Goal: Task Accomplishment & Management: Manage account settings

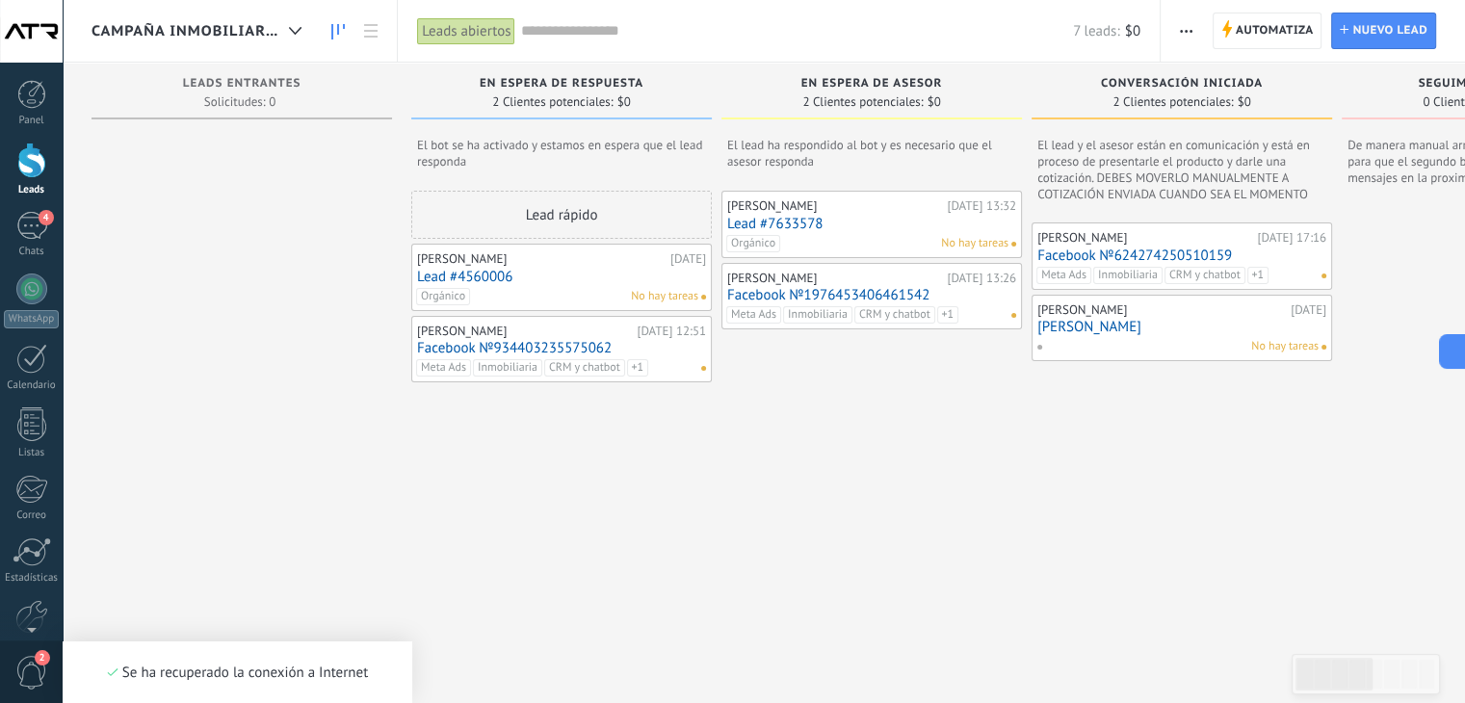
scroll to position [28, 0]
click at [34, 229] on div "4" at bounding box center [31, 226] width 31 height 28
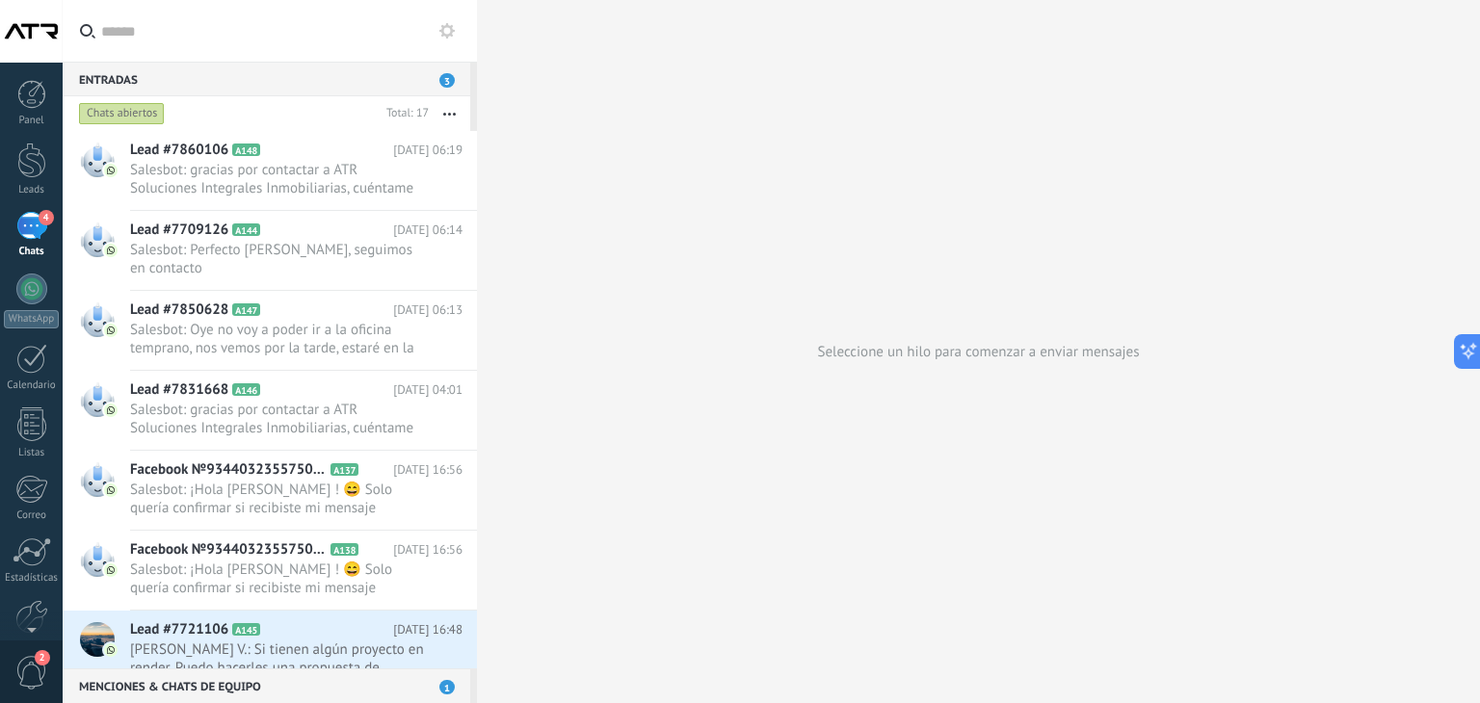
click at [35, 234] on div "4" at bounding box center [31, 226] width 31 height 28
click at [26, 163] on div at bounding box center [31, 161] width 29 height 36
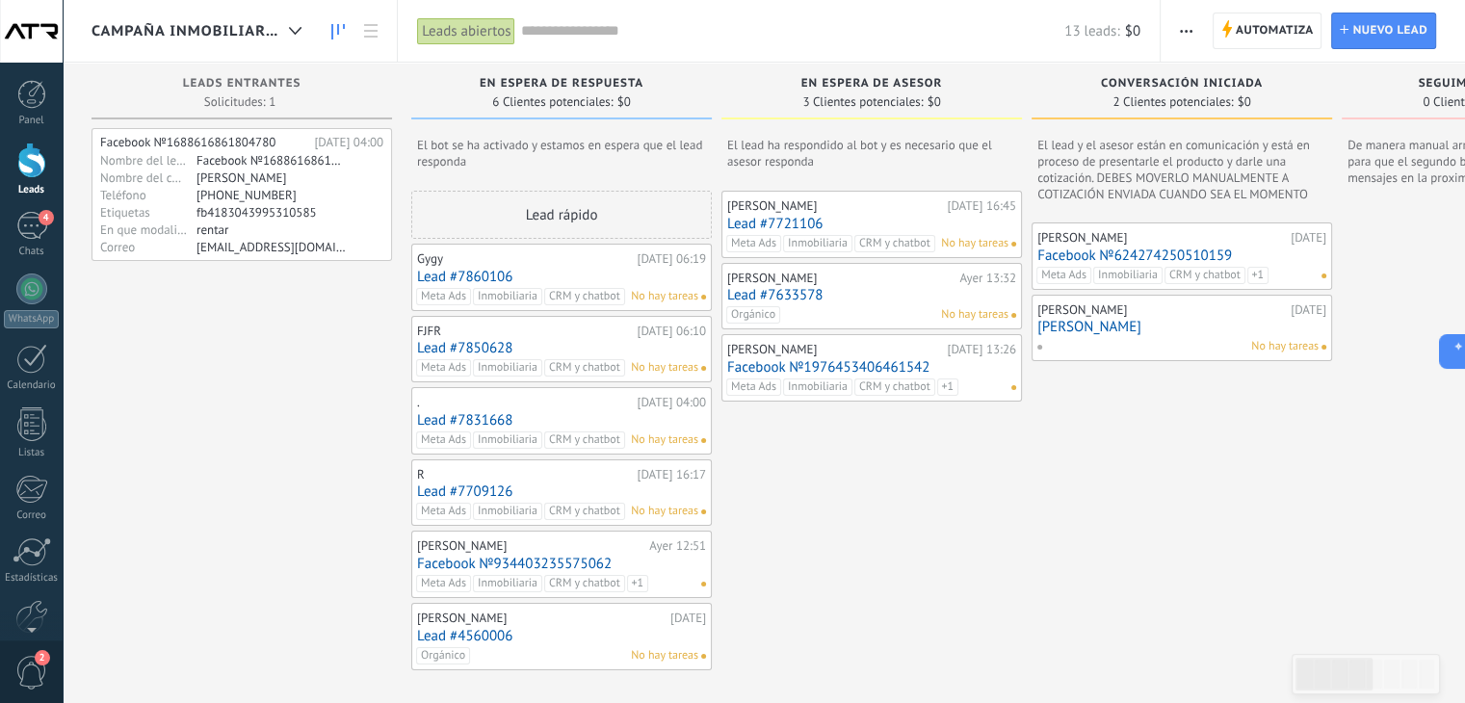
click at [28, 671] on span "2" at bounding box center [31, 673] width 33 height 34
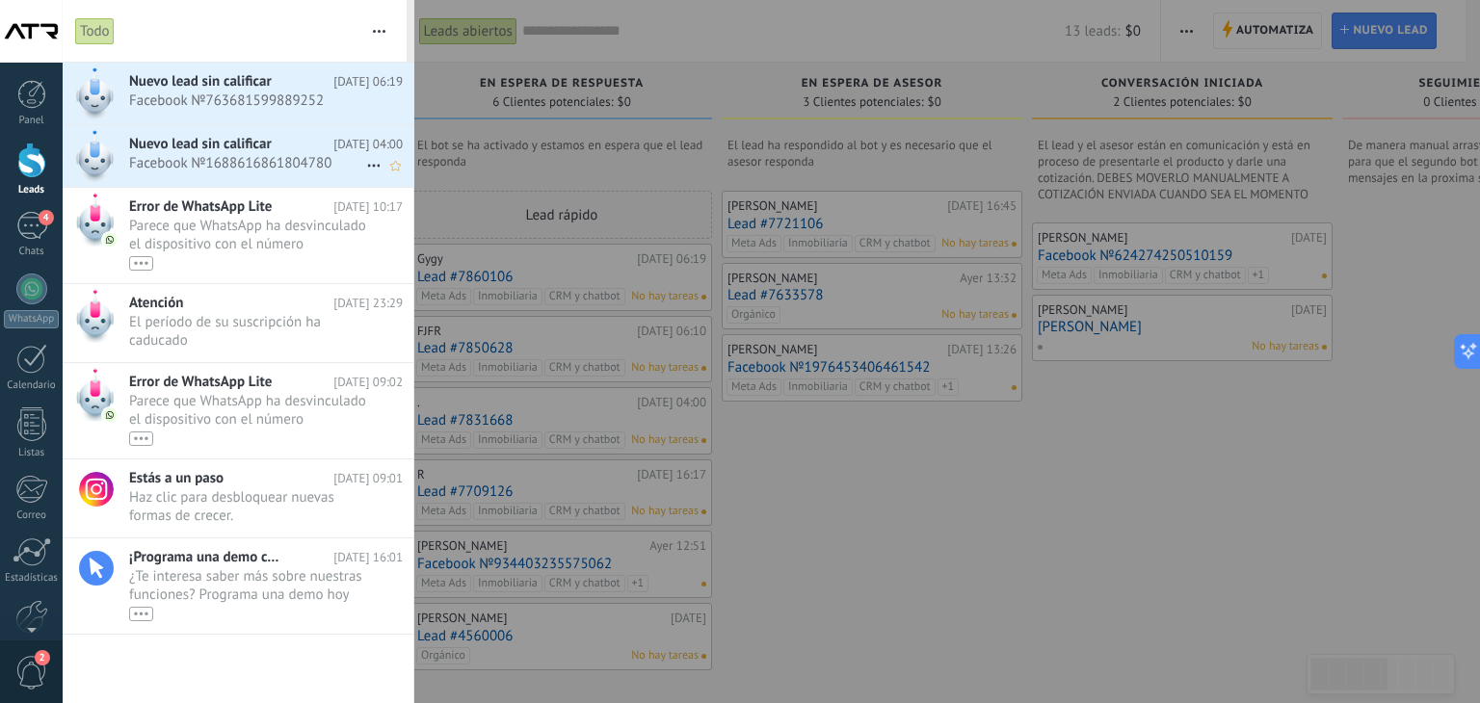
click at [220, 160] on span "Facebook №1688616861804780 •••" at bounding box center [247, 163] width 237 height 18
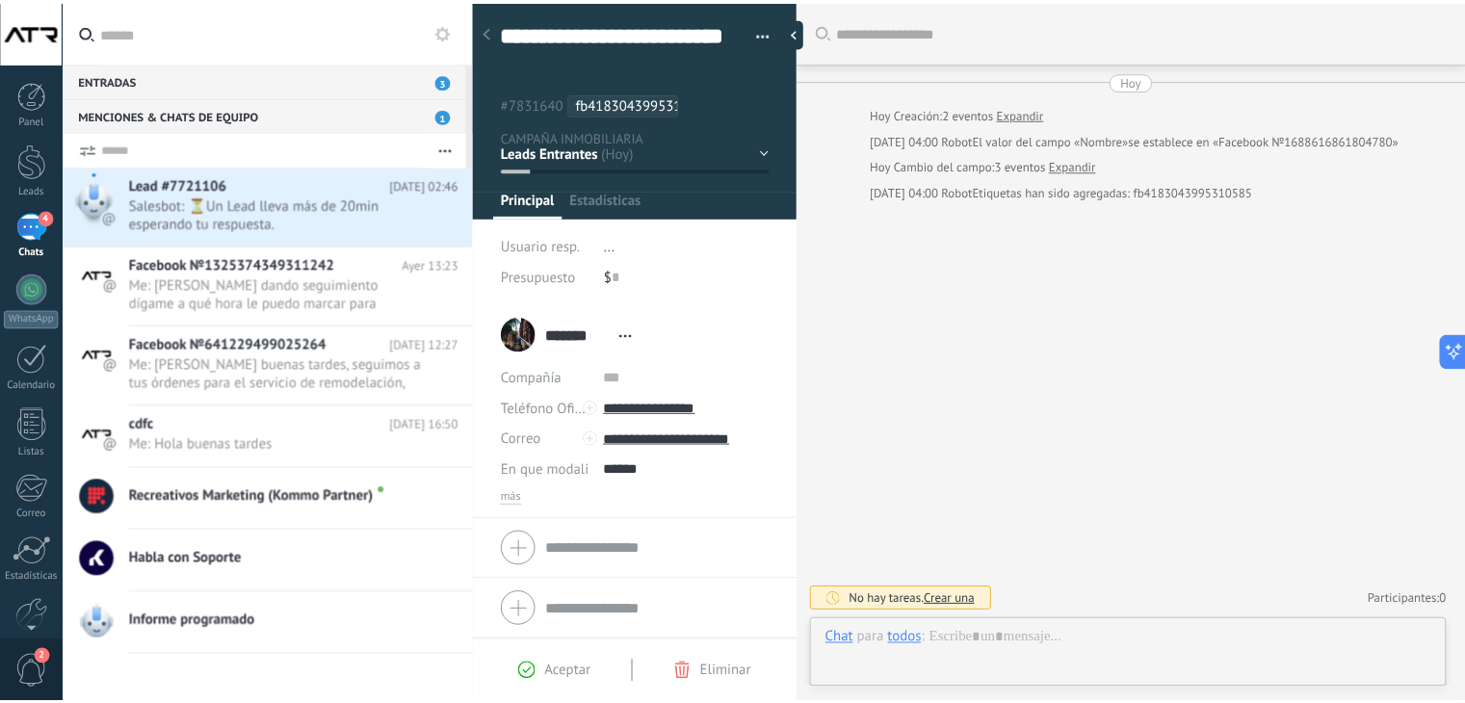
scroll to position [58, 0]
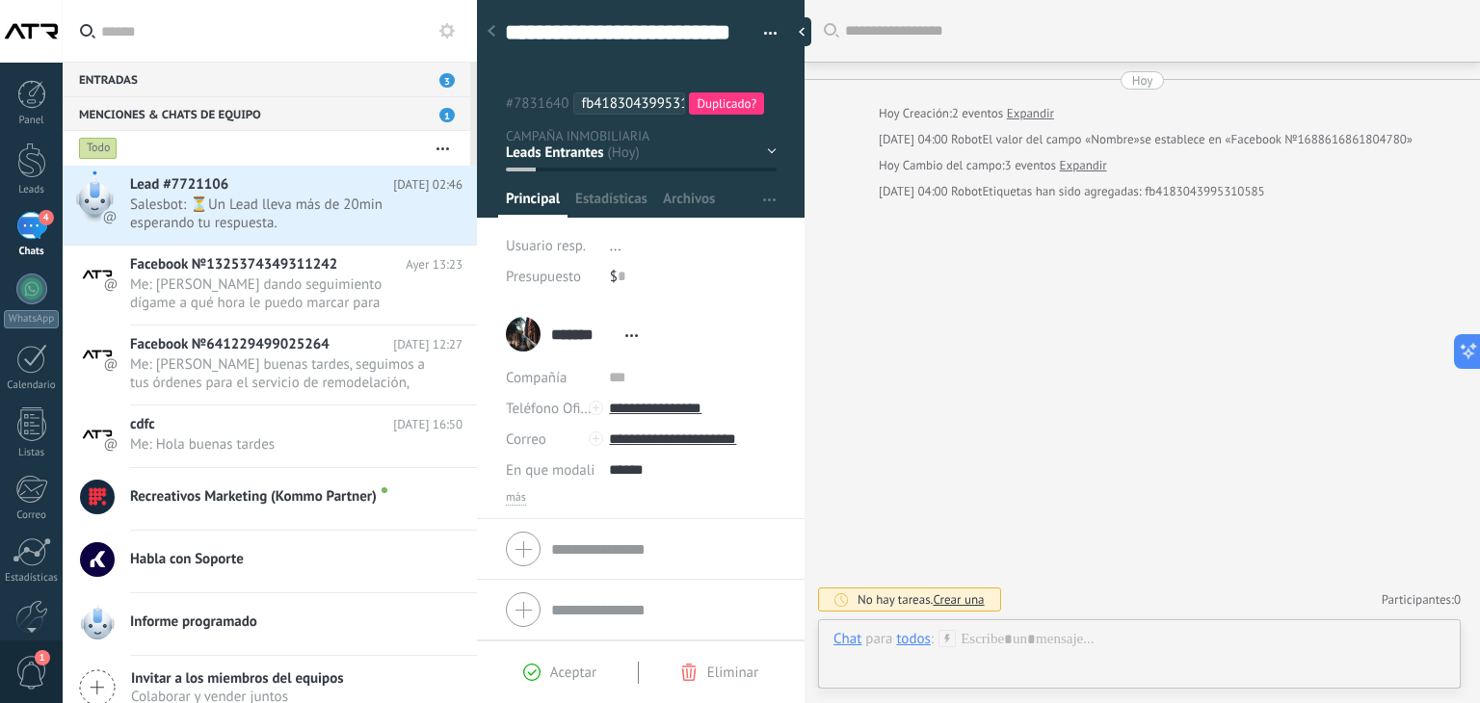
click at [490, 28] on icon at bounding box center [491, 31] width 8 height 12
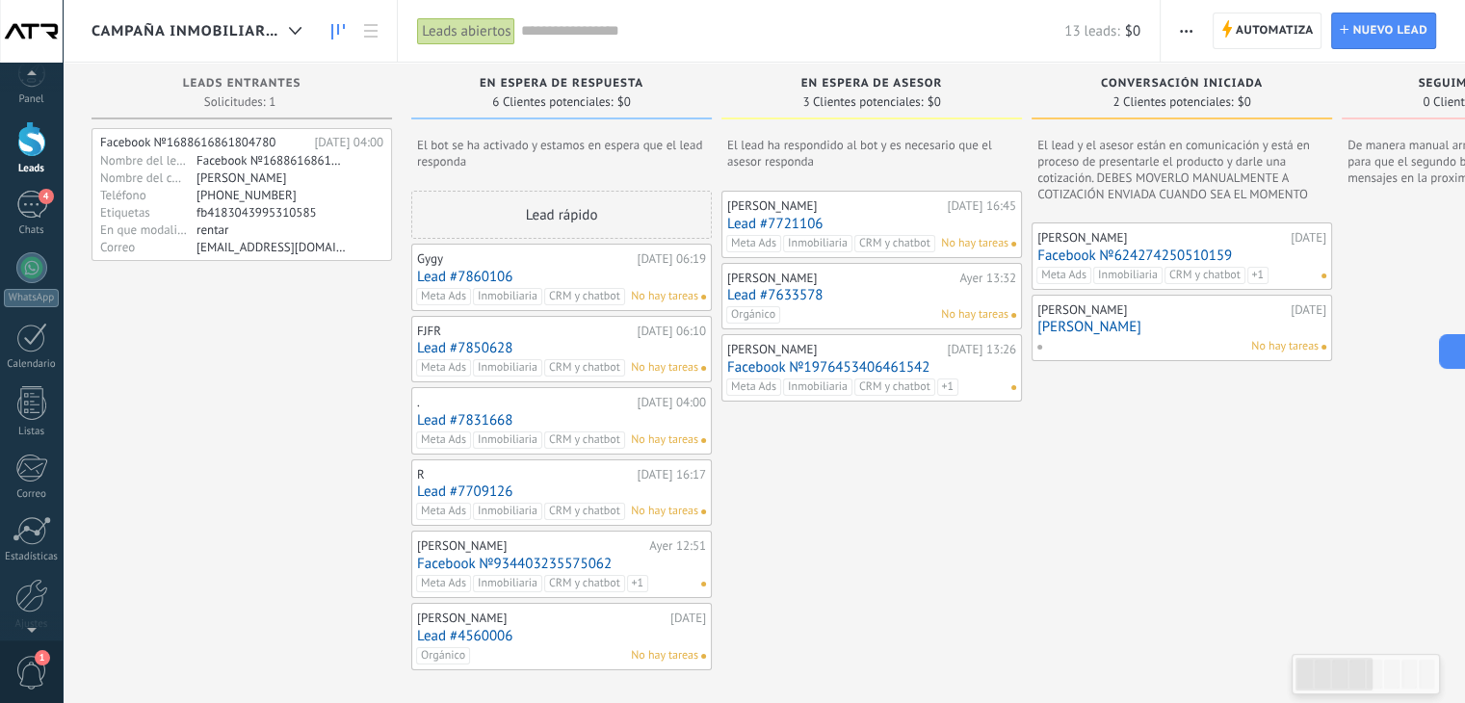
click at [35, 667] on span "1" at bounding box center [31, 673] width 33 height 34
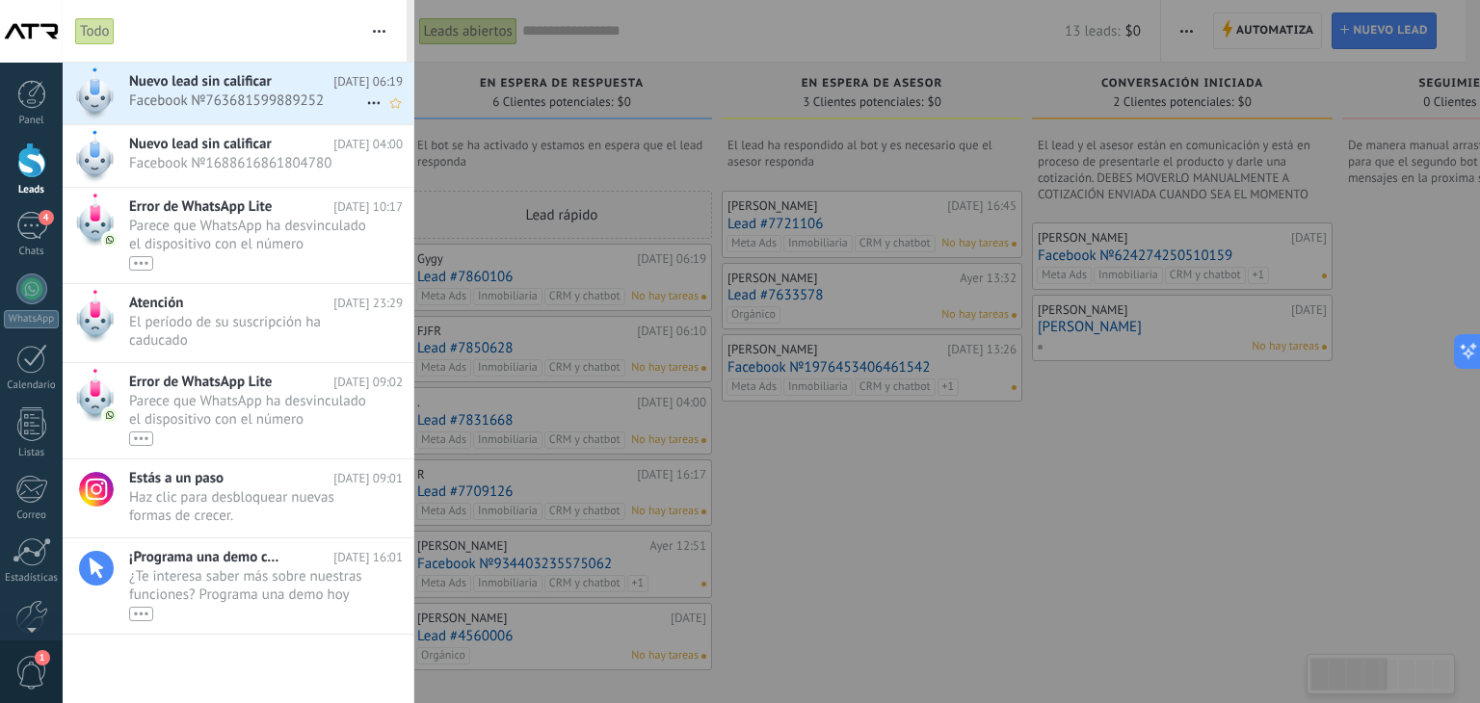
click at [208, 112] on div "Nuevo lead sin calificar Hoy 06:19 Facebook №763681599889252 •••" at bounding box center [271, 93] width 284 height 60
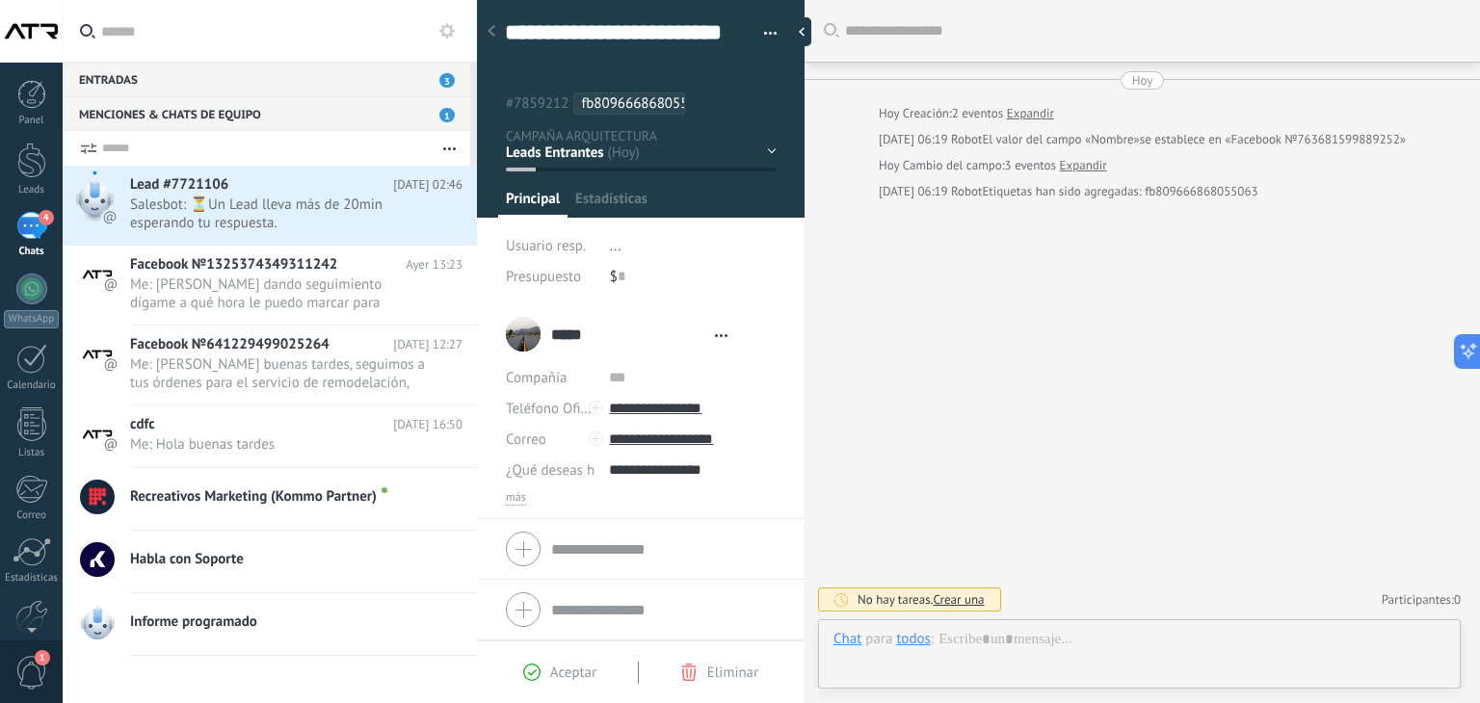
type textarea "**********"
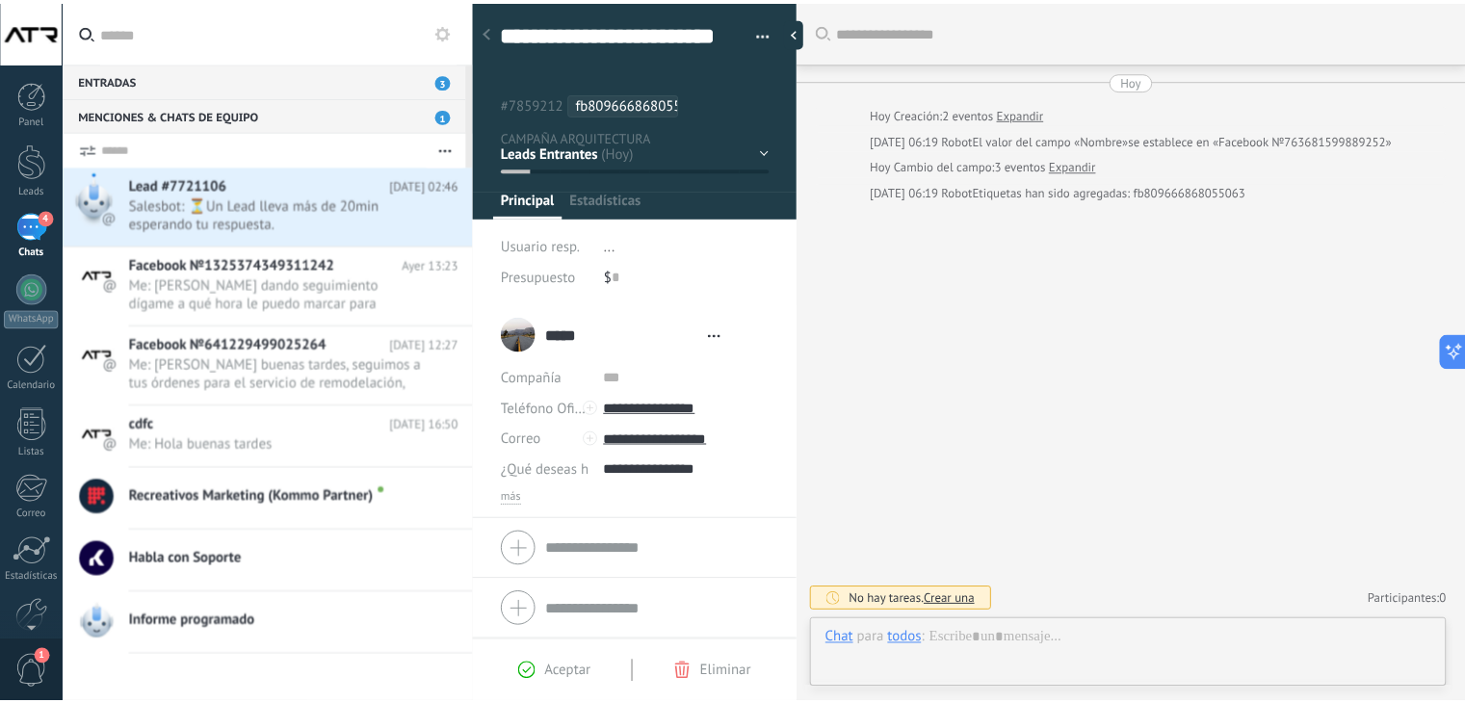
scroll to position [58, 0]
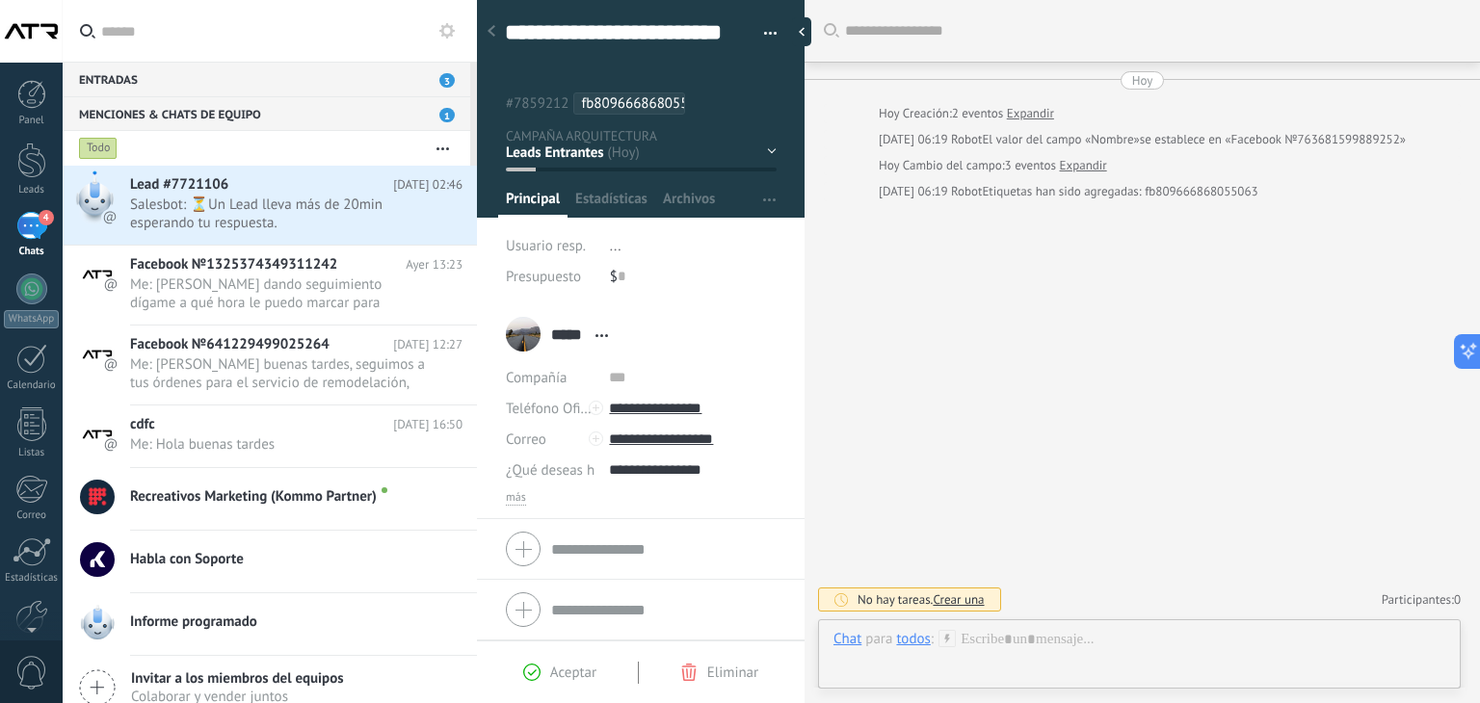
click at [494, 24] on div at bounding box center [491, 32] width 27 height 38
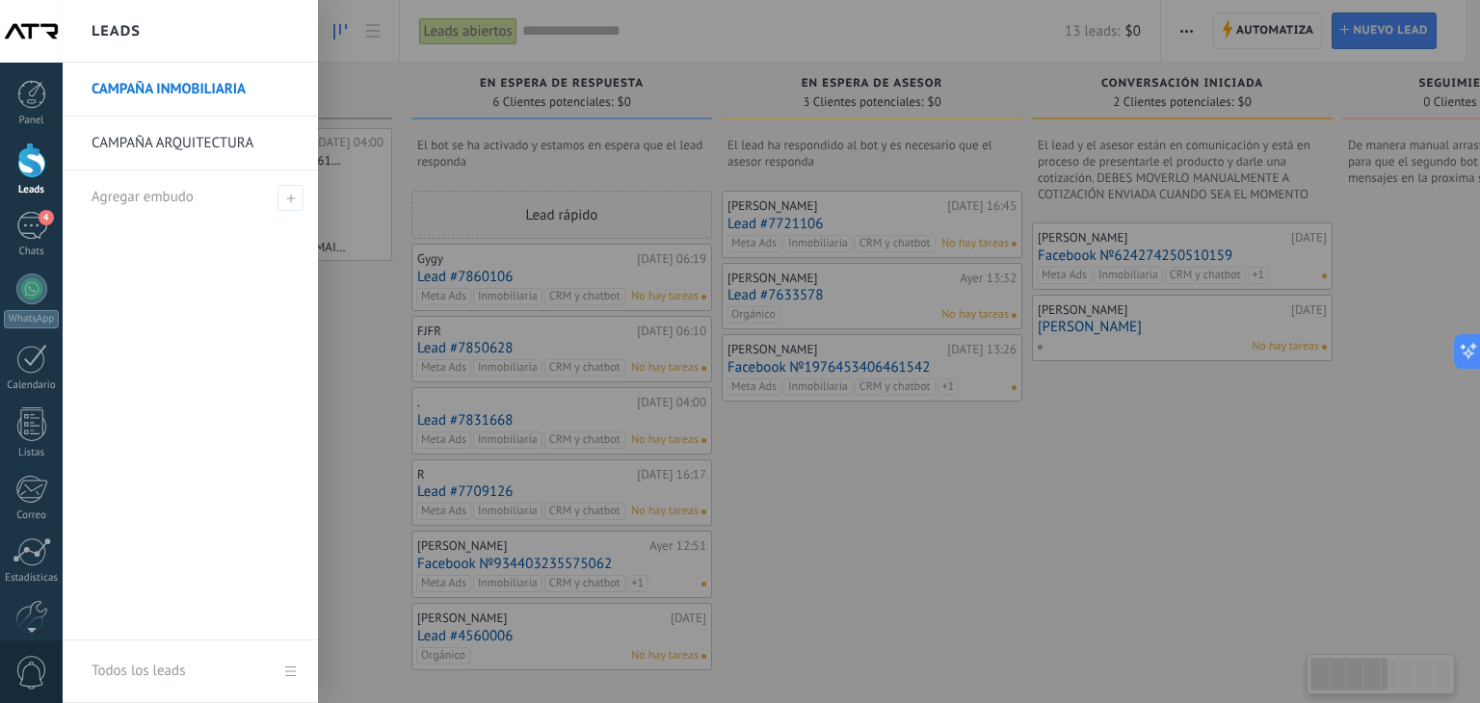
click at [26, 174] on div at bounding box center [31, 161] width 29 height 36
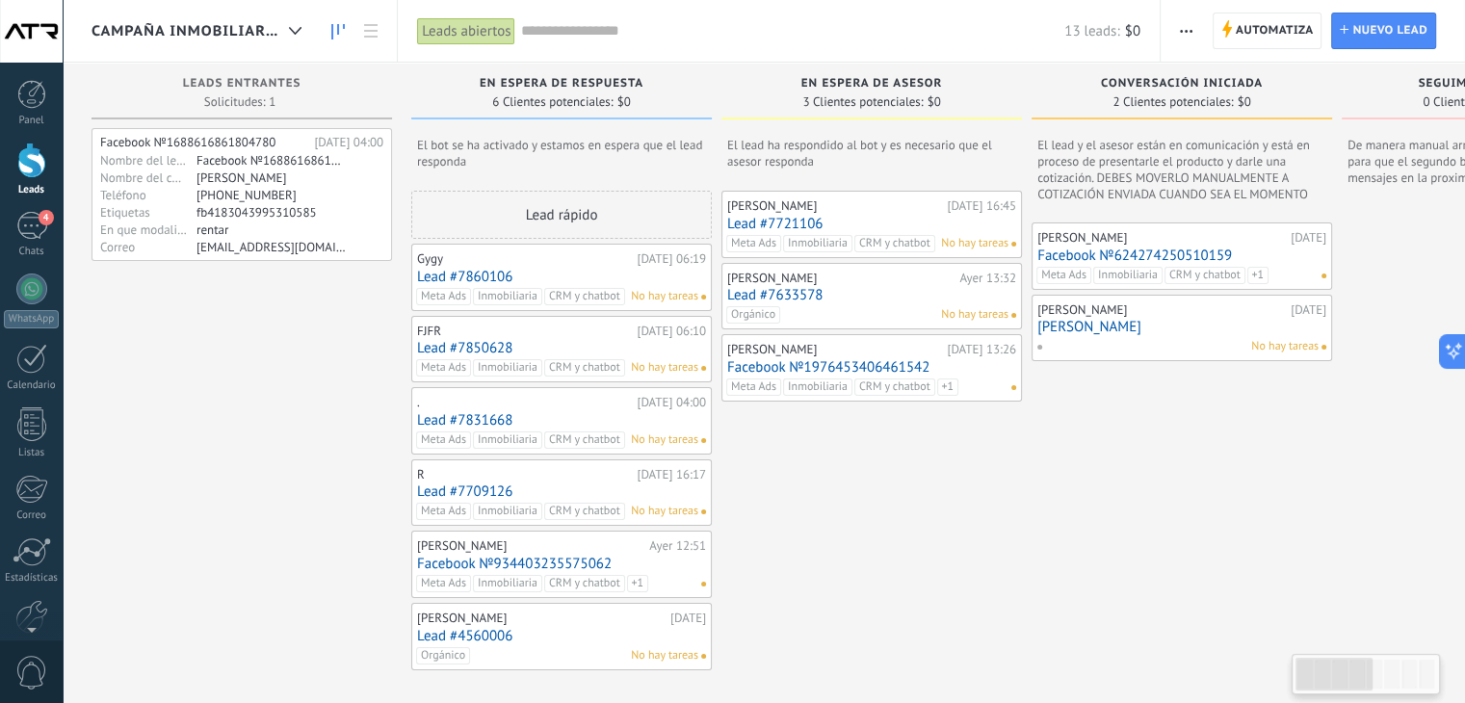
click at [695, 34] on input "text" at bounding box center [792, 31] width 544 height 20
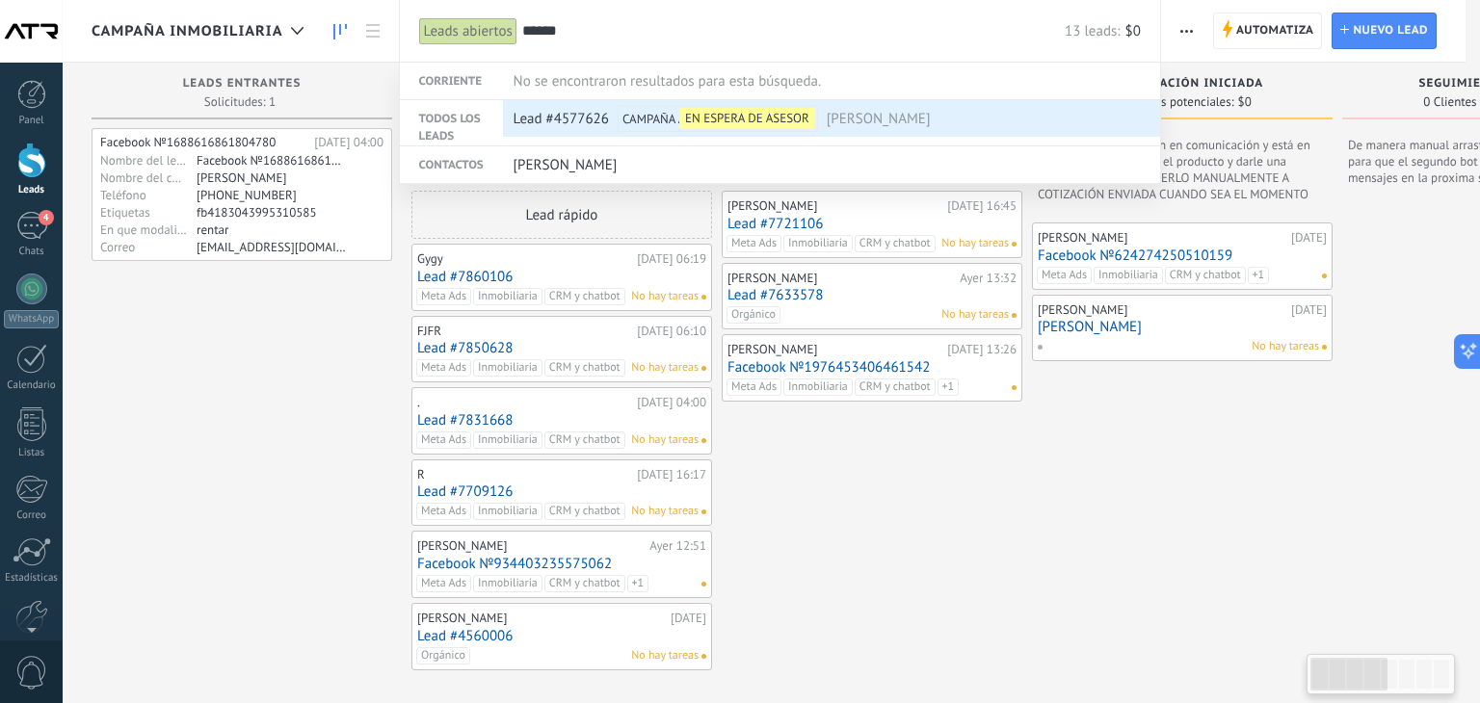
type input "******"
click at [591, 111] on span "Lead #4577626" at bounding box center [560, 119] width 95 height 36
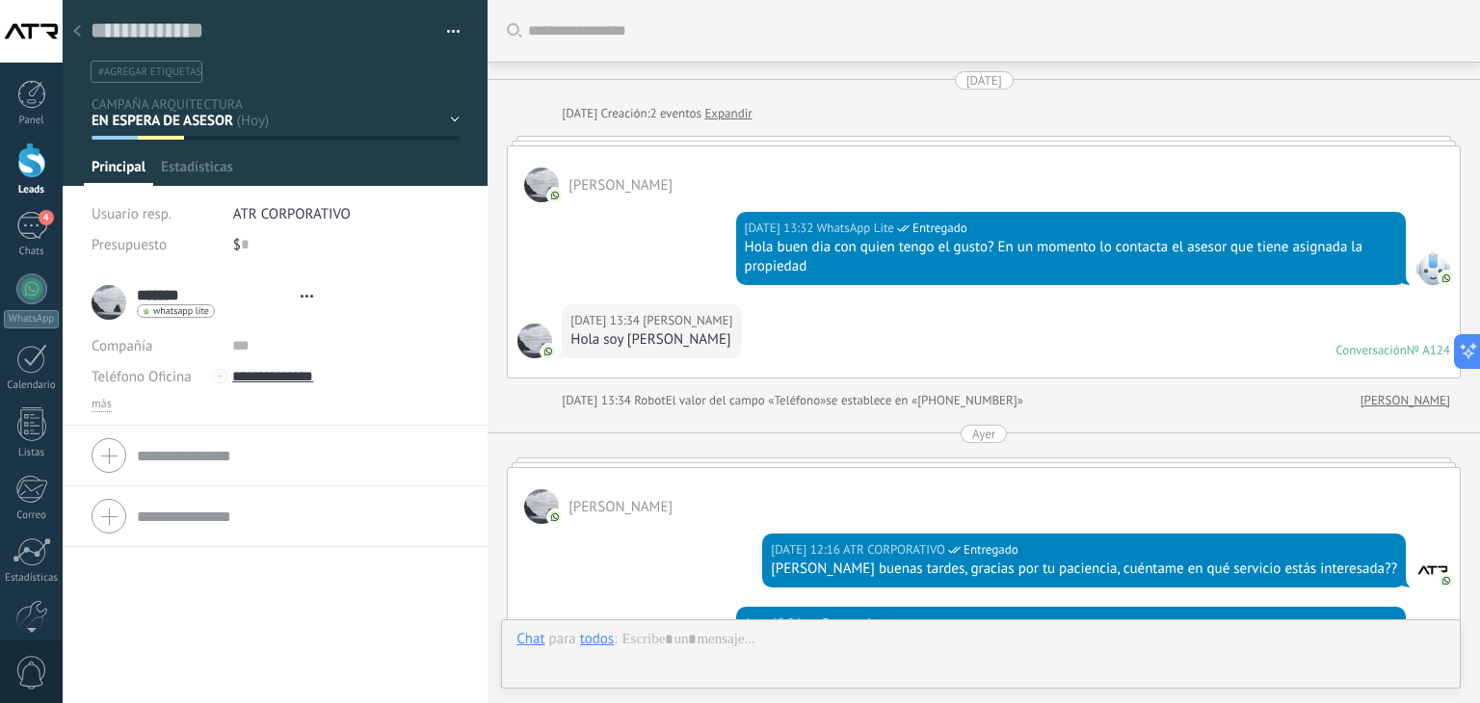
type textarea "**********"
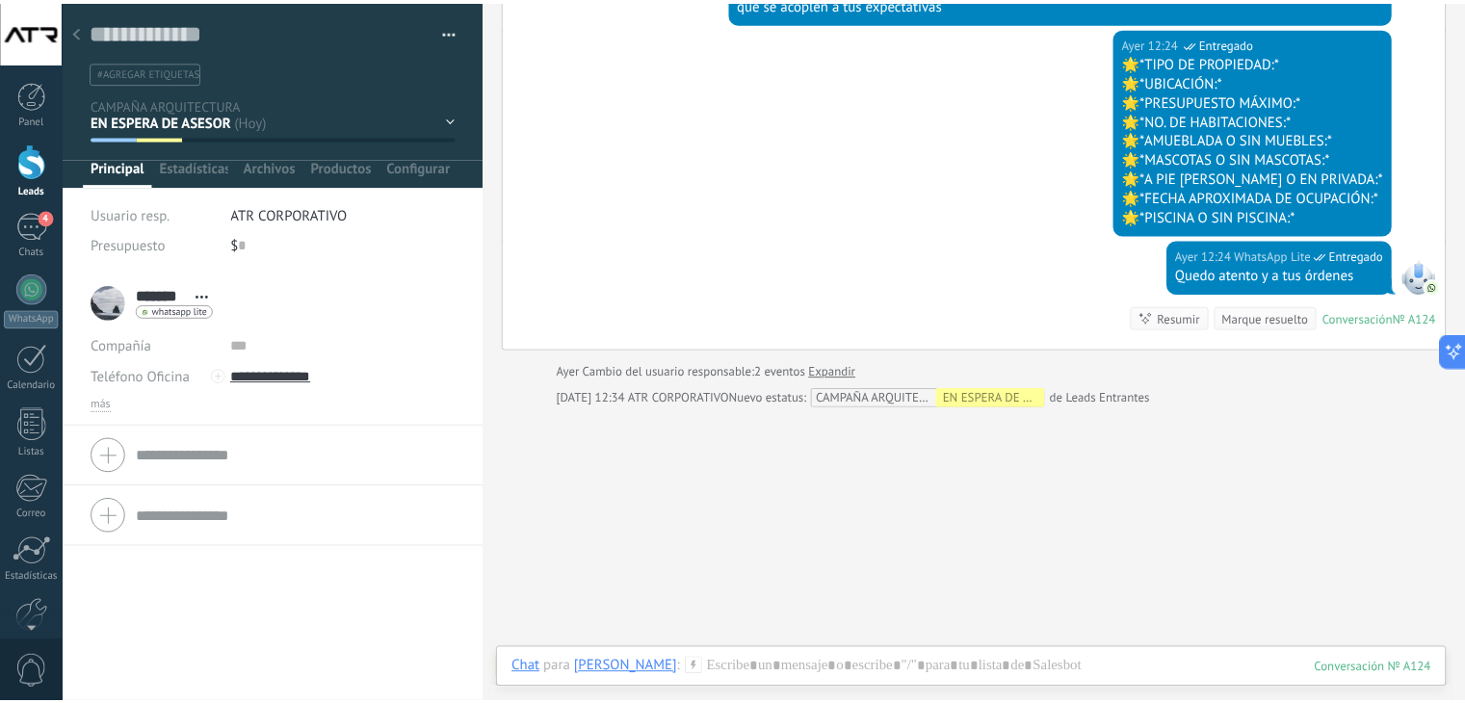
scroll to position [735, 0]
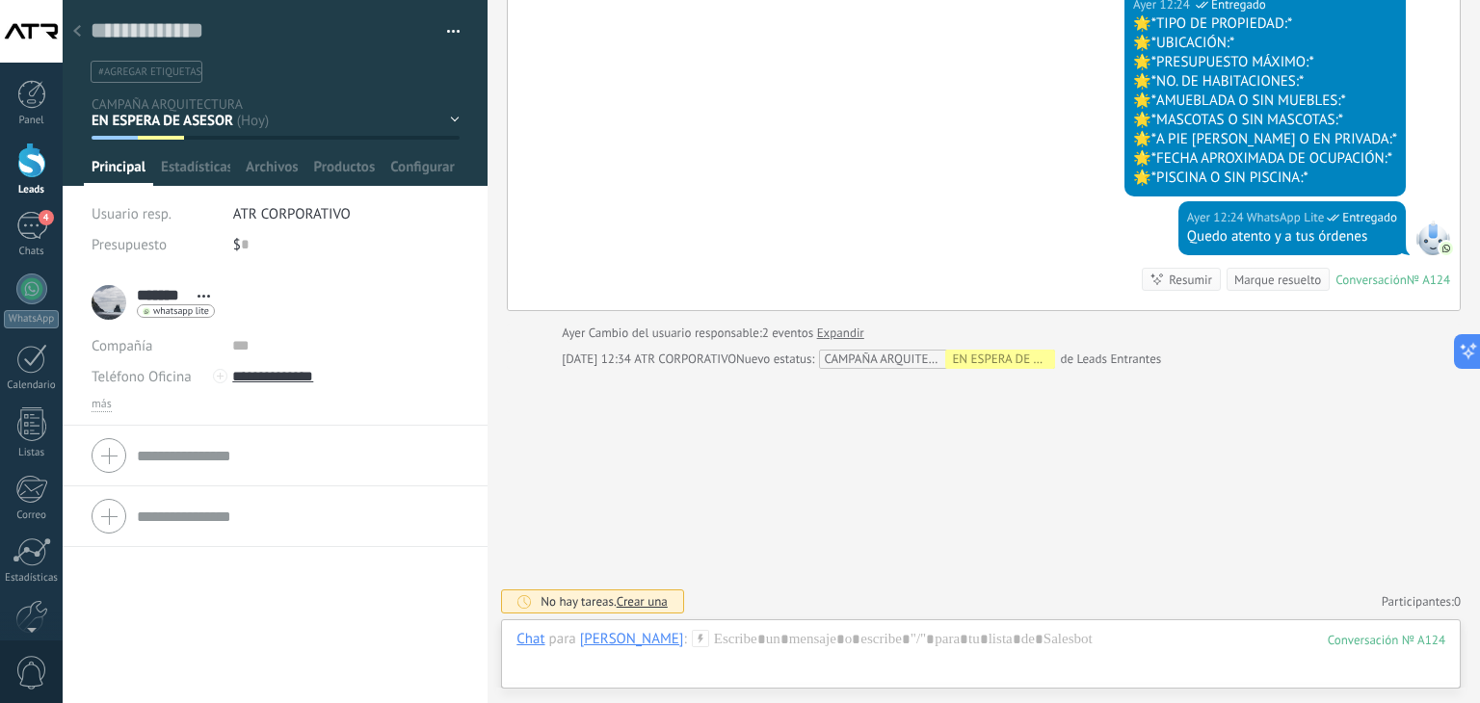
click at [76, 29] on use at bounding box center [77, 31] width 8 height 12
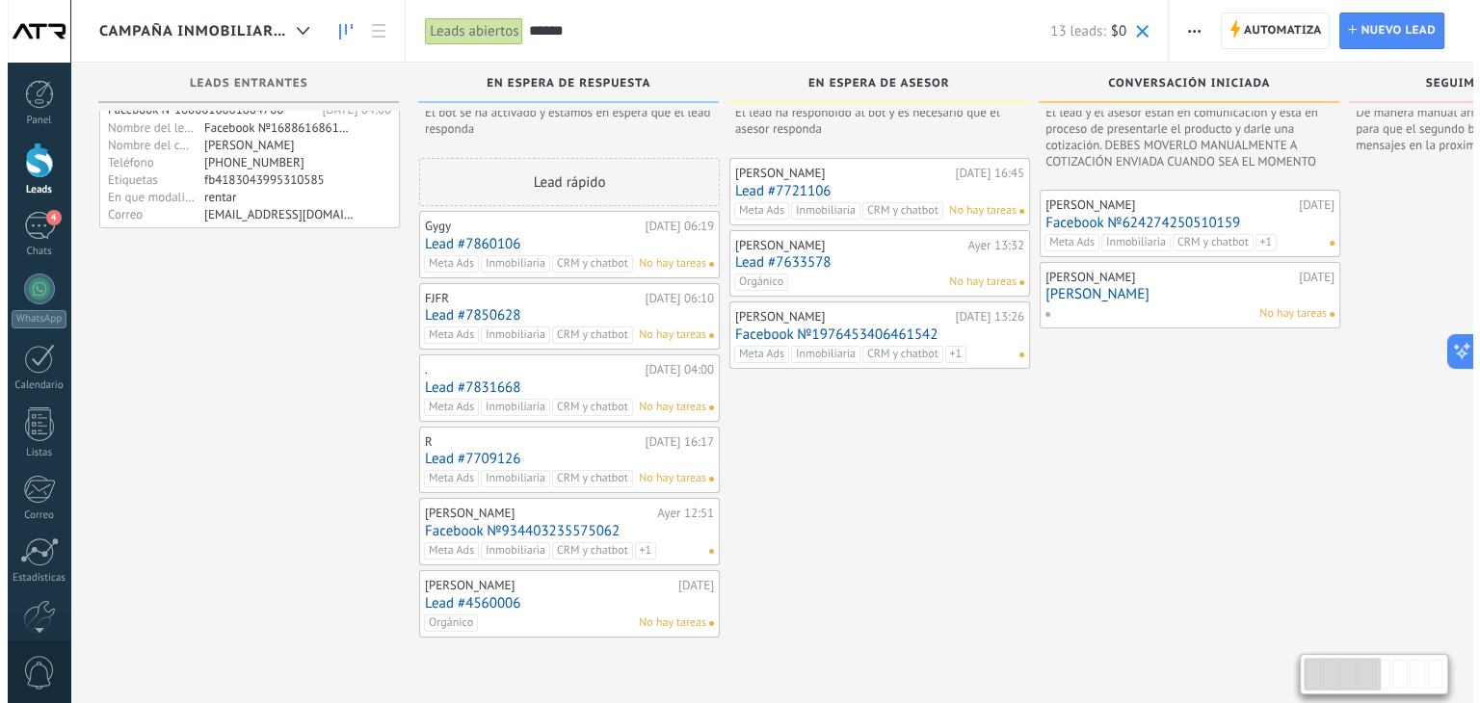
scroll to position [32, 0]
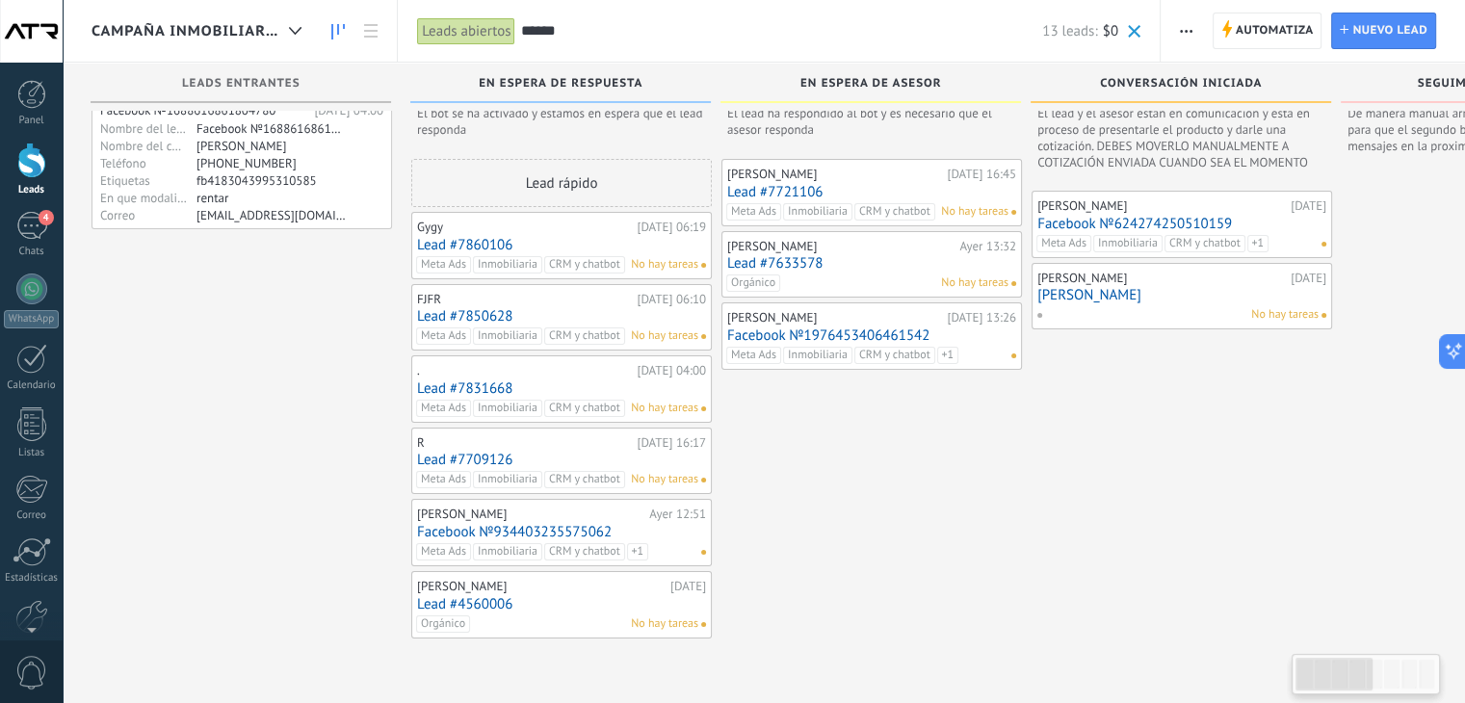
click at [590, 24] on input "******" at bounding box center [781, 31] width 522 height 20
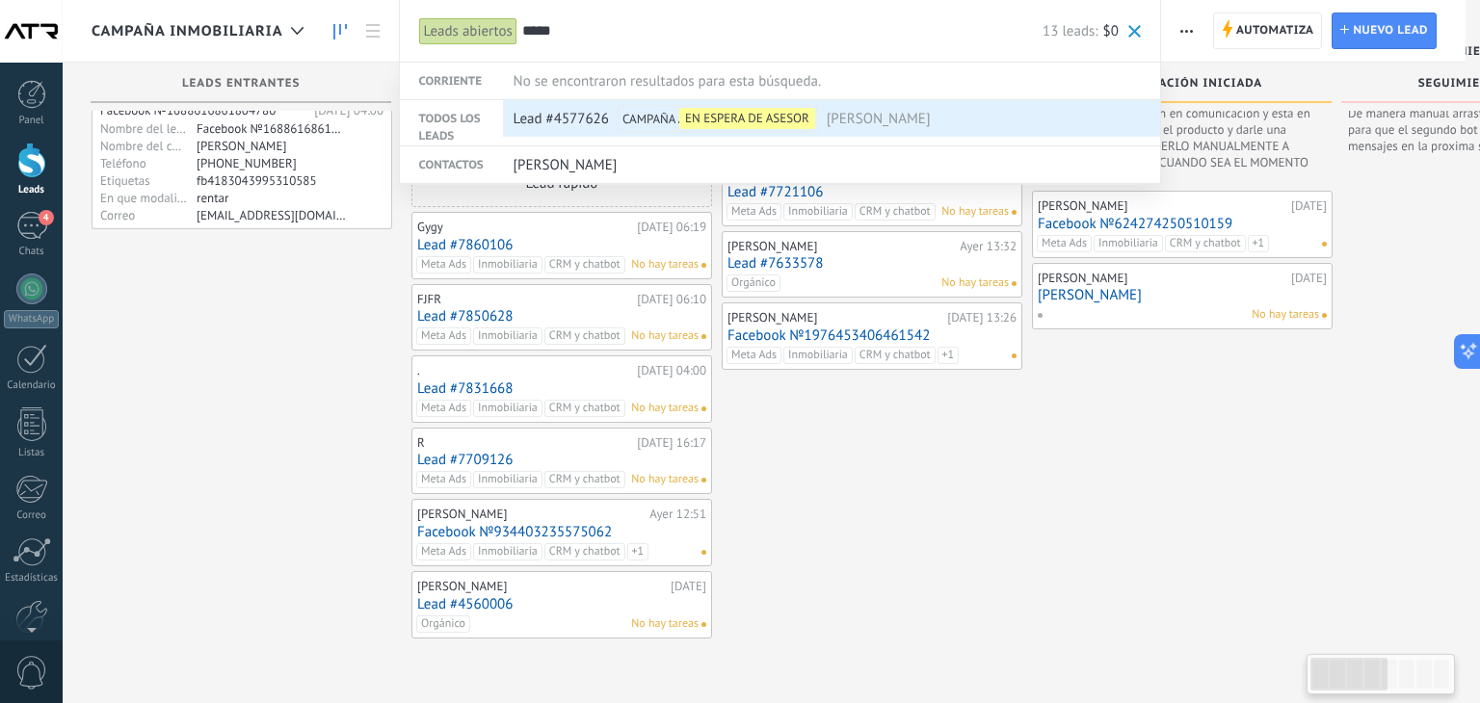
type input "*****"
click at [602, 124] on span "Lead #4577626" at bounding box center [560, 119] width 95 height 36
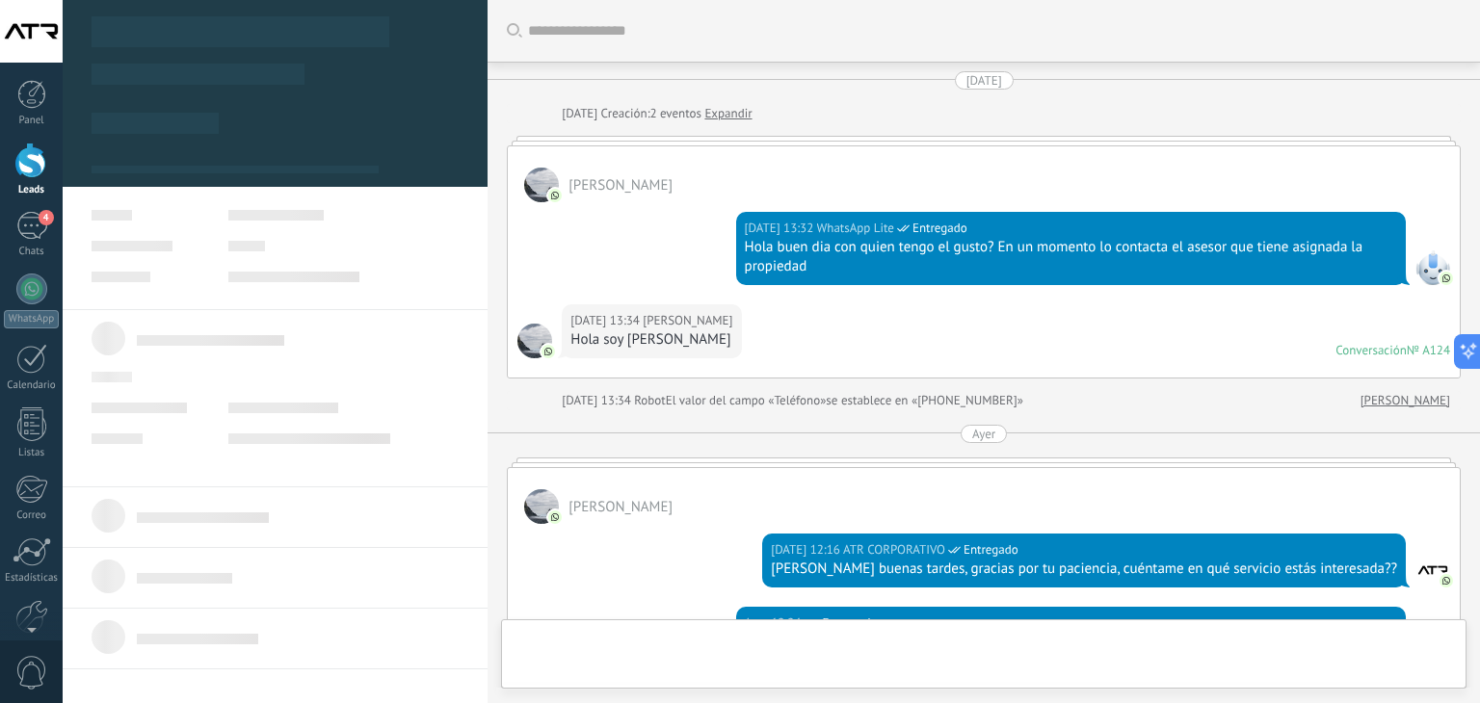
type textarea "**********"
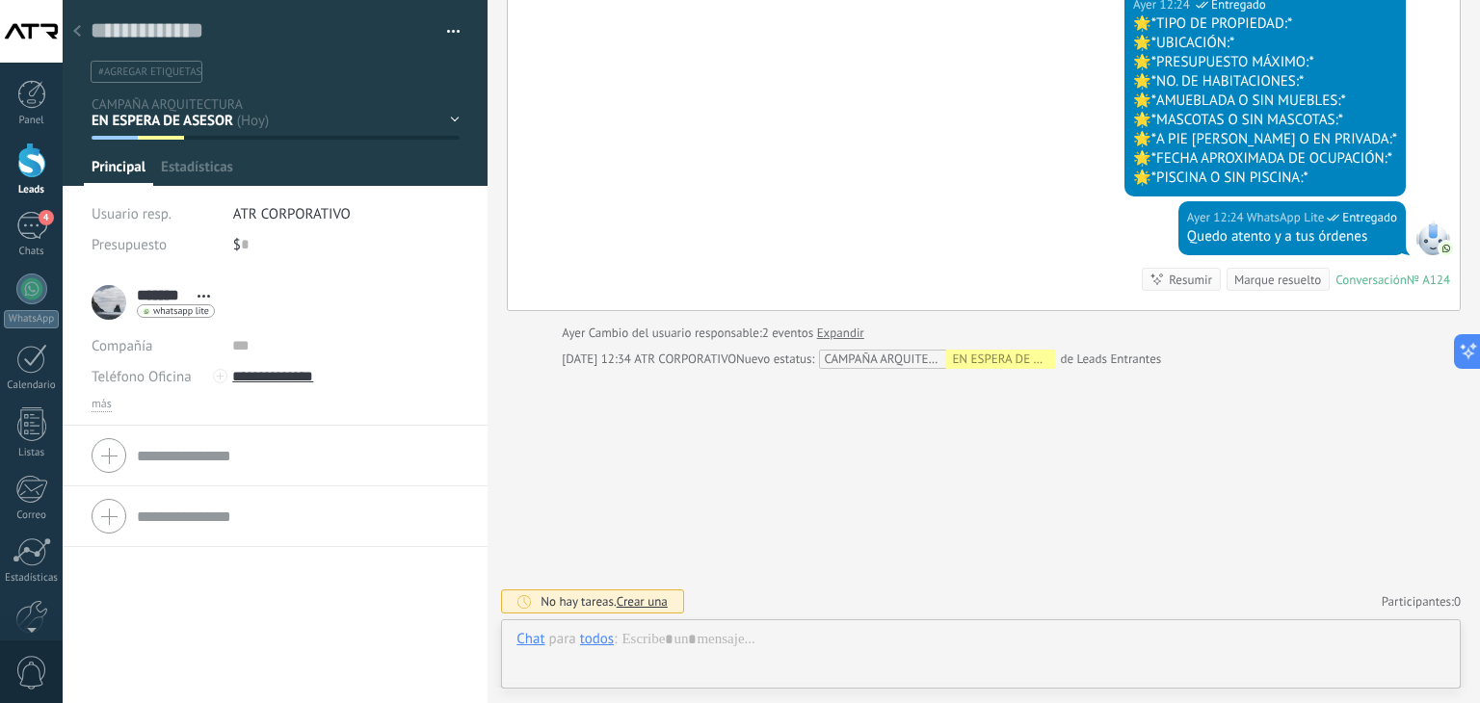
scroll to position [28, 0]
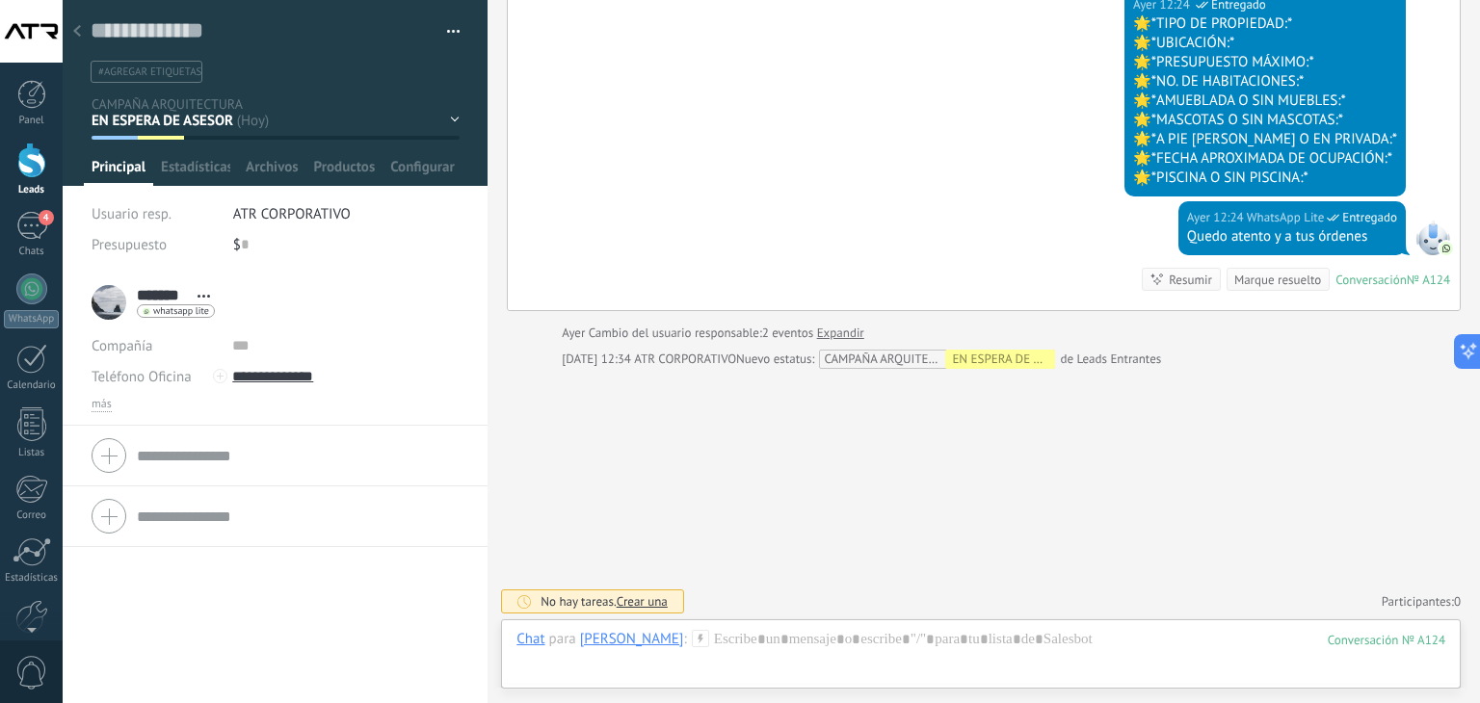
click at [0, 0] on div "EN ESPERA DE RESPUESTA EN ESPERA DE ASESOR CONVERSACIÓN INICIADA SEGUIMIENTO PO…" at bounding box center [0, 0] width 0 height 0
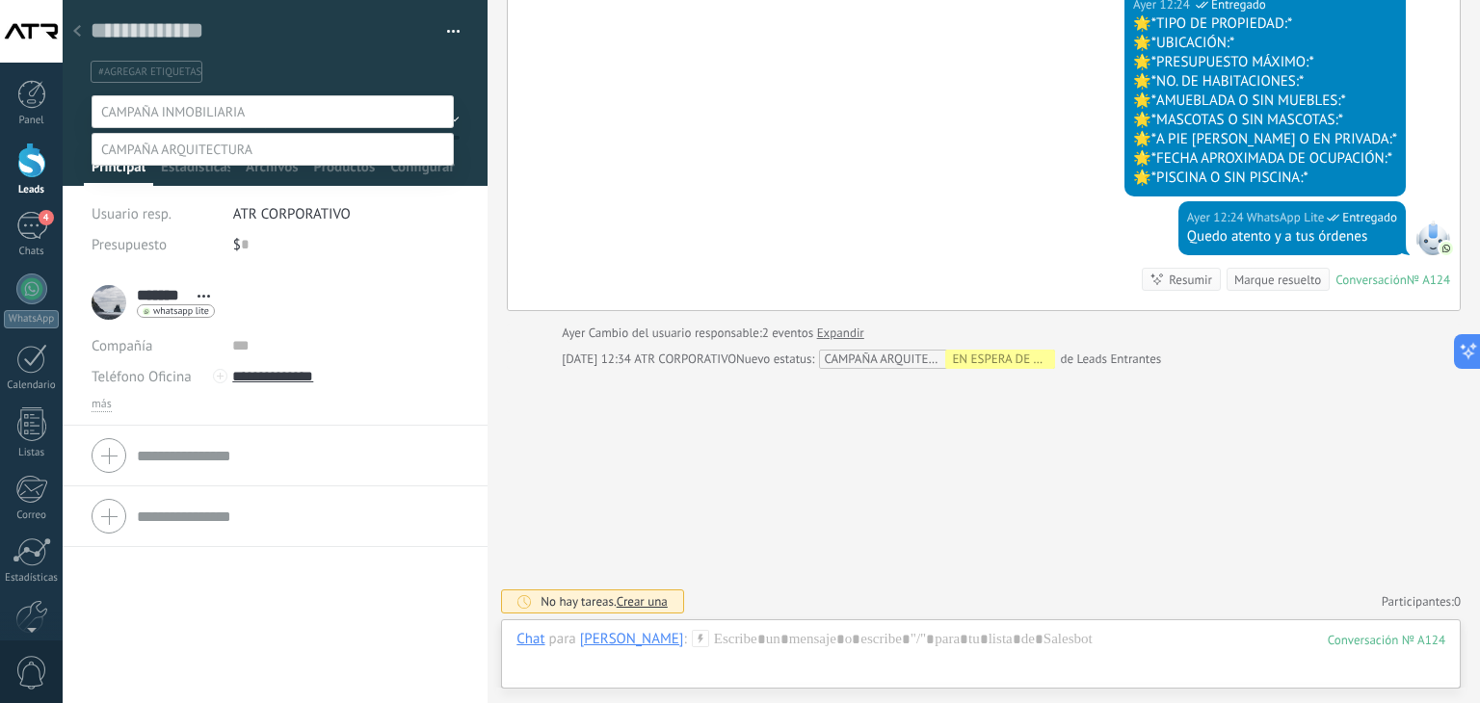
scroll to position [38, 0]
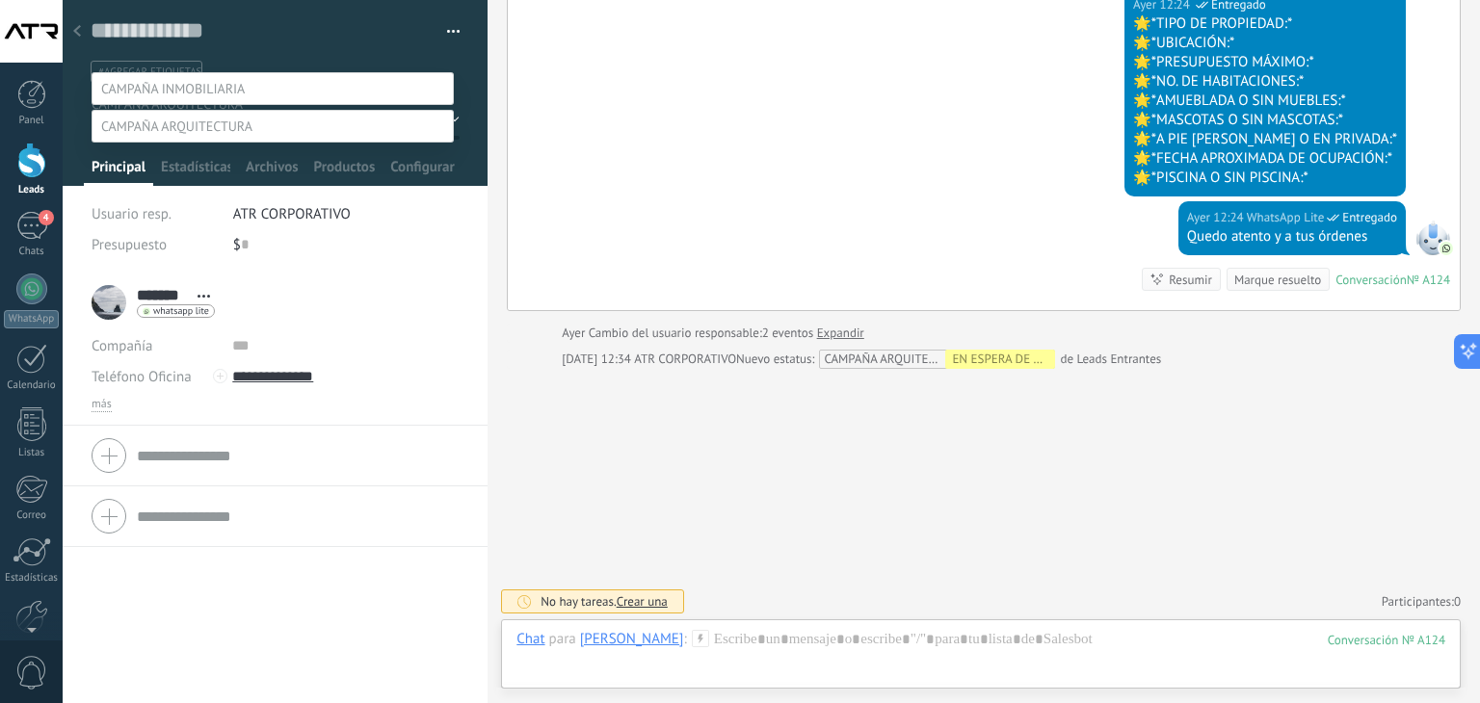
click at [250, 74] on label at bounding box center [273, 88] width 362 height 33
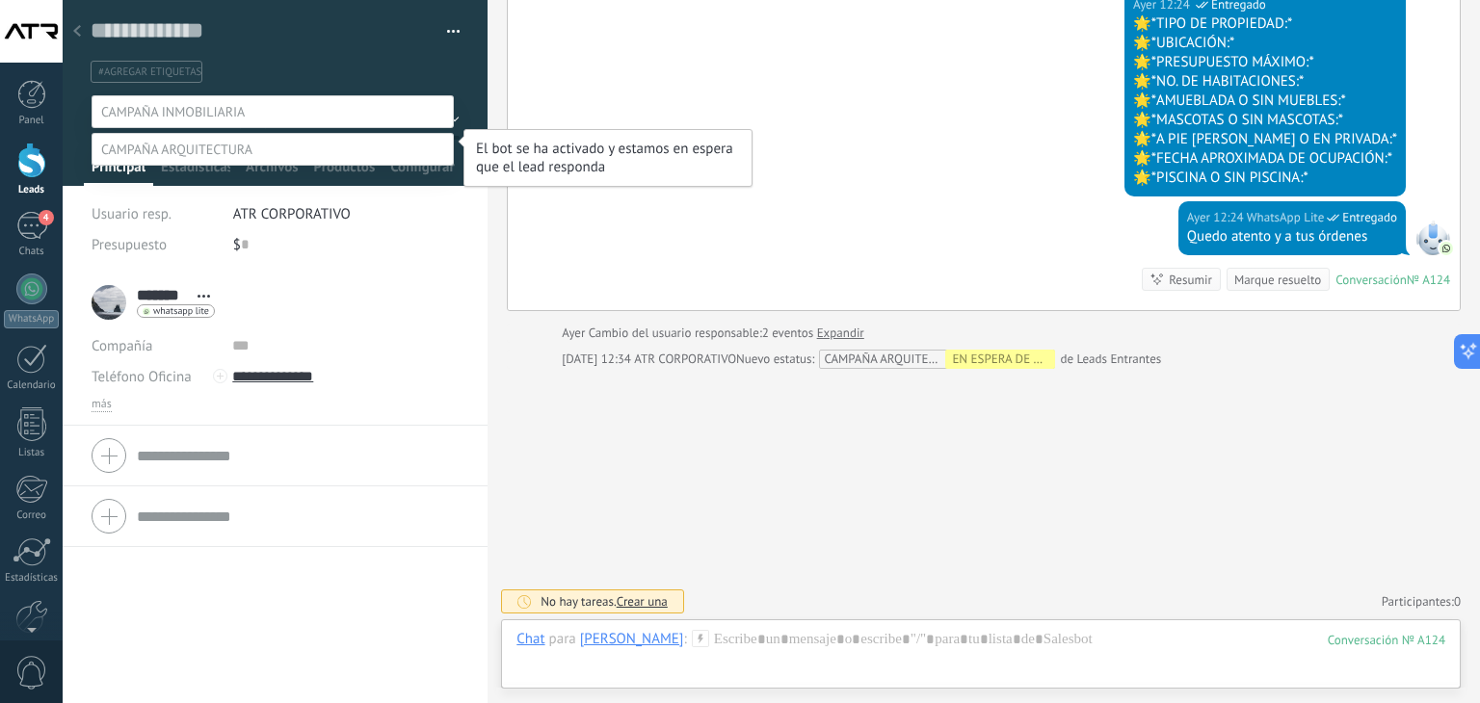
click at [0, 0] on label "EN ESPERA DE RESPUESTA" at bounding box center [0, 0] width 0 height 0
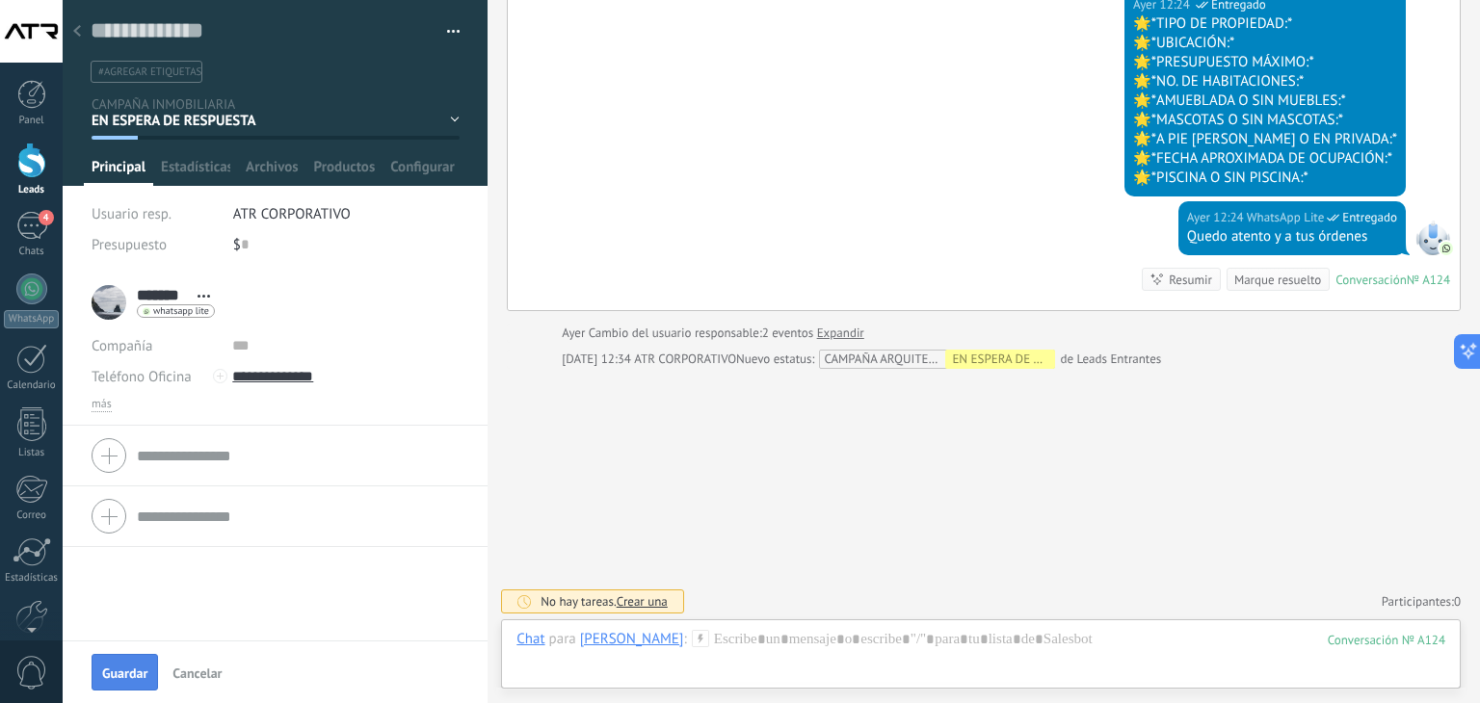
click at [136, 669] on span "Guardar" at bounding box center [124, 673] width 45 height 13
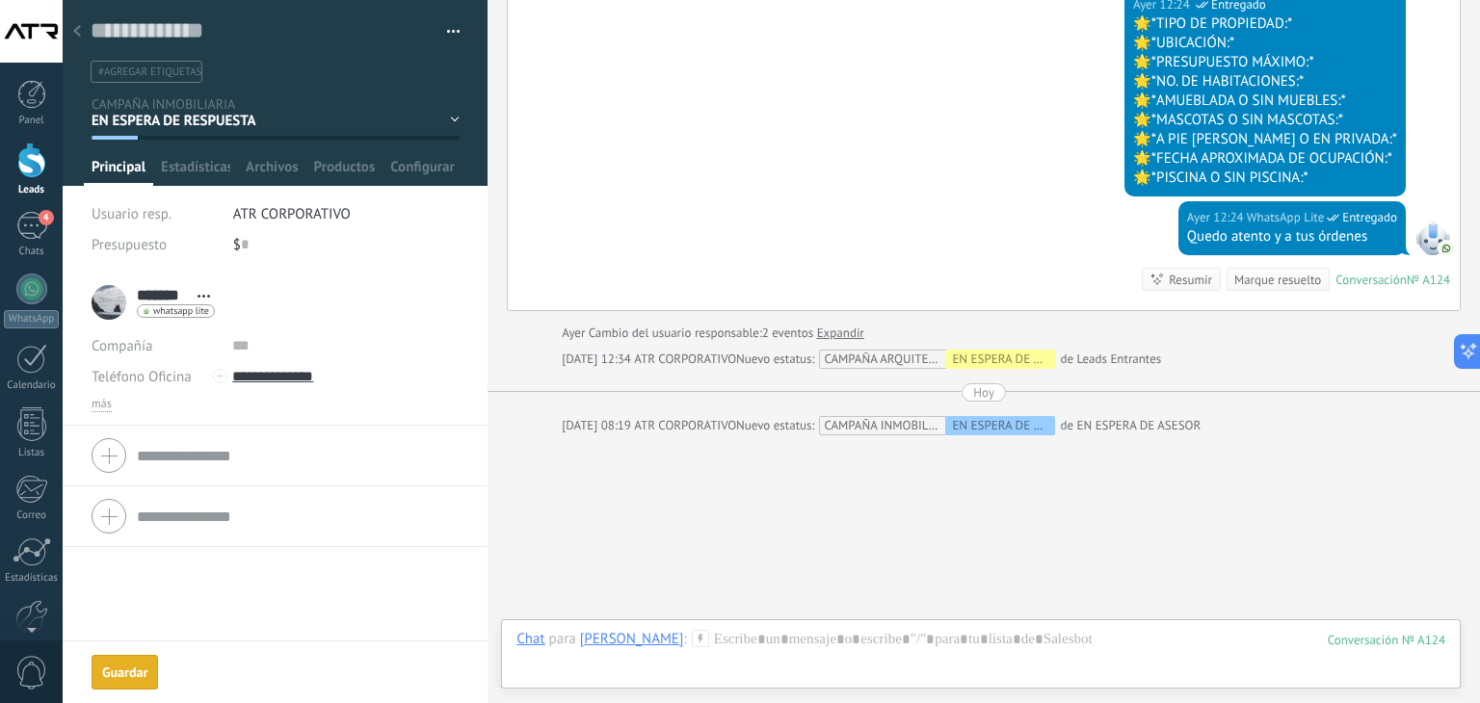
scroll to position [801, 0]
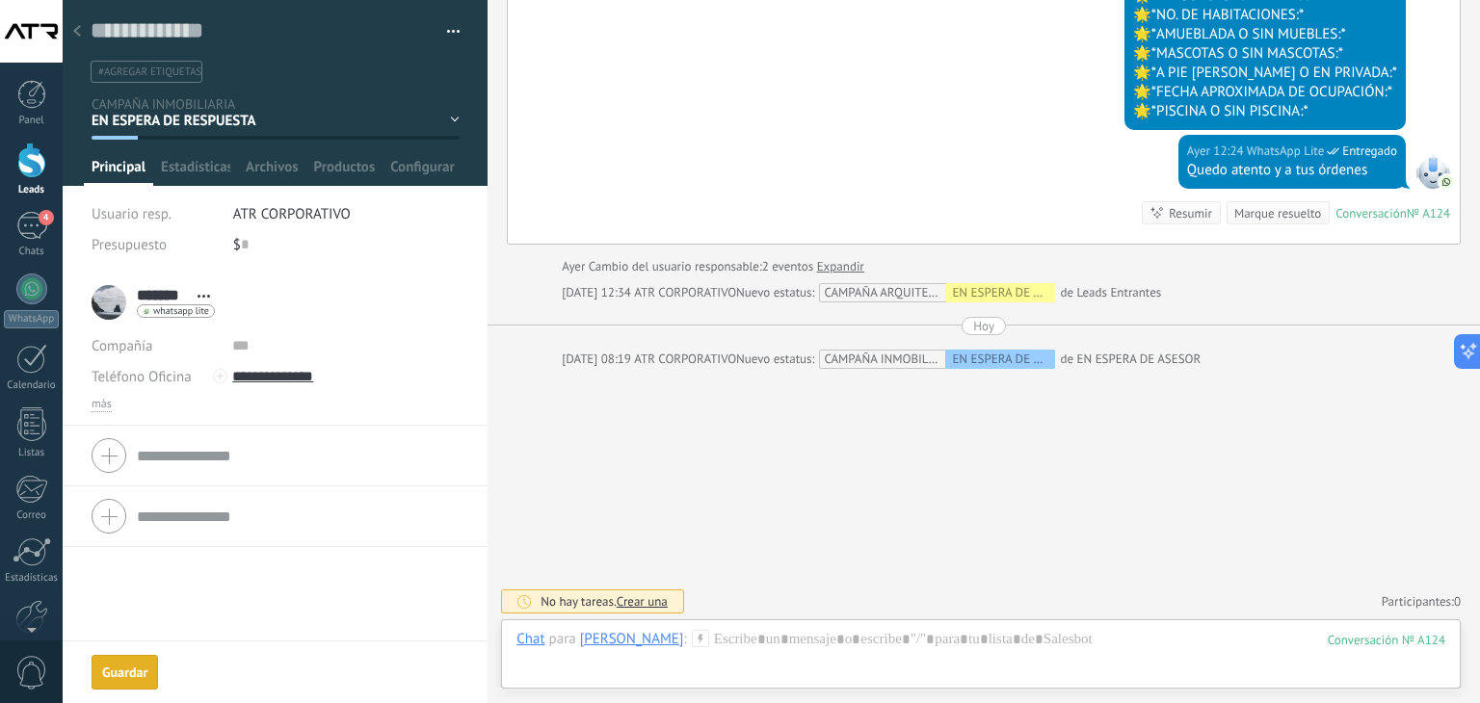
click at [75, 35] on icon at bounding box center [77, 31] width 8 height 12
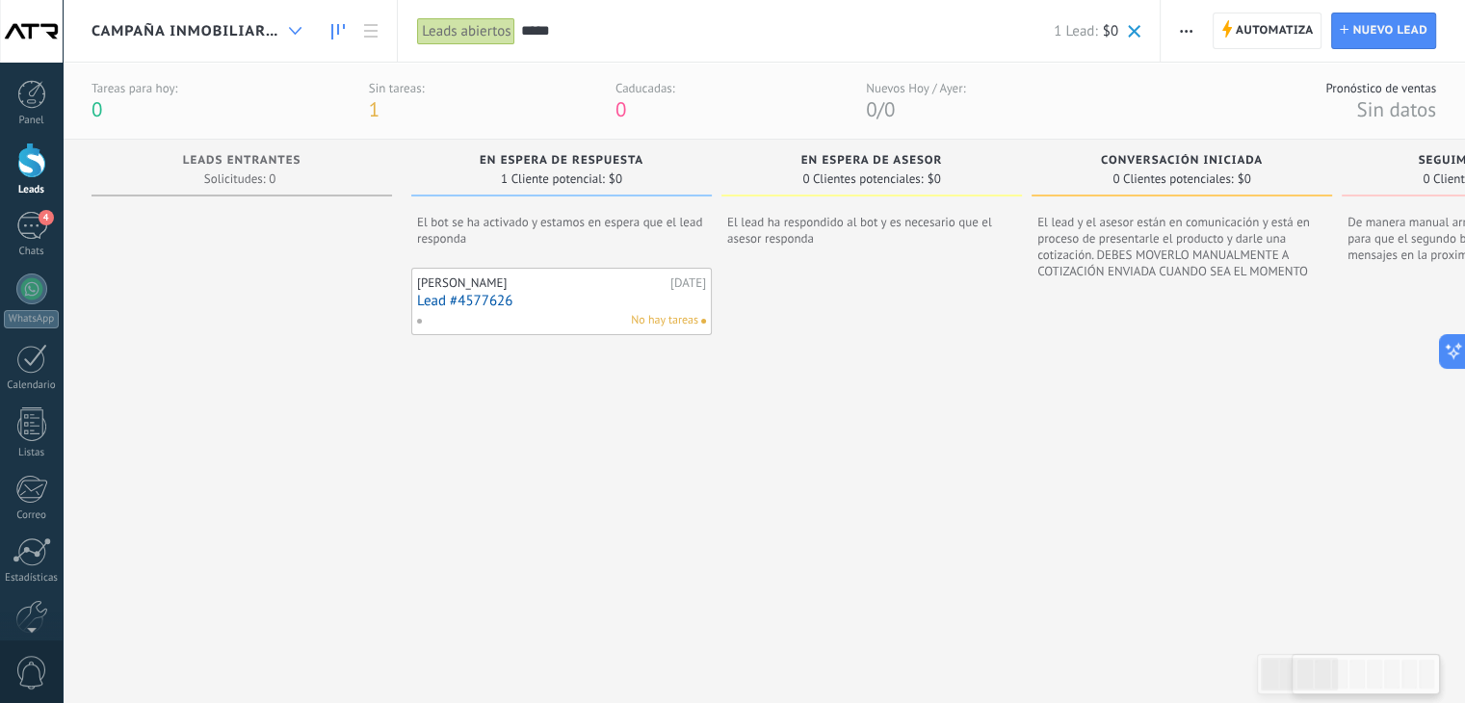
click at [289, 30] on icon at bounding box center [295, 31] width 13 height 8
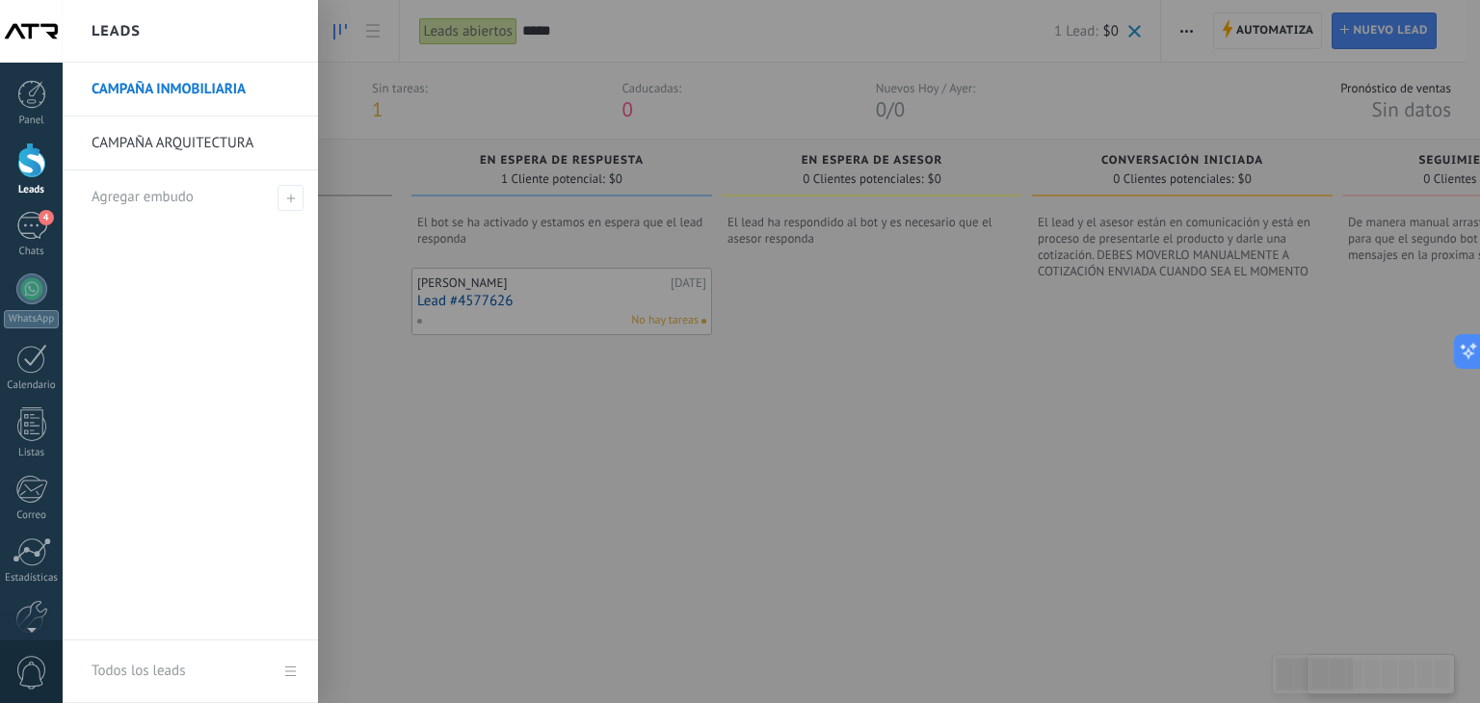
click at [249, 81] on link "CAMPAÑA INMOBILIARIA" at bounding box center [195, 90] width 207 height 54
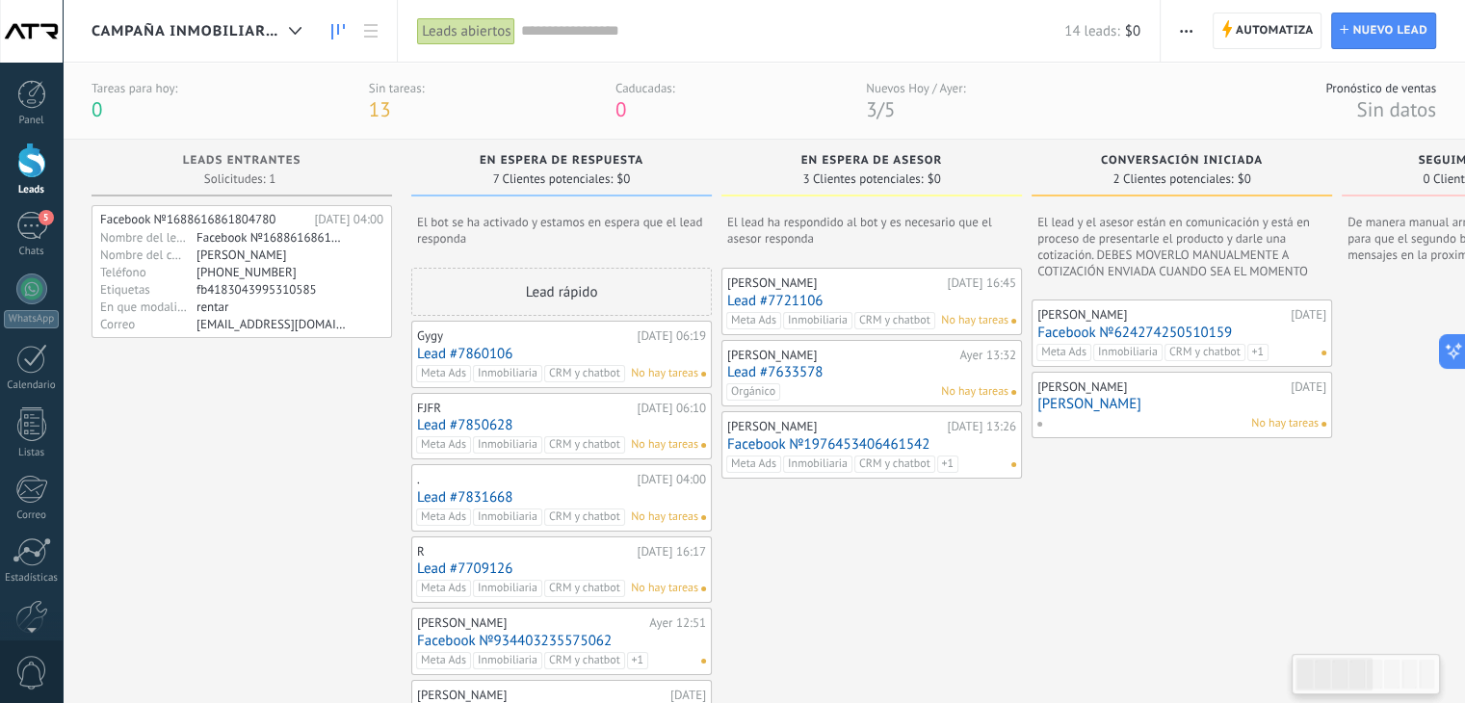
click at [617, 39] on input "text" at bounding box center [792, 31] width 544 height 20
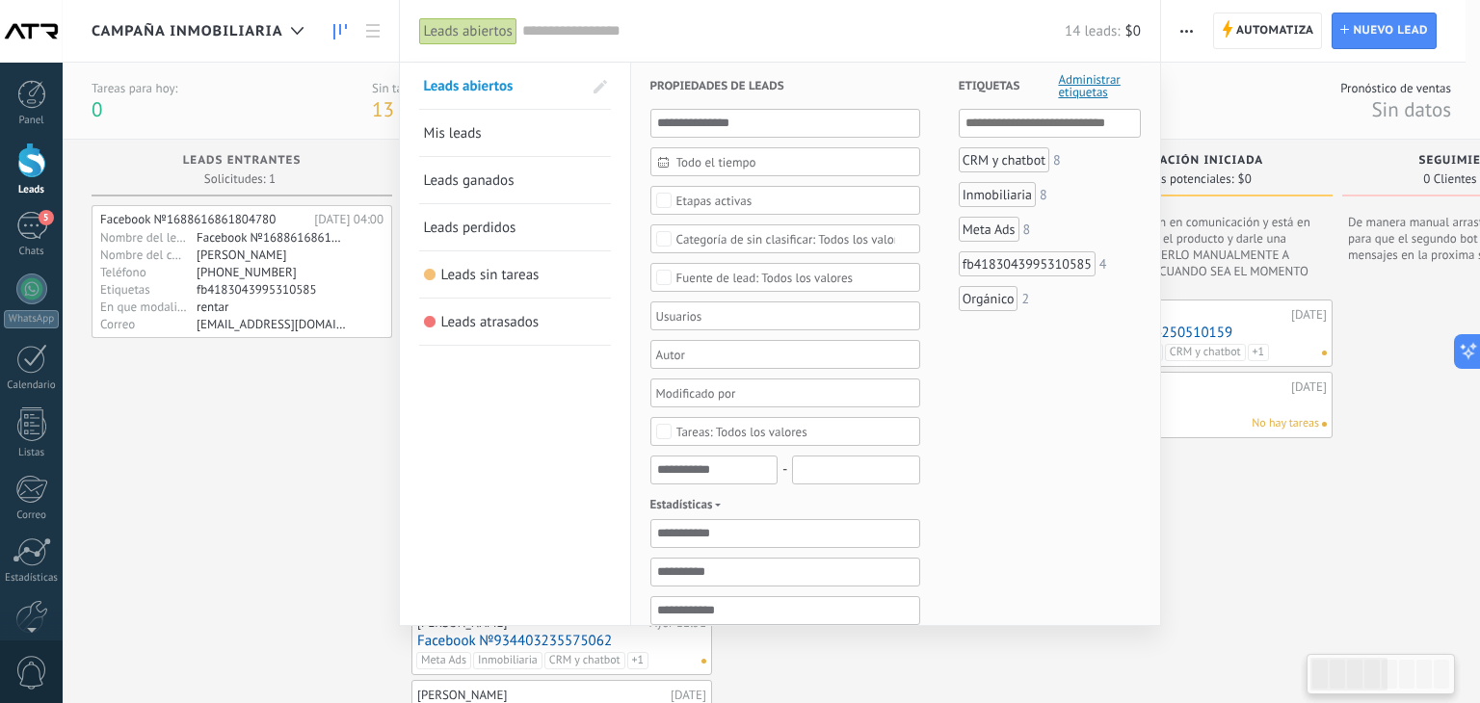
paste input "**********"
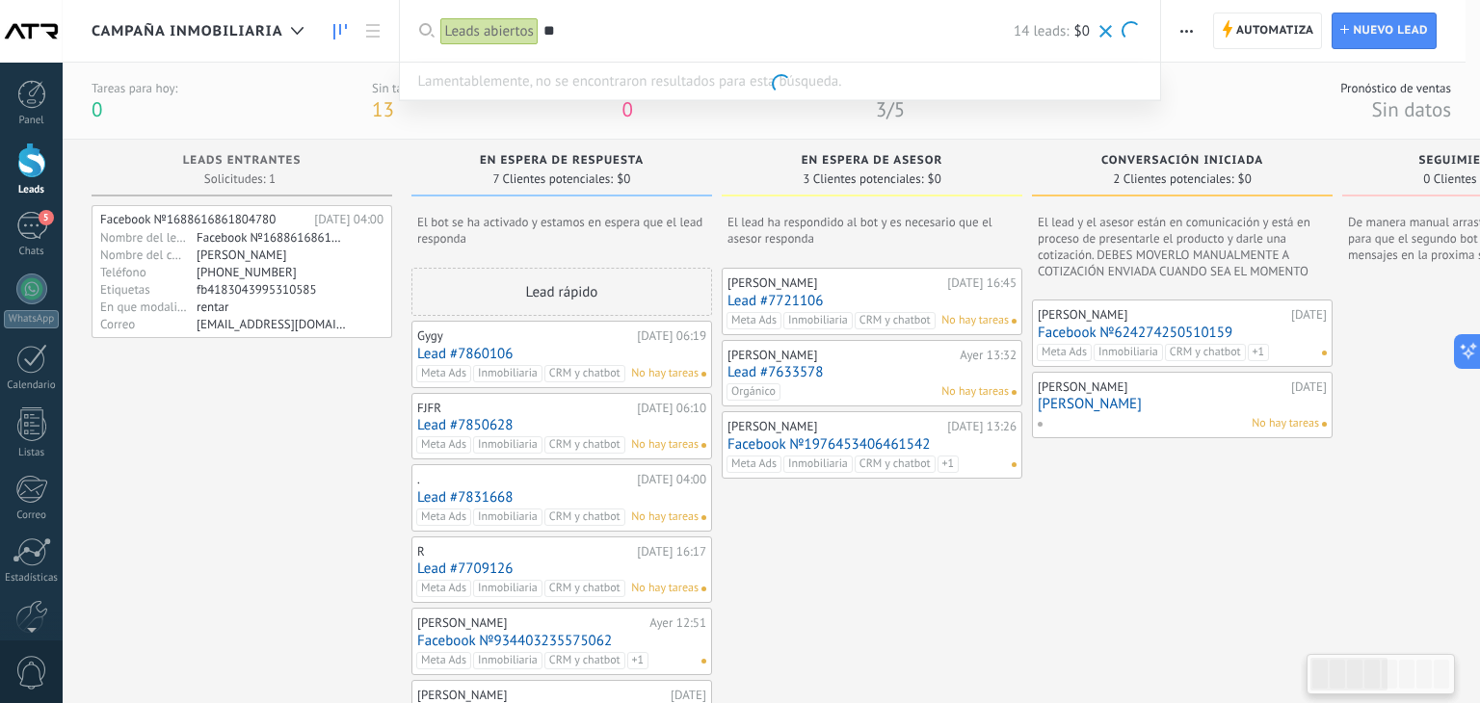
type input "*"
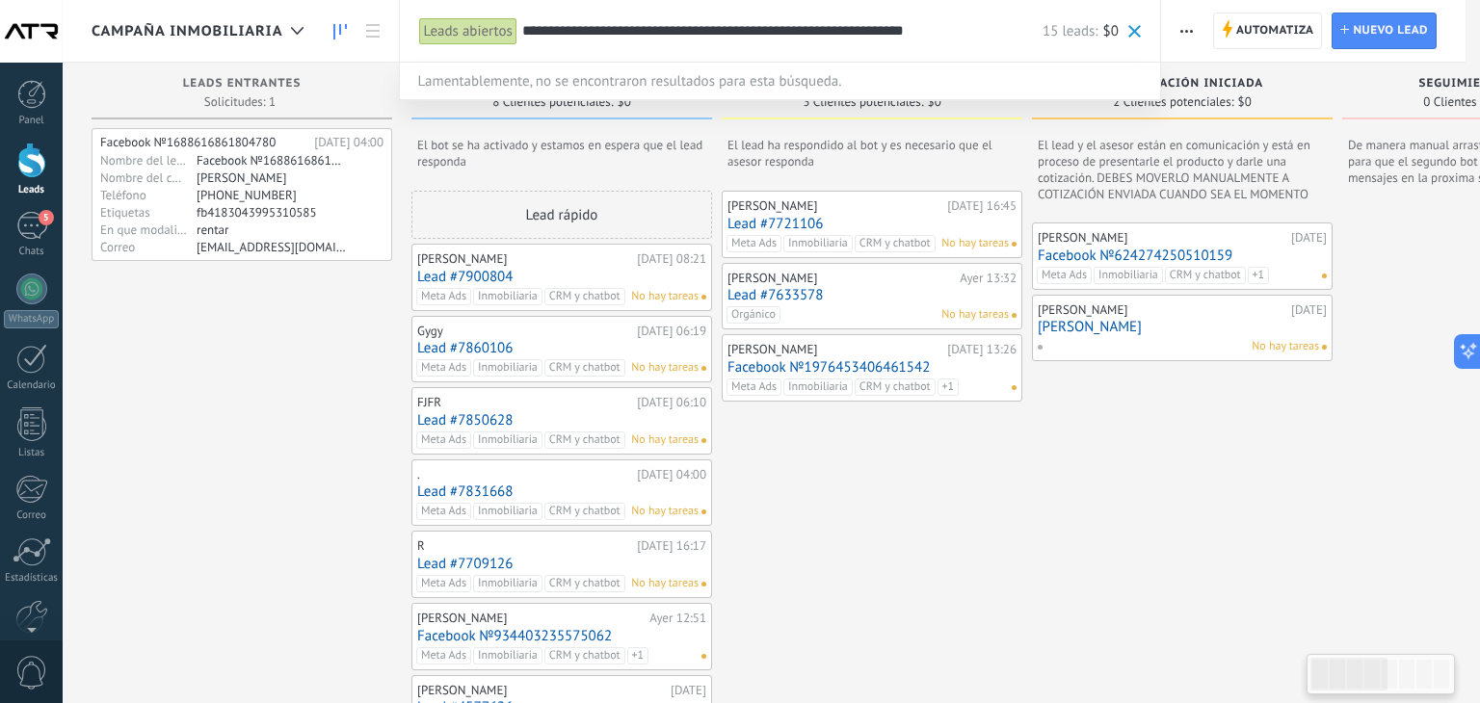
type input "**********"
click at [1139, 26] on span at bounding box center [1134, 31] width 13 height 13
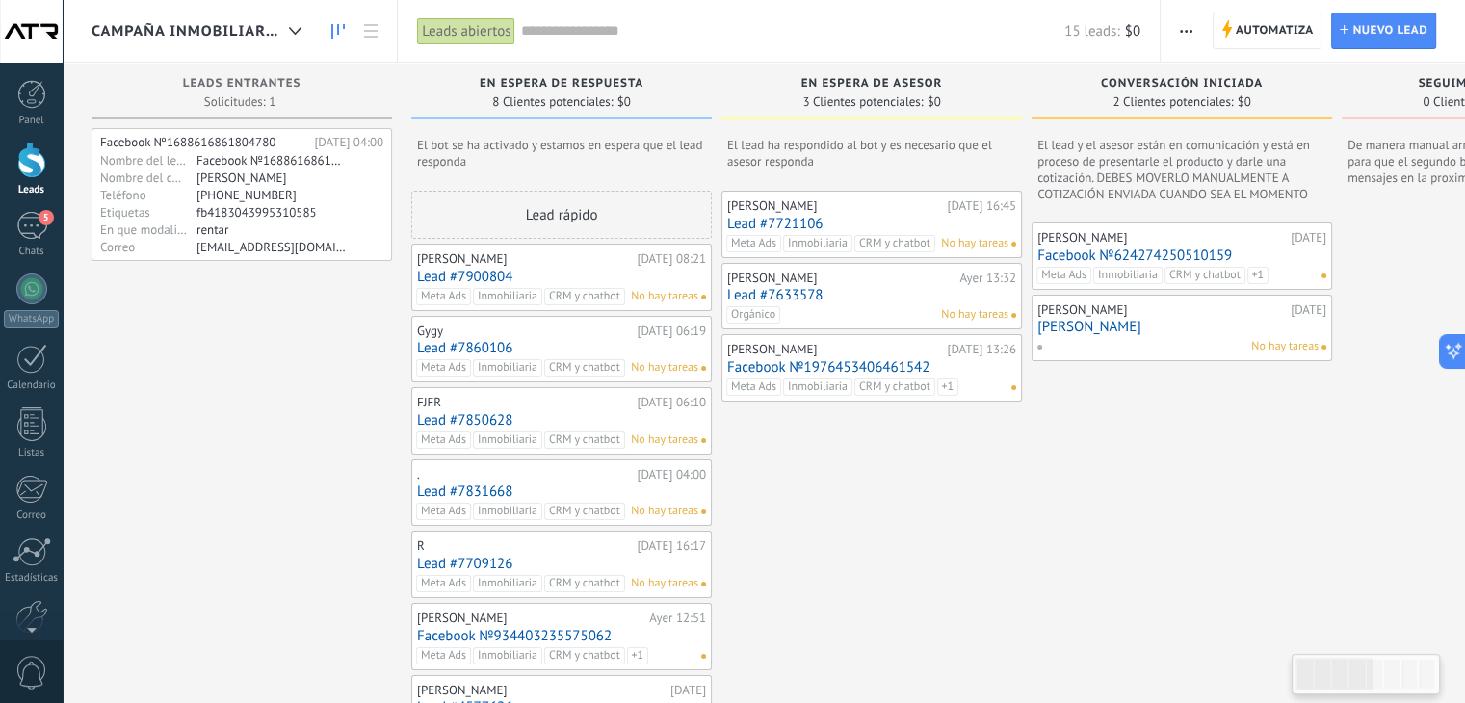
click at [690, 36] on input "text" at bounding box center [792, 31] width 544 height 20
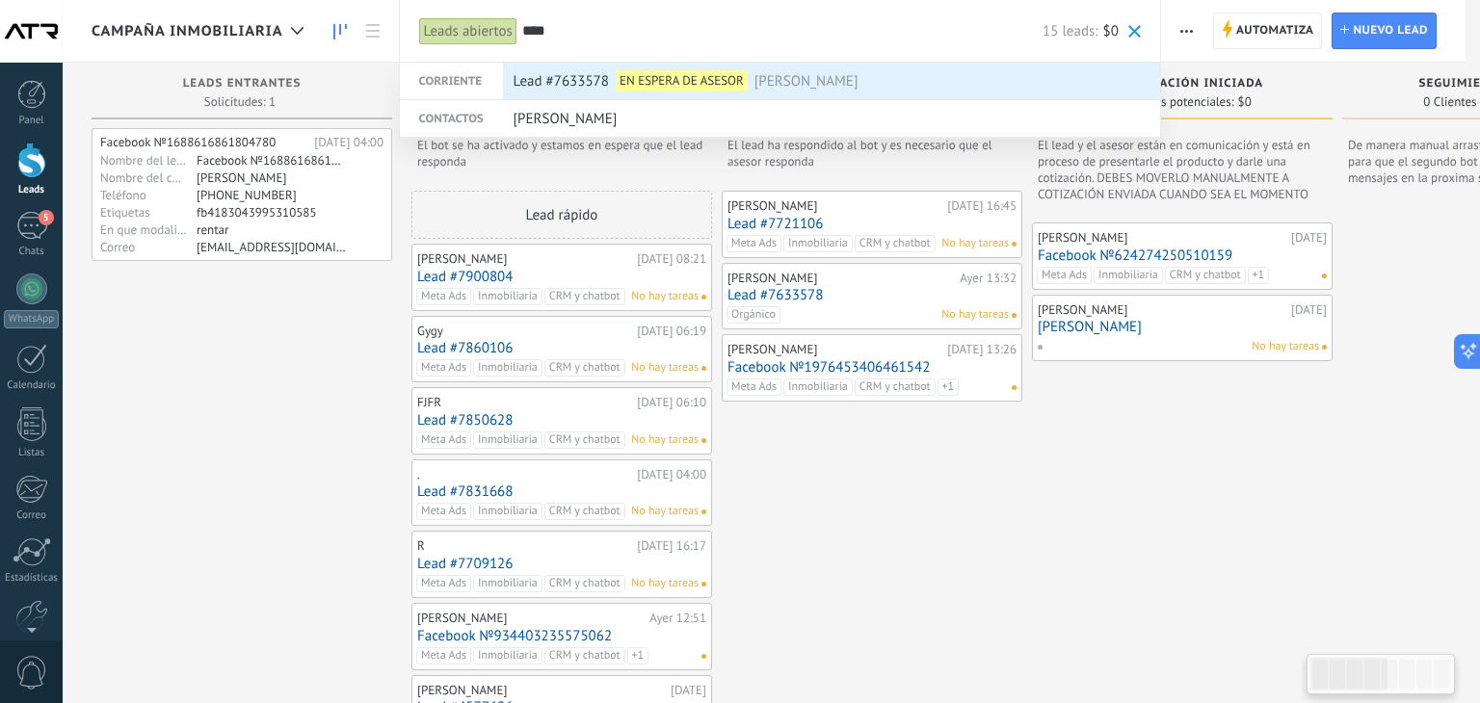
type input "****"
click at [566, 74] on span "Lead #7633578" at bounding box center [560, 82] width 95 height 36
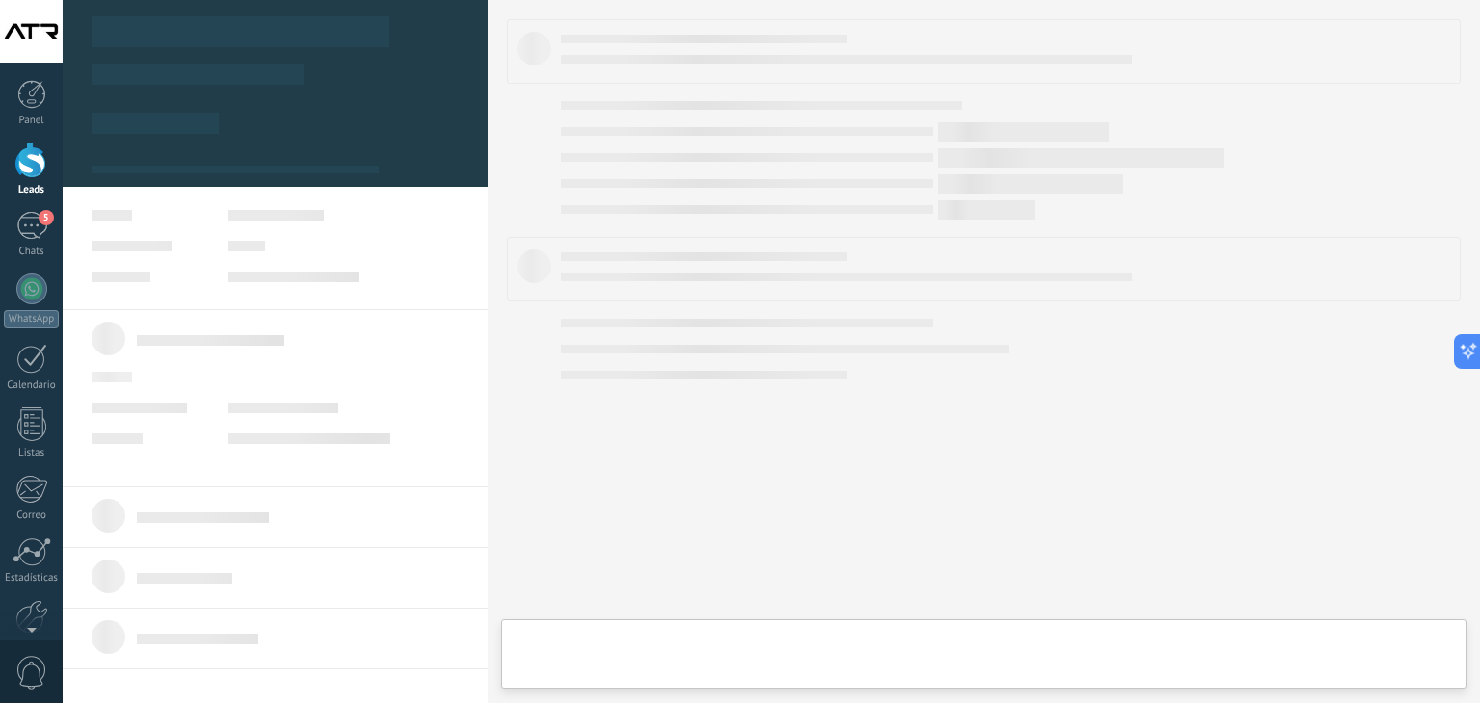
type textarea "**********"
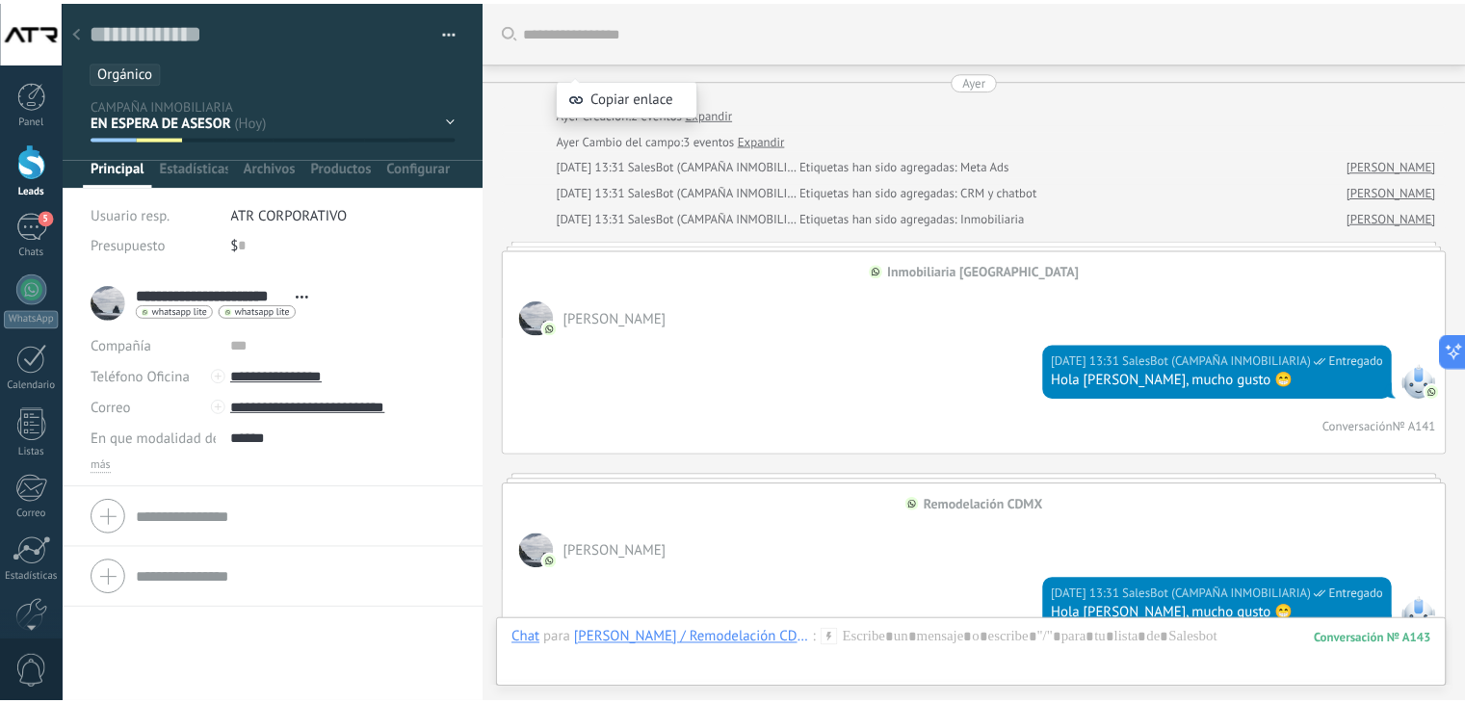
scroll to position [1147, 0]
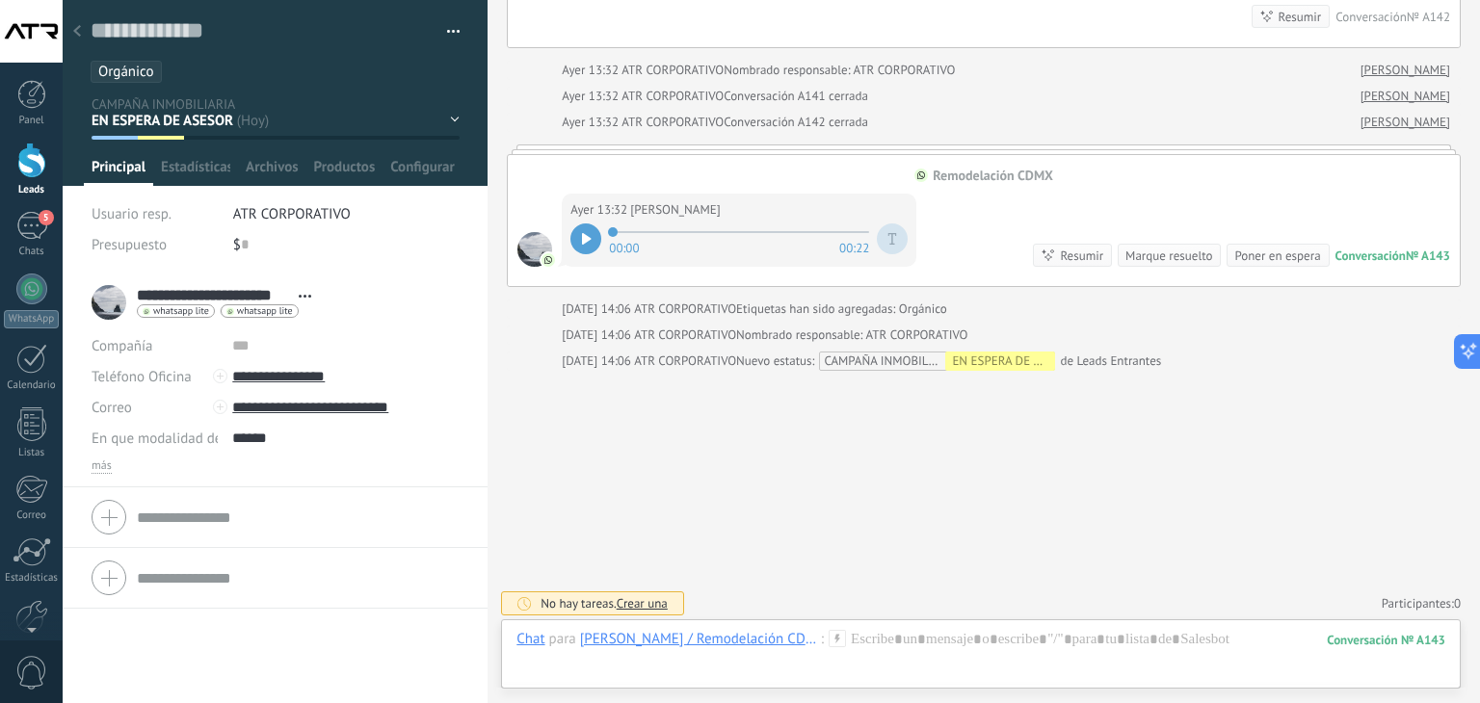
click at [77, 35] on use at bounding box center [77, 31] width 8 height 12
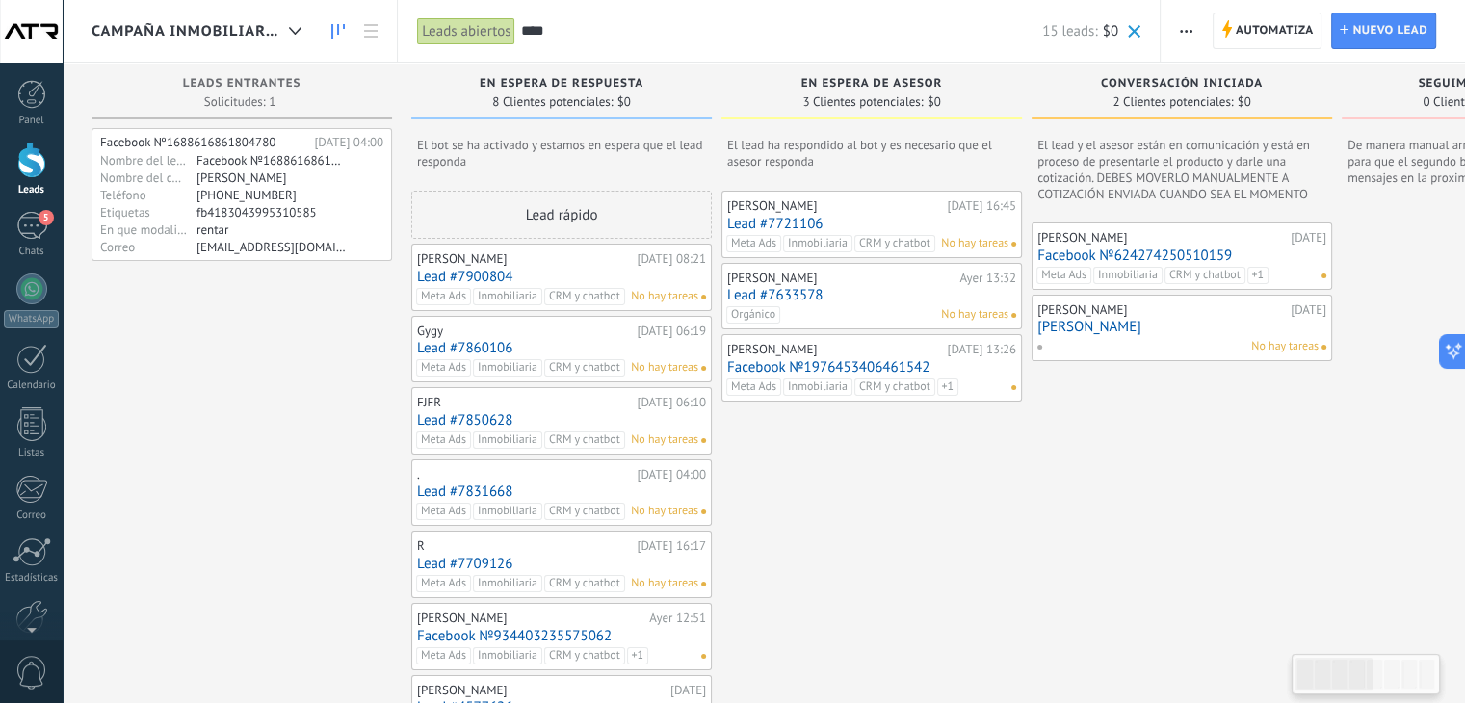
click at [203, 356] on div "Facebook №1688616861804780 Hoy 04:00 Nombre del lead Facebook №1688616861804780…" at bounding box center [242, 471] width 301 height 686
click at [222, 330] on div "Facebook №1688616861804780 Hoy 04:00 Nombre del lead Facebook №1688616861804780…" at bounding box center [242, 471] width 301 height 686
click at [15, 298] on link "WhatsApp" at bounding box center [31, 301] width 63 height 55
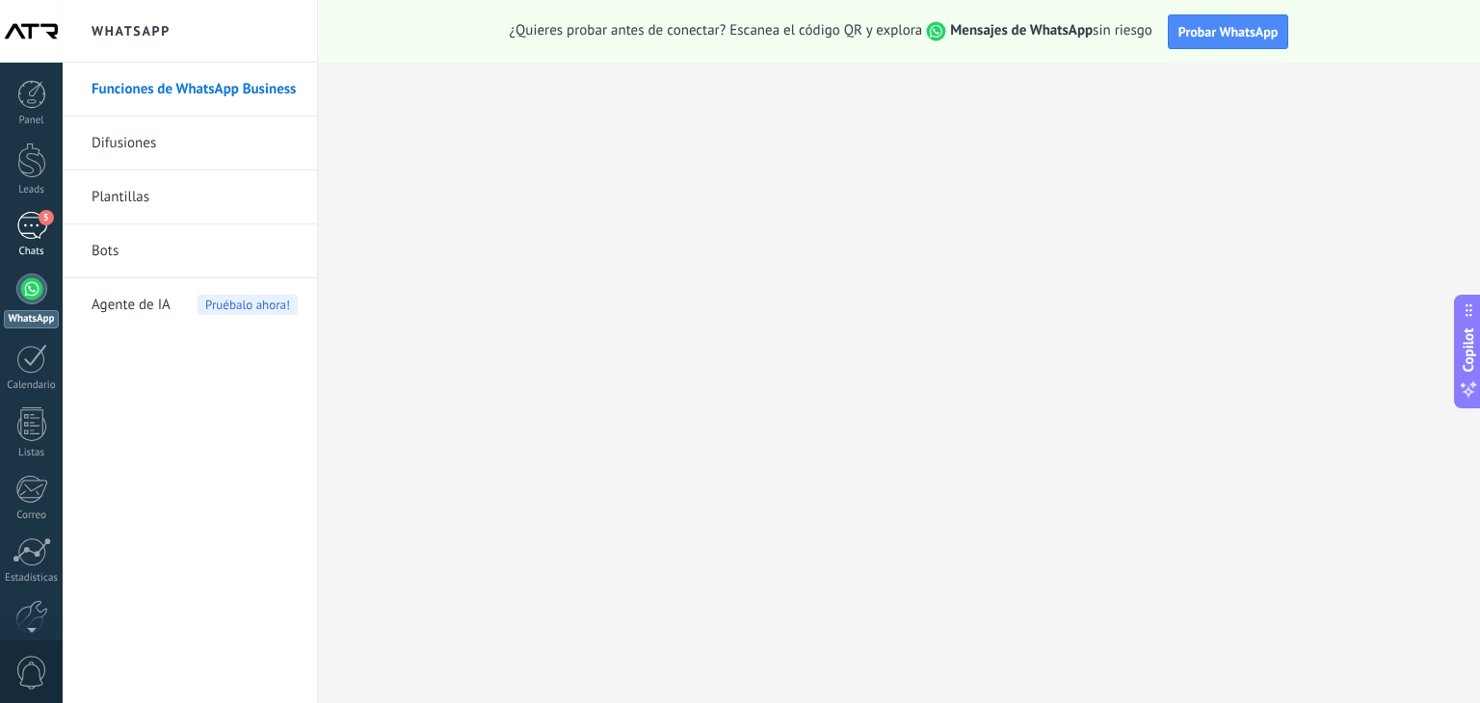
click at [26, 230] on div "5" at bounding box center [31, 226] width 31 height 28
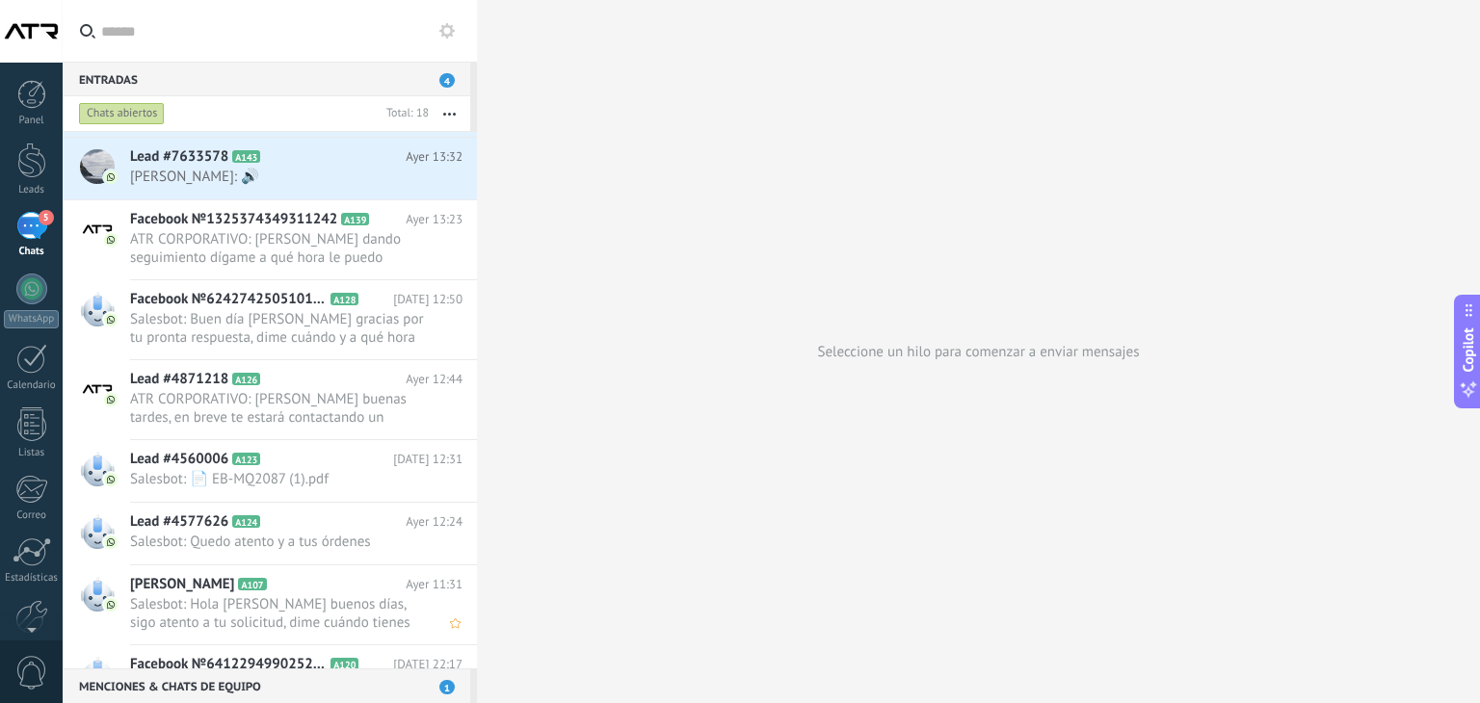
scroll to position [833, 0]
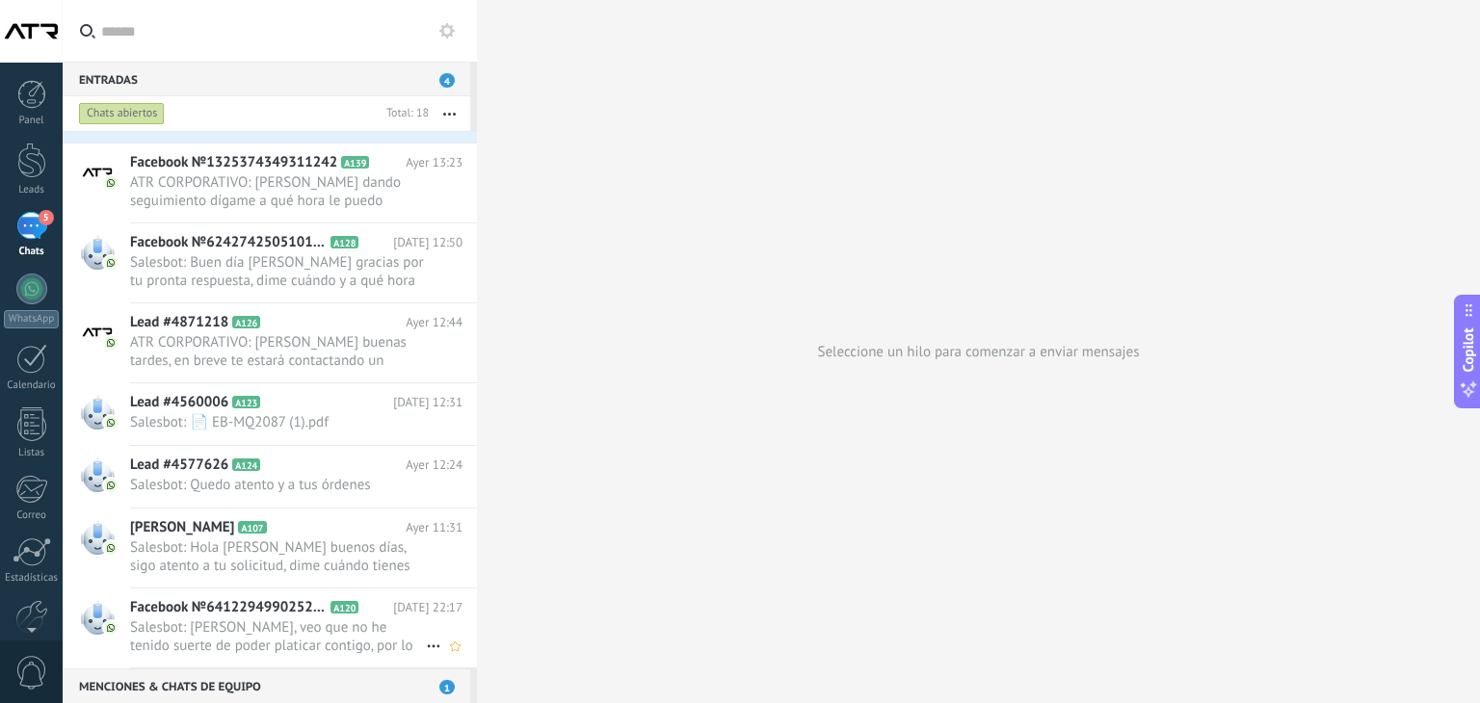
click at [250, 619] on span "Salesbot: [PERSON_NAME], veo que no he tenido suerte de poder platicar contigo,…" at bounding box center [278, 636] width 296 height 37
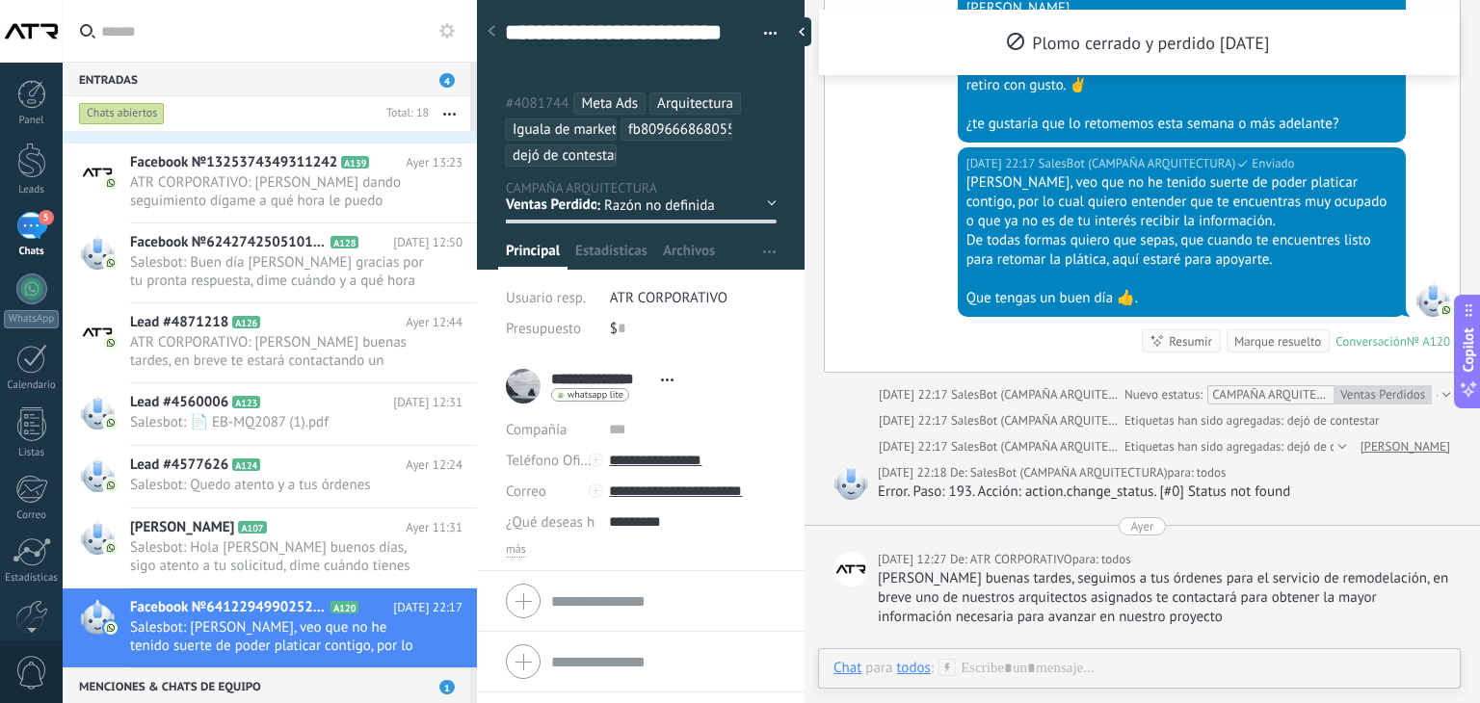
scroll to position [1495, 0]
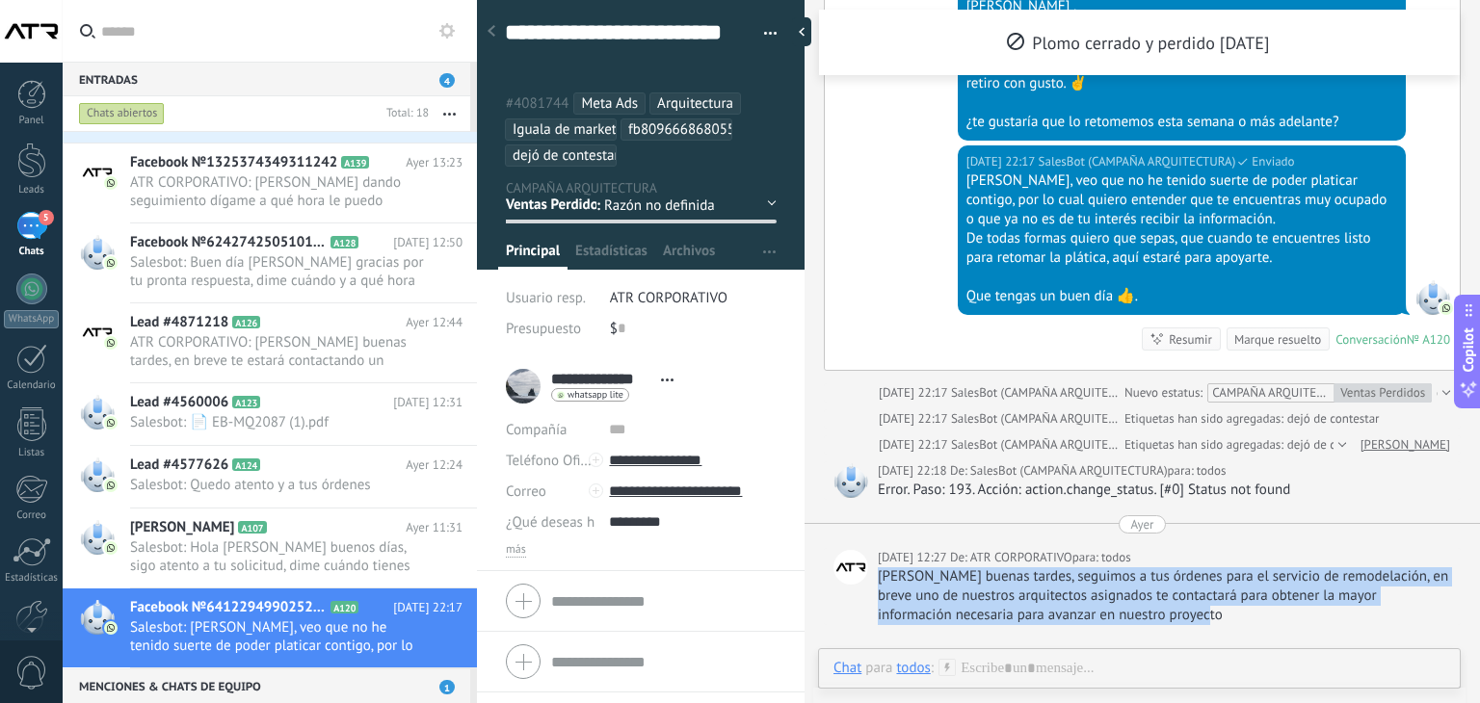
drag, startPoint x: 1239, startPoint y: 616, endPoint x: 881, endPoint y: 581, distance: 359.1
click at [881, 581] on div "[PERSON_NAME] buenas tardes, seguimos a tus órdenes para el servicio de remodel…" at bounding box center [1164, 596] width 573 height 58
copy div "[PERSON_NAME] buenas tardes, seguimos a tus órdenes para el servicio de remodel…"
click at [915, 668] on div "todos" at bounding box center [913, 667] width 34 height 17
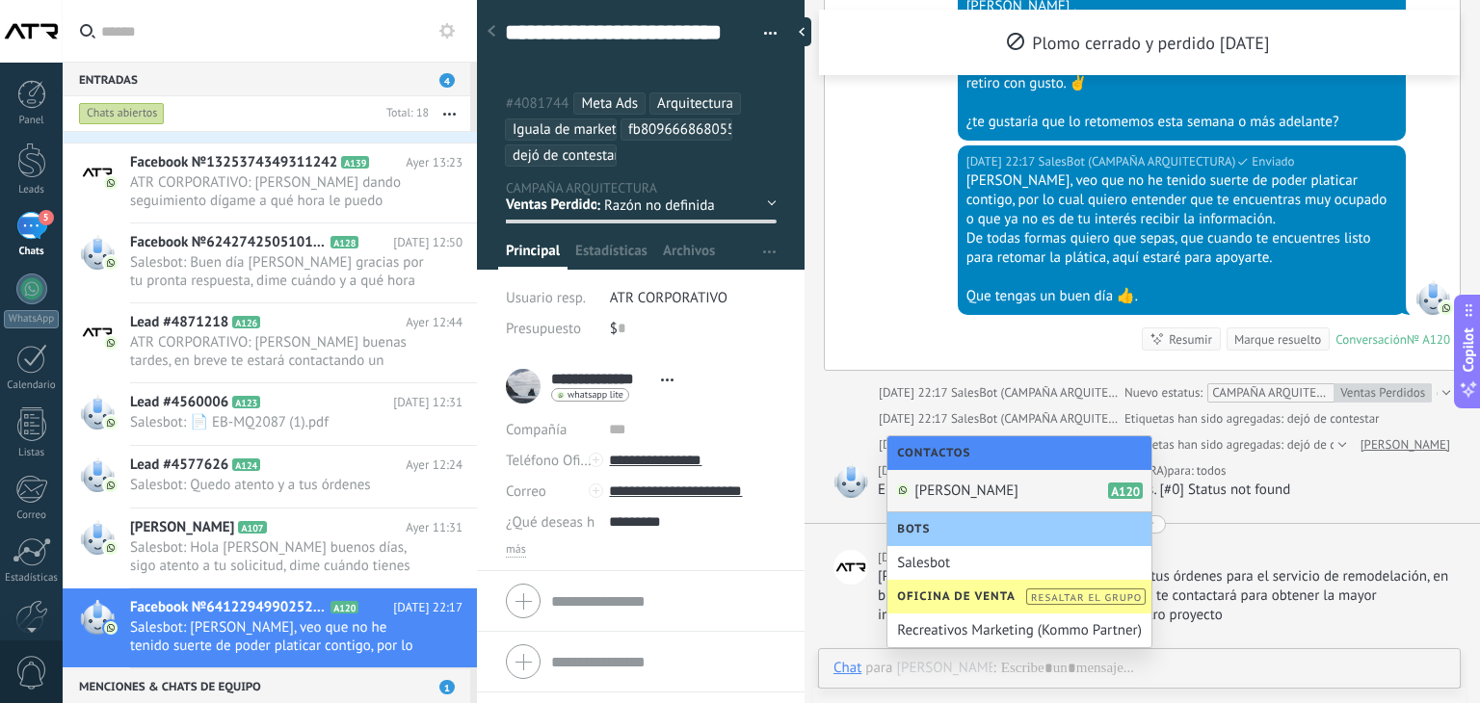
click at [962, 492] on span "[PERSON_NAME]" at bounding box center [966, 491] width 104 height 18
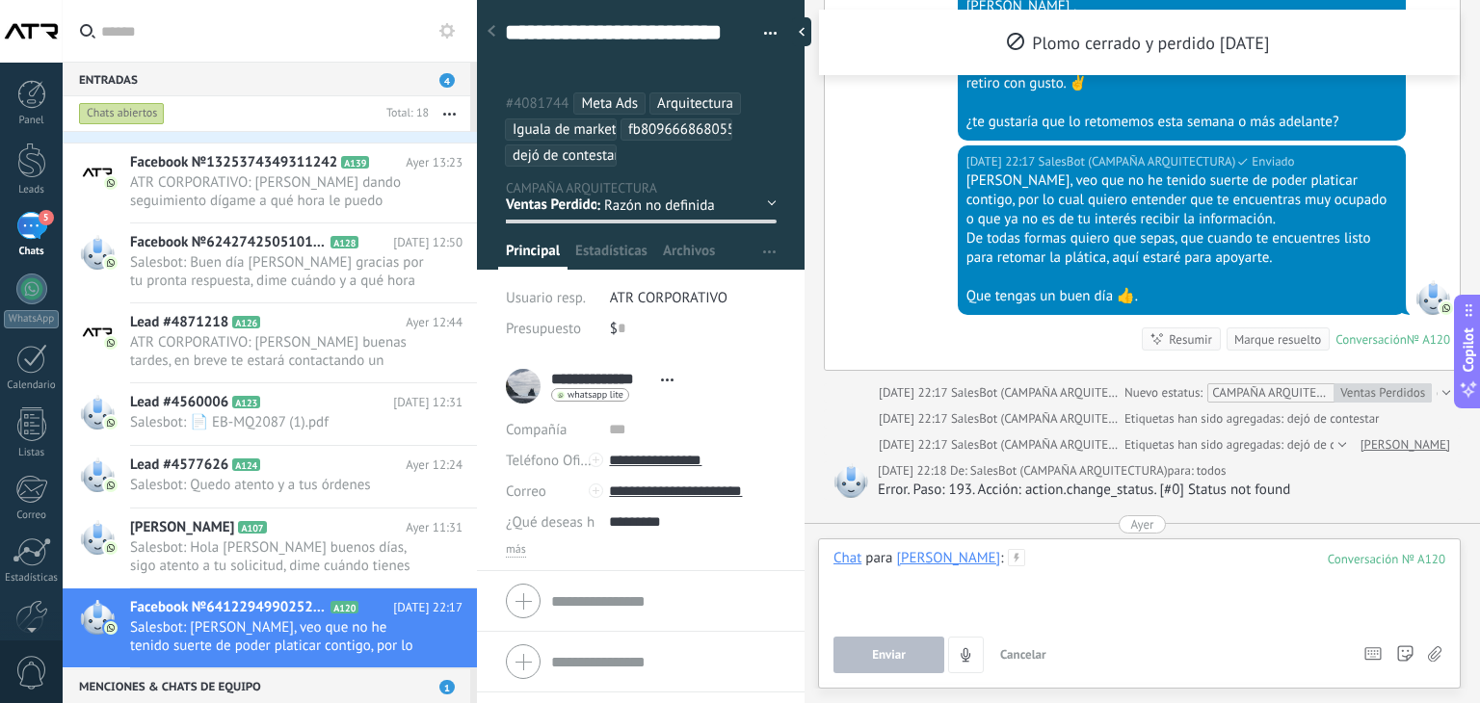
paste div
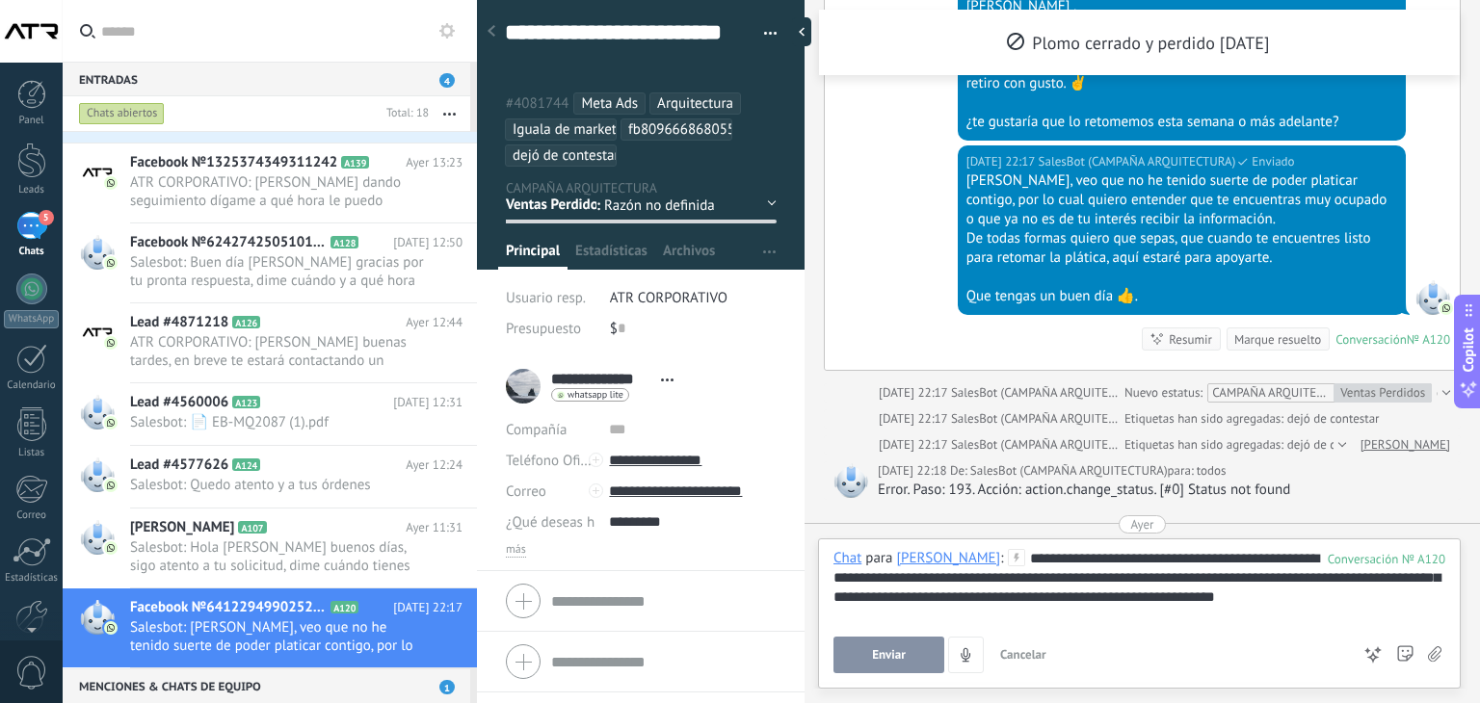
click at [916, 655] on button "Enviar" at bounding box center [888, 655] width 111 height 37
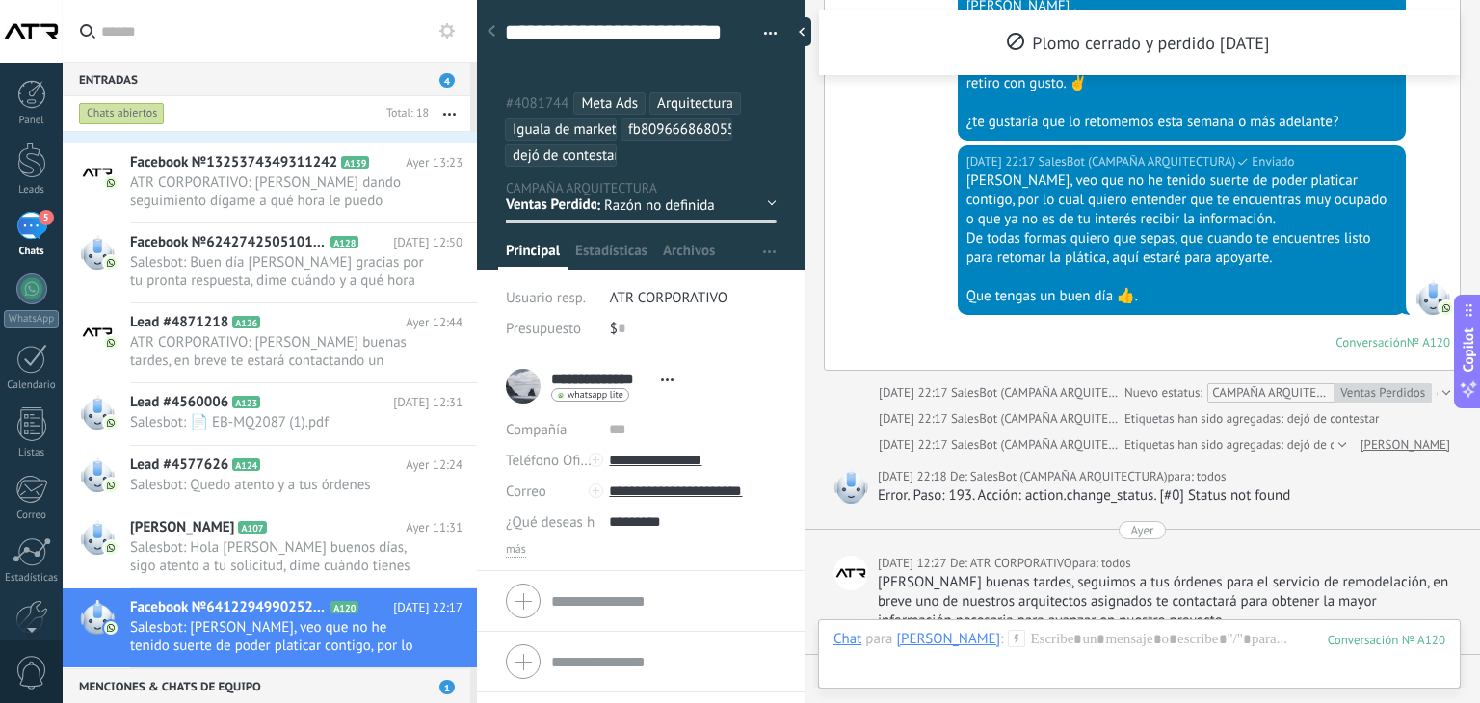
scroll to position [1755, 0]
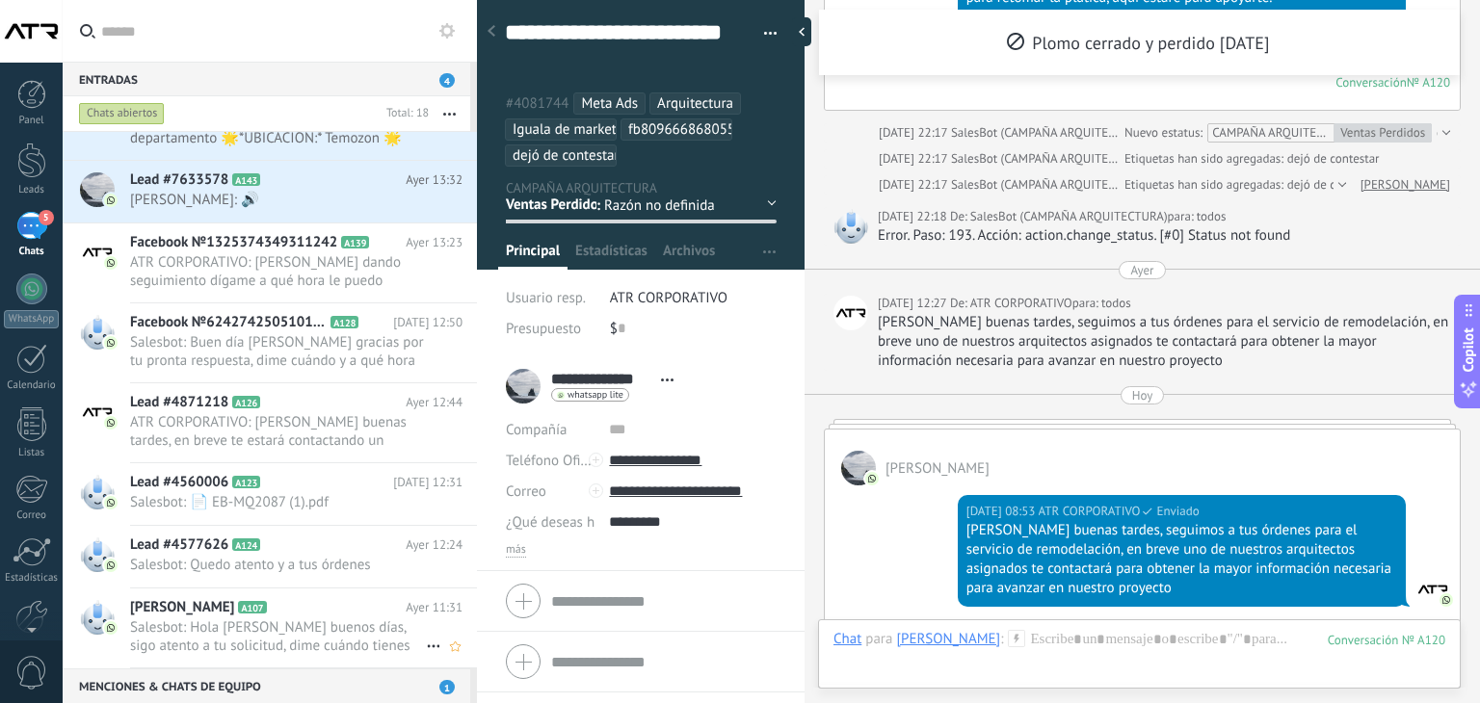
click at [257, 618] on span "Salesbot: Hola [PERSON_NAME] buenos días, sigo atento a tu solicitud, dime cuán…" at bounding box center [278, 636] width 296 height 37
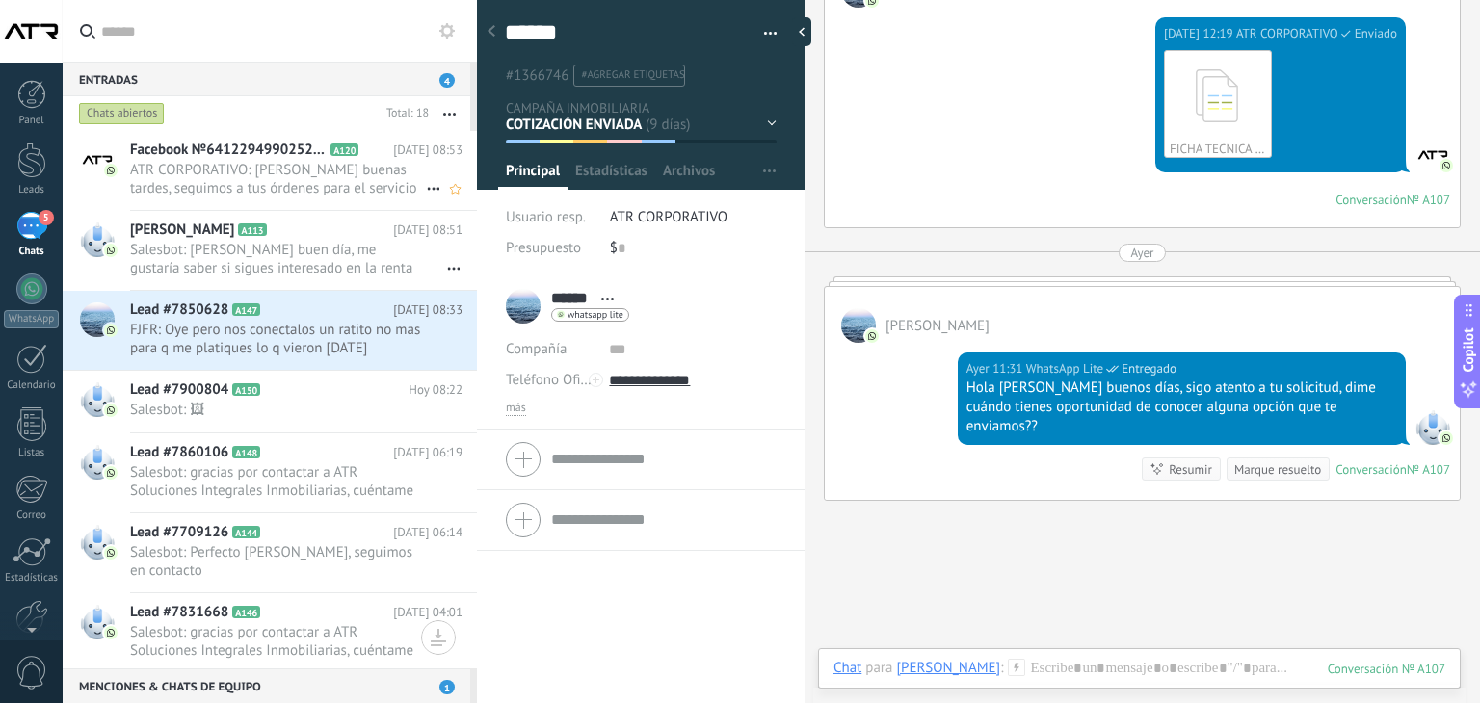
click at [287, 201] on div "Facebook №641229499025264 A120 [DATE] 08:53 ATR CORPORATIVO: [PERSON_NAME] buen…" at bounding box center [303, 170] width 347 height 79
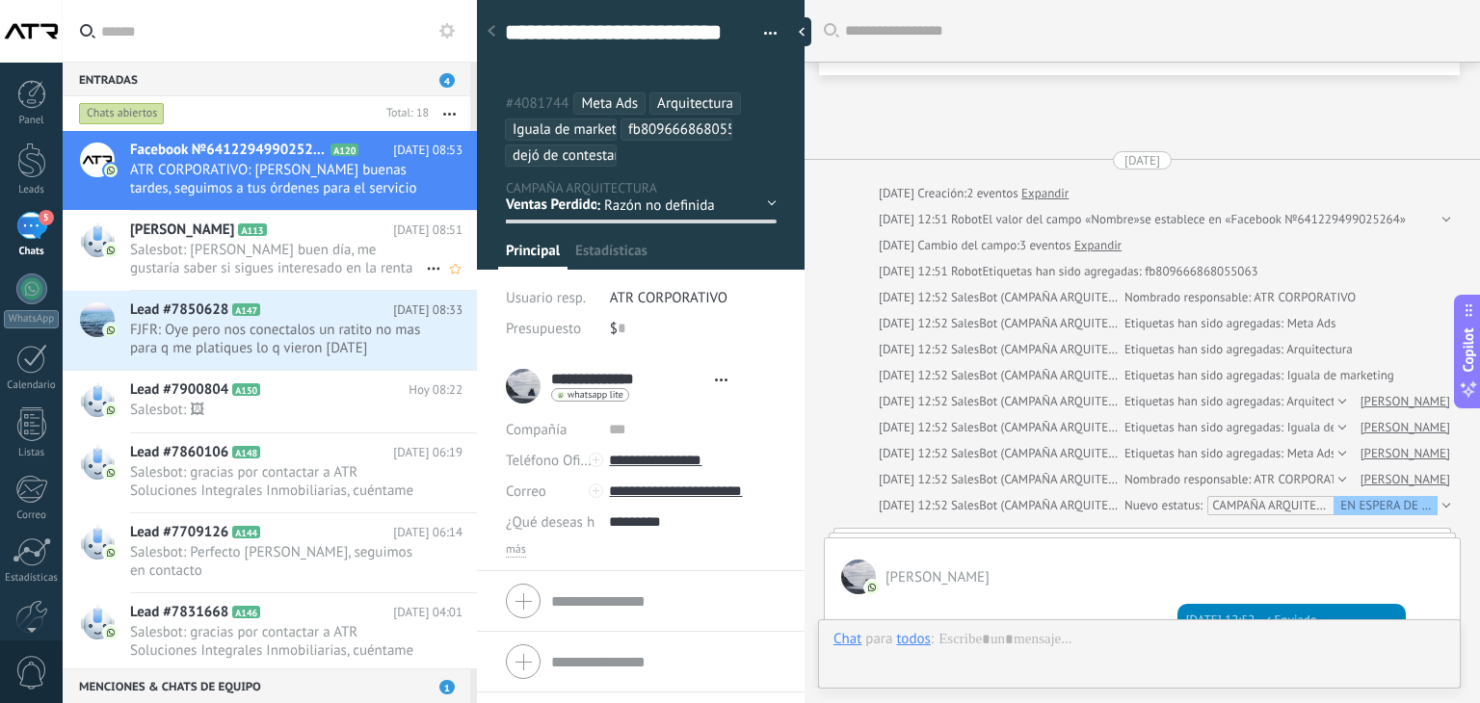
scroll to position [1954, 0]
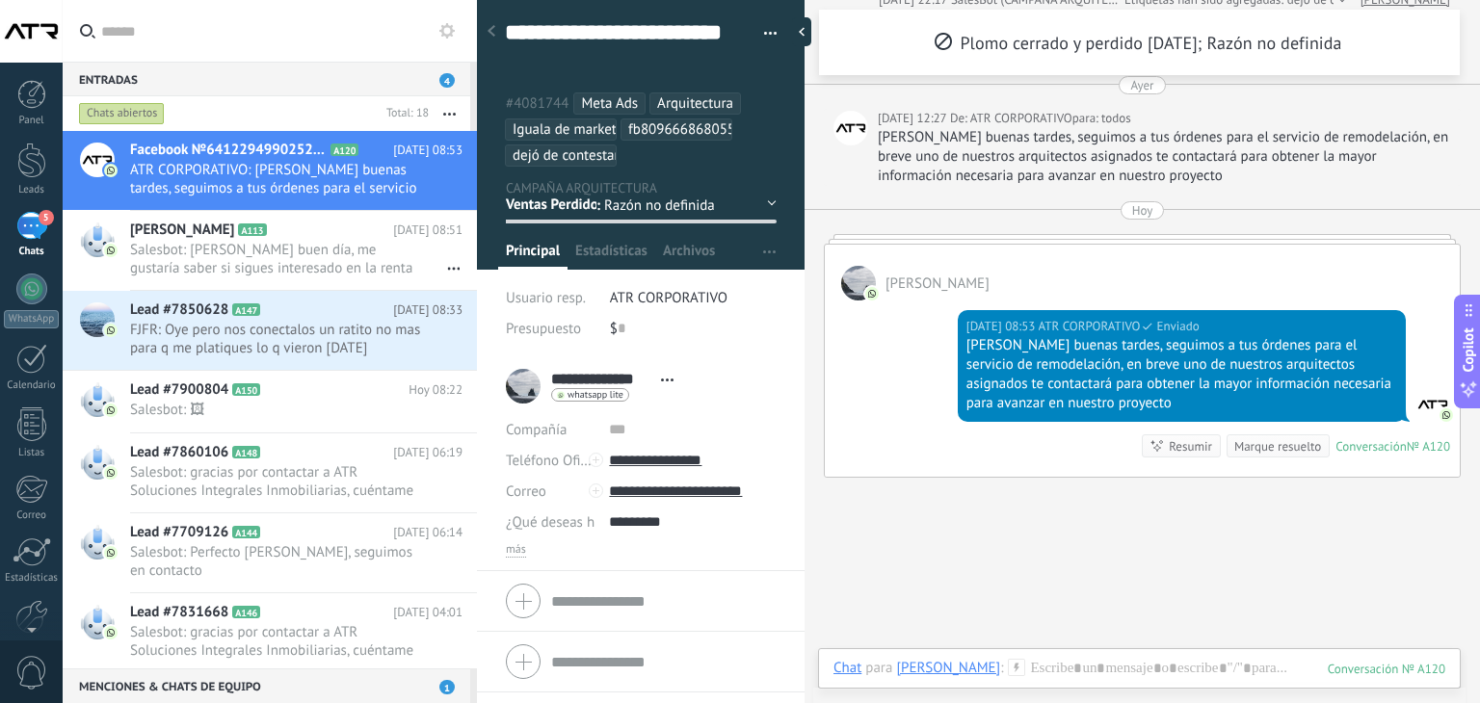
click at [0, 0] on div "EN ESPERA DE RESPUESTA EN ESPERA DE ASESOR CONVERSACIÓN INICIADA SEGUIMIENTO PO…" at bounding box center [0, 0] width 0 height 0
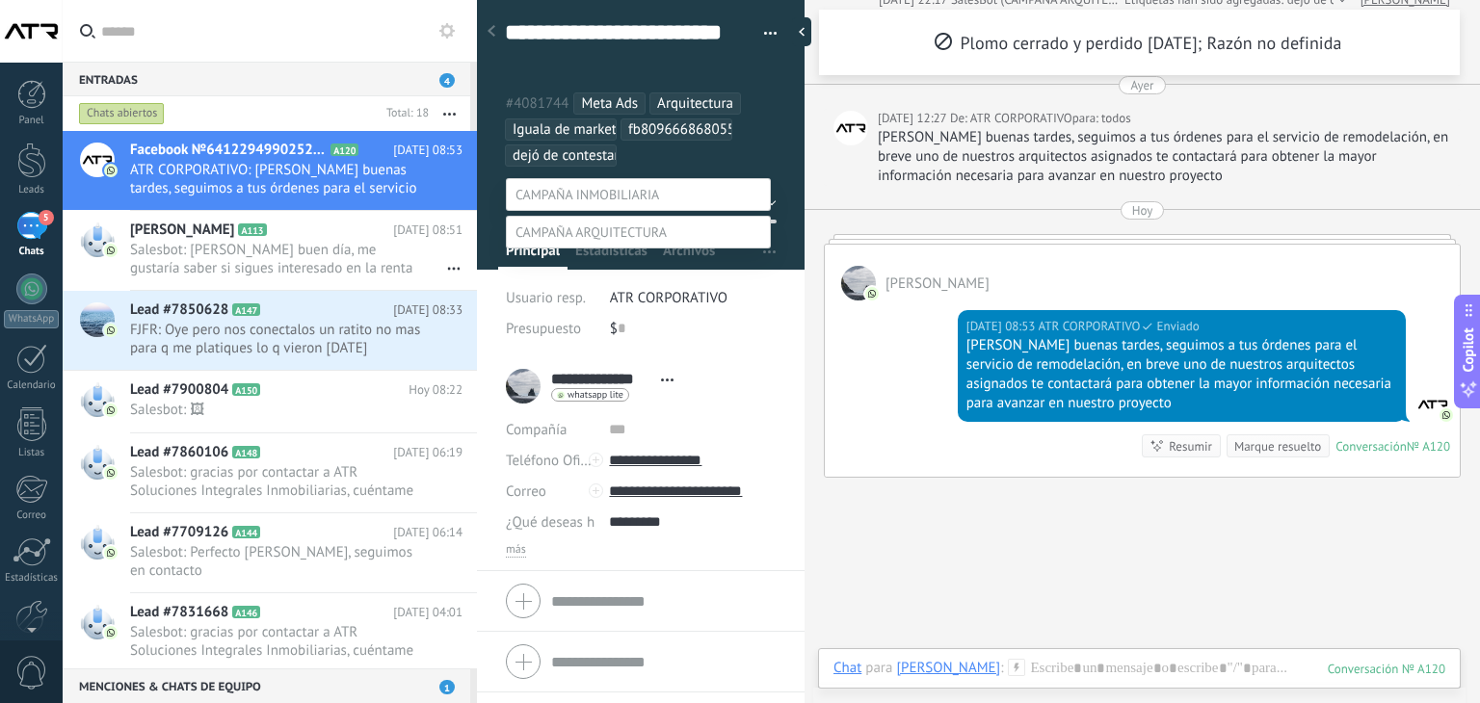
scroll to position [38, 0]
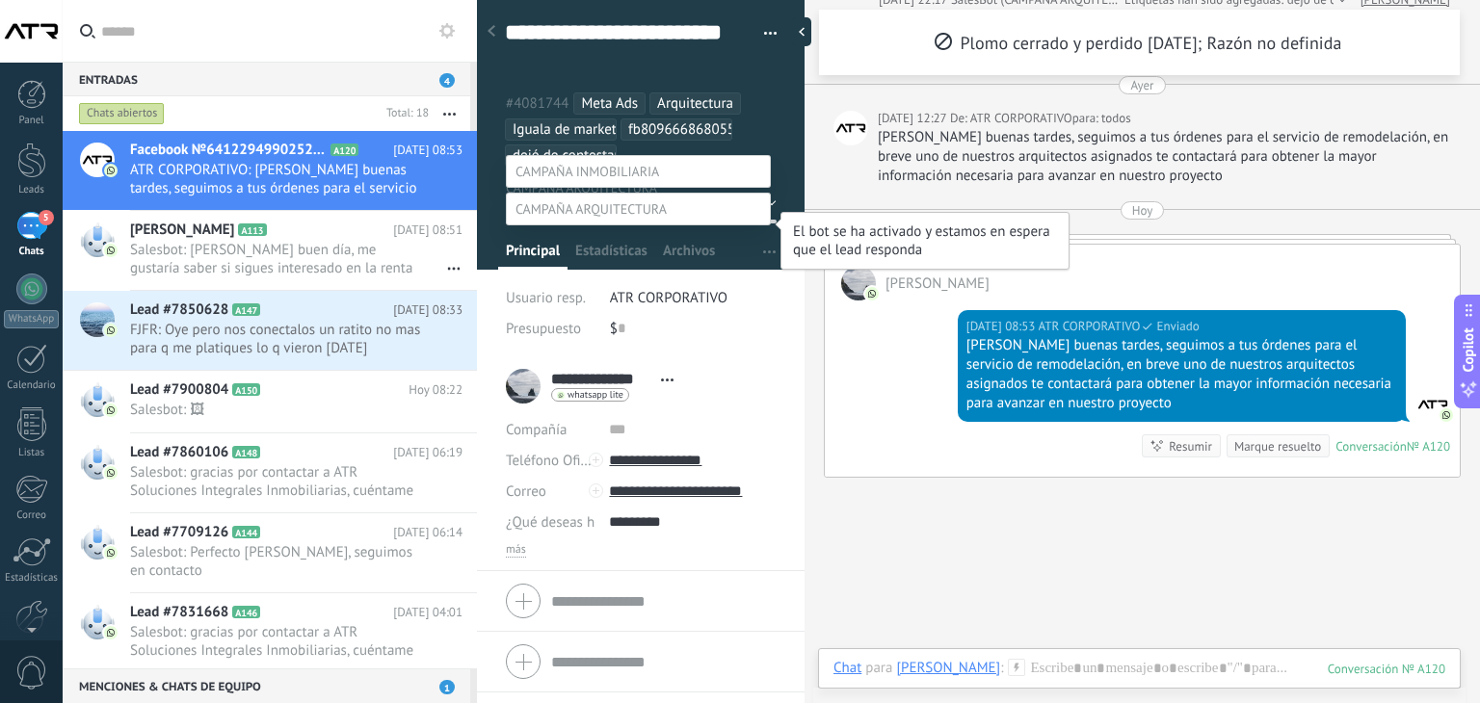
click at [0, 0] on label "EN ESPERA DE RESPUESTA" at bounding box center [0, 0] width 0 height 0
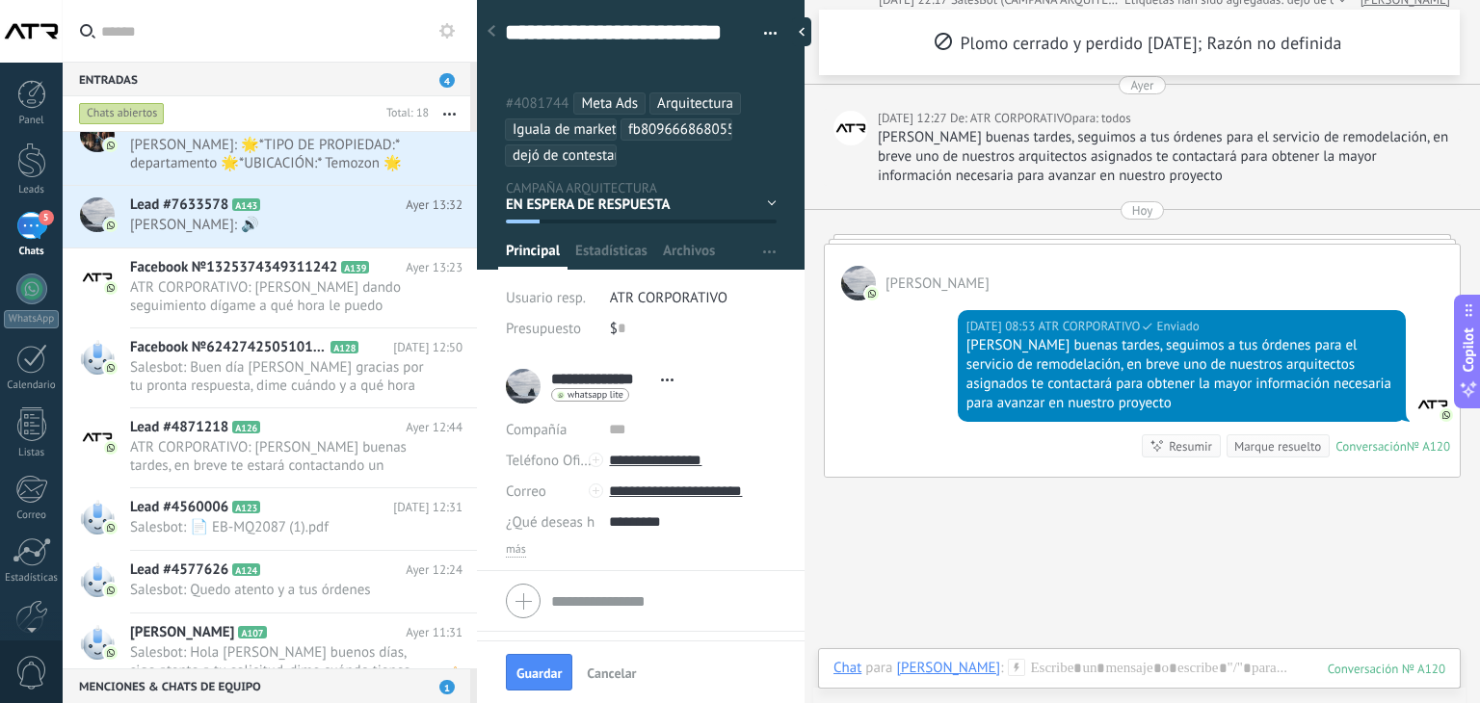
scroll to position [833, 0]
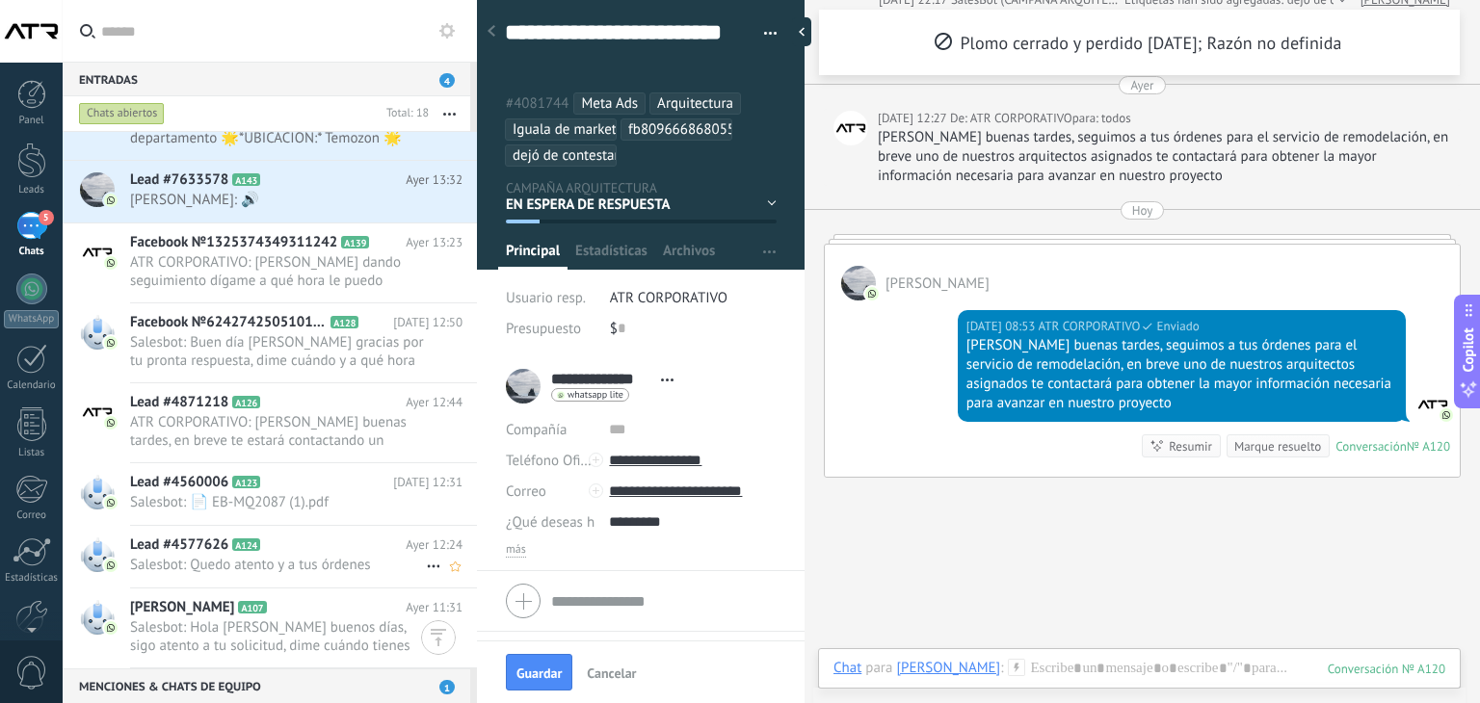
click at [297, 573] on div "Lead #4577626 A124 [DATE] 12:24 Salesbot: Quedo atento y a tus órdenes" at bounding box center [303, 556] width 347 height 61
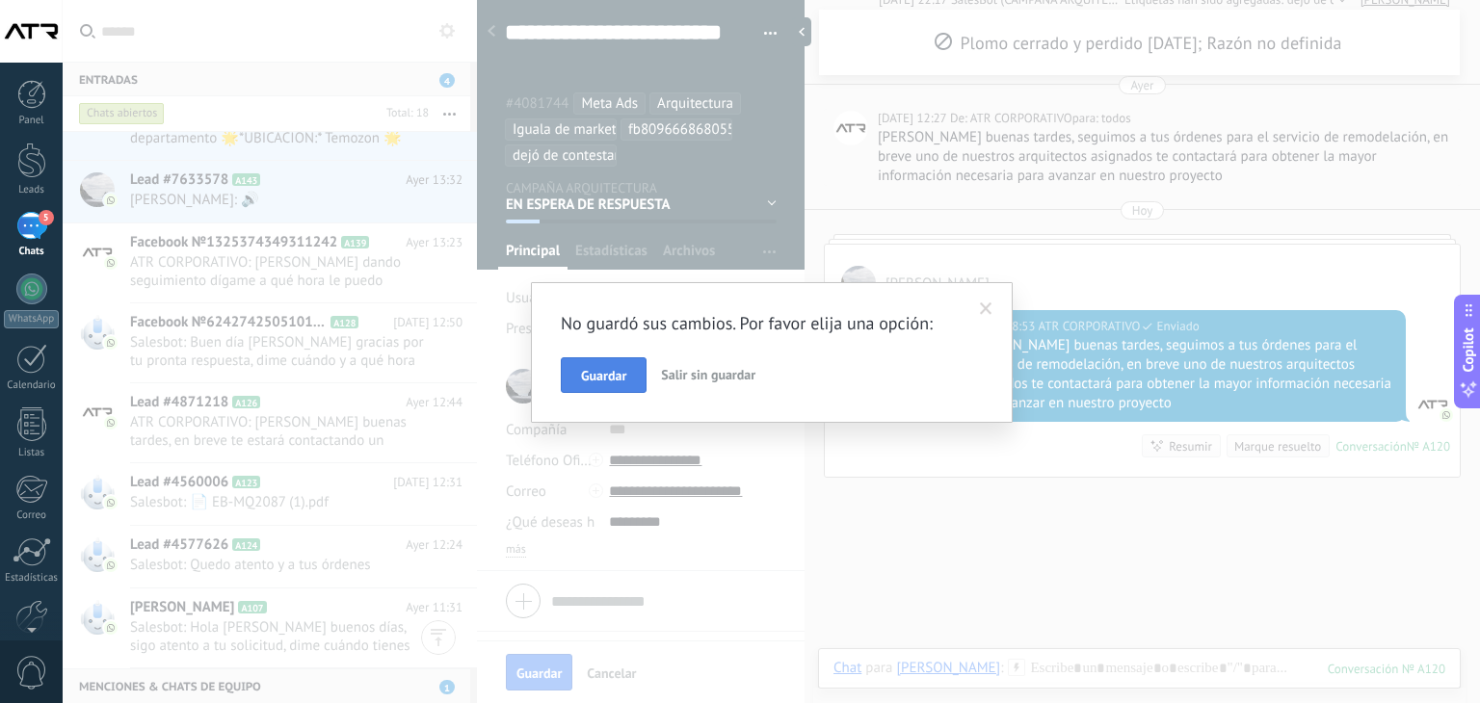
click at [596, 381] on span "Guardar" at bounding box center [603, 375] width 45 height 13
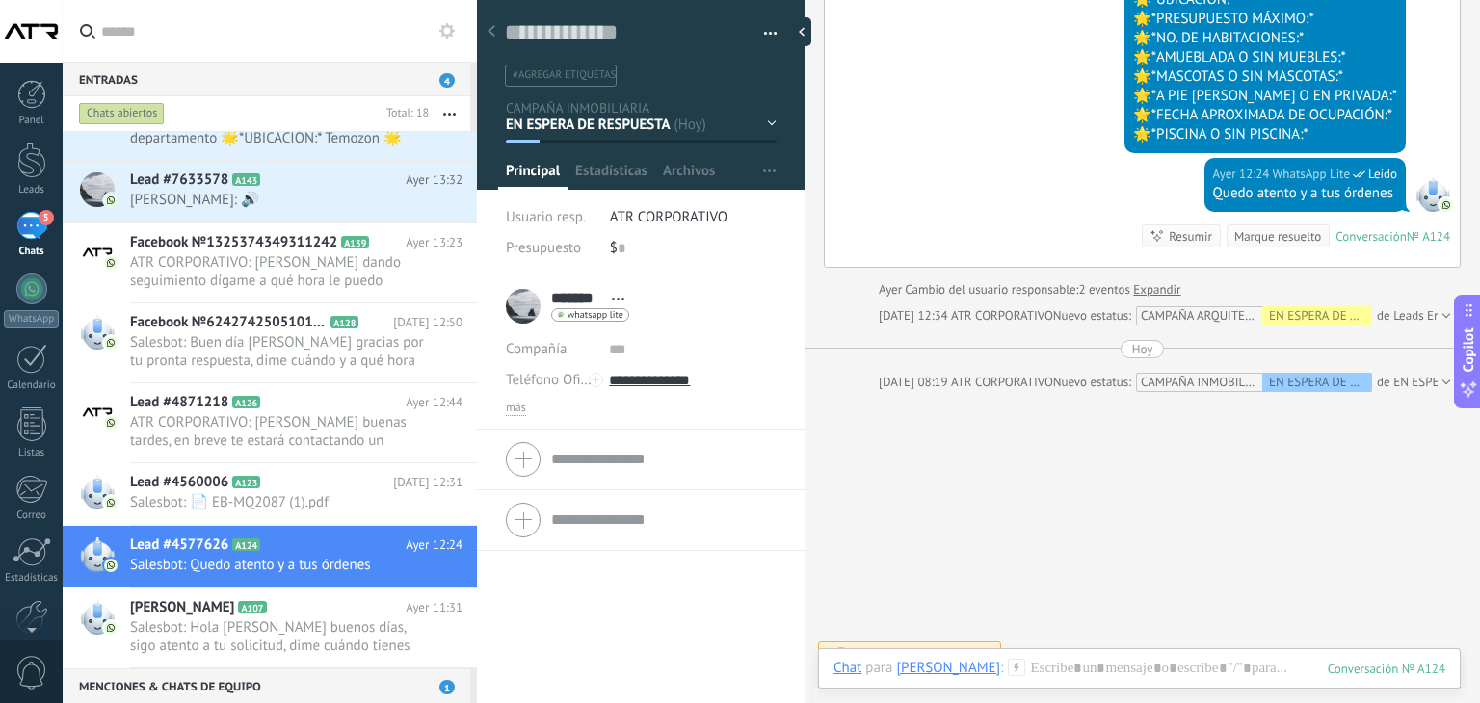
scroll to position [915, 0]
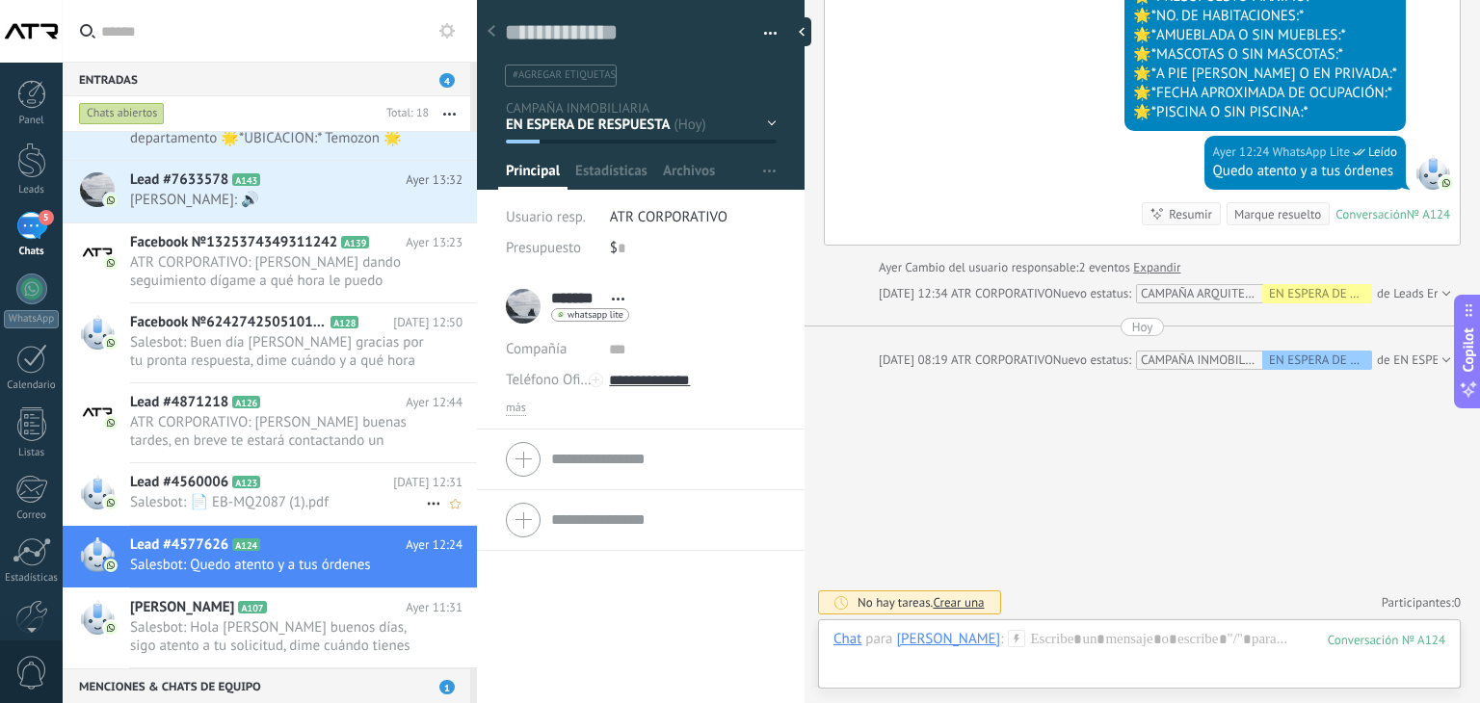
click at [362, 493] on span "Salesbot: 📄 EB-MQ2087 (1).pdf" at bounding box center [278, 502] width 296 height 18
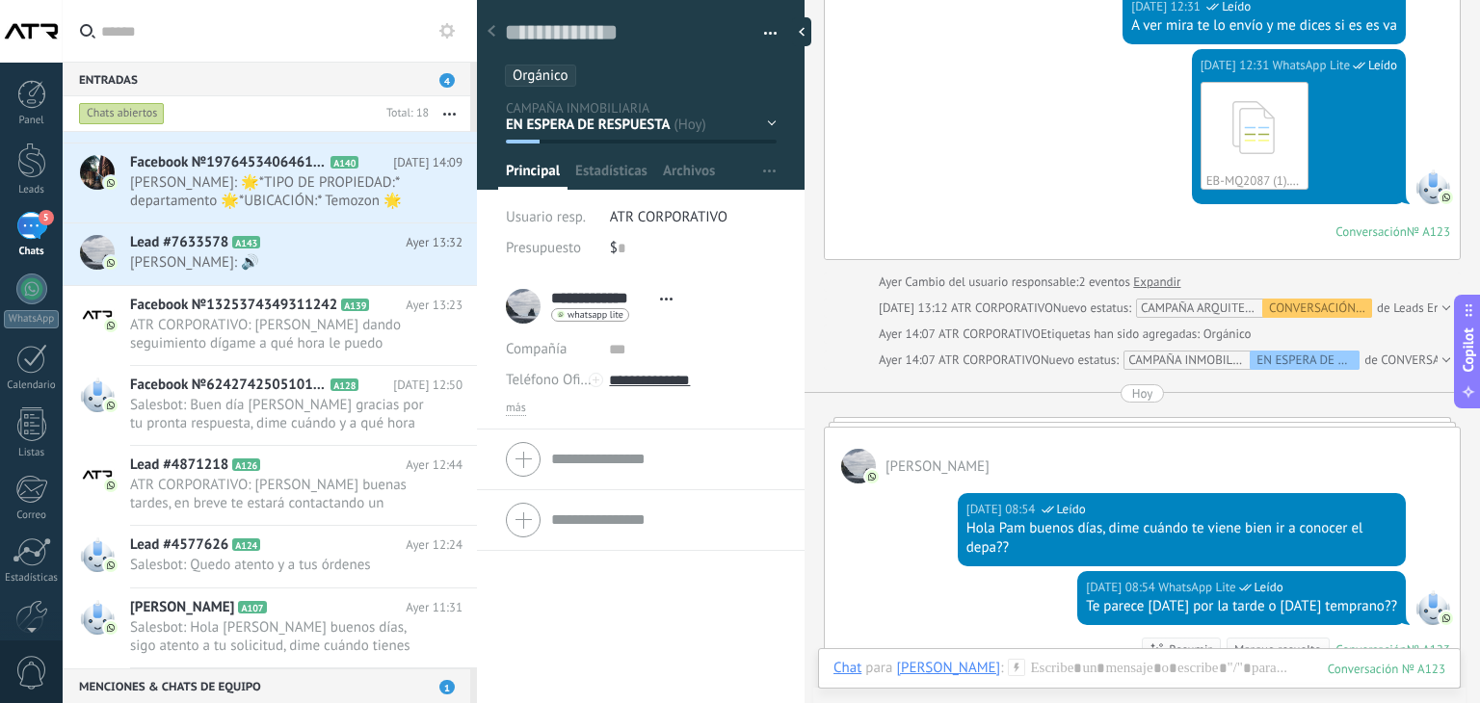
scroll to position [925, 0]
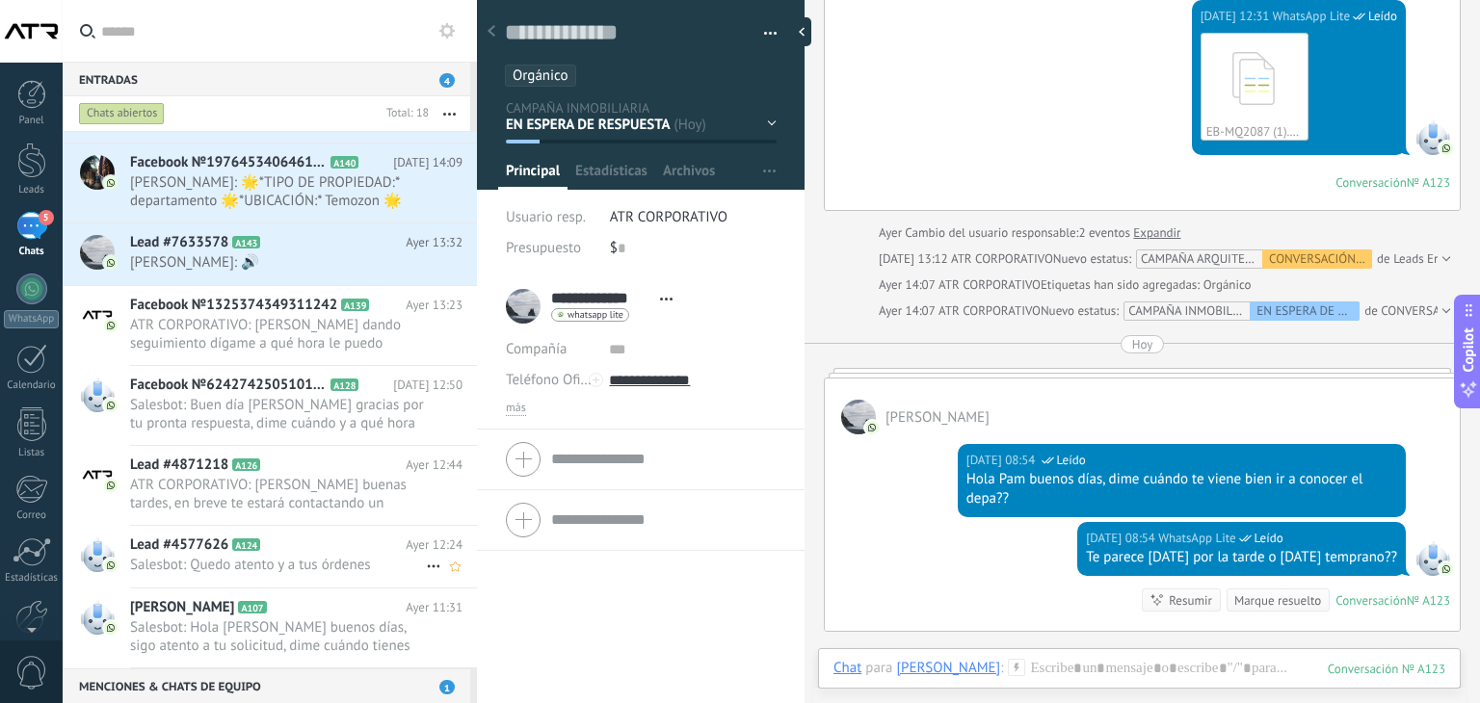
click at [269, 536] on icon at bounding box center [275, 545] width 19 height 19
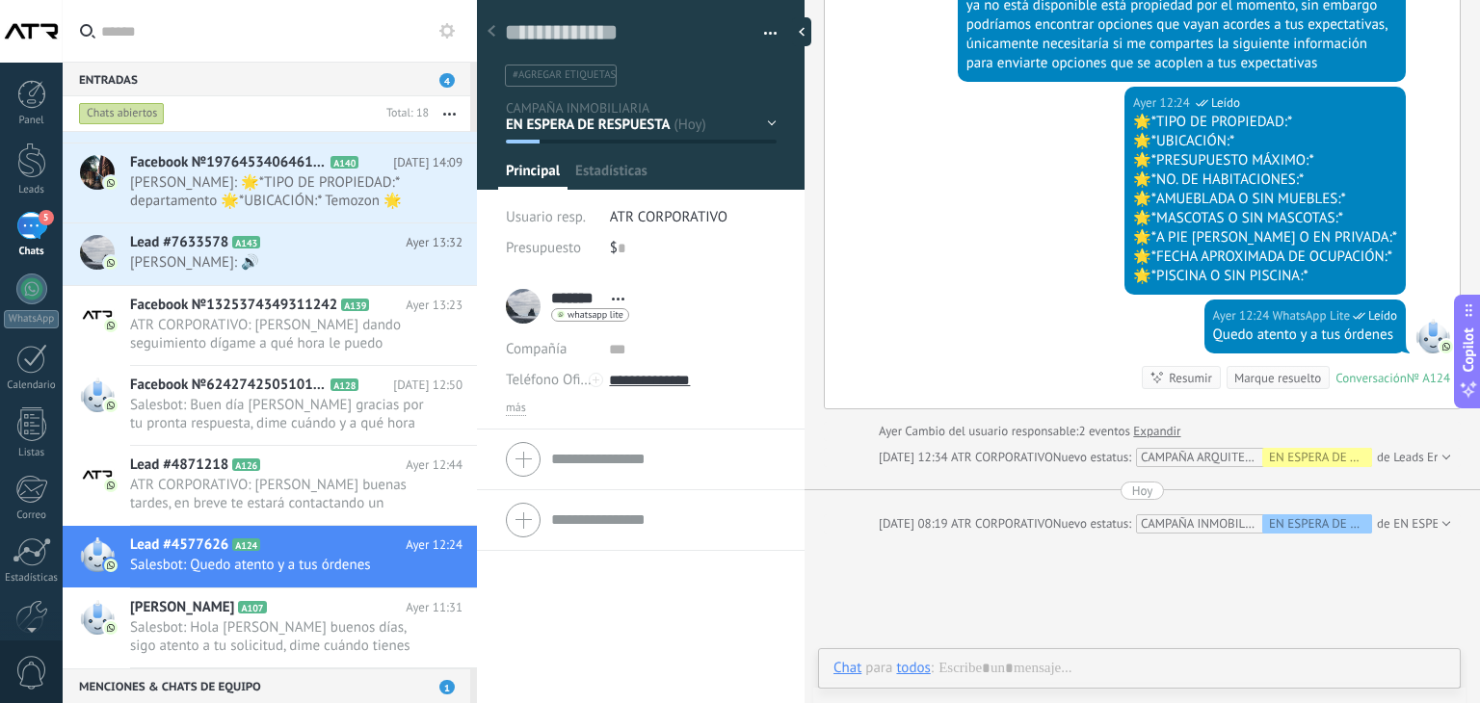
scroll to position [28, 0]
click at [378, 491] on span "ATR CORPORATIVO: [PERSON_NAME] buenas tardes, en breve te estará contactando un…" at bounding box center [278, 494] width 296 height 37
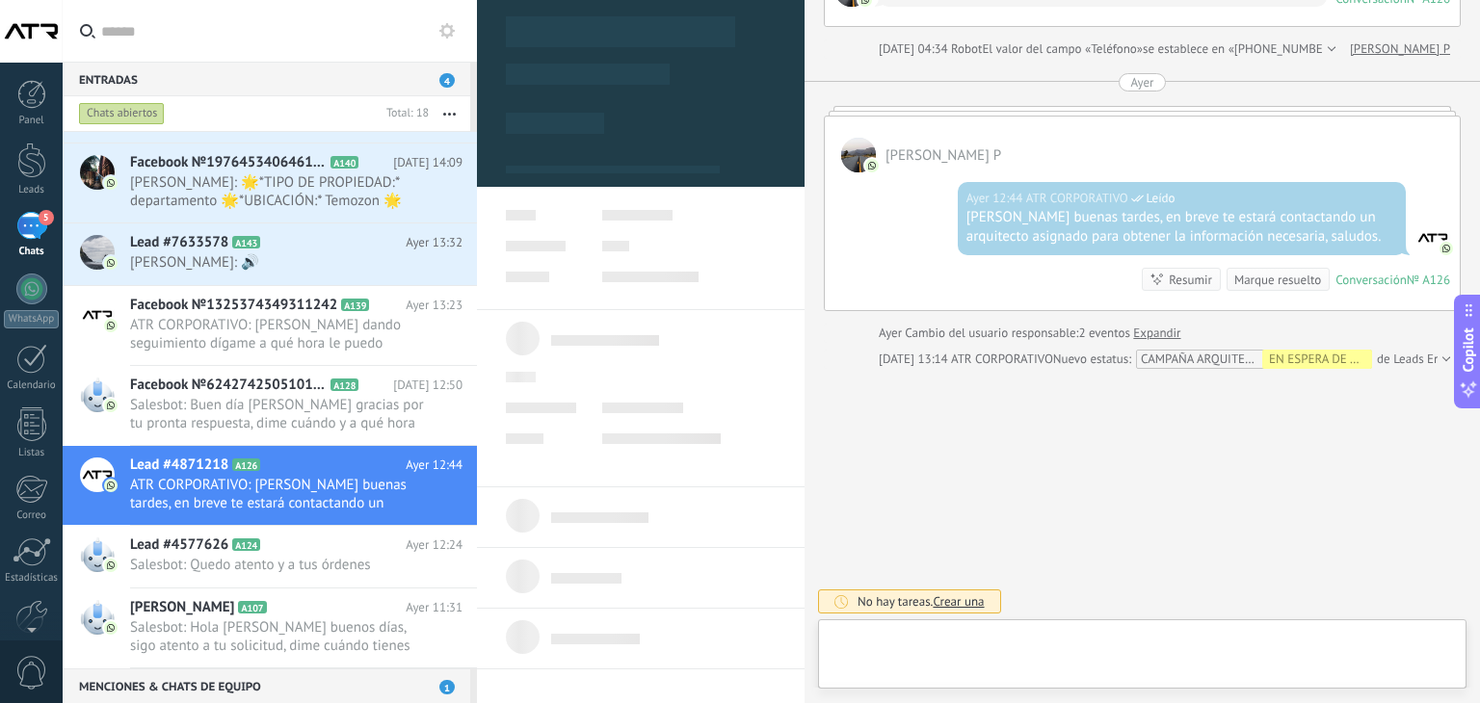
scroll to position [28, 0]
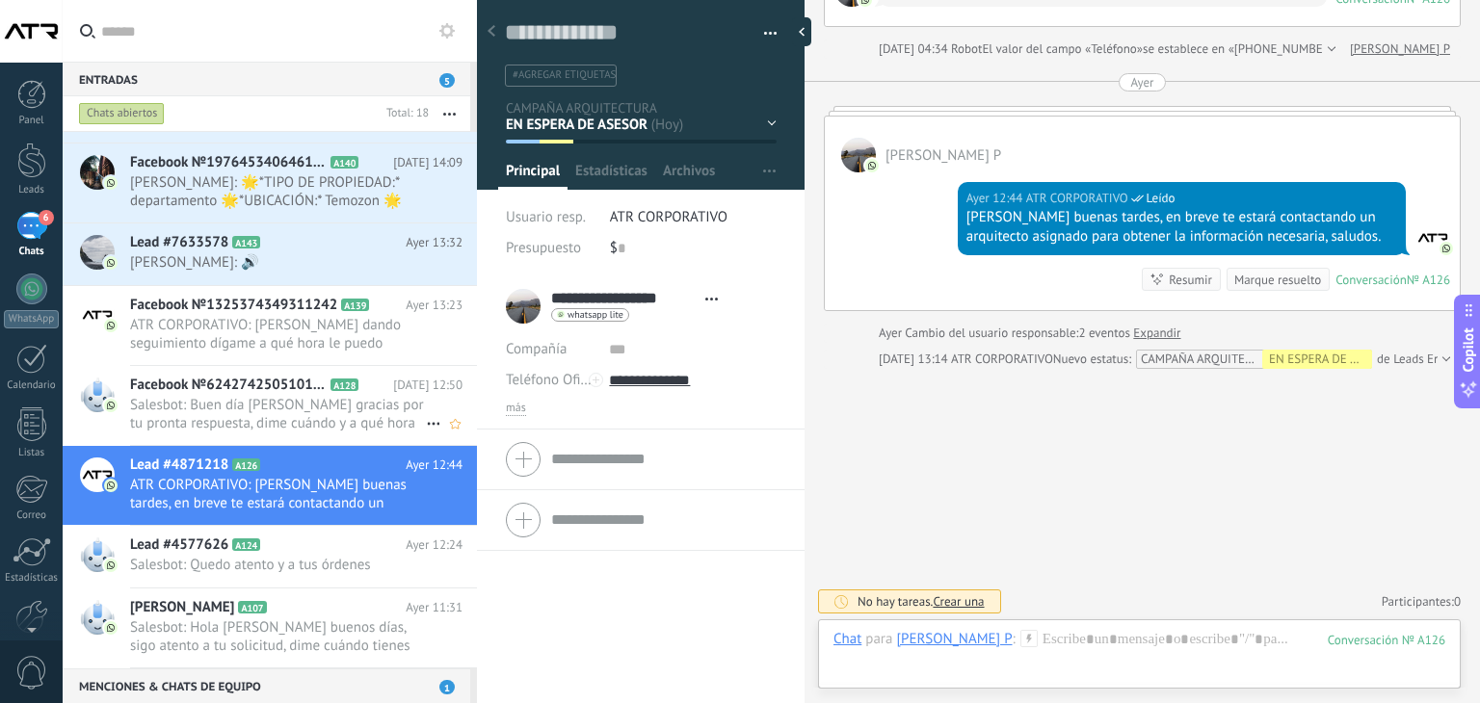
click at [258, 392] on span "Facebook №624274250510159" at bounding box center [228, 385] width 197 height 19
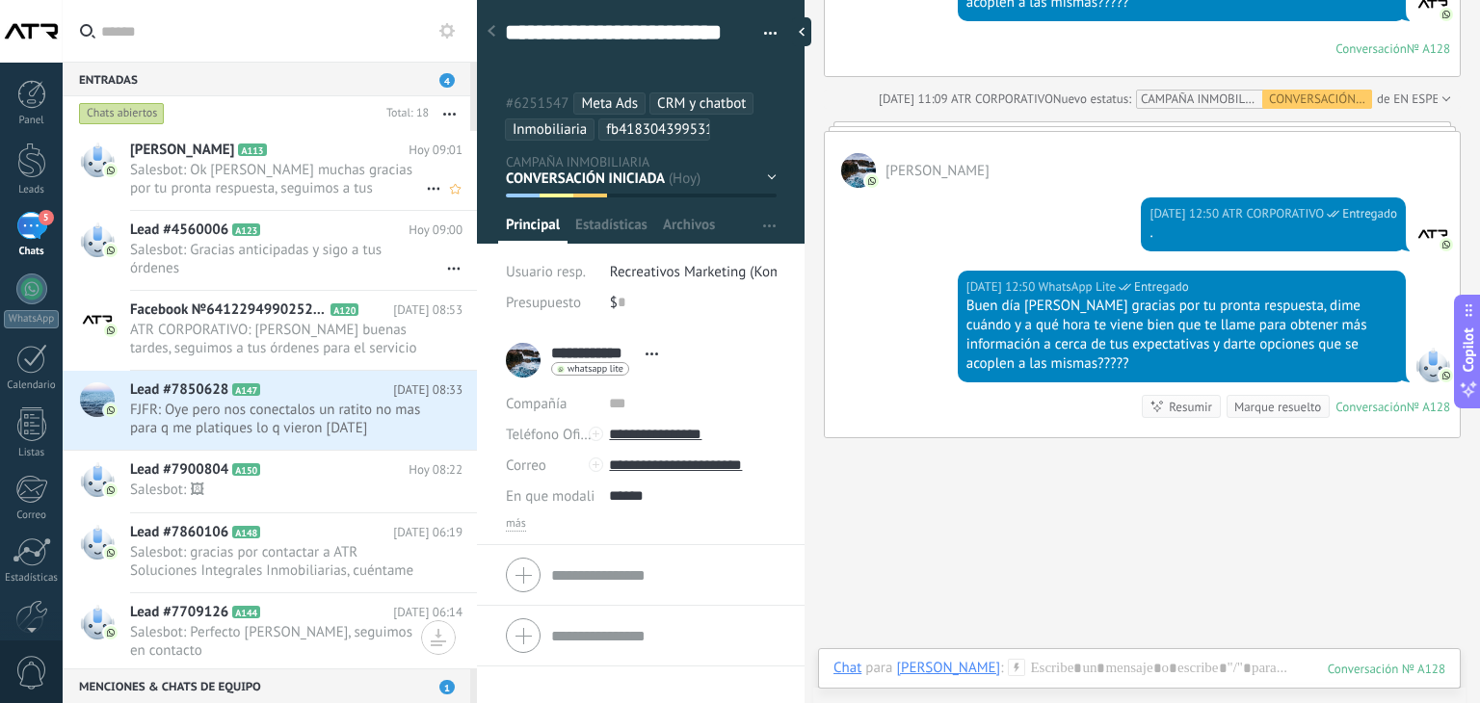
click at [307, 185] on span "Salesbot: Ok [PERSON_NAME] muchas gracias por tu pronta respuesta, seguimos a t…" at bounding box center [278, 179] width 296 height 37
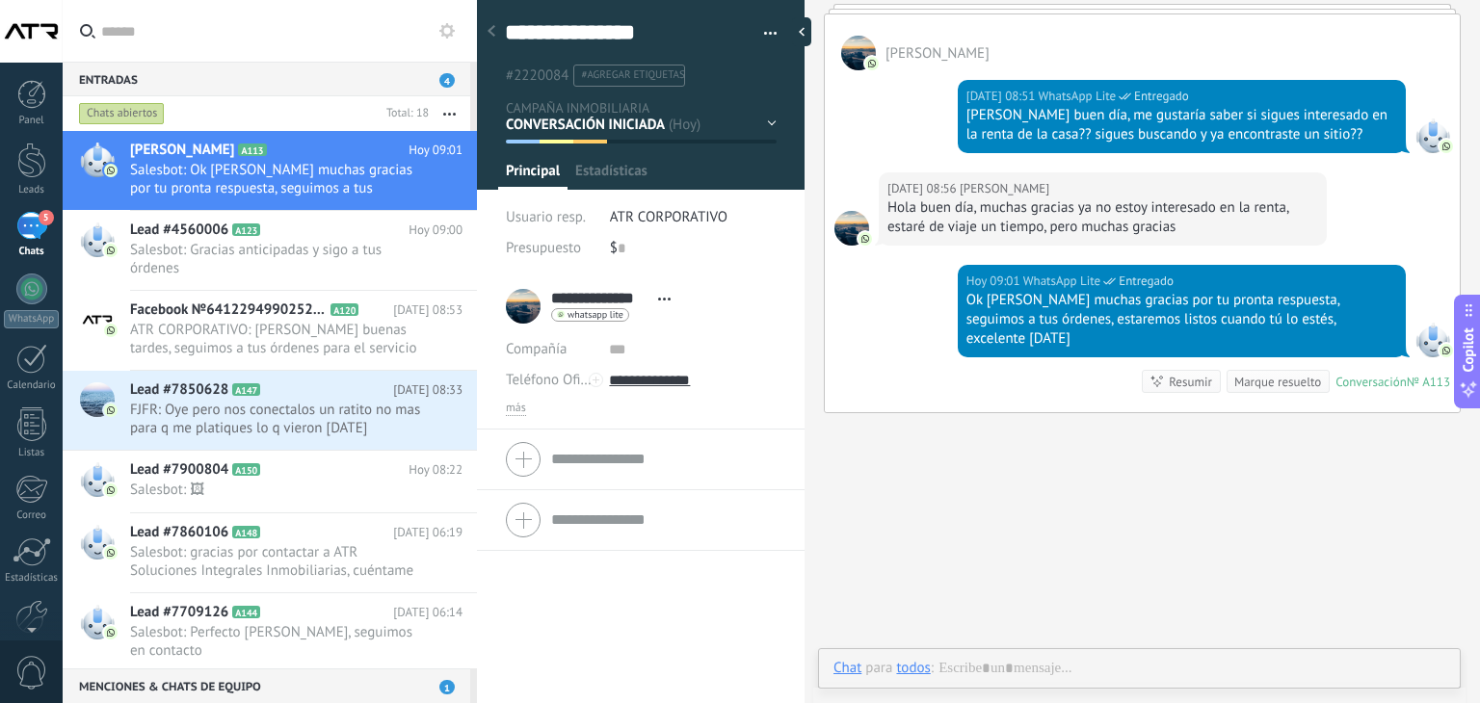
scroll to position [28, 0]
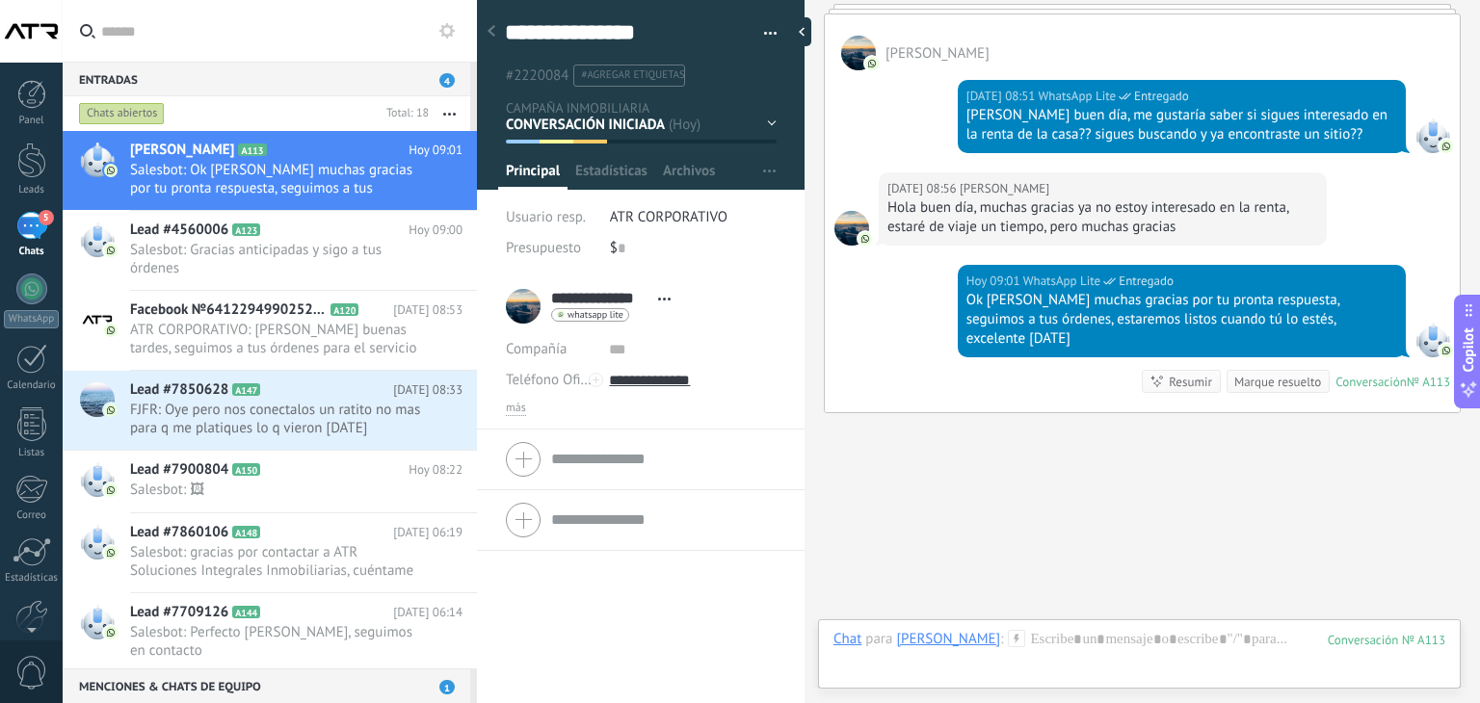
click at [0, 0] on div "EN ESPERA DE RESPUESTA EN ESPERA DE ASESOR CONVERSACIÓN INICIADA SEGUIMIENTO PO…" at bounding box center [0, 0] width 0 height 0
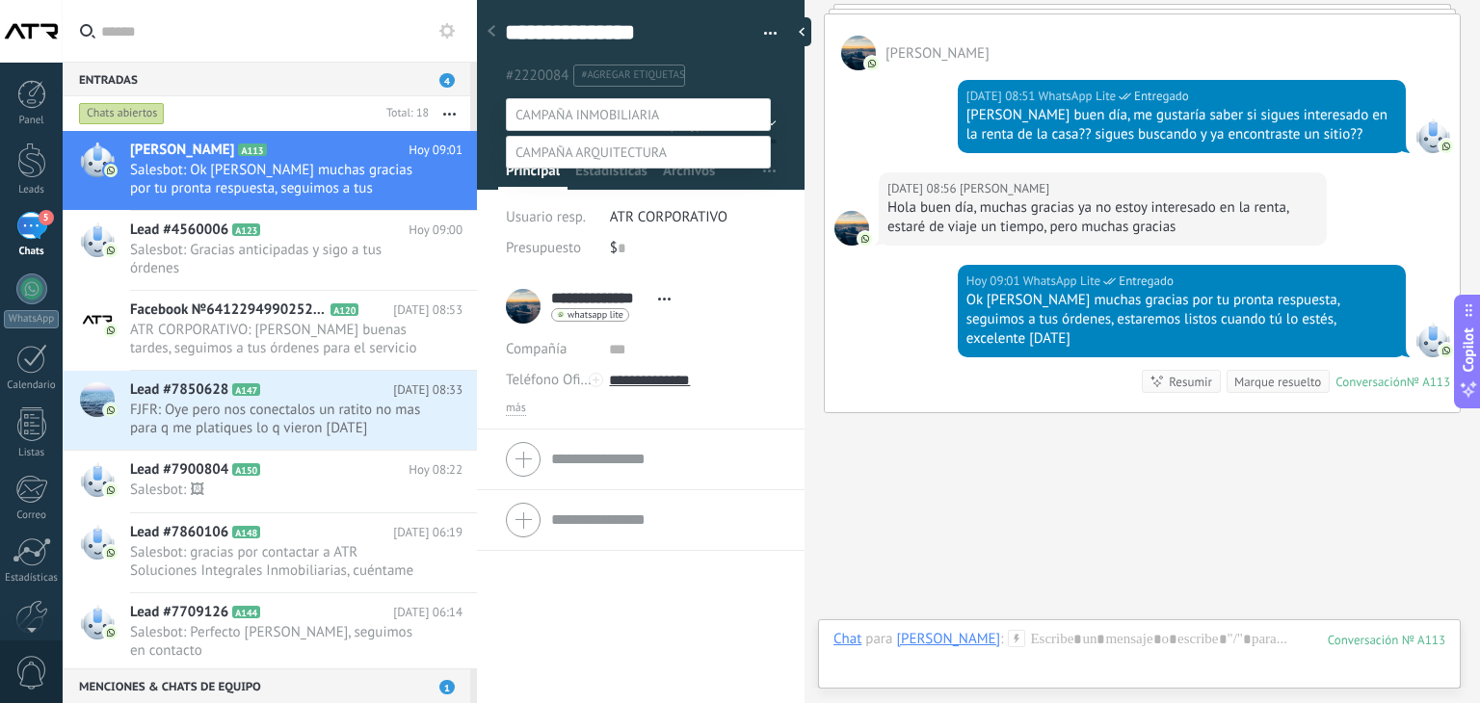
click at [0, 0] on label "Venta Perdido" at bounding box center [0, 0] width 0 height 0
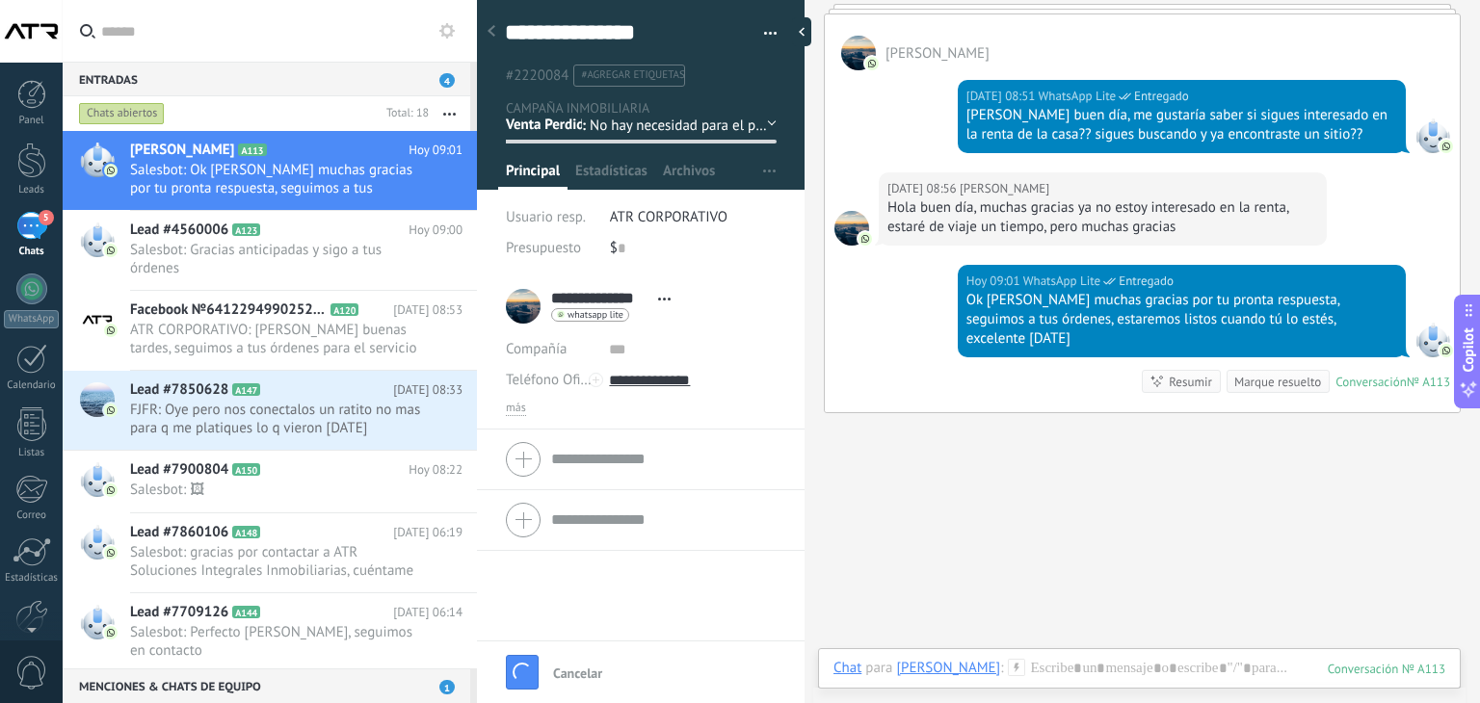
scroll to position [2718, 0]
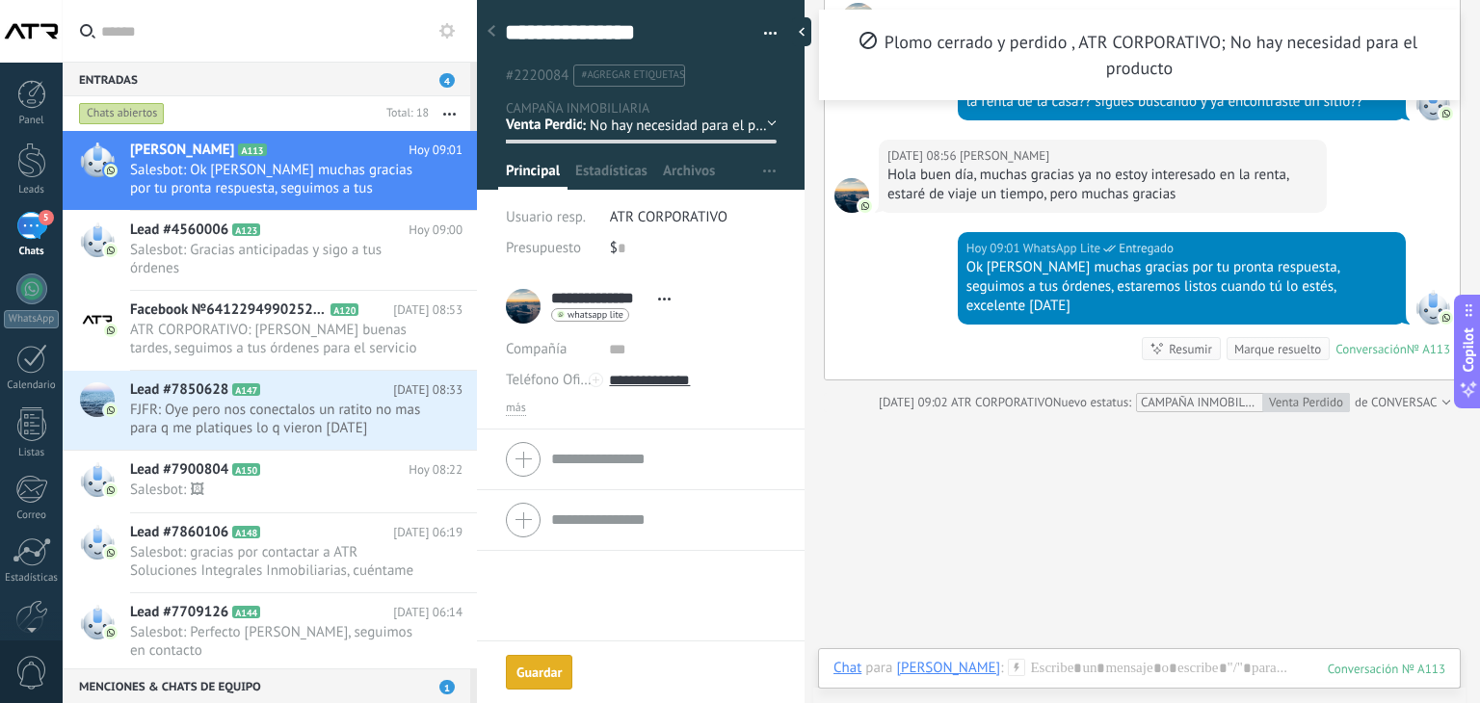
click at [540, 676] on div "Guardar" at bounding box center [538, 672] width 45 height 13
click at [429, 190] on icon at bounding box center [433, 188] width 23 height 23
click at [507, 192] on span "Conversación cerrada" at bounding box center [519, 198] width 131 height 39
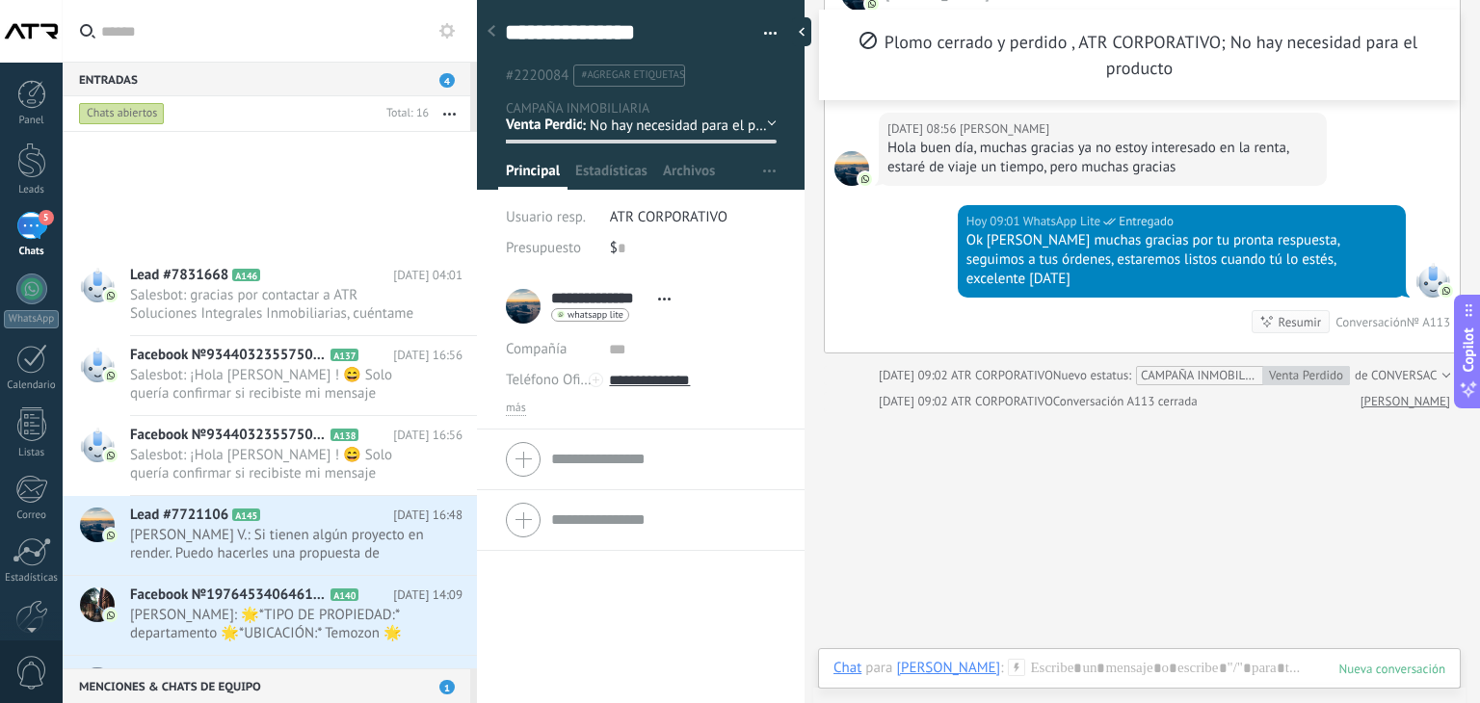
scroll to position [691, 0]
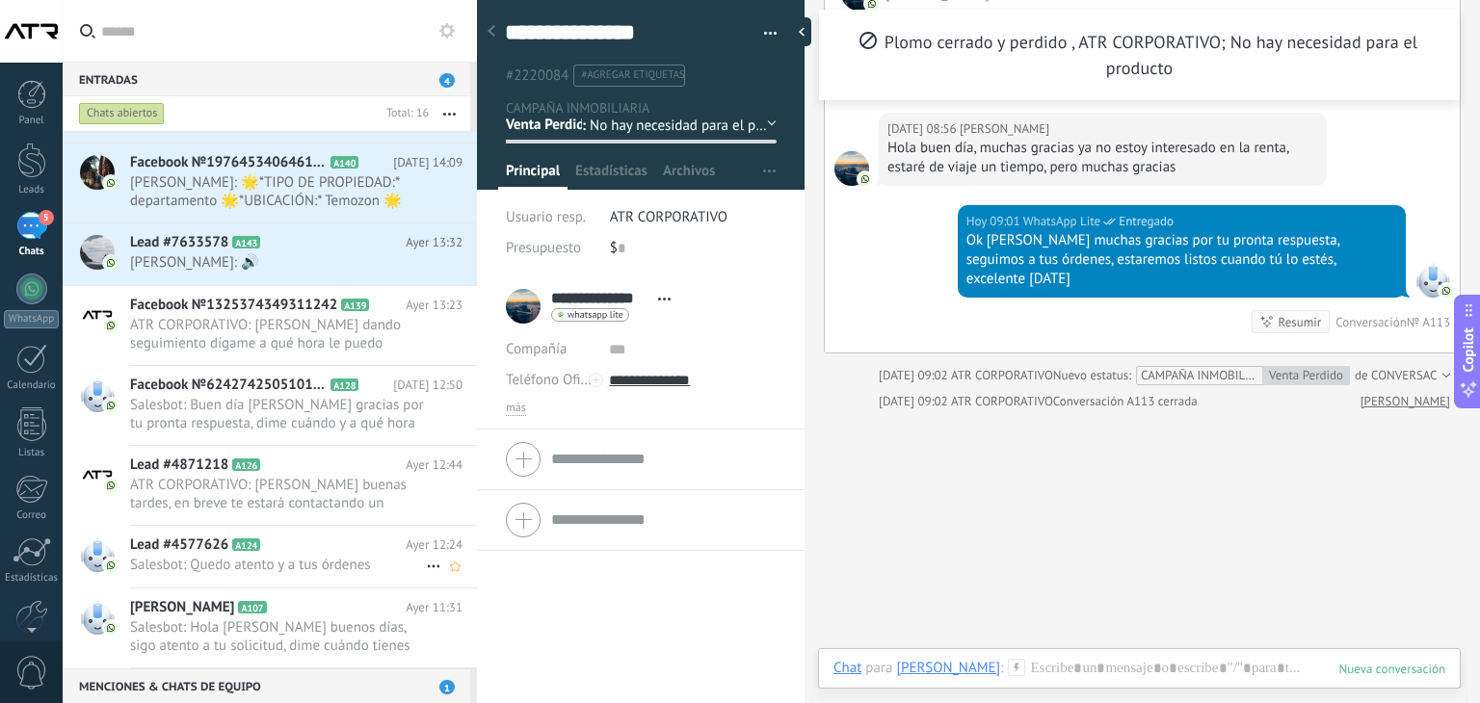
click at [281, 551] on icon at bounding box center [275, 545] width 19 height 19
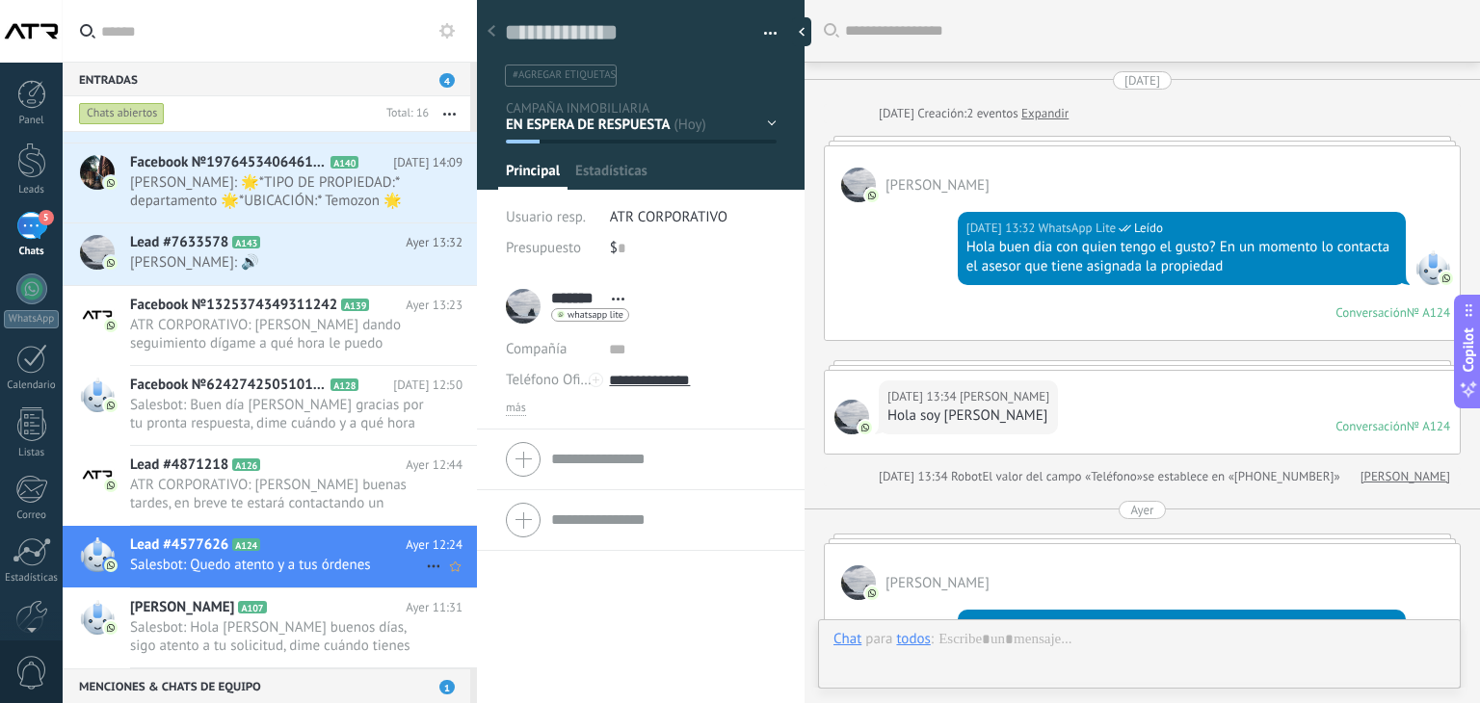
scroll to position [915, 0]
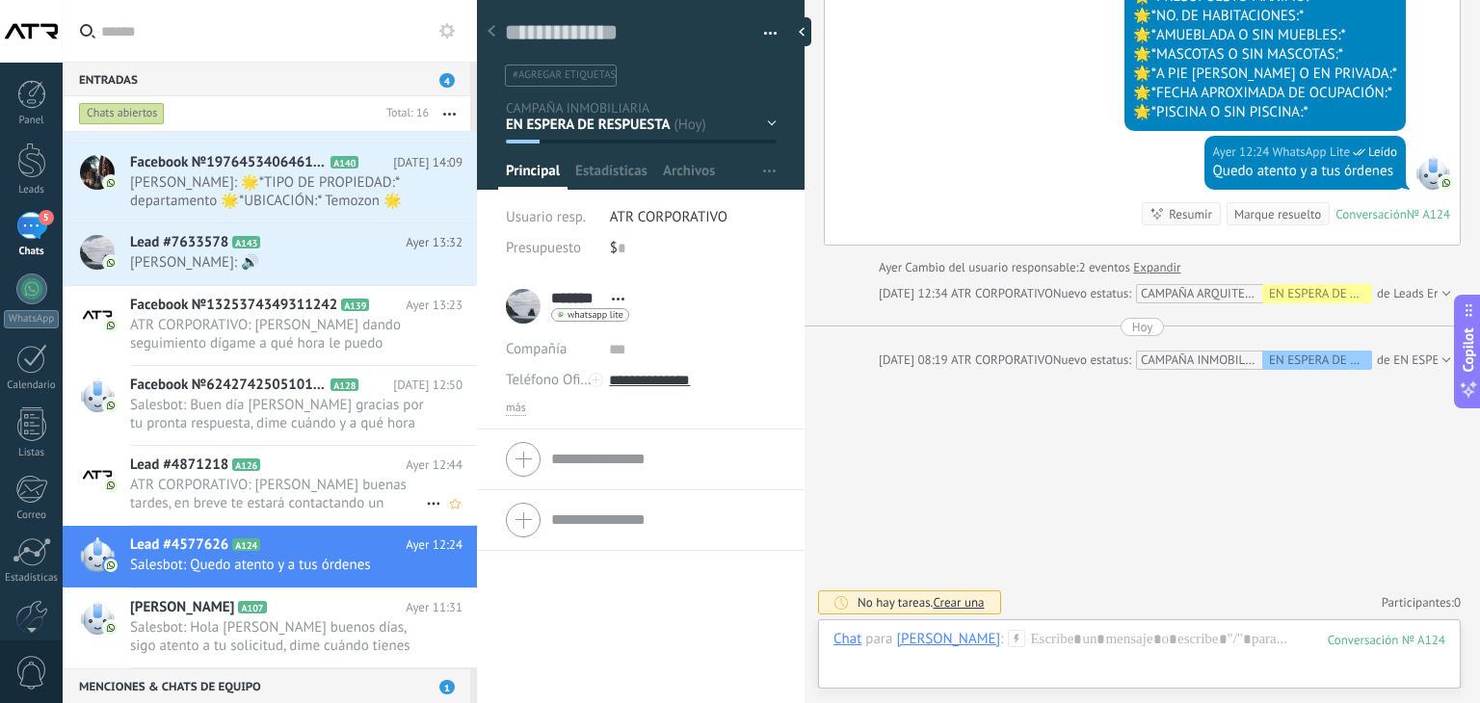
click at [258, 459] on span "A126" at bounding box center [246, 465] width 28 height 13
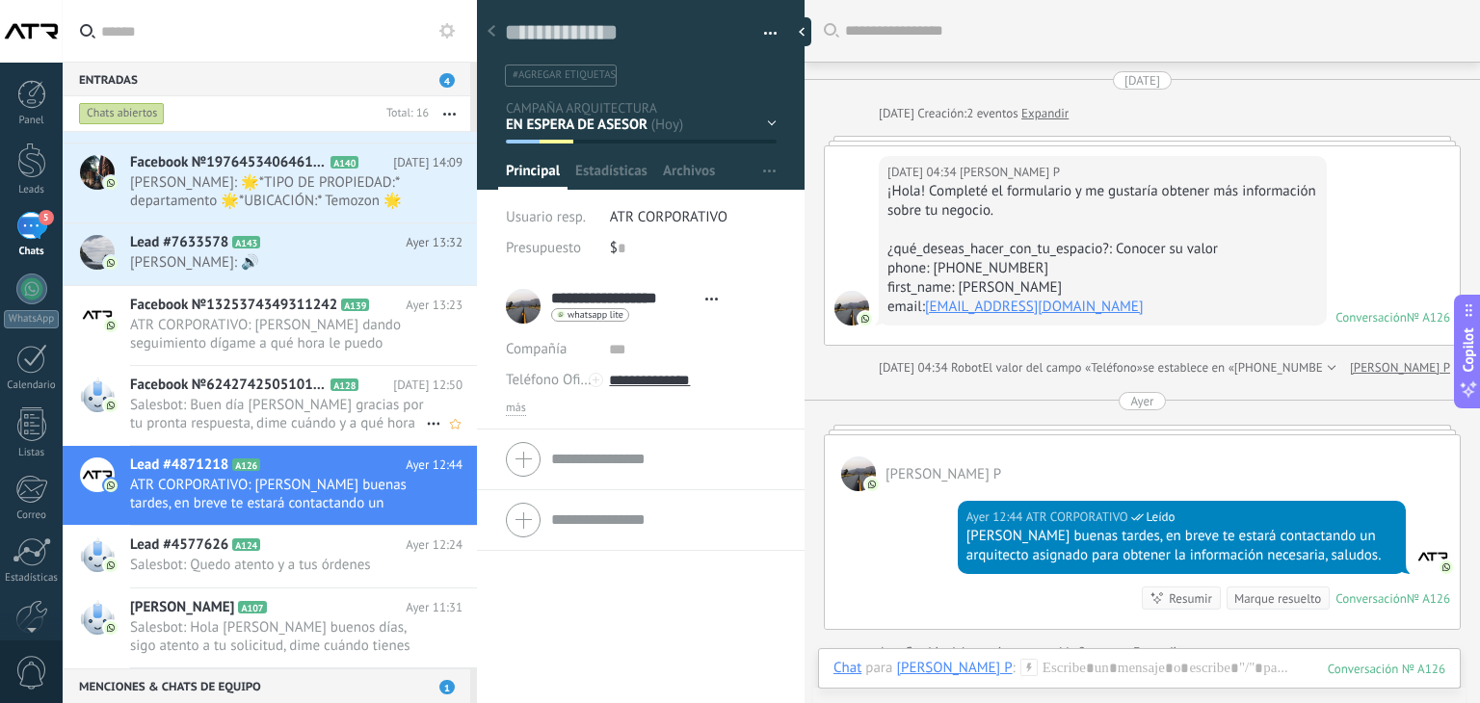
click at [182, 386] on span "Facebook №624274250510159" at bounding box center [228, 385] width 197 height 19
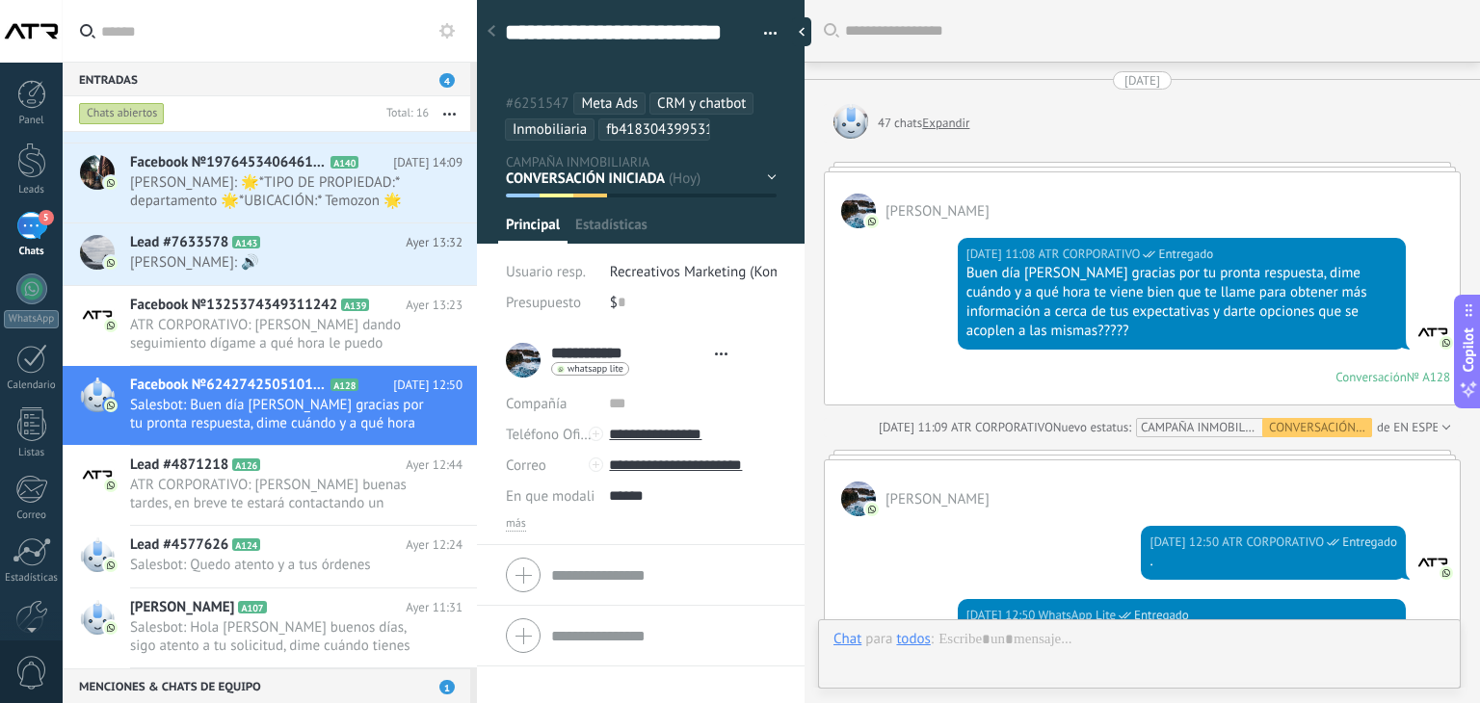
type textarea "**********"
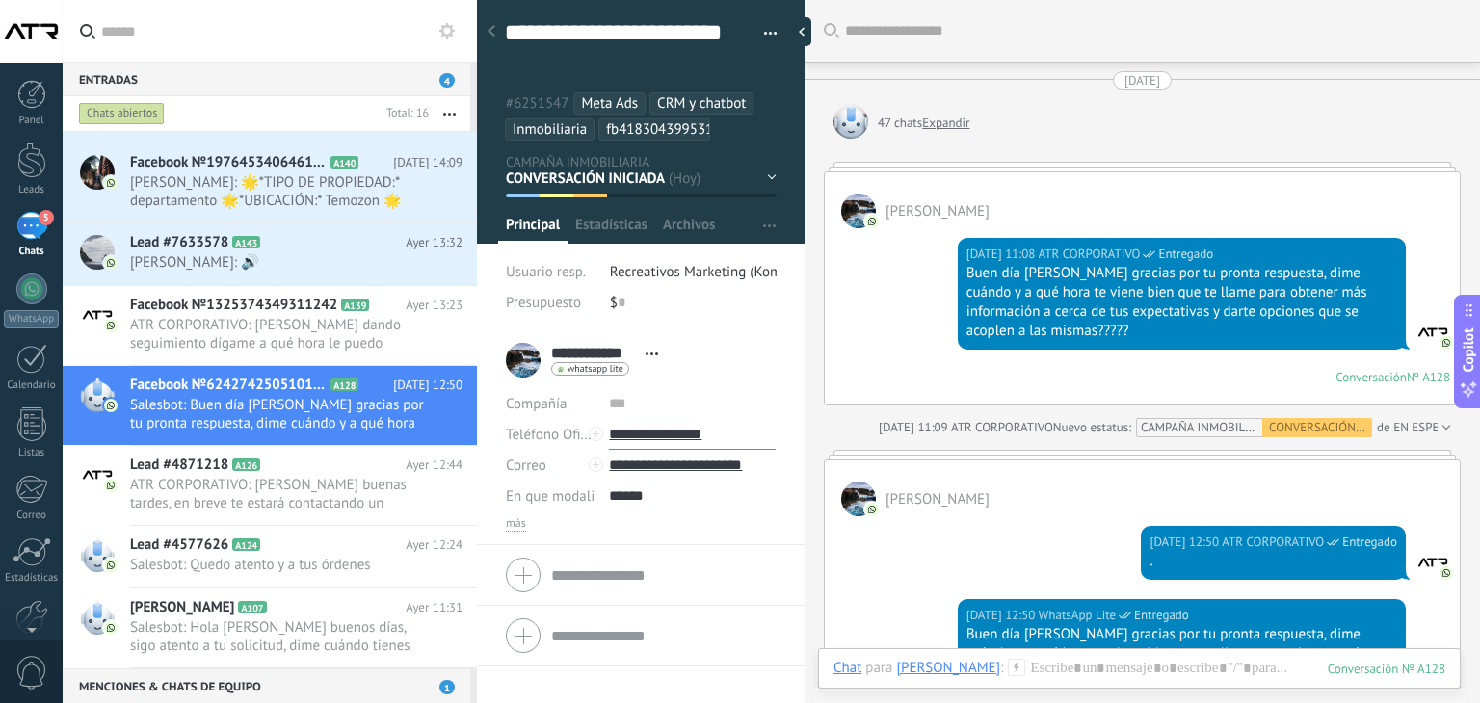
drag, startPoint x: 732, startPoint y: 442, endPoint x: 636, endPoint y: 436, distance: 96.5
click at [636, 436] on input "**********" at bounding box center [692, 434] width 167 height 31
drag, startPoint x: 731, startPoint y: 436, endPoint x: 636, endPoint y: 442, distance: 95.5
click at [636, 442] on input "**********" at bounding box center [692, 434] width 167 height 31
type input "**********"
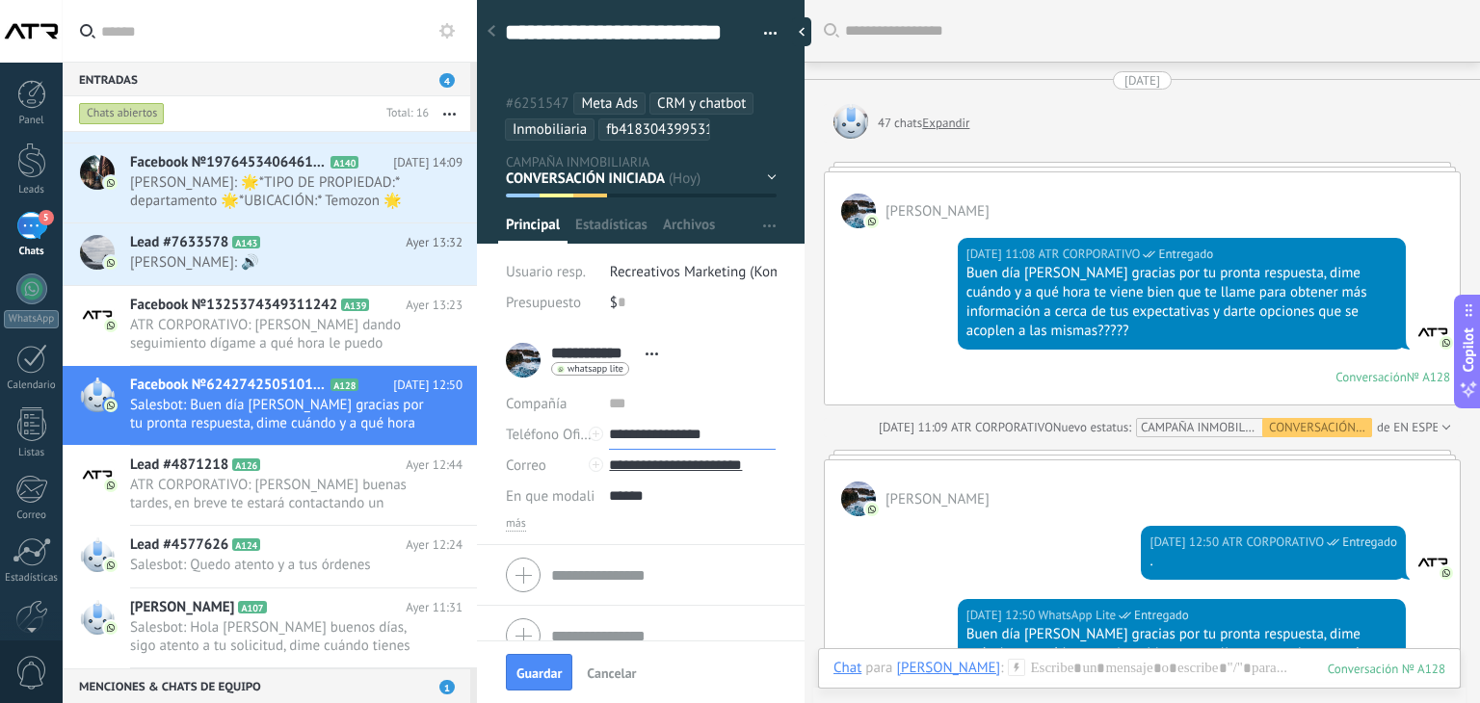
drag, startPoint x: 728, startPoint y: 433, endPoint x: 637, endPoint y: 435, distance: 91.6
click at [637, 435] on input "**********" at bounding box center [692, 434] width 167 height 31
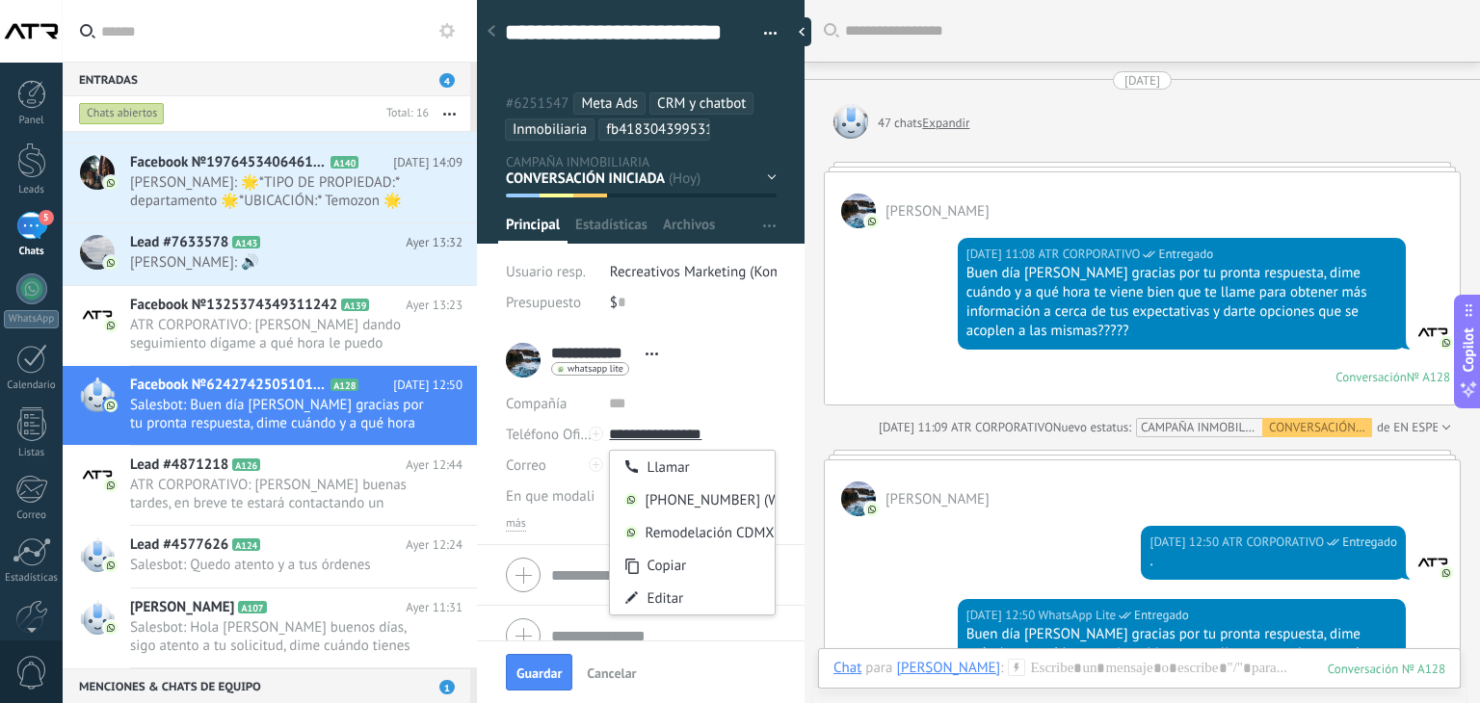
click at [320, 41] on input "text" at bounding box center [281, 31] width 360 height 62
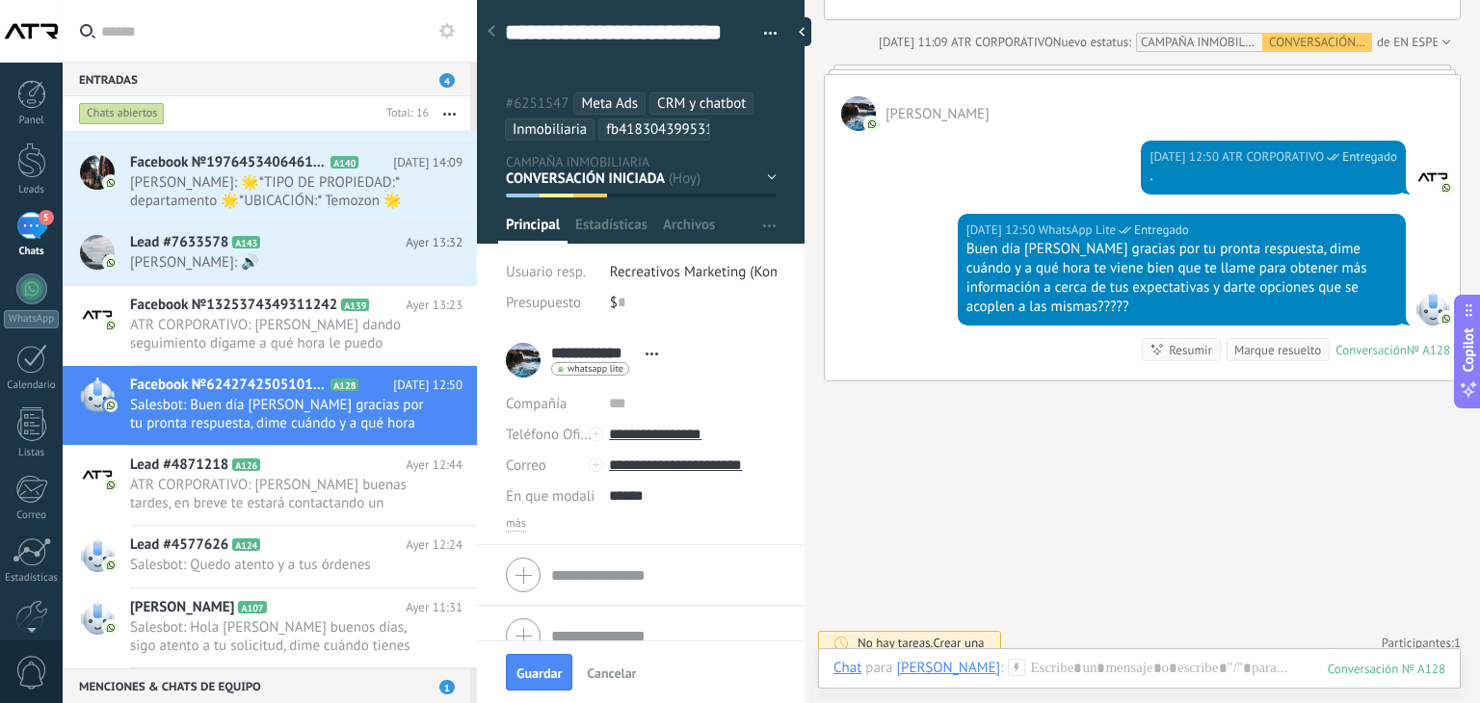
scroll to position [398, 0]
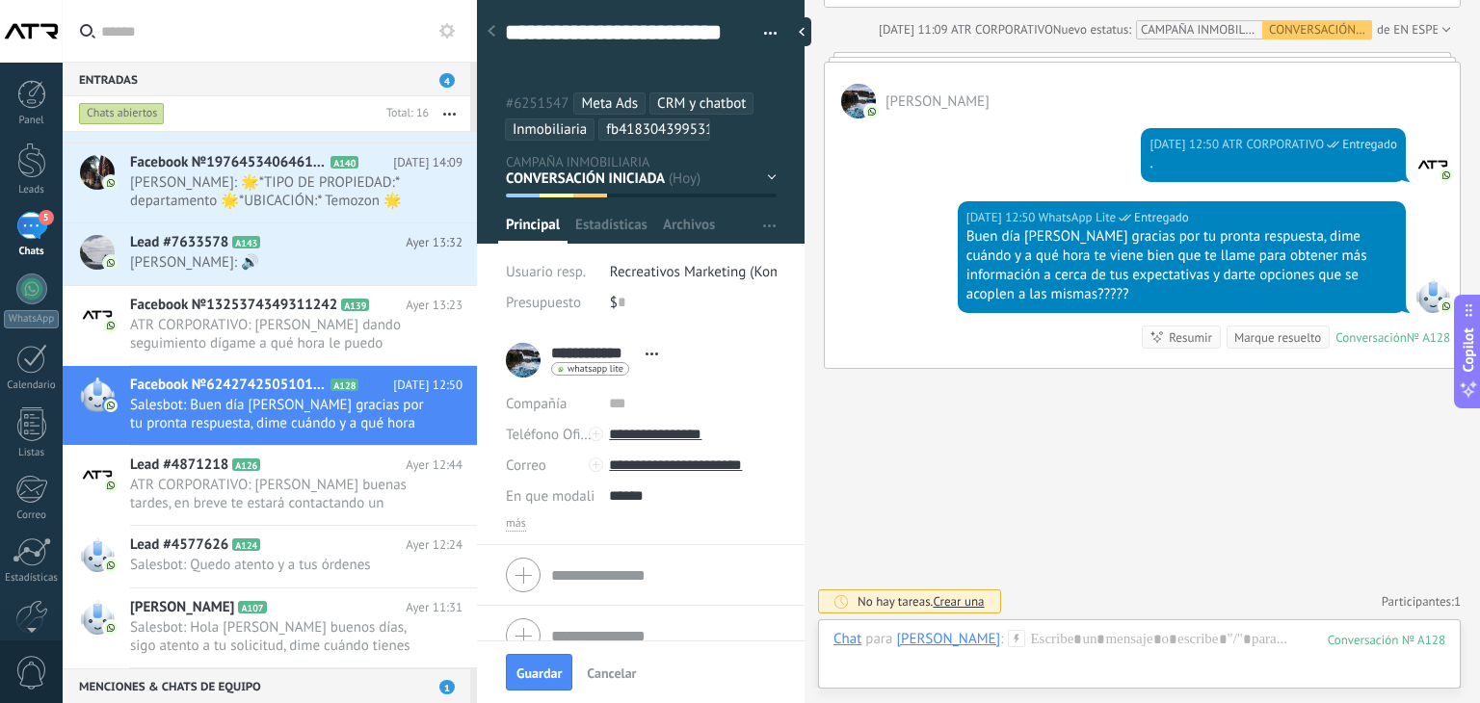
click at [1114, 482] on div "Buscar Carga más [DATE] 47 chats Expandir [PERSON_NAME] [DATE] 11:08 ATR CORPOR…" at bounding box center [1141, 153] width 675 height 1103
click at [1078, 641] on div at bounding box center [1139, 659] width 612 height 58
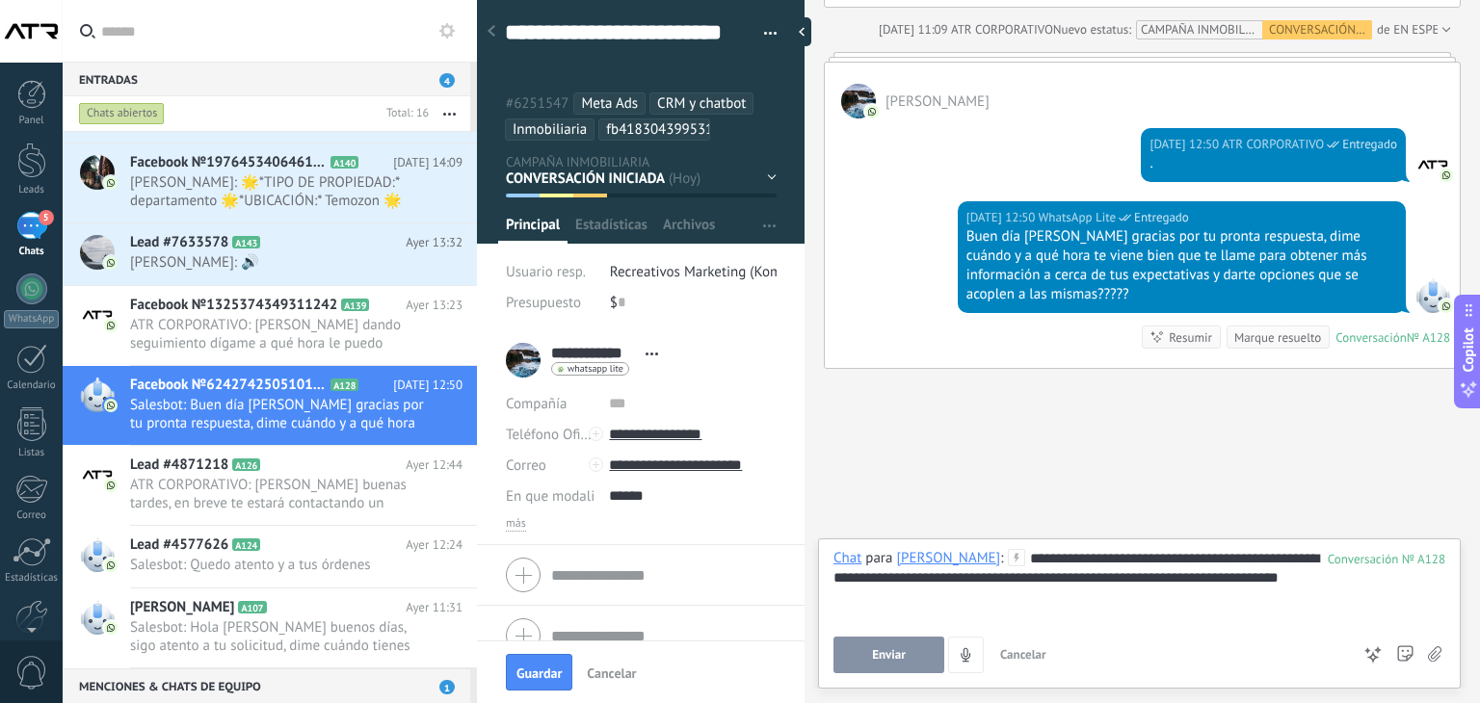
click at [1143, 560] on div "**********" at bounding box center [1139, 585] width 612 height 73
click at [1337, 583] on div "**********" at bounding box center [1139, 585] width 612 height 73
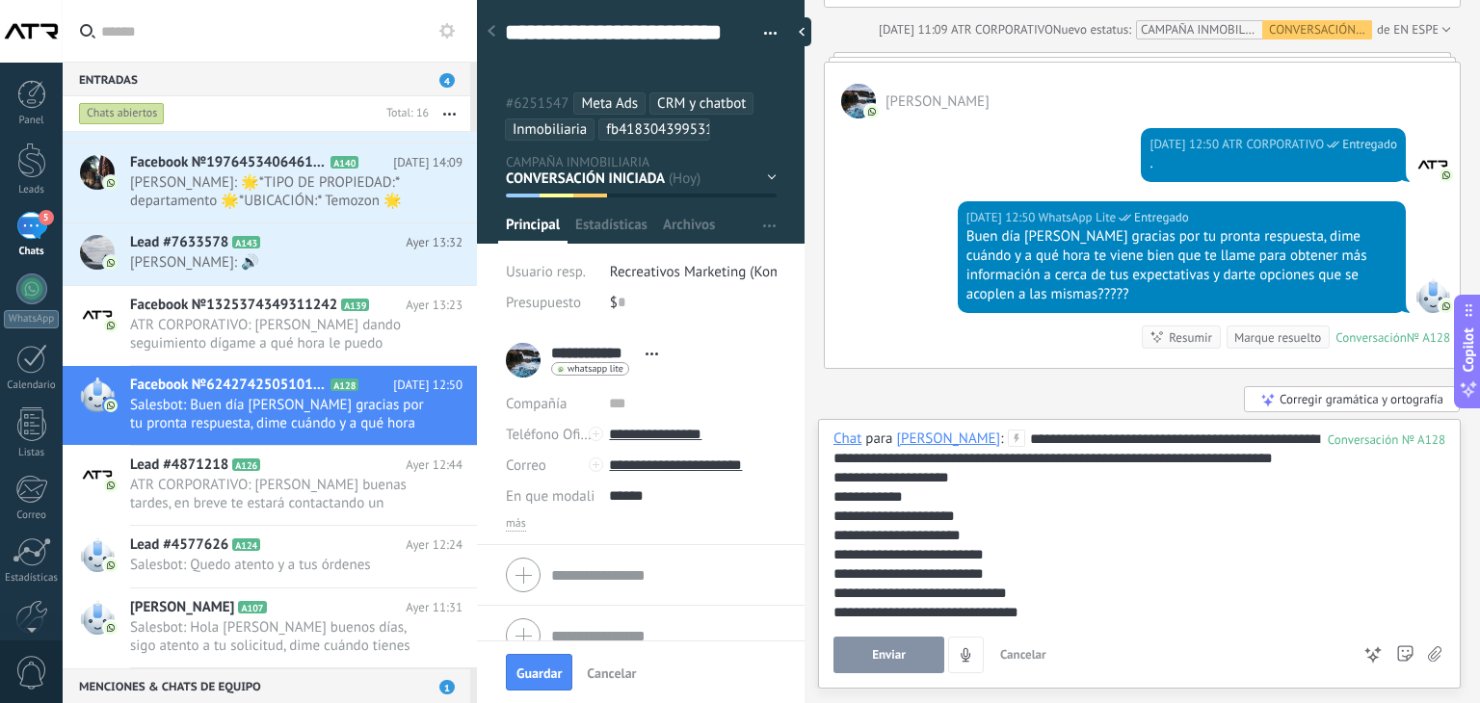
drag, startPoint x: 877, startPoint y: 651, endPoint x: 1191, endPoint y: 592, distance: 319.5
click at [1193, 592] on div "**********" at bounding box center [1139, 552] width 612 height 244
click at [918, 653] on button "Enviar" at bounding box center [888, 655] width 111 height 37
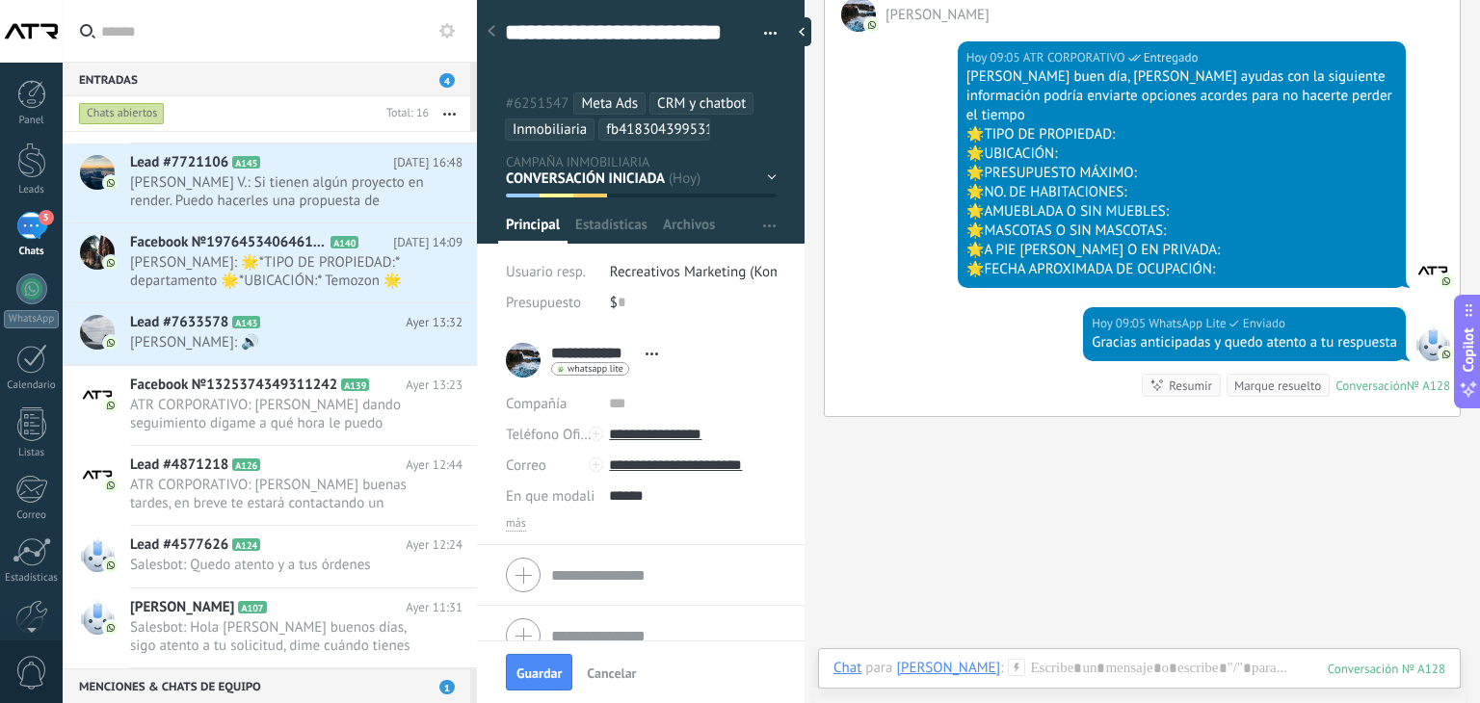
scroll to position [878, 0]
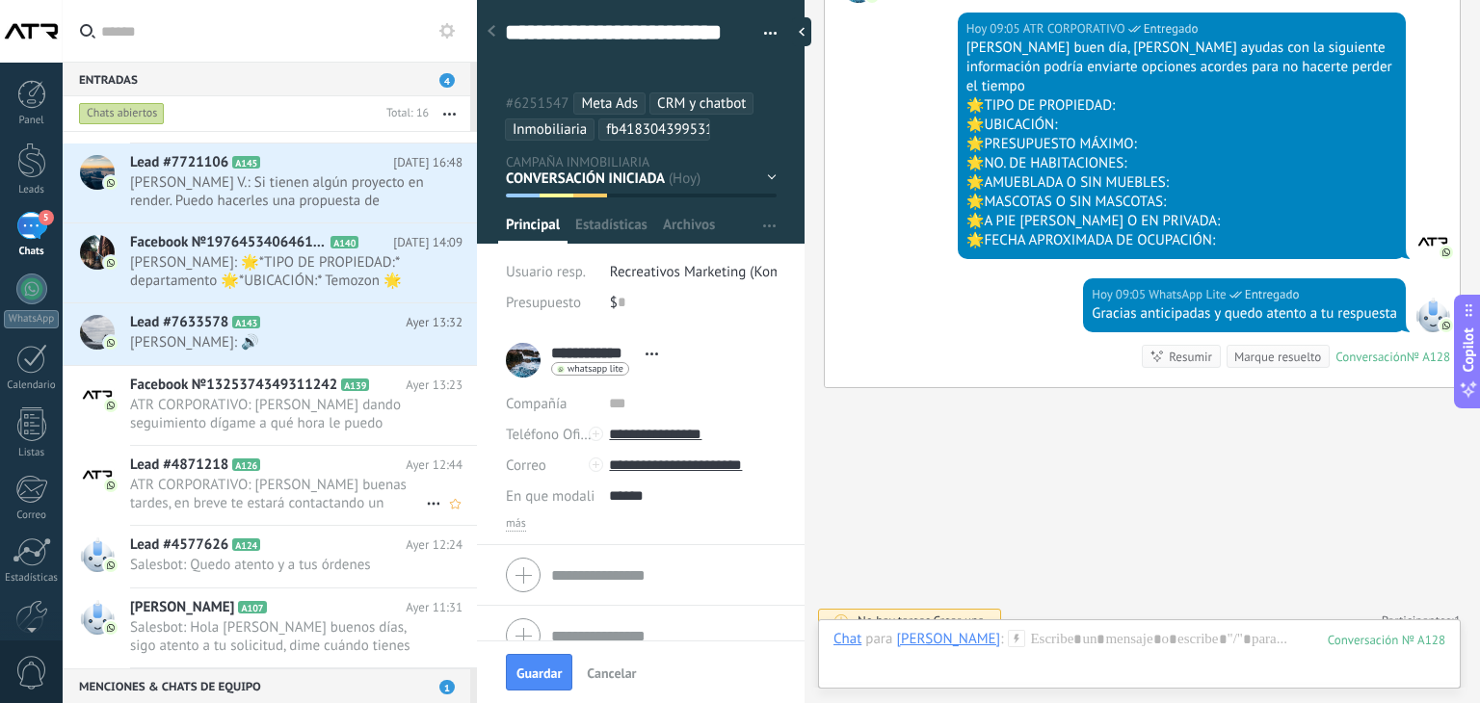
click at [283, 483] on span "ATR CORPORATIVO: [PERSON_NAME] buenas tardes, en breve te estará contactando un…" at bounding box center [278, 494] width 296 height 37
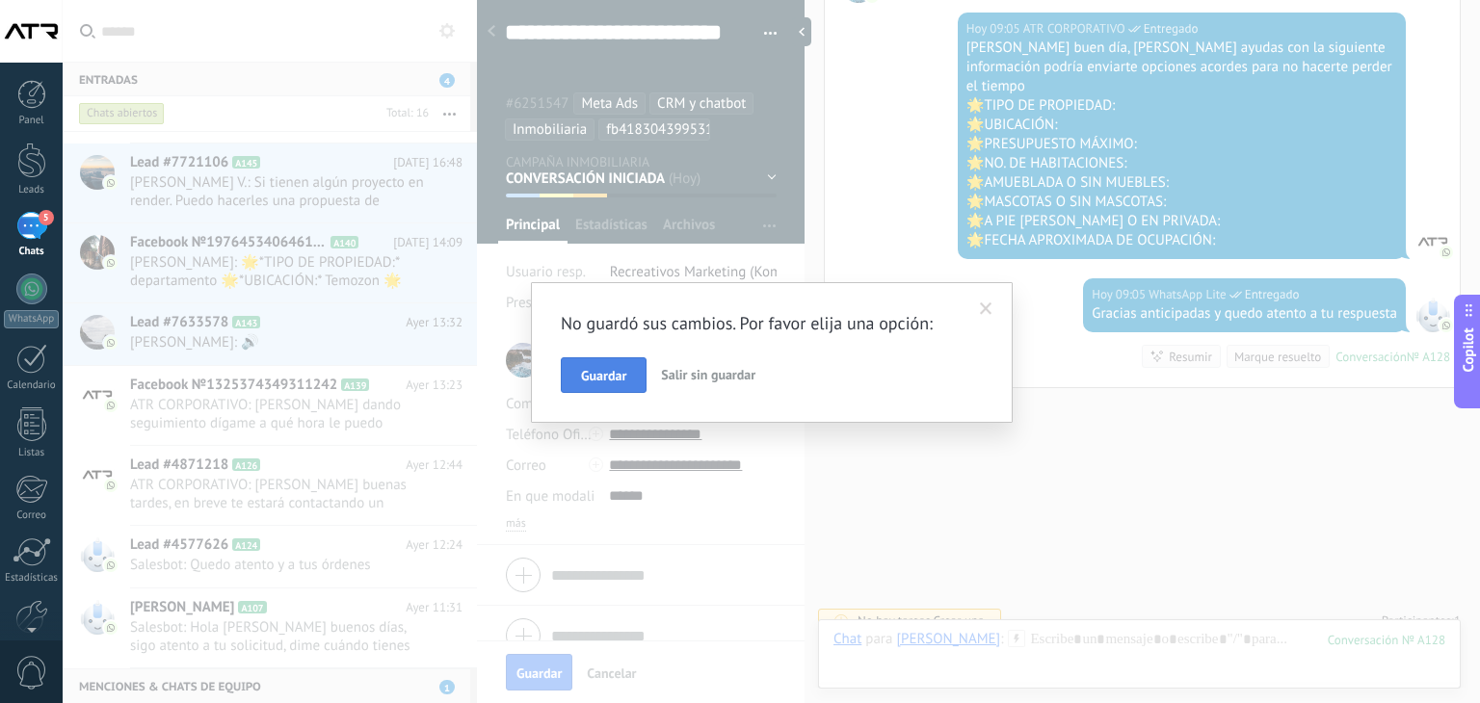
click at [593, 372] on span "Guardar" at bounding box center [603, 375] width 45 height 13
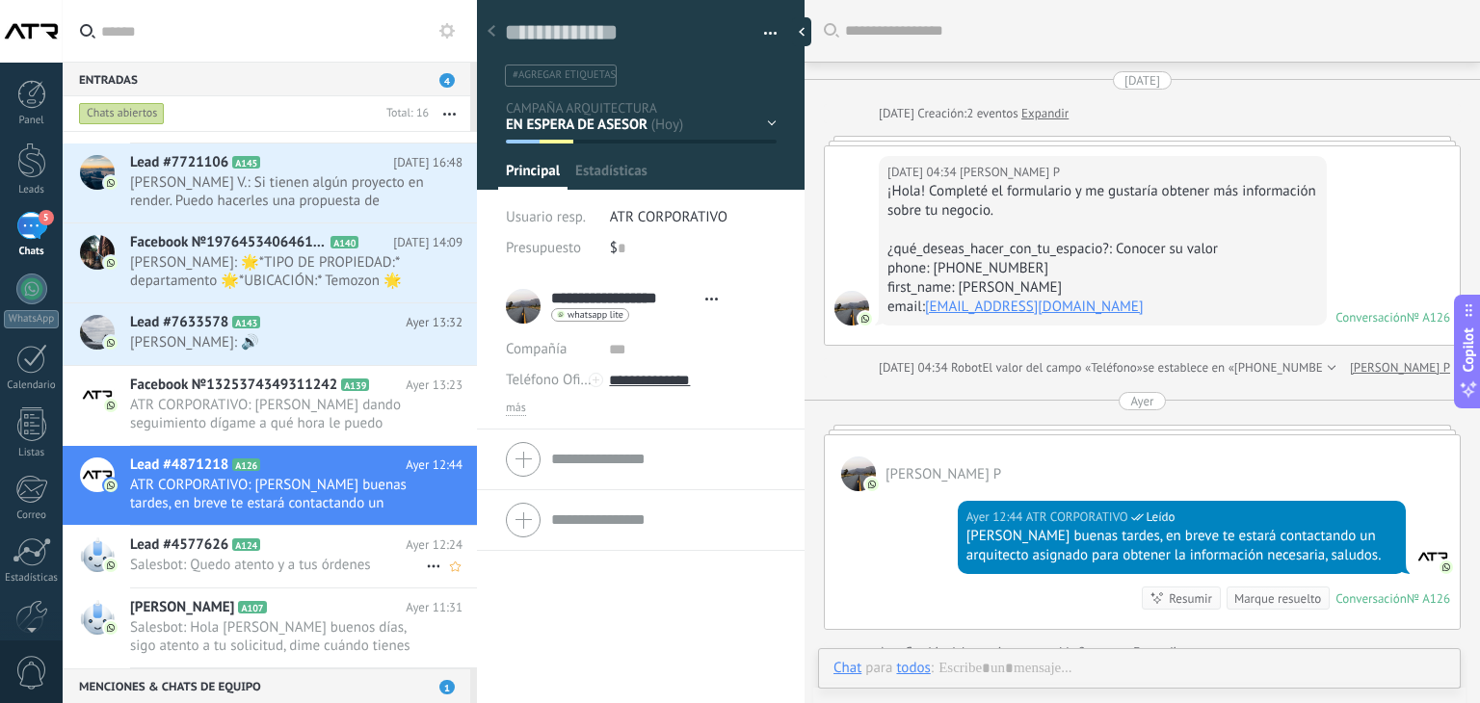
scroll to position [173, 0]
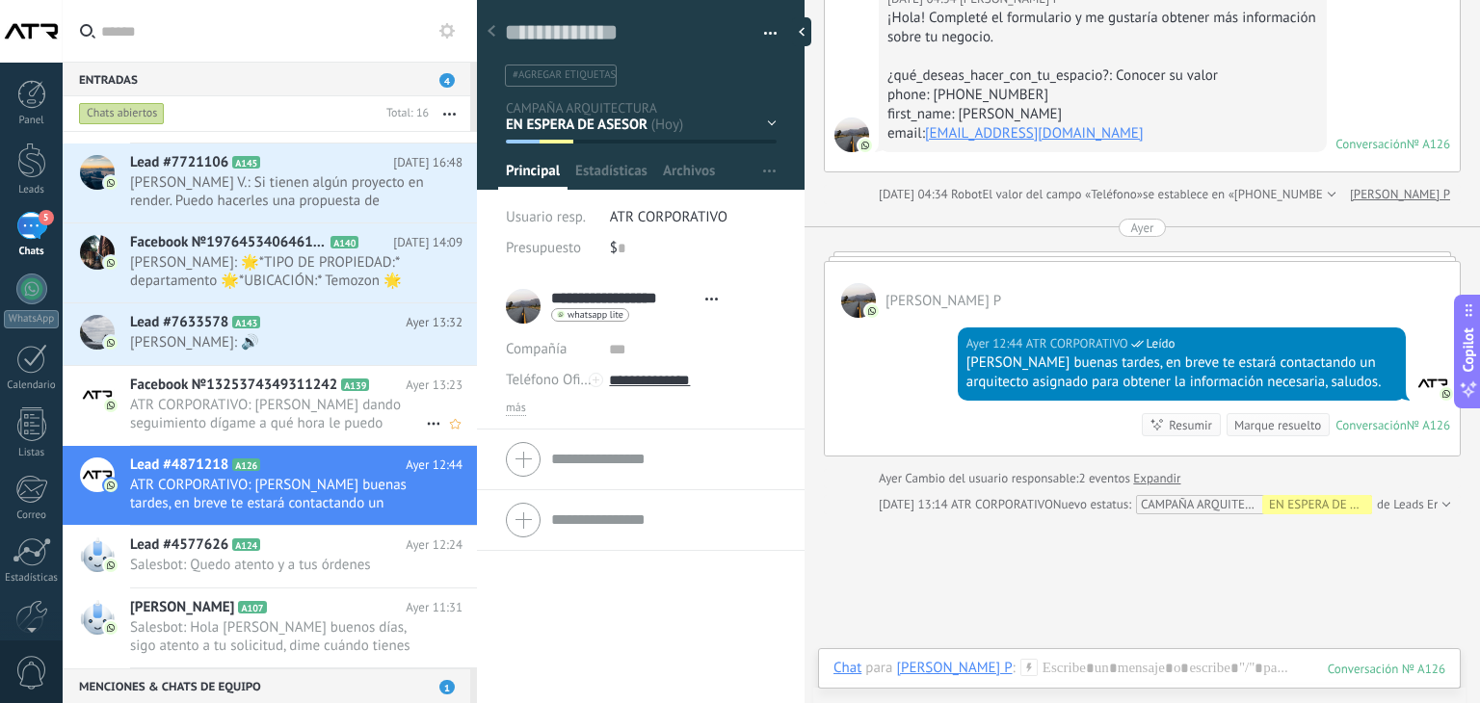
click at [310, 403] on span "ATR CORPORATIVO: [PERSON_NAME] dando seguimiento dígame a qué hora le puedo mar…" at bounding box center [278, 414] width 296 height 37
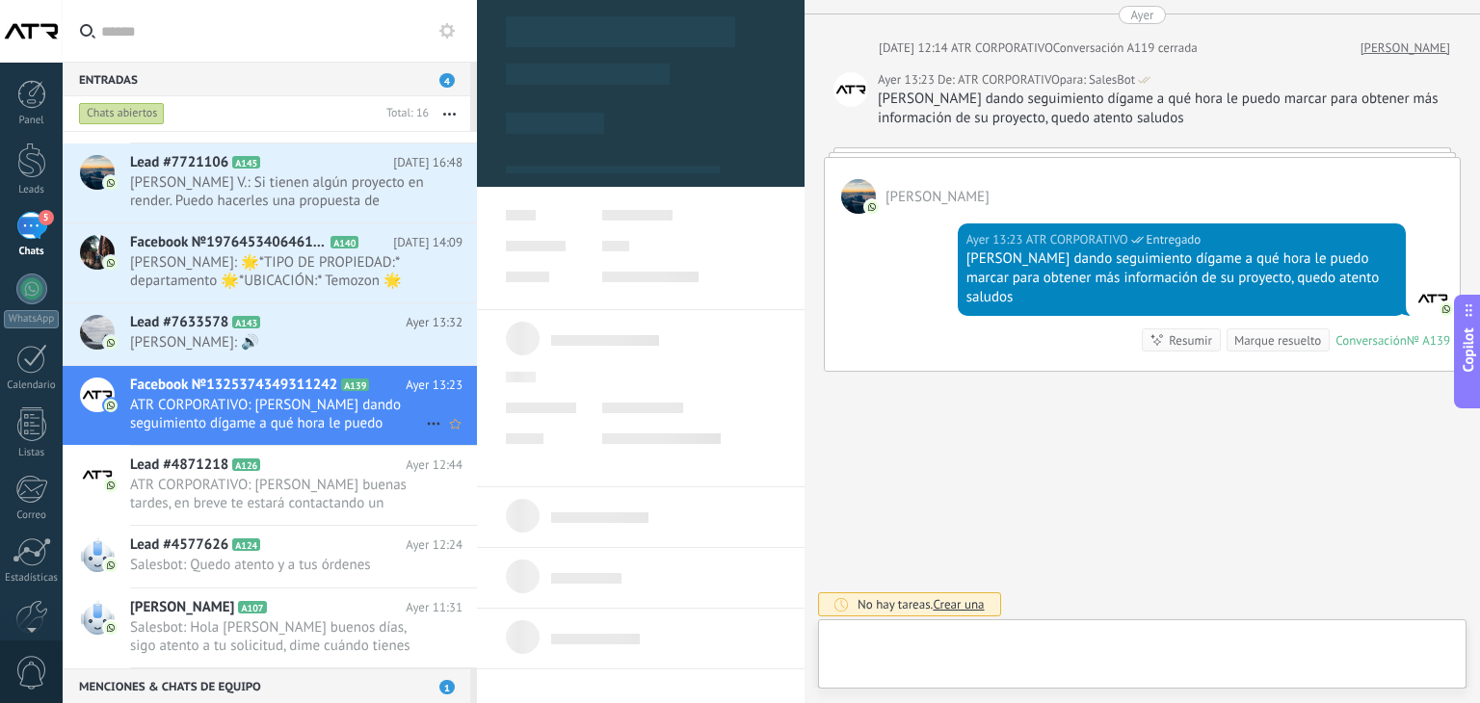
scroll to position [58, 0]
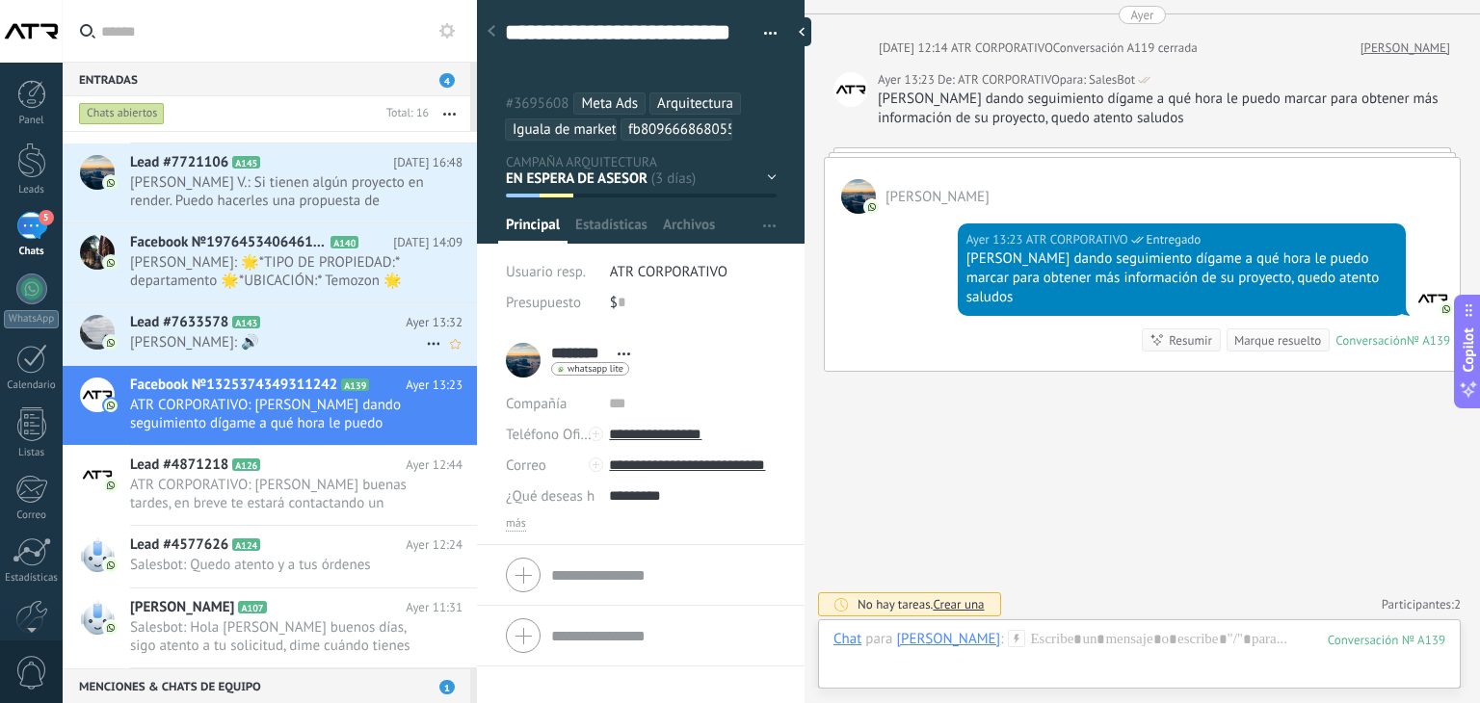
click at [311, 328] on h2 "Lead #7633578 A143" at bounding box center [267, 322] width 275 height 19
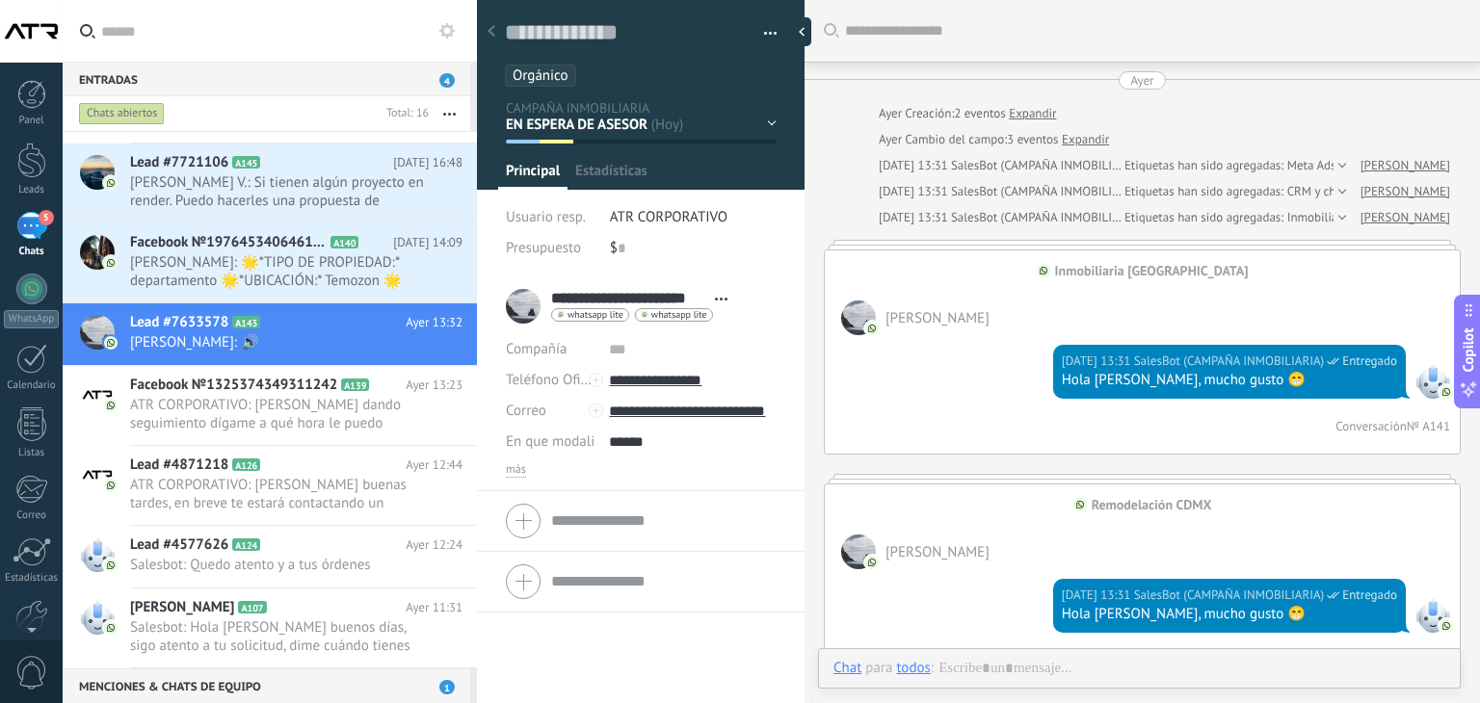
type textarea "**********"
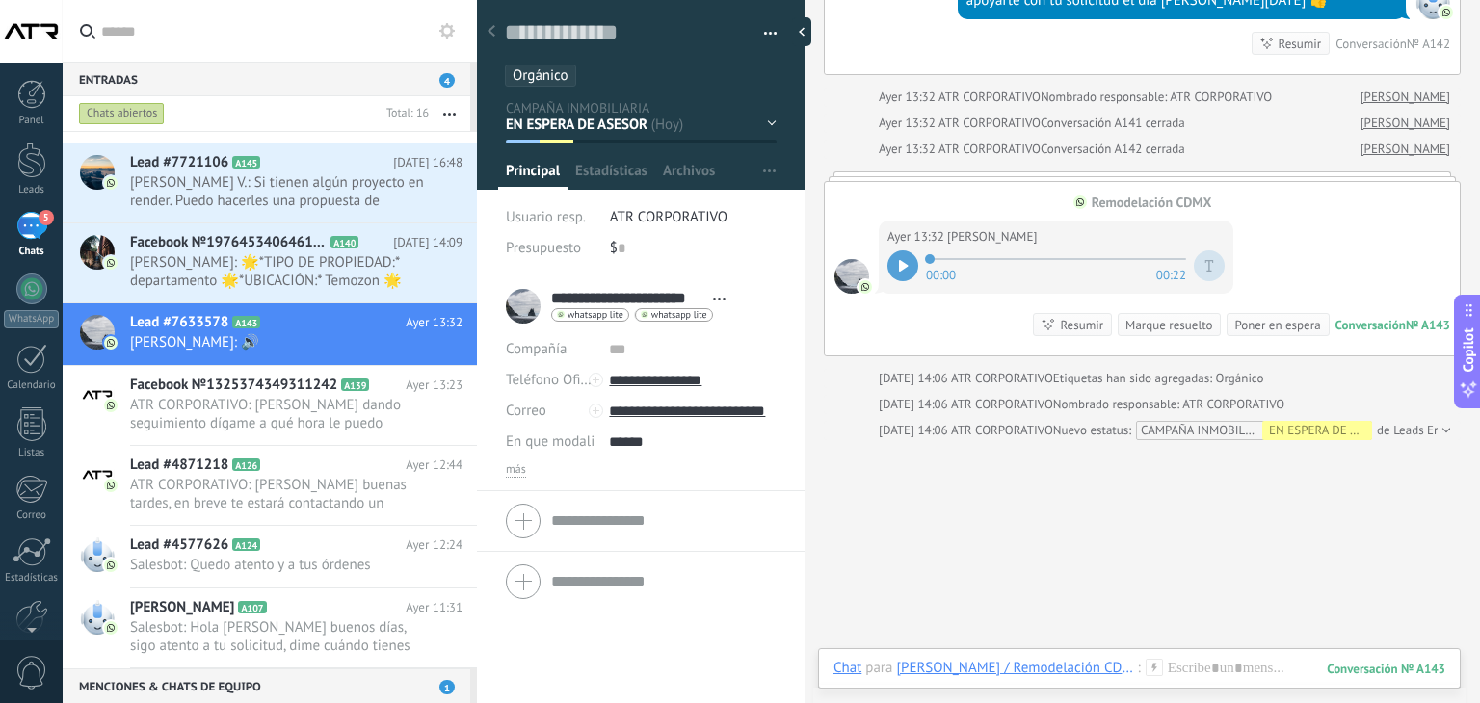
scroll to position [1125, 0]
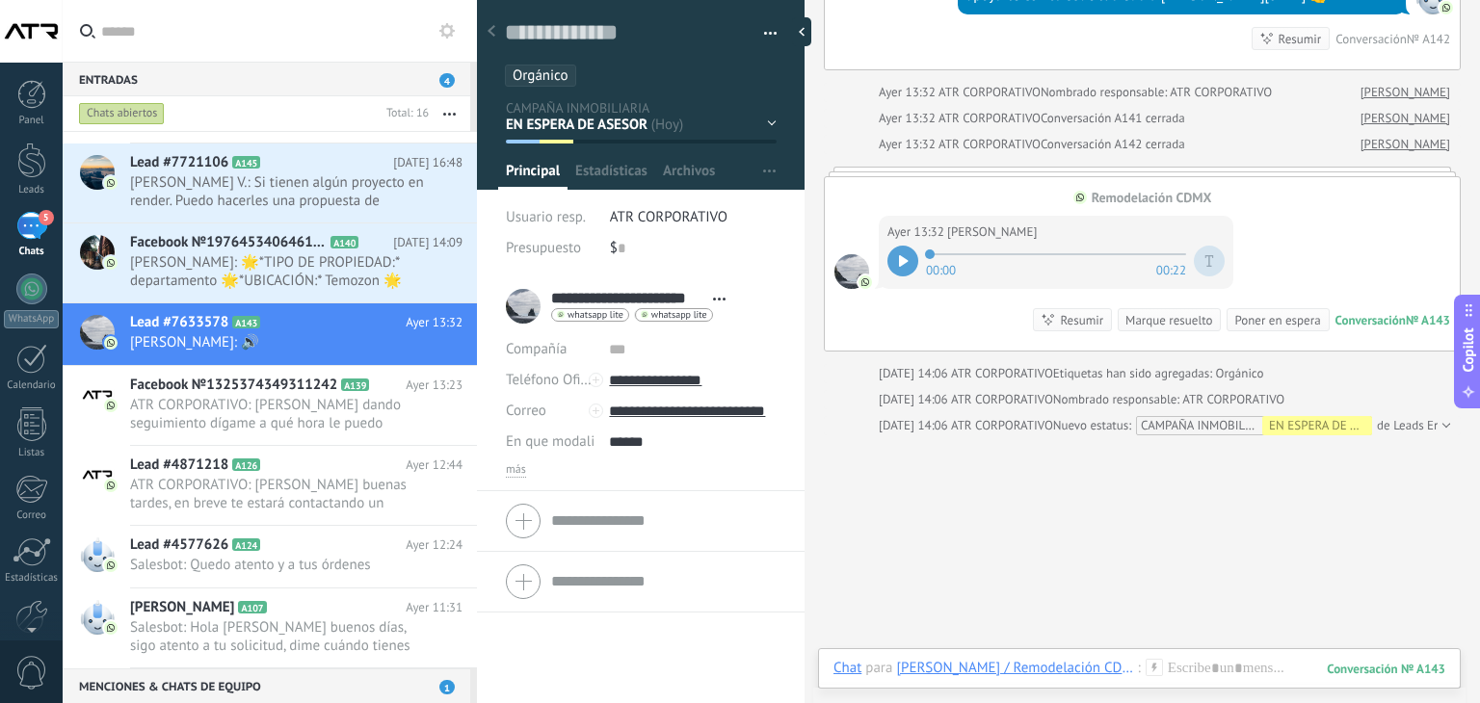
click at [905, 255] on icon at bounding box center [904, 261] width 10 height 12
click at [909, 254] on div at bounding box center [902, 261] width 31 height 31
drag, startPoint x: 942, startPoint y: 248, endPoint x: 917, endPoint y: 244, distance: 25.3
click at [917, 244] on div "00:00 00:21" at bounding box center [1055, 261] width 337 height 39
click at [894, 249] on div "Contestar" at bounding box center [958, 259] width 141 height 35
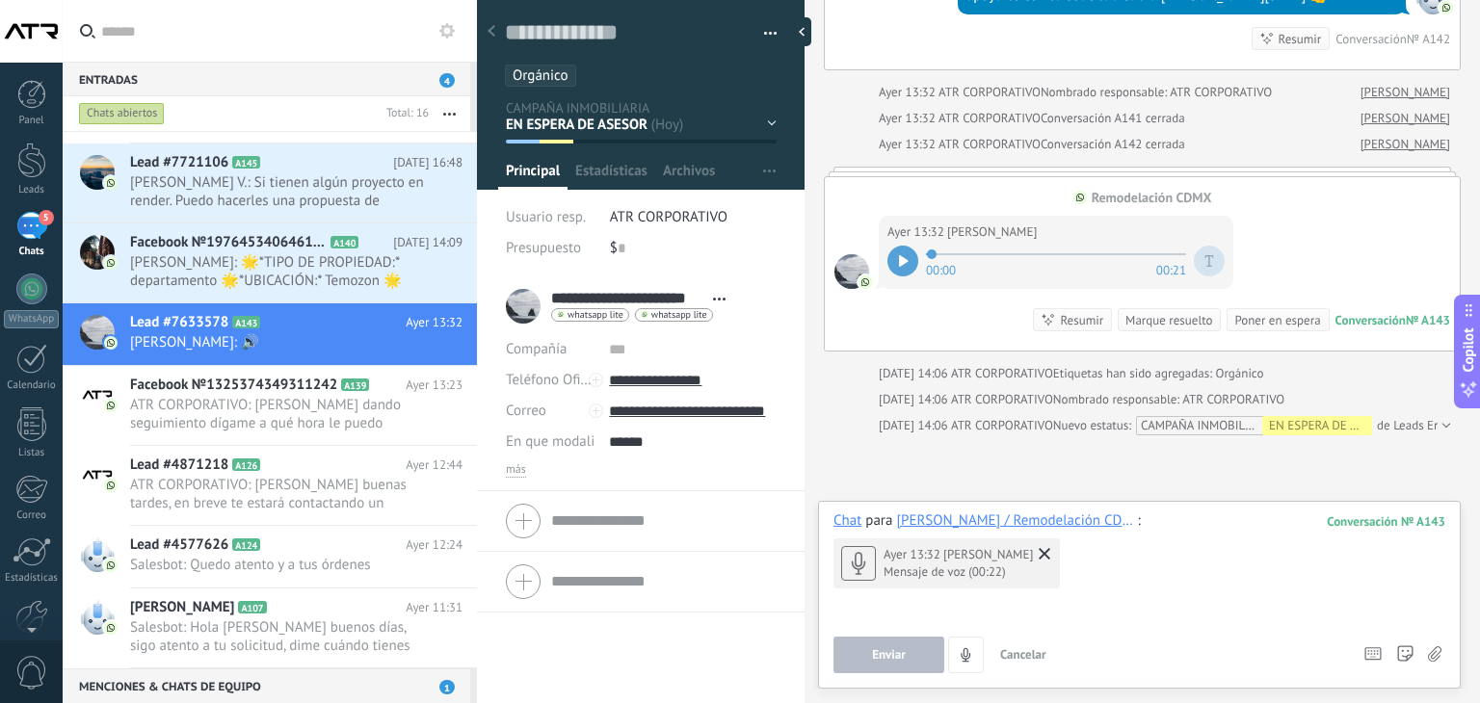
scroll to position [1190, 0]
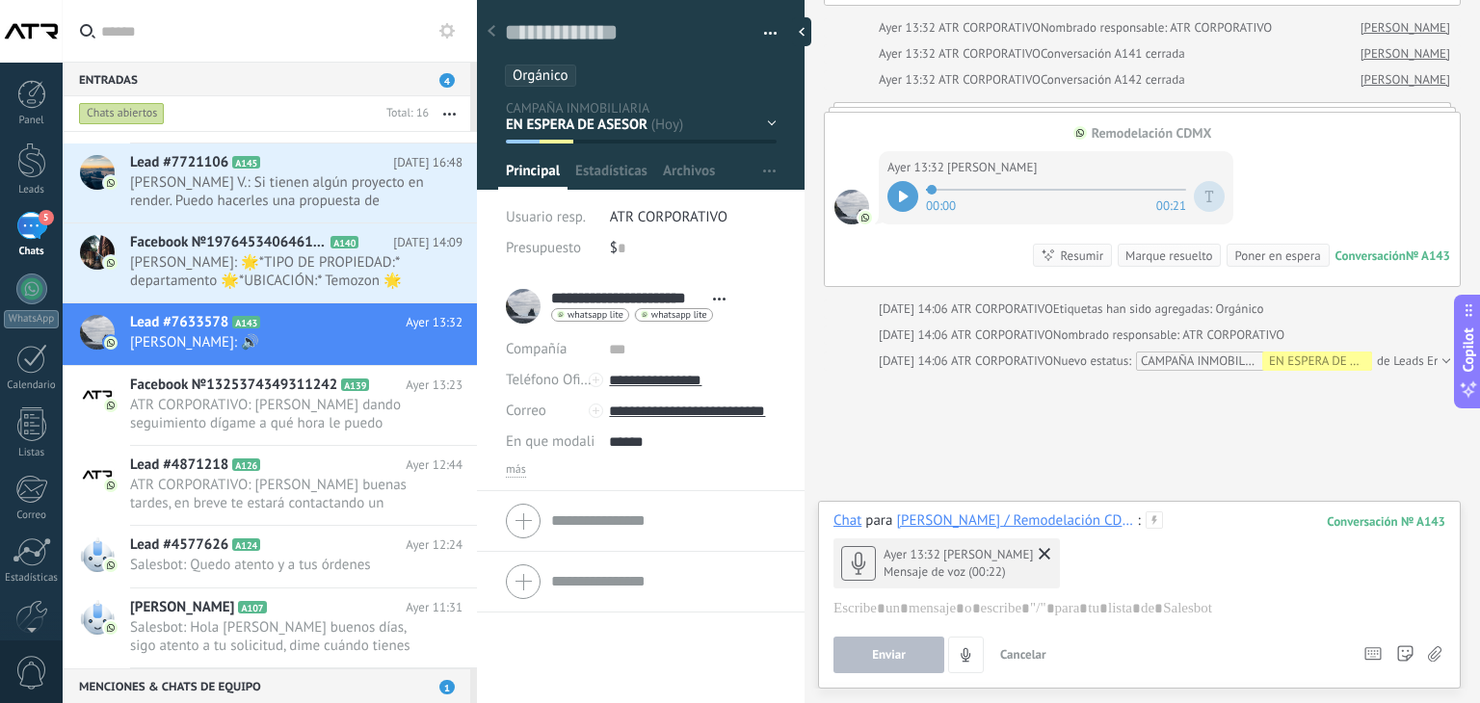
click at [1031, 654] on span "Cancelar" at bounding box center [1023, 654] width 46 height 16
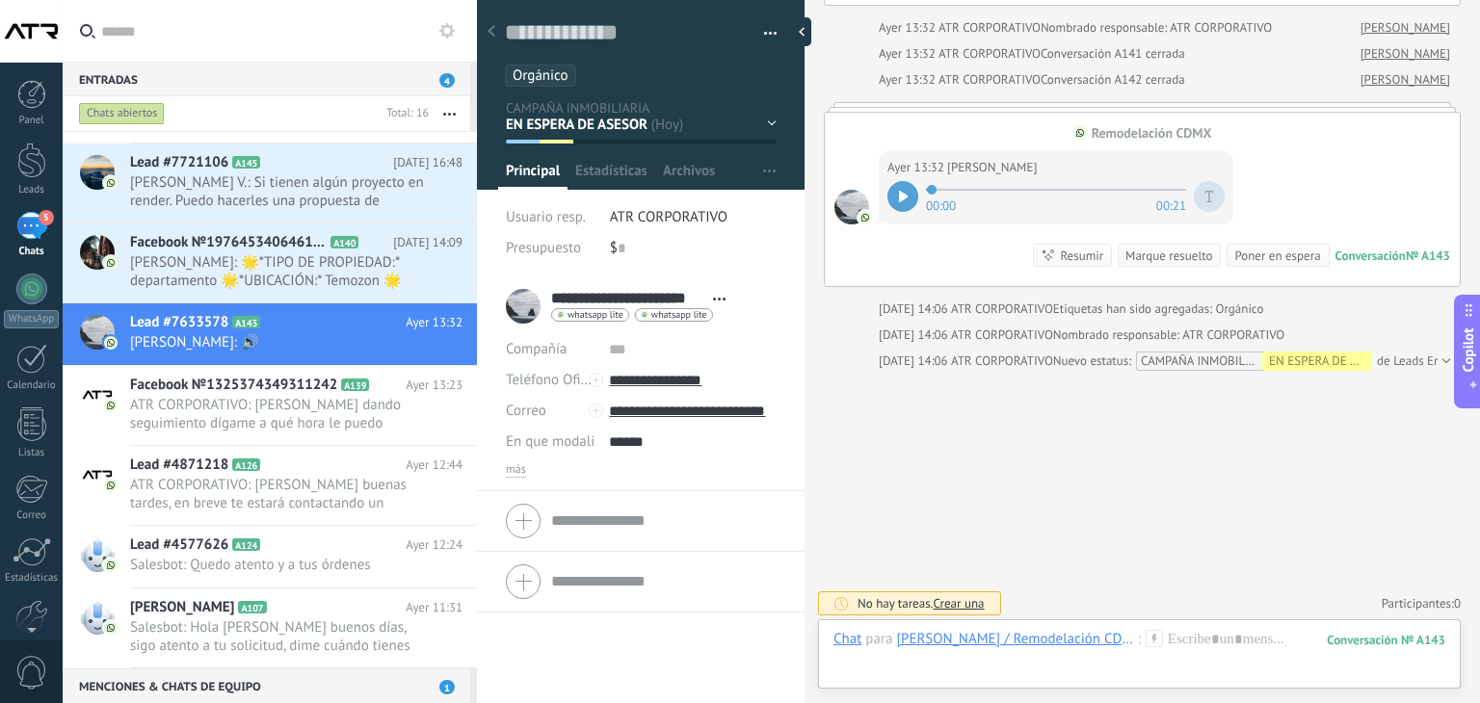
click at [905, 197] on icon at bounding box center [904, 197] width 10 height 12
drag, startPoint x: 733, startPoint y: 379, endPoint x: 631, endPoint y: 379, distance: 102.1
click at [631, 379] on input "**********" at bounding box center [692, 380] width 167 height 31
drag, startPoint x: 736, startPoint y: 372, endPoint x: 632, endPoint y: 390, distance: 105.6
click at [632, 390] on input "**********" at bounding box center [692, 380] width 167 height 31
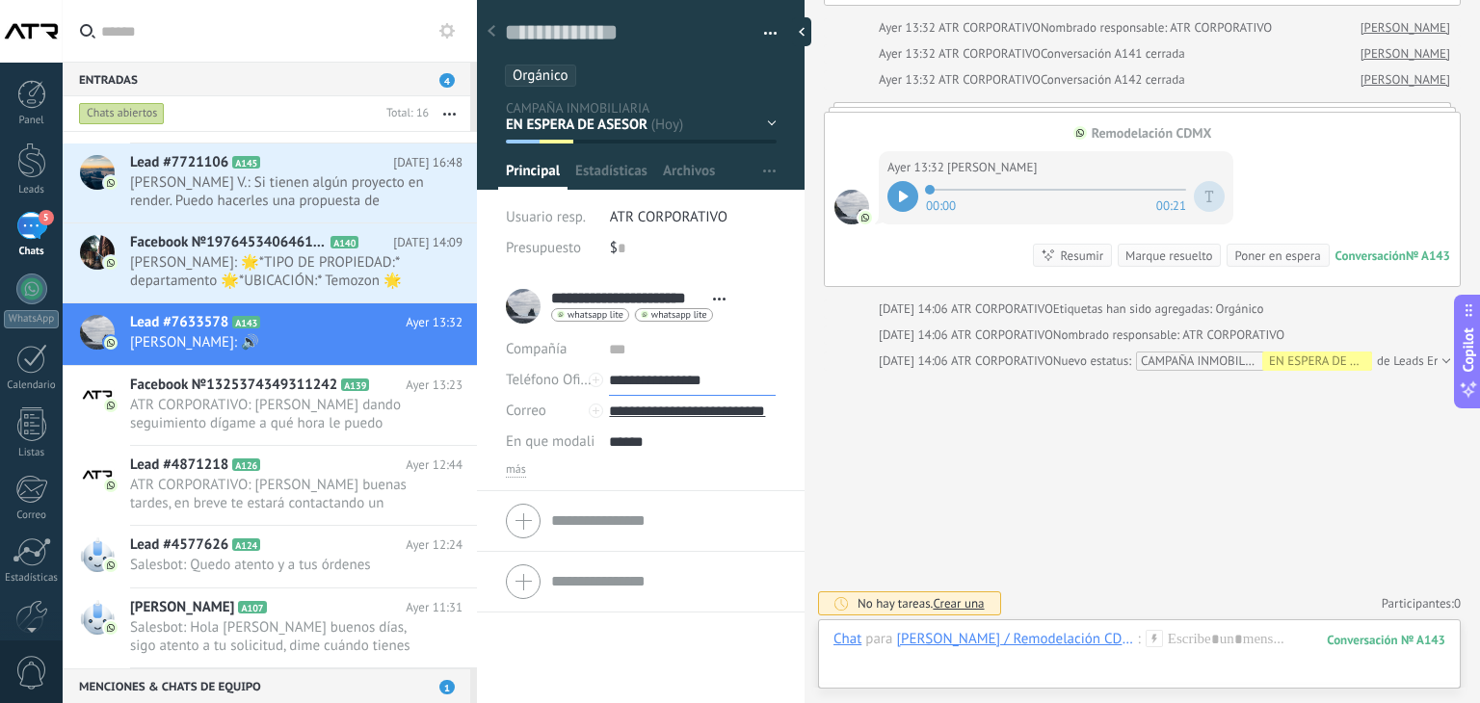
drag, startPoint x: 729, startPoint y: 375, endPoint x: 636, endPoint y: 377, distance: 93.5
click at [636, 377] on input "**********" at bounding box center [692, 380] width 167 height 31
type input "**********"
click at [489, 32] on use at bounding box center [491, 31] width 8 height 12
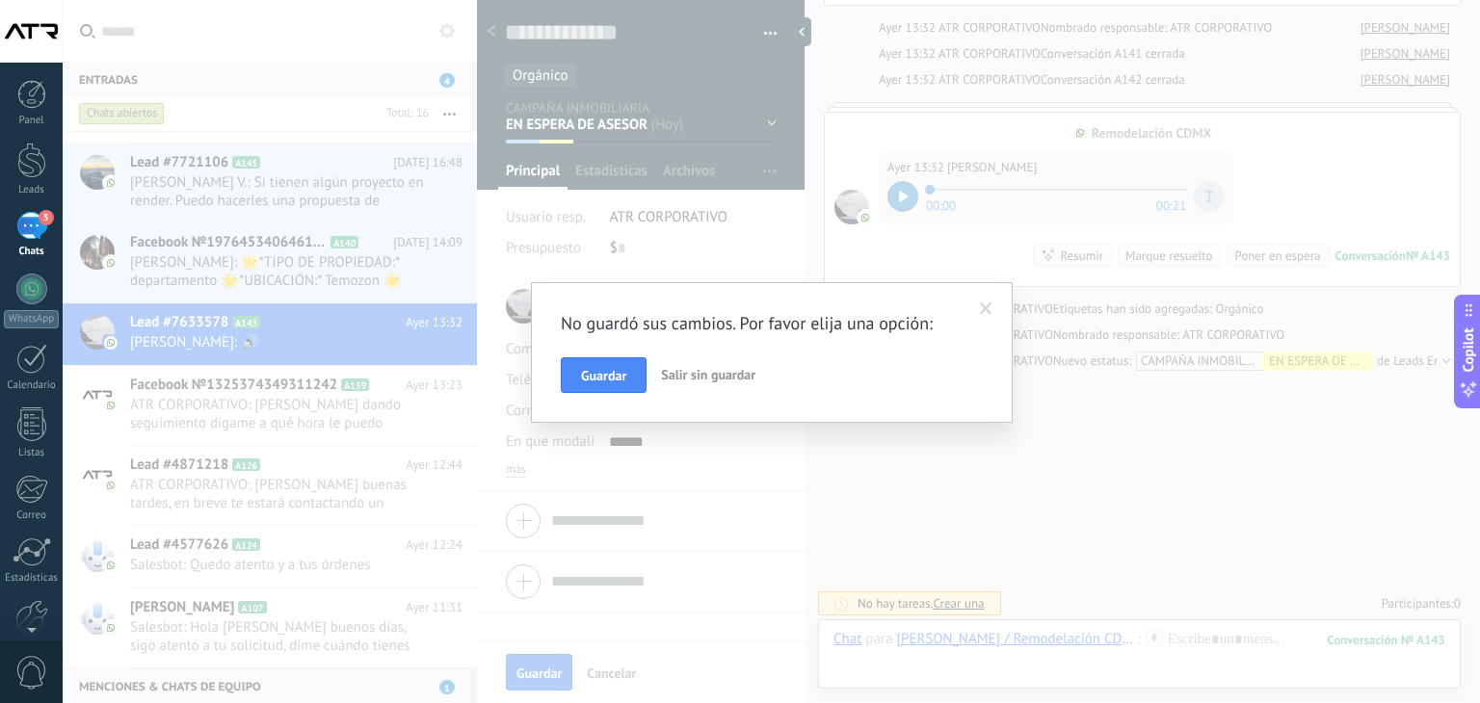
click at [707, 374] on span "Salir sin guardar" at bounding box center [708, 374] width 94 height 17
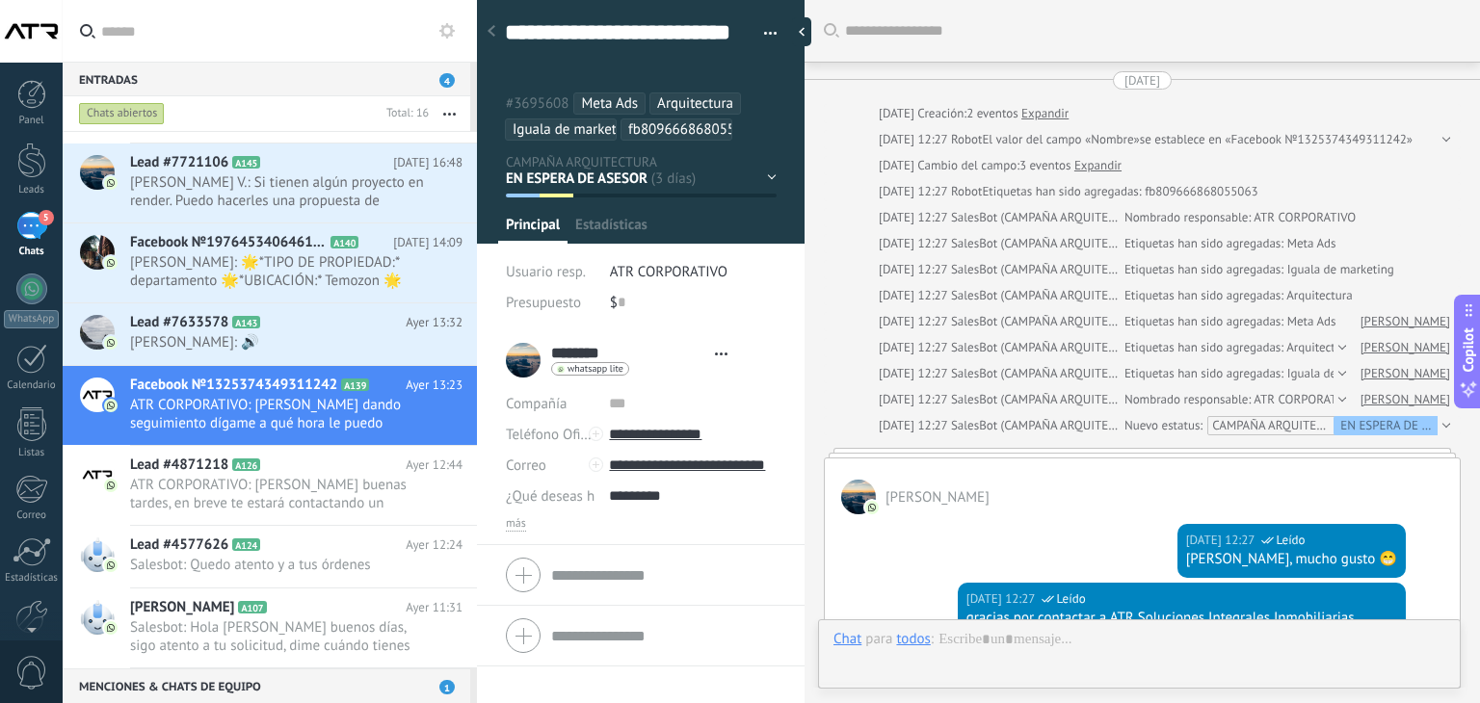
type textarea "**********"
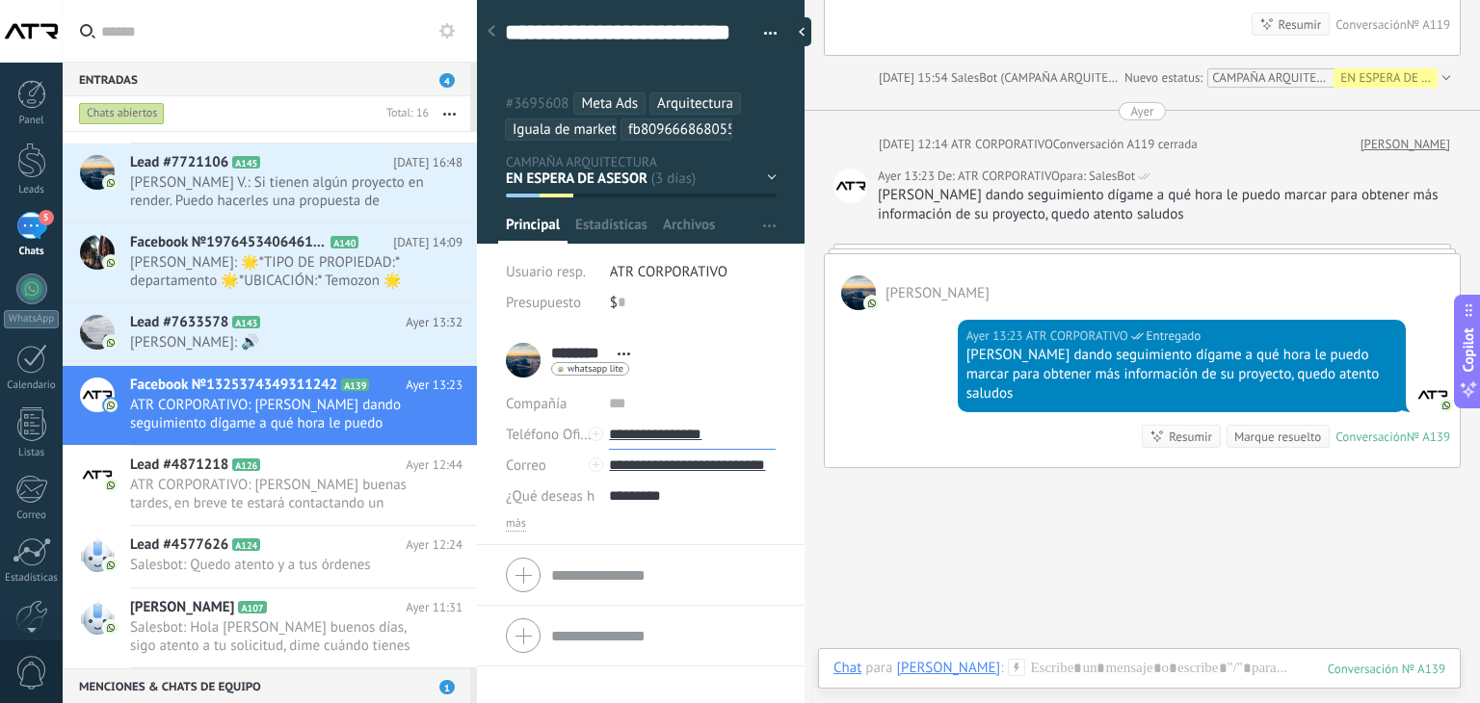
drag, startPoint x: 739, startPoint y: 433, endPoint x: 637, endPoint y: 433, distance: 102.1
click at [637, 433] on input "**********" at bounding box center [692, 434] width 167 height 31
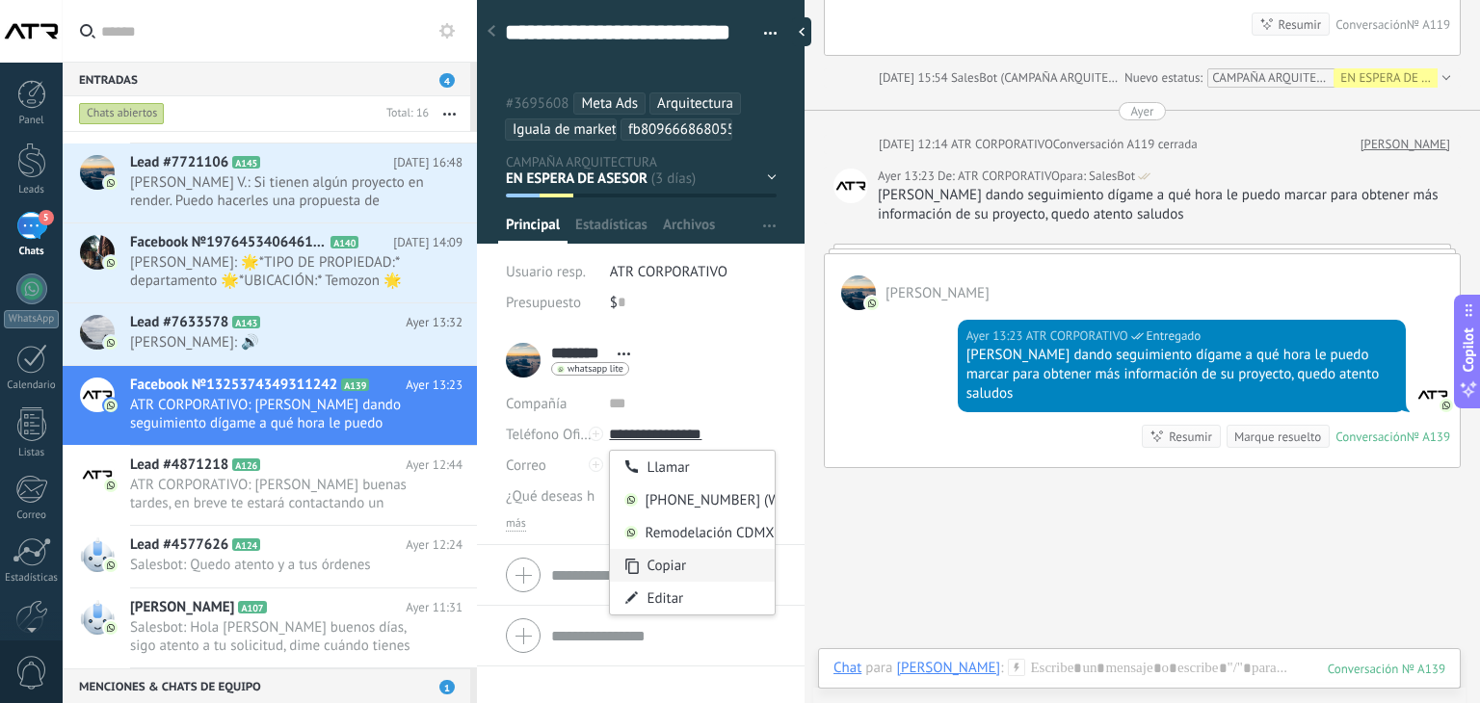
type input "**********"
click at [706, 567] on div "Copiar" at bounding box center [692, 565] width 165 height 33
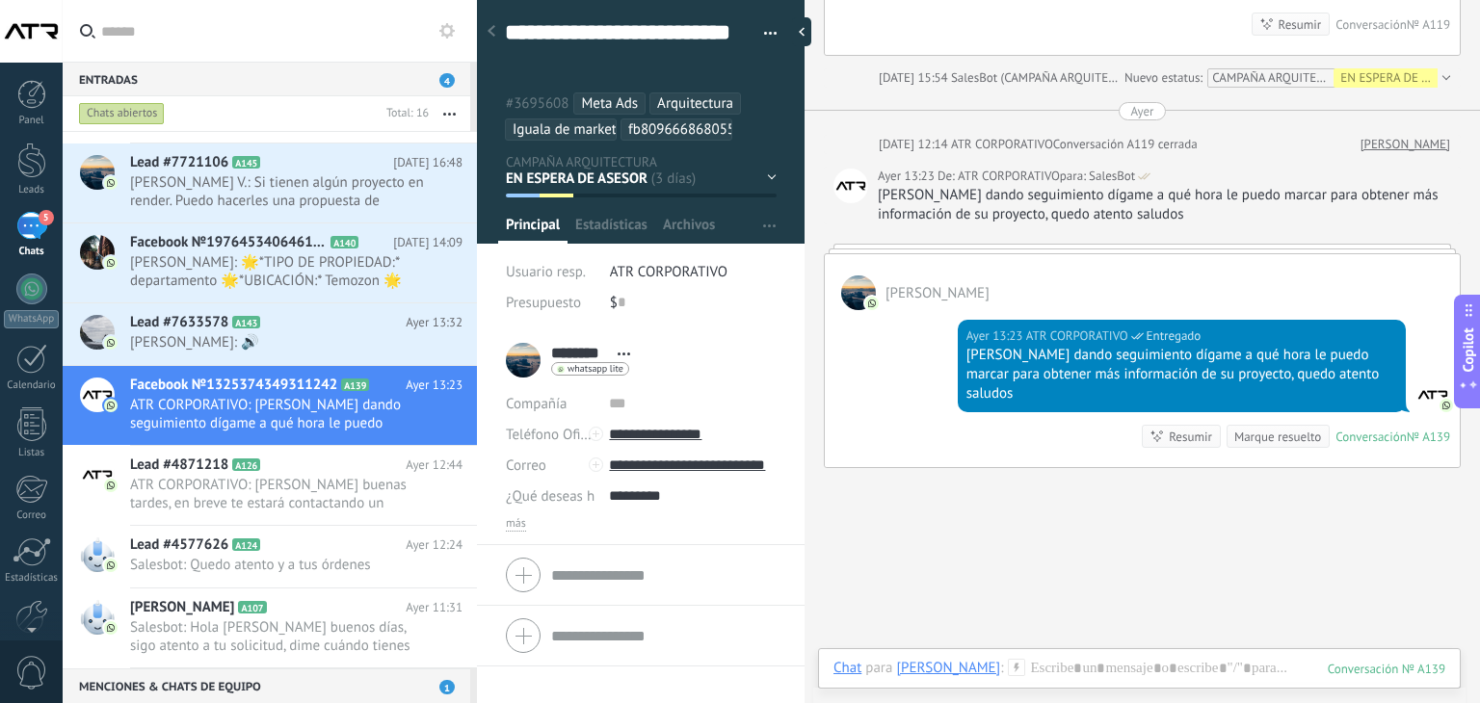
click at [1072, 672] on div at bounding box center [1139, 688] width 612 height 58
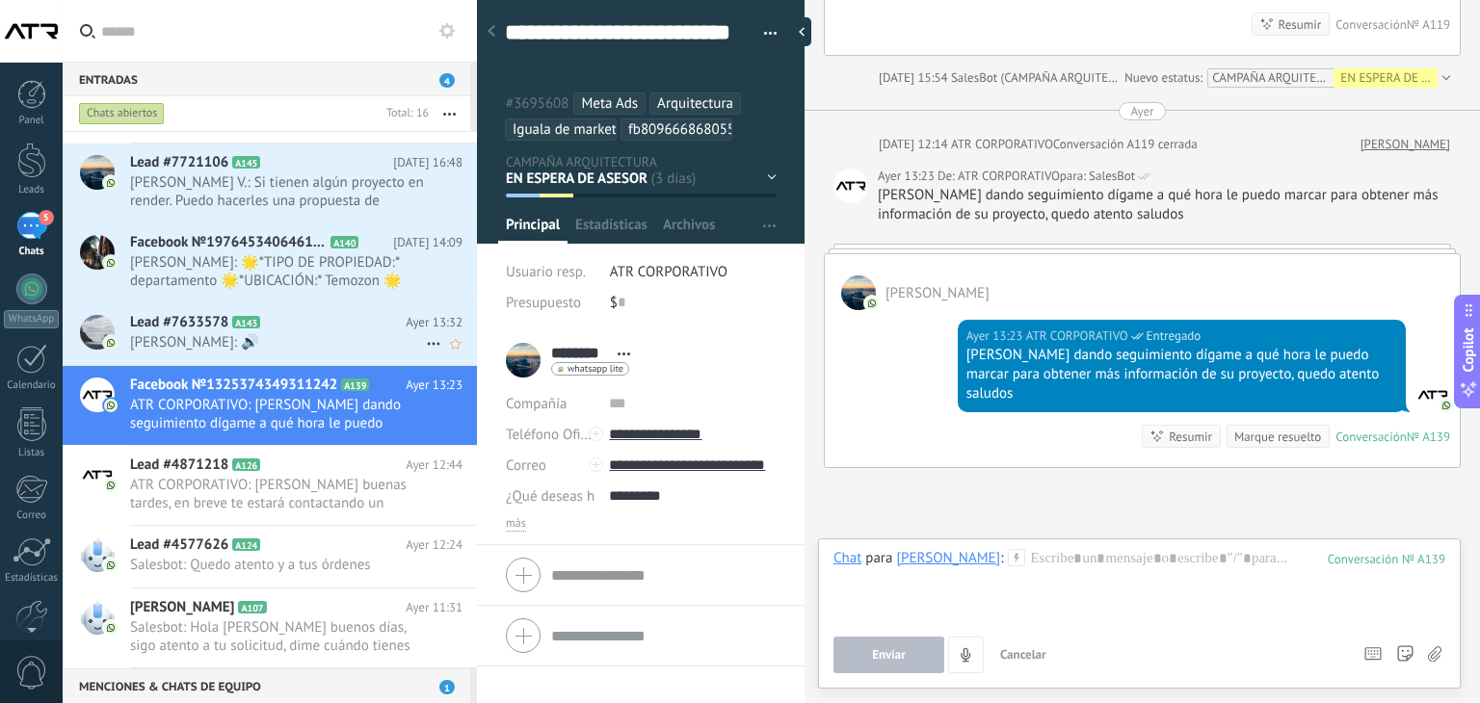
click at [260, 328] on h2 "Lead #7633578 A143" at bounding box center [267, 322] width 275 height 19
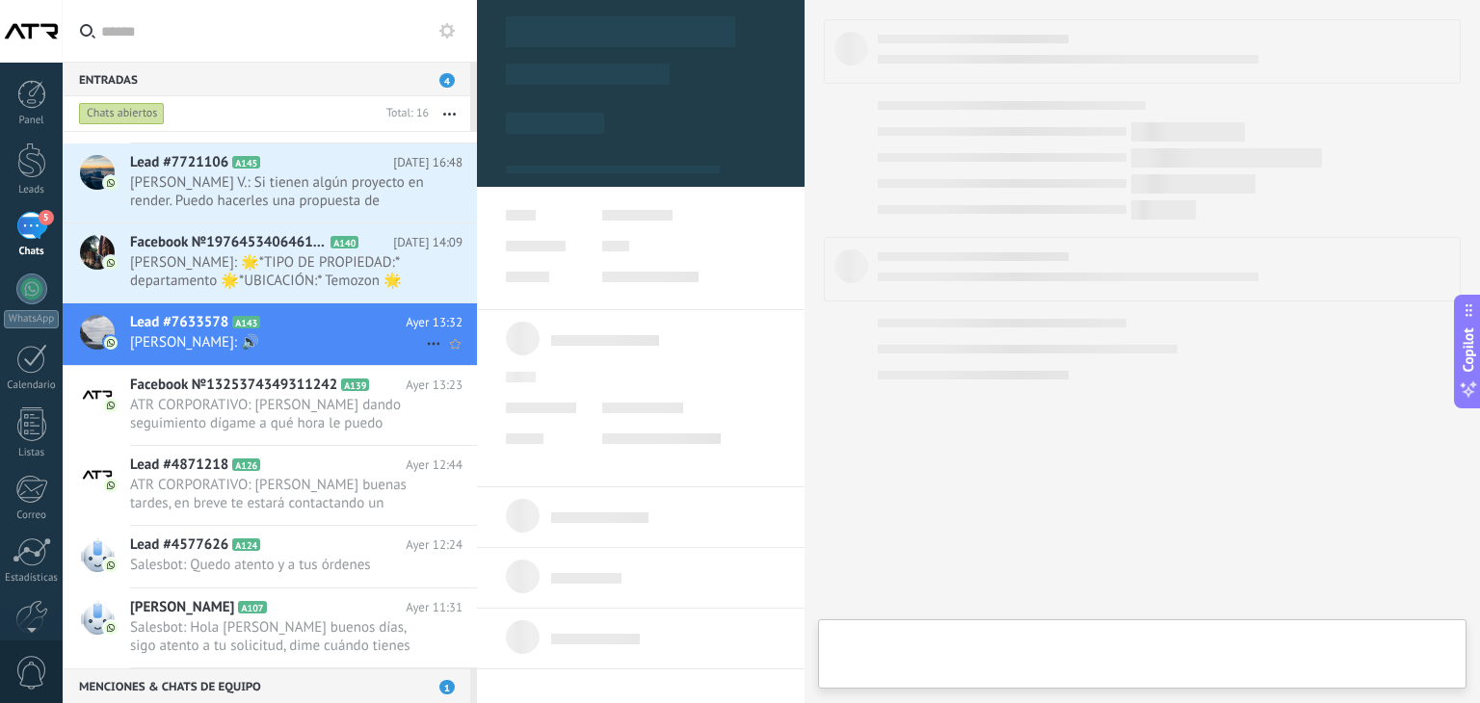
type textarea "**********"
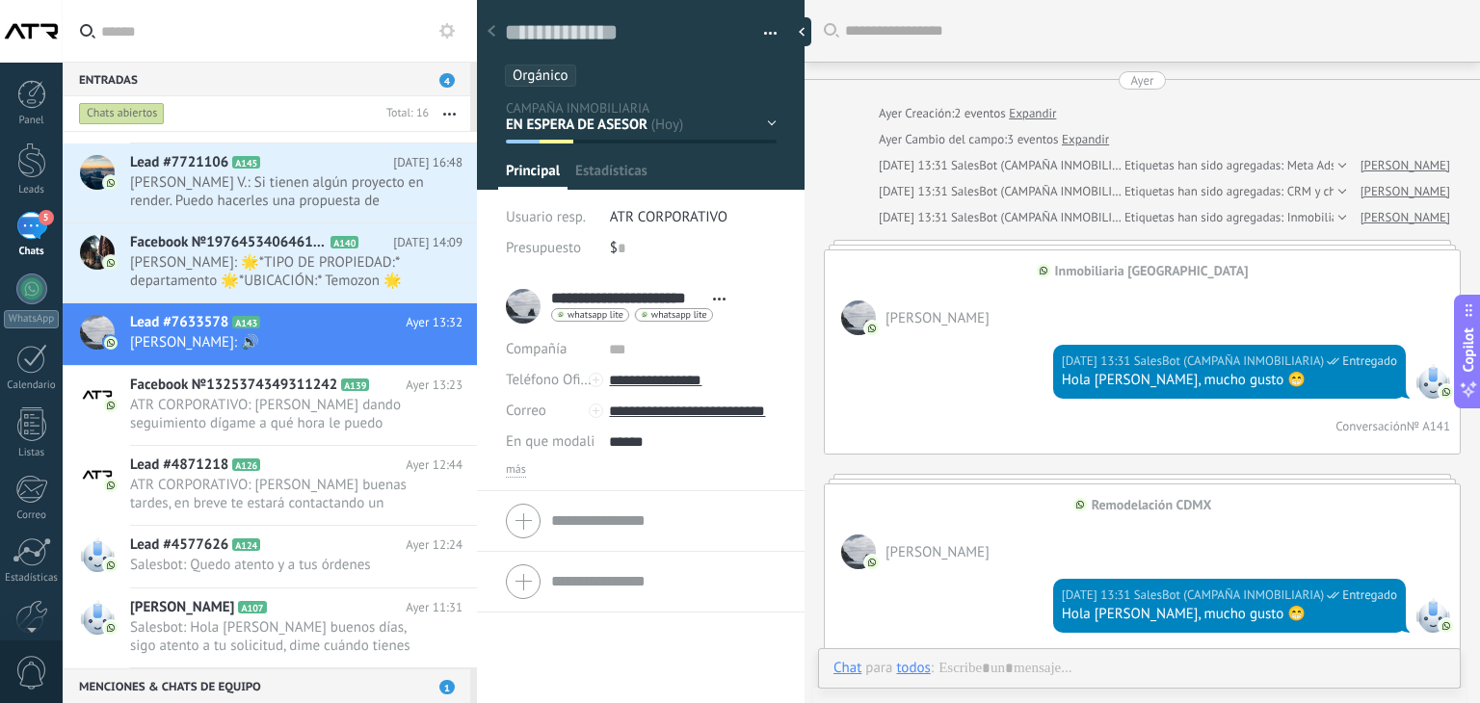
scroll to position [1029, 0]
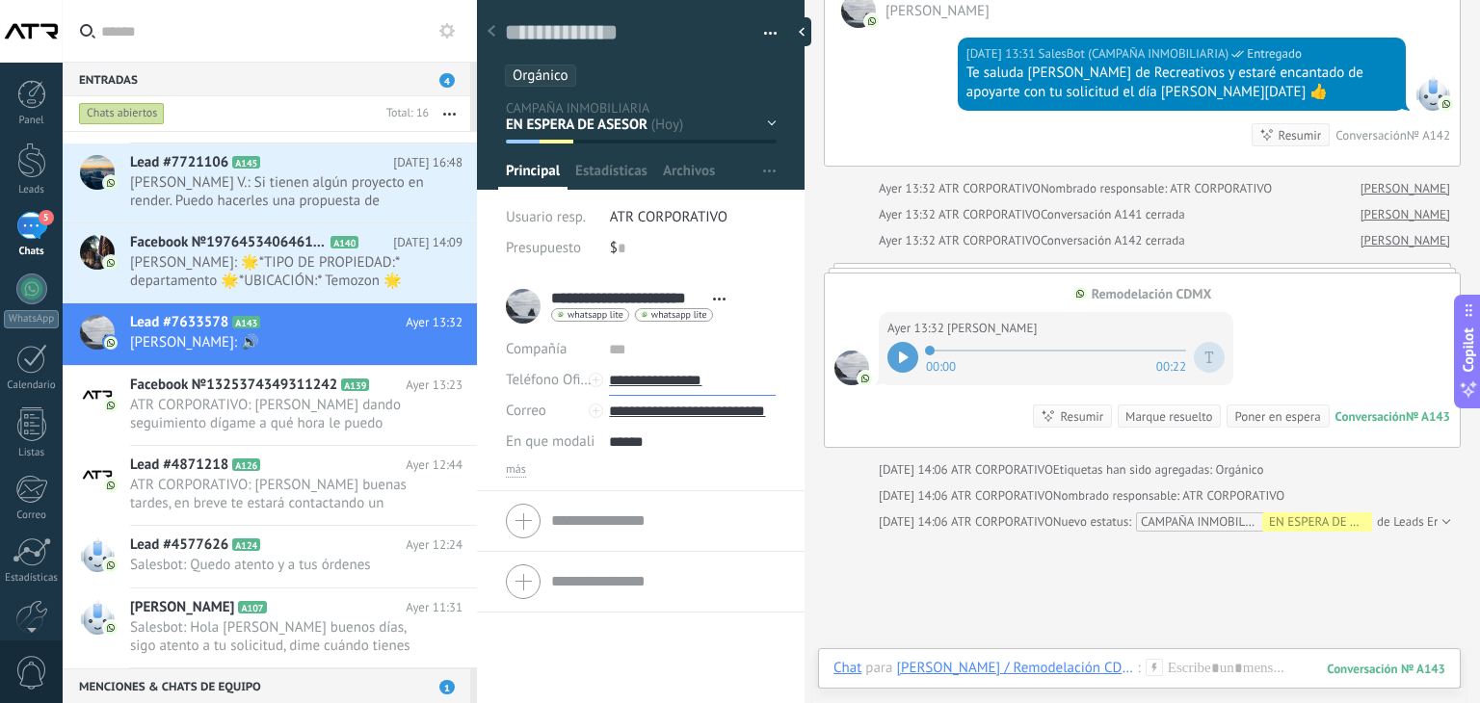
drag, startPoint x: 742, startPoint y: 379, endPoint x: 636, endPoint y: 380, distance: 106.0
click at [636, 380] on input "**********" at bounding box center [692, 380] width 167 height 31
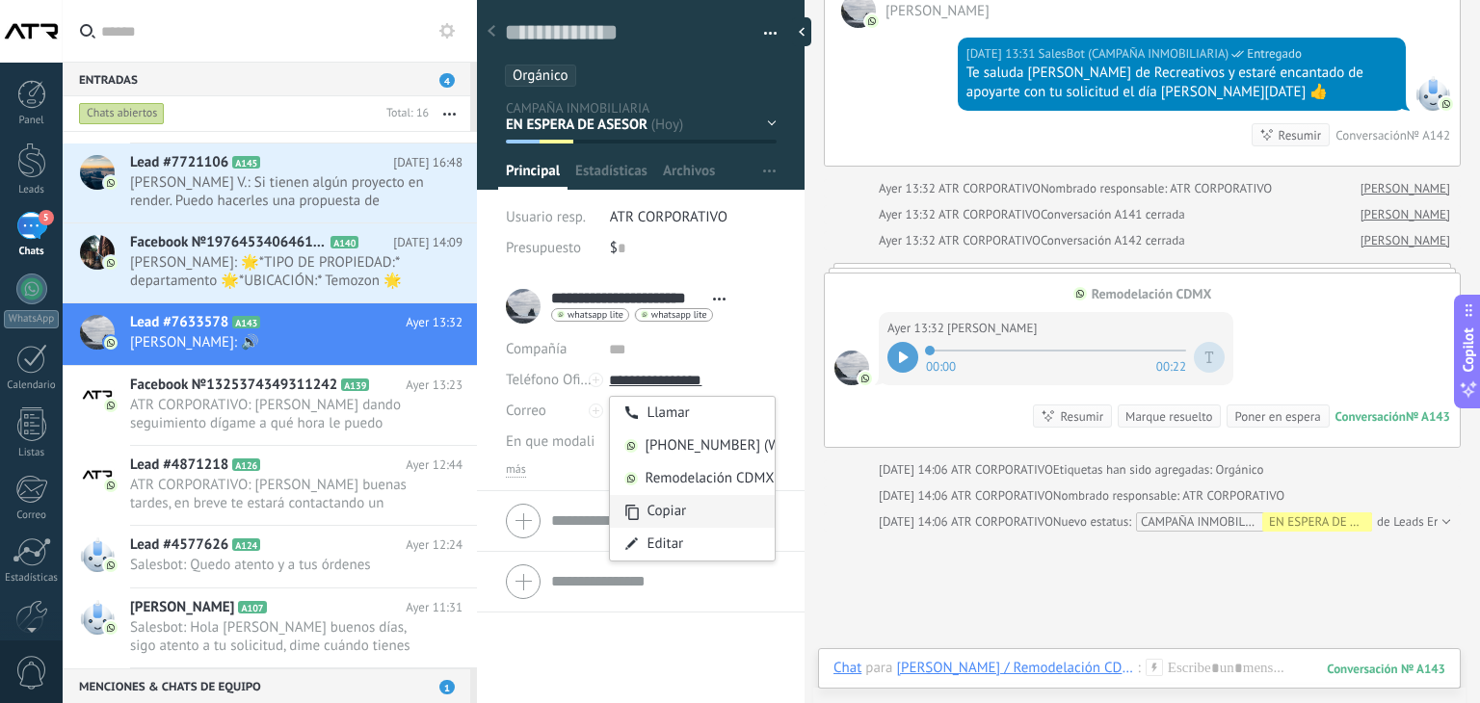
type input "**********"
click at [686, 509] on div "Copiar" at bounding box center [692, 511] width 165 height 33
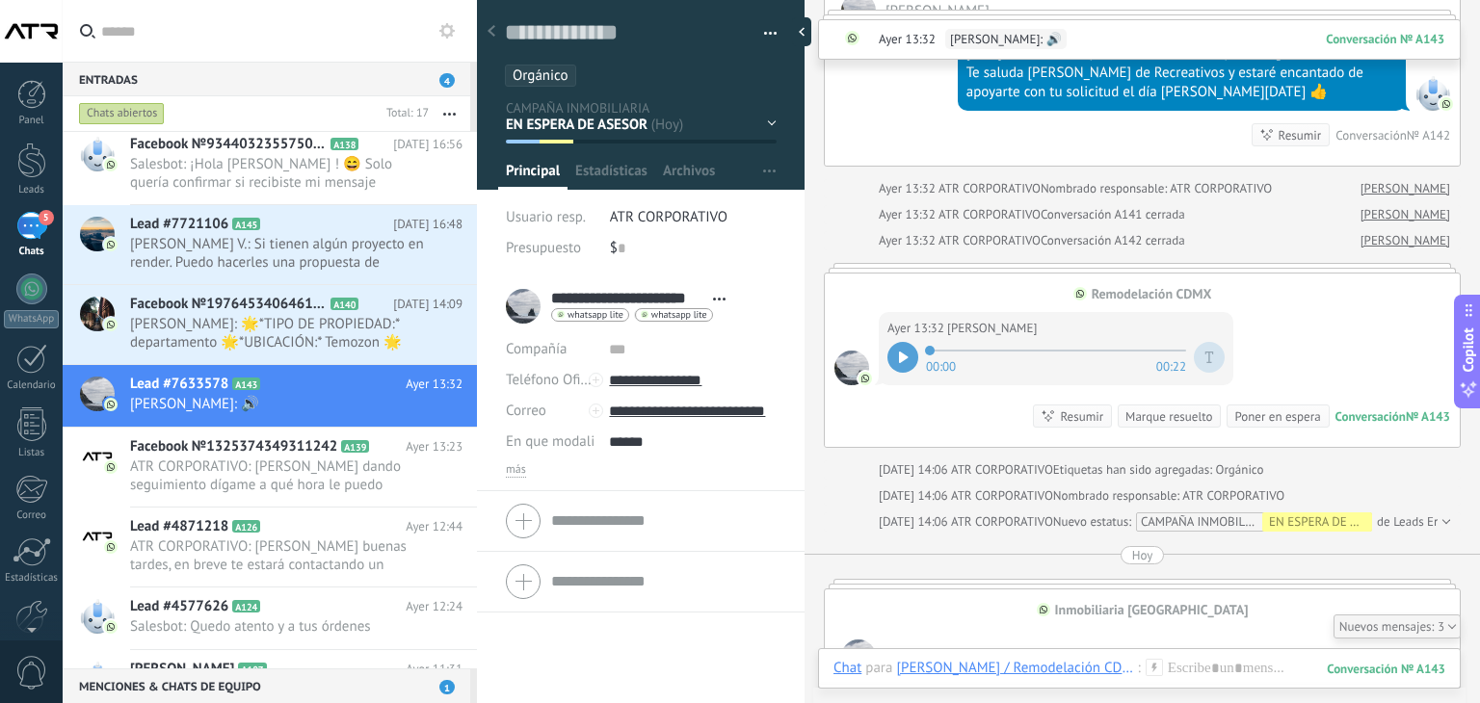
scroll to position [1516, 0]
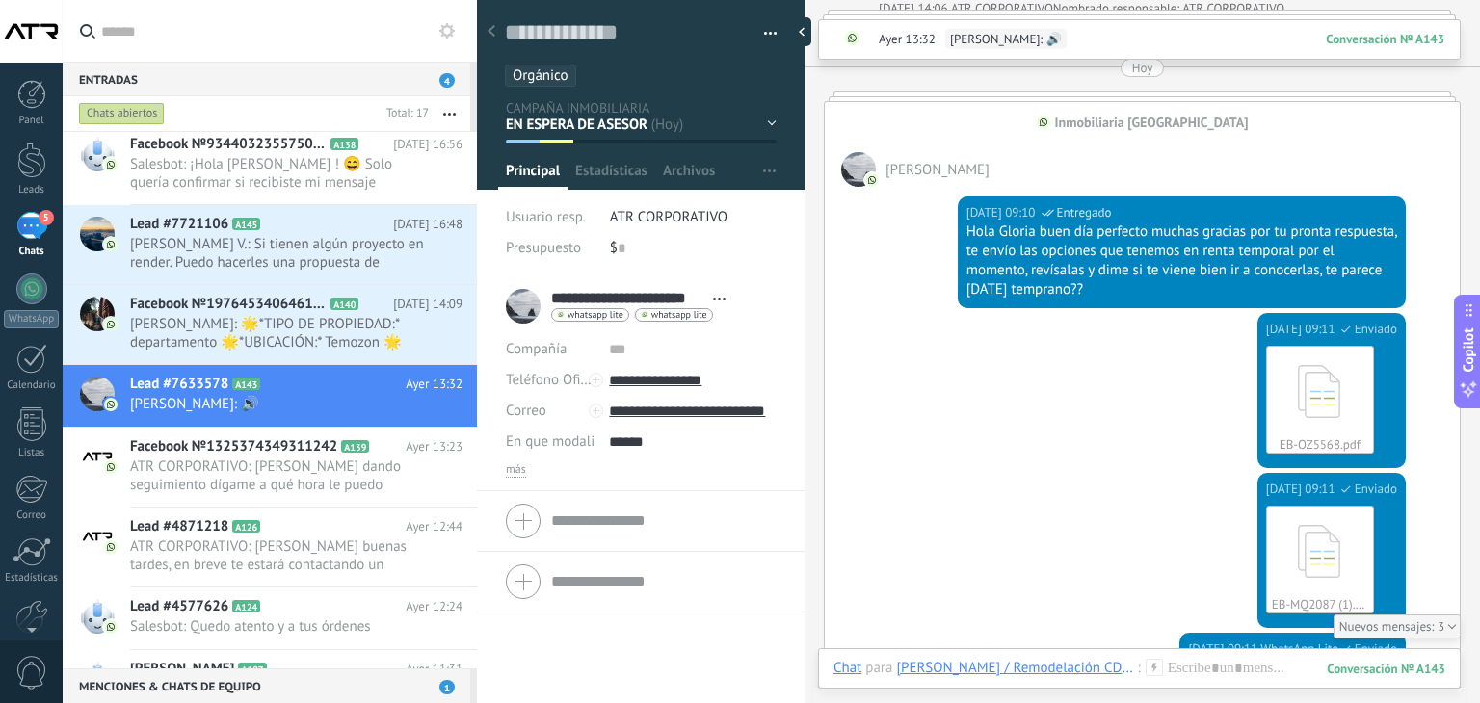
click at [0, 0] on div "EN ESPERA DE RESPUESTA EN ESPERA DE ASESOR CONVERSACIÓN INICIADA SEGUIMIENTO PO…" at bounding box center [0, 0] width 0 height 0
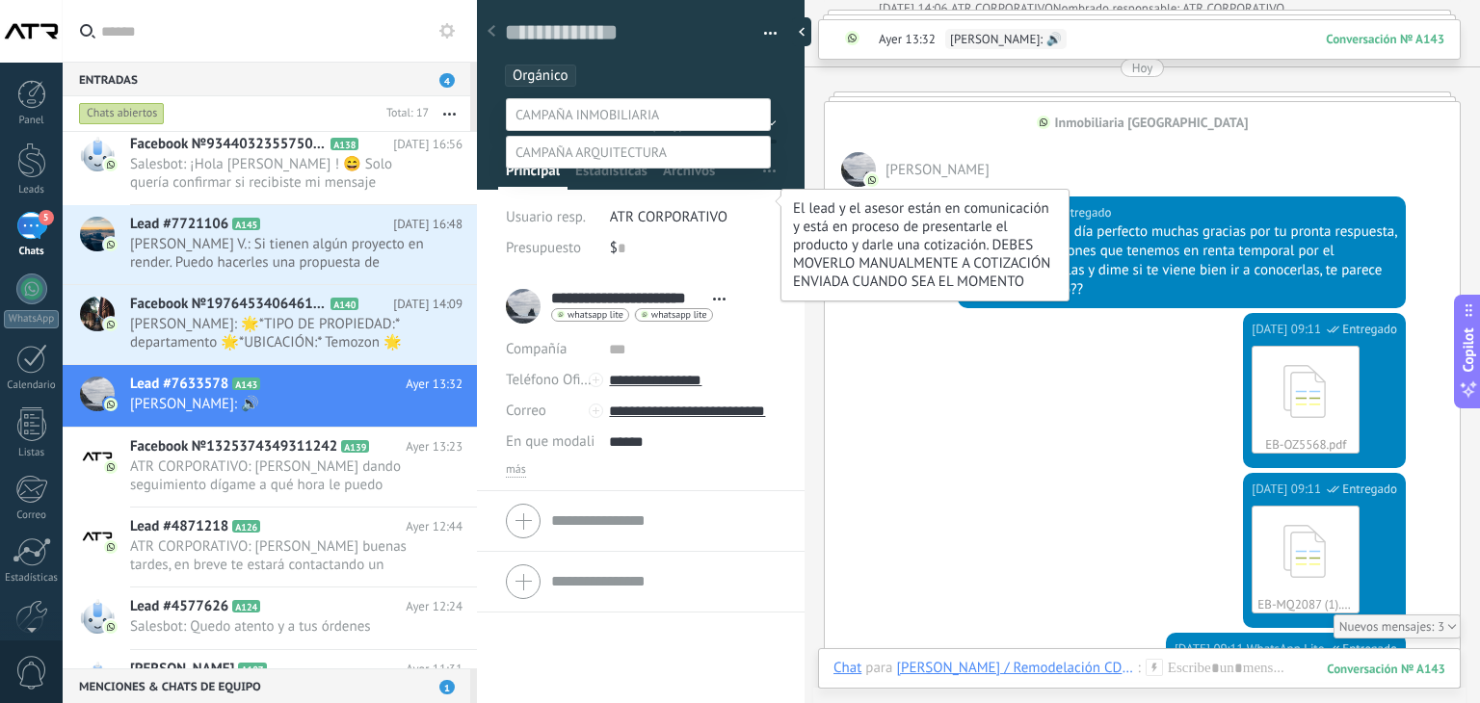
click at [0, 0] on label "CONVERSACIÓN INICIADA" at bounding box center [0, 0] width 0 height 0
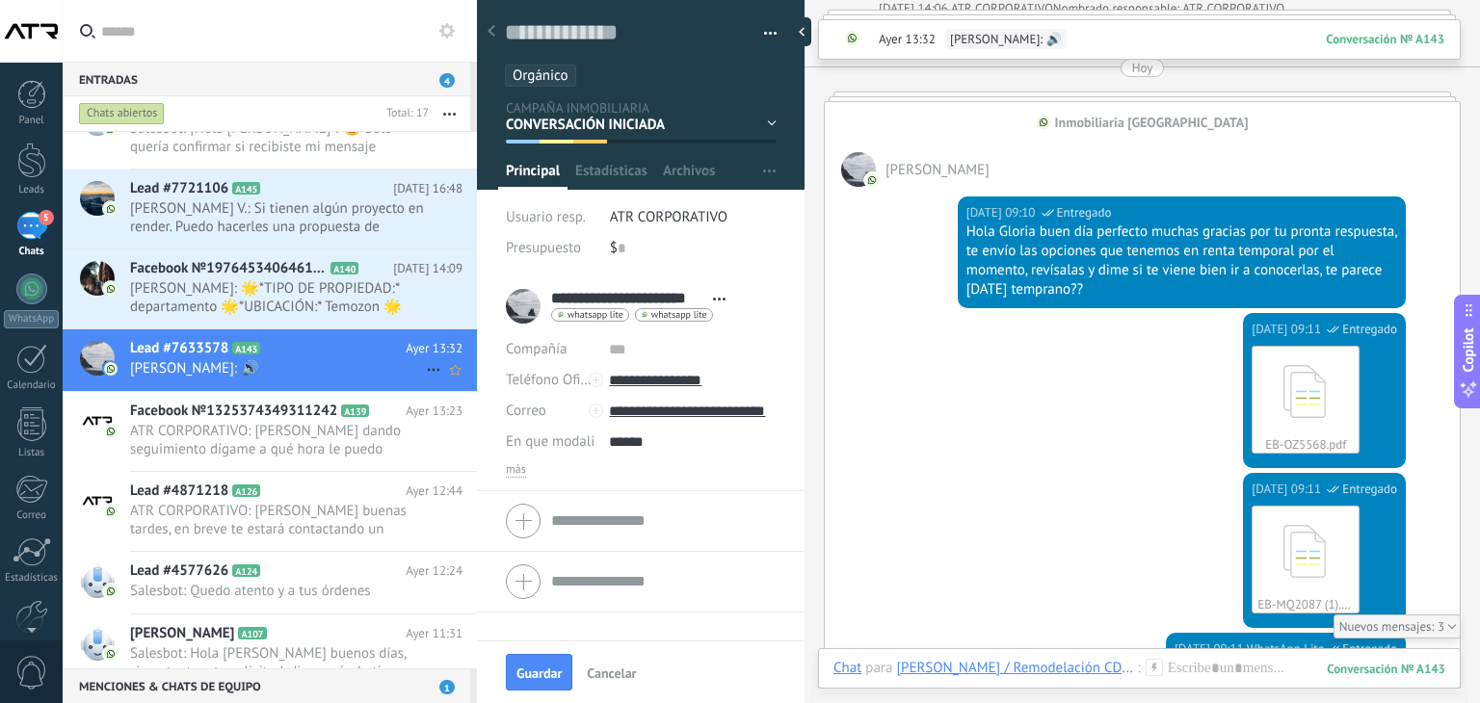
scroll to position [752, 0]
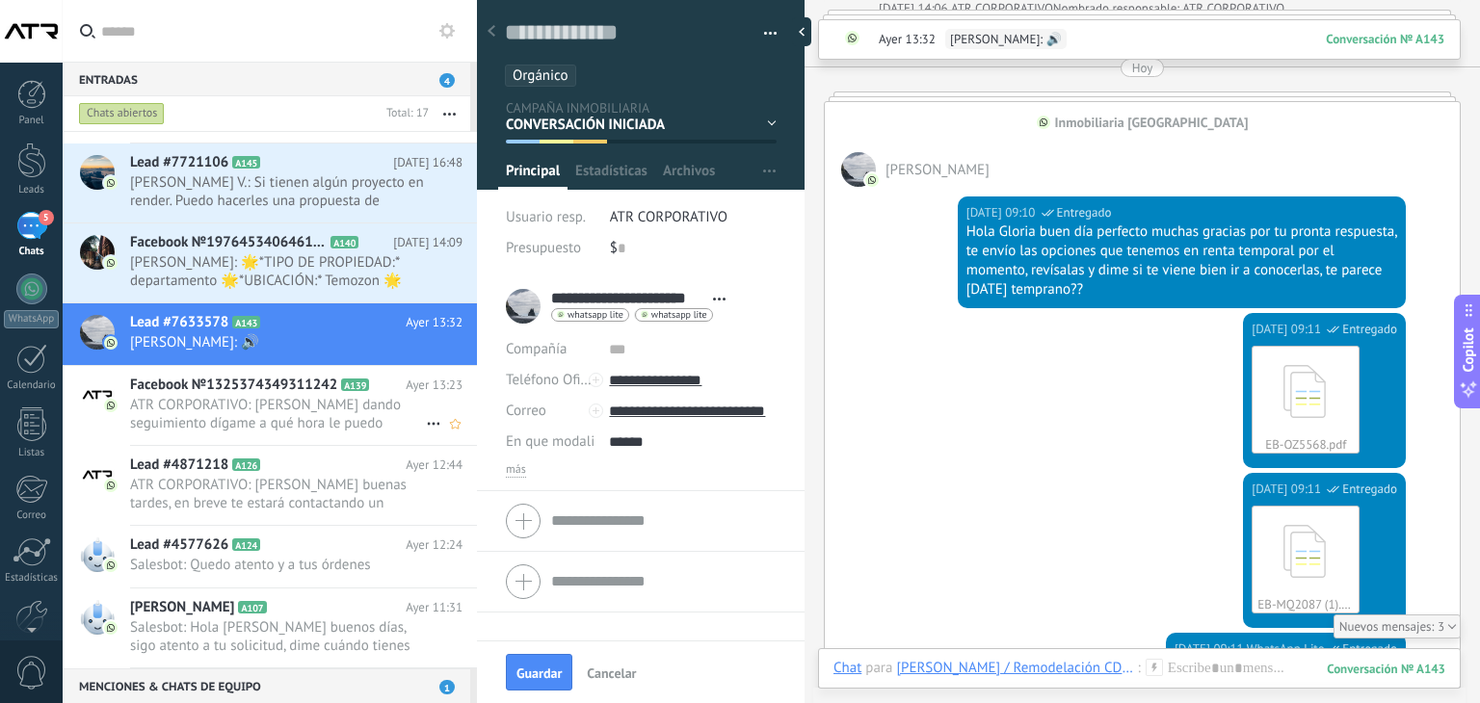
click at [245, 396] on span "ATR CORPORATIVO: [PERSON_NAME] dando seguimiento dígame a qué hora le puedo mar…" at bounding box center [278, 414] width 296 height 37
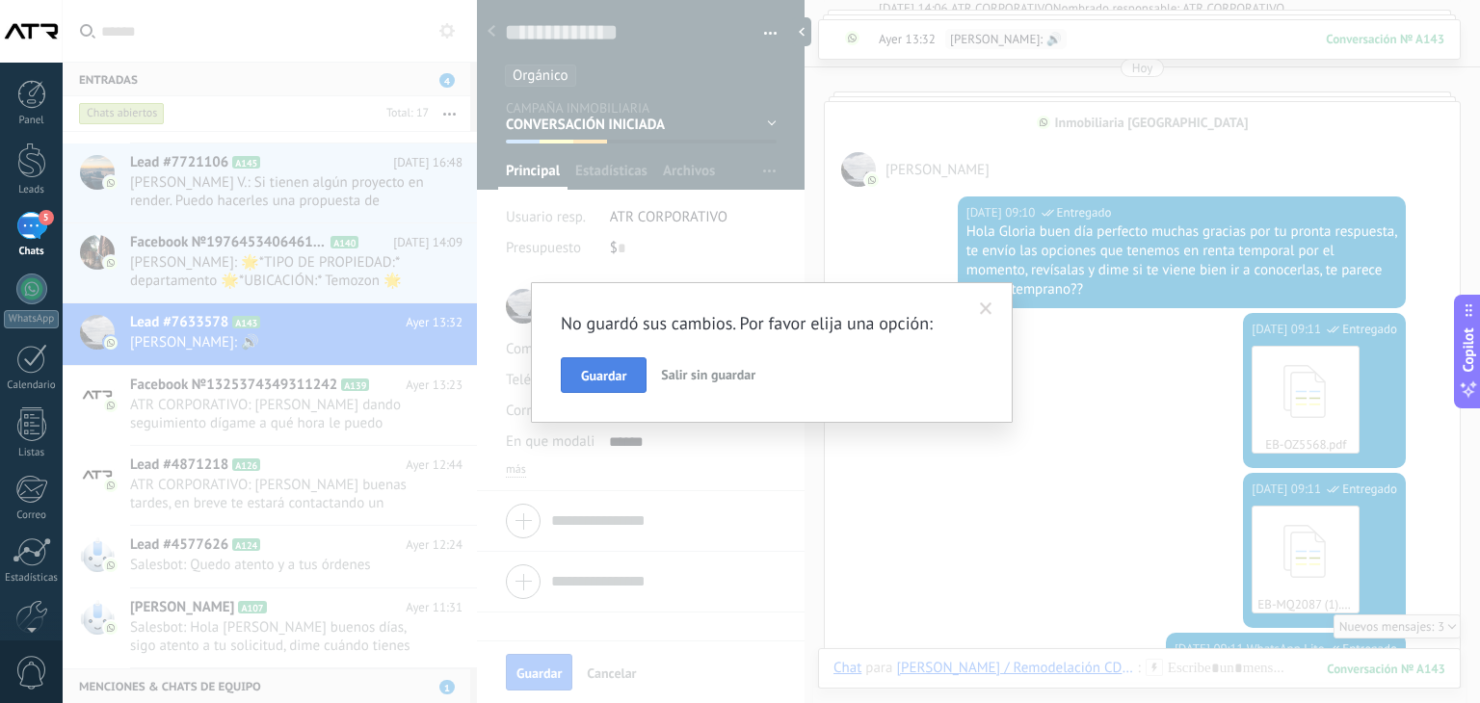
click at [601, 377] on span "Guardar" at bounding box center [603, 375] width 45 height 13
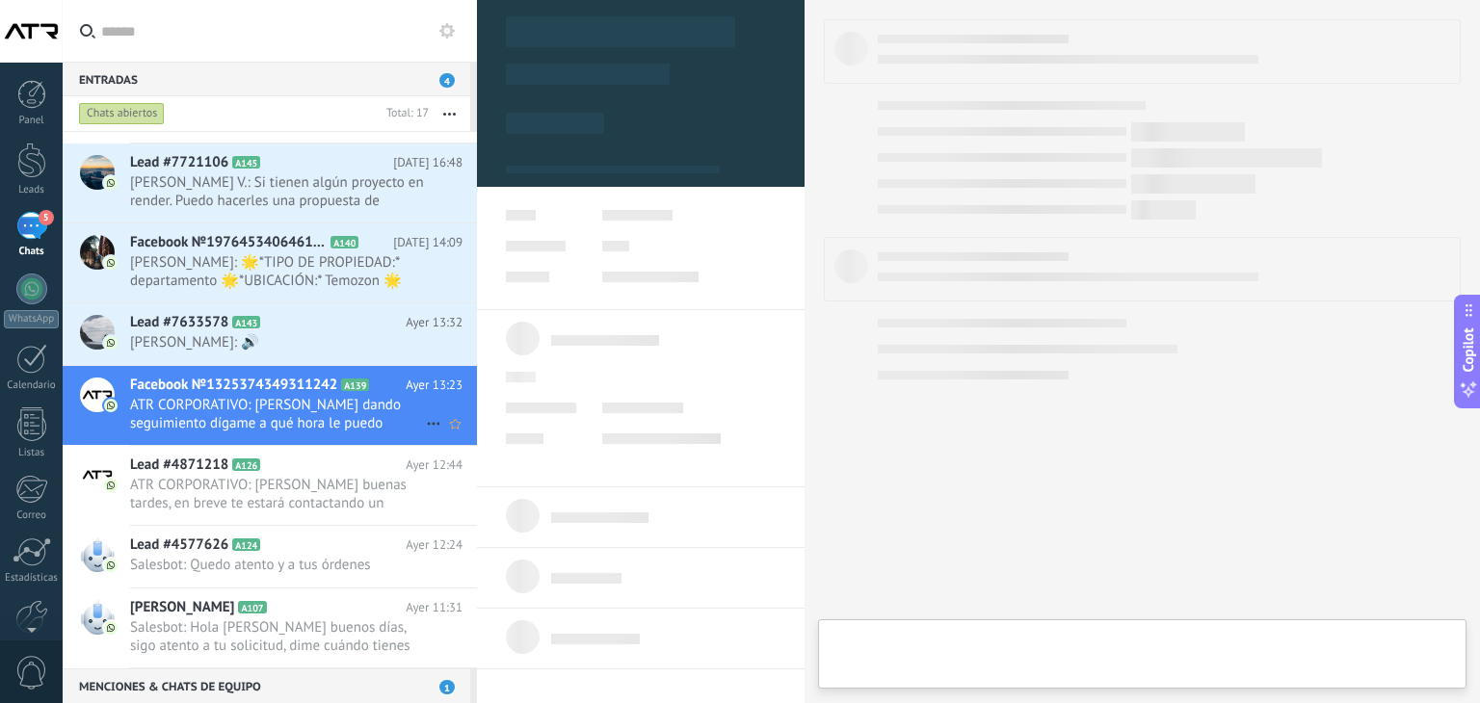
click at [266, 402] on span "ATR CORPORATIVO: [PERSON_NAME] dando seguimiento dígame a qué hora le puedo mar…" at bounding box center [278, 414] width 296 height 37
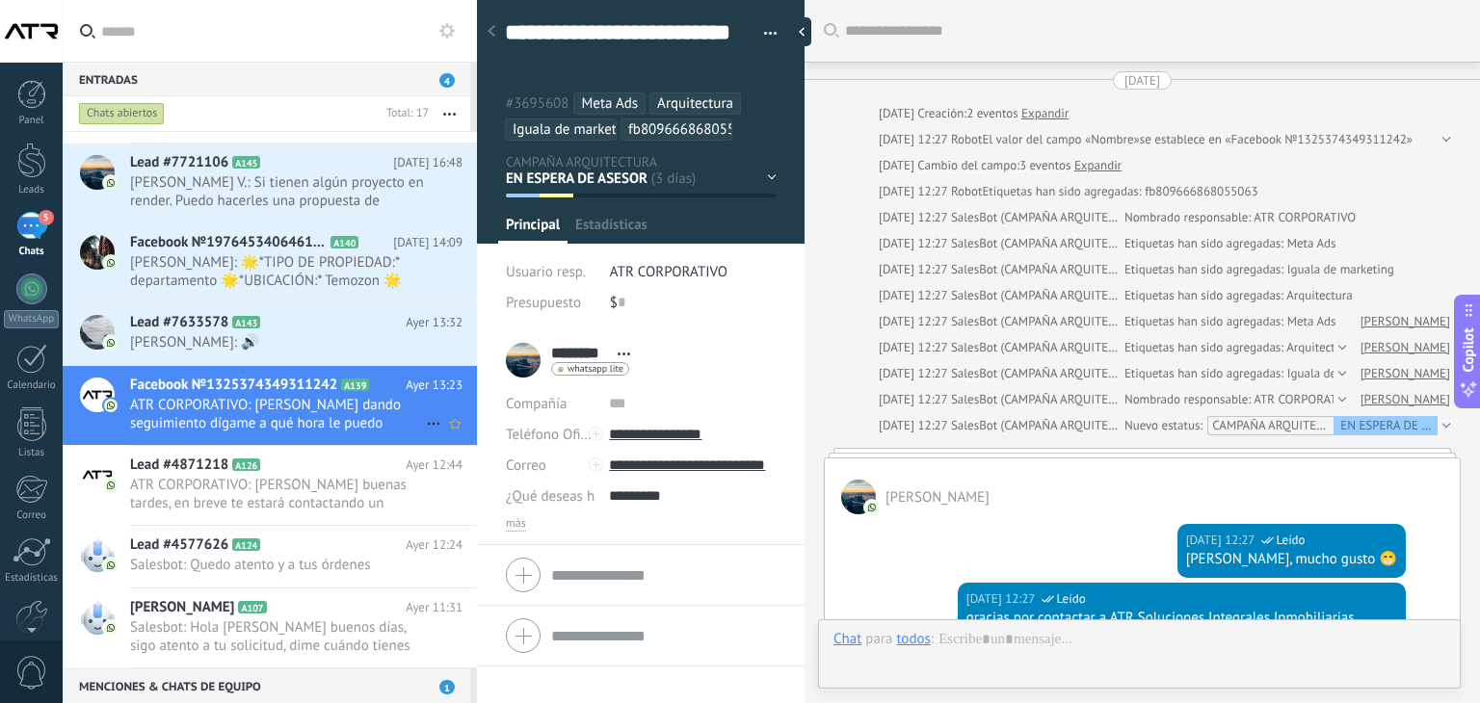
scroll to position [1618, 0]
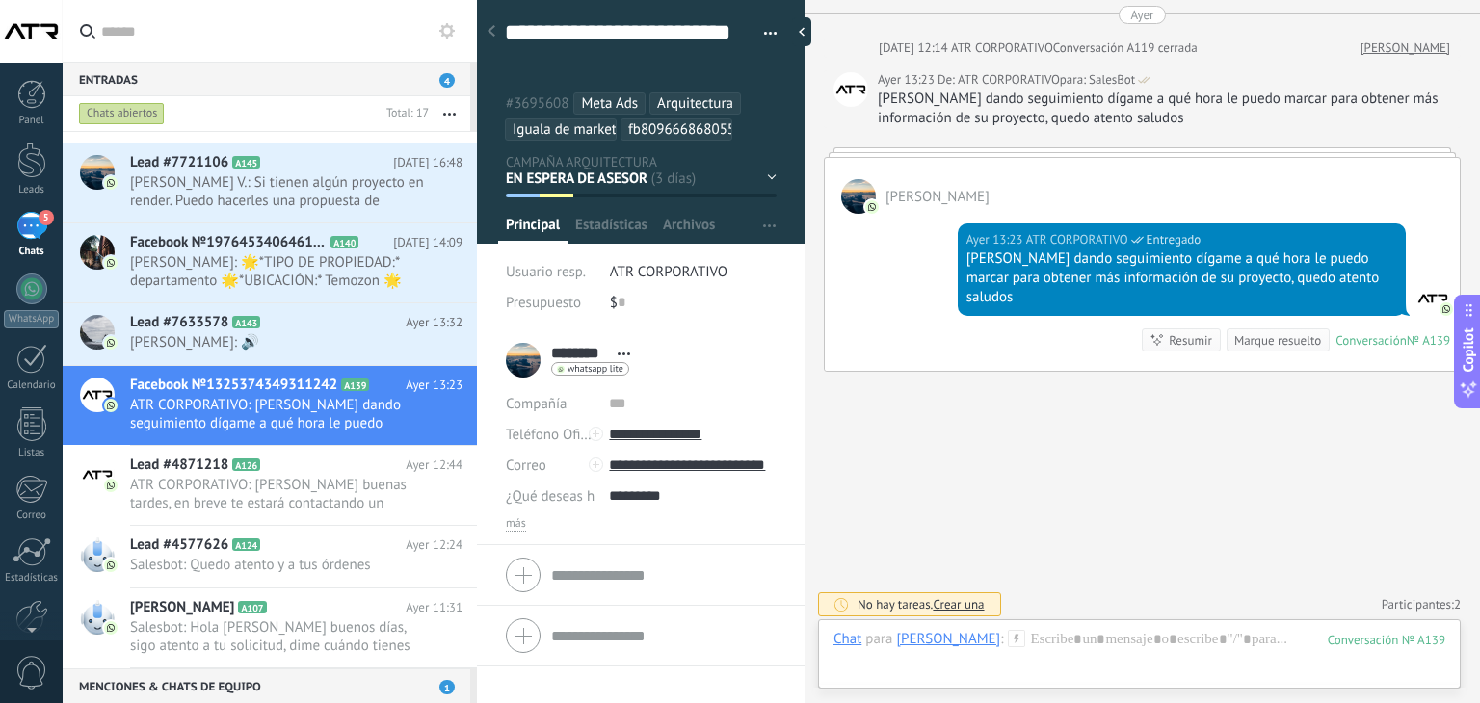
click at [0, 0] on div "EN ESPERA DE RESPUESTA EN ESPERA DE ASESOR CONVERSACIÓN INICIADA SEGUIMIENTO PO…" at bounding box center [0, 0] width 0 height 0
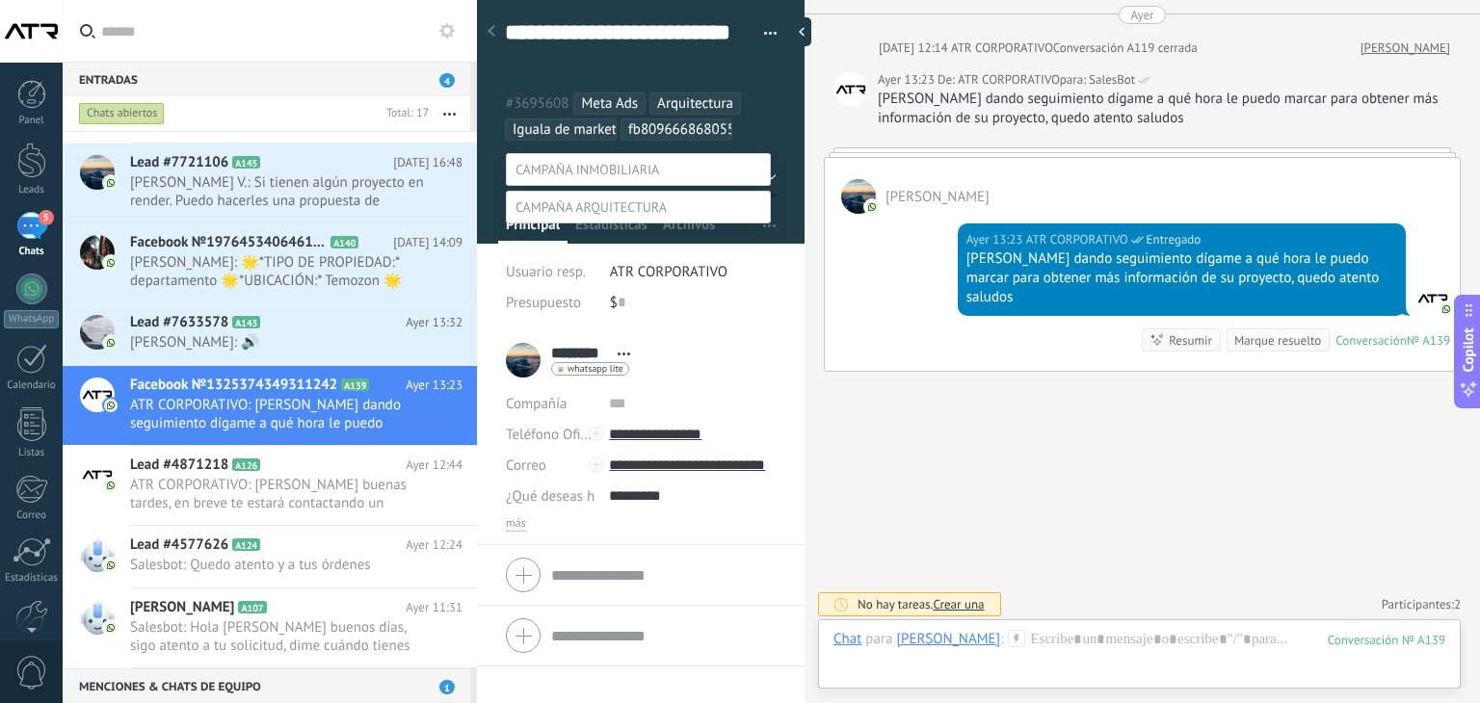
scroll to position [38, 0]
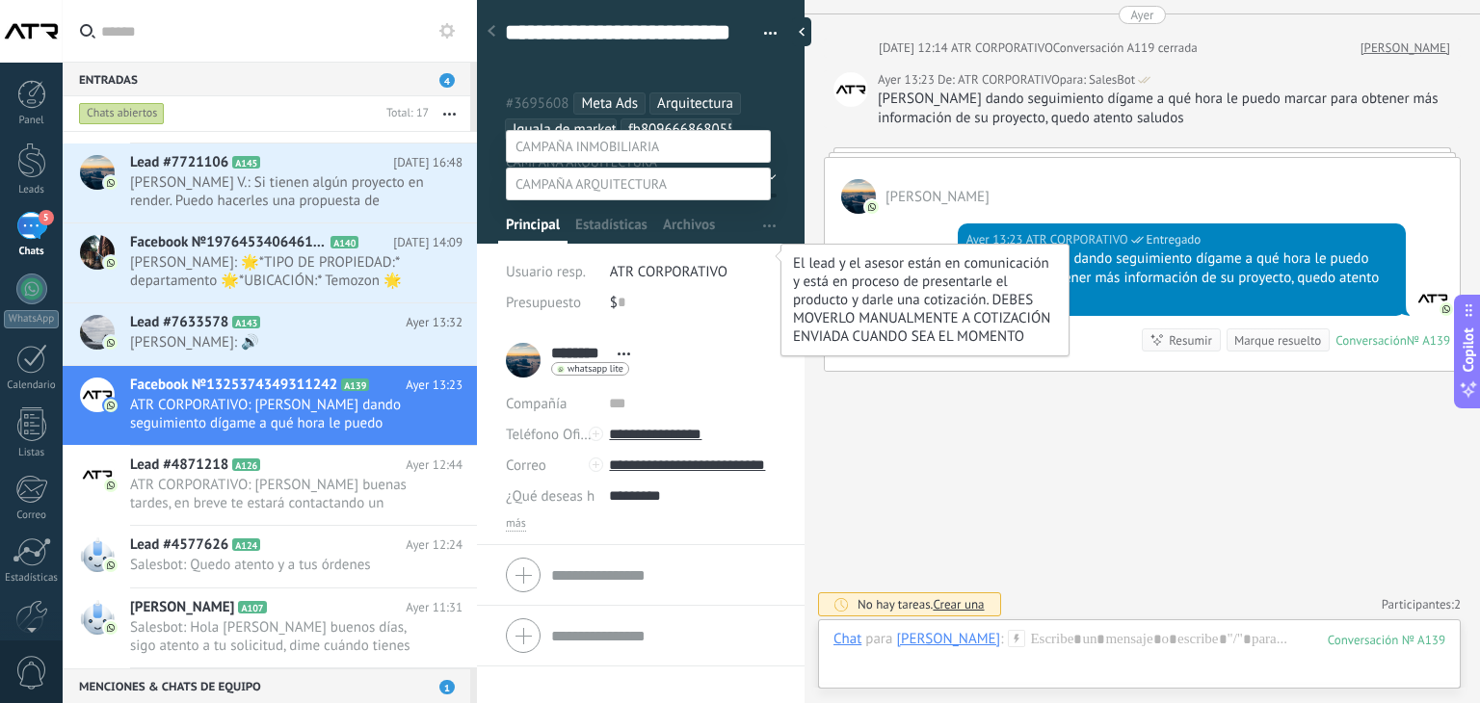
click at [0, 0] on label "CONVERSACIÓN INICIADA" at bounding box center [0, 0] width 0 height 0
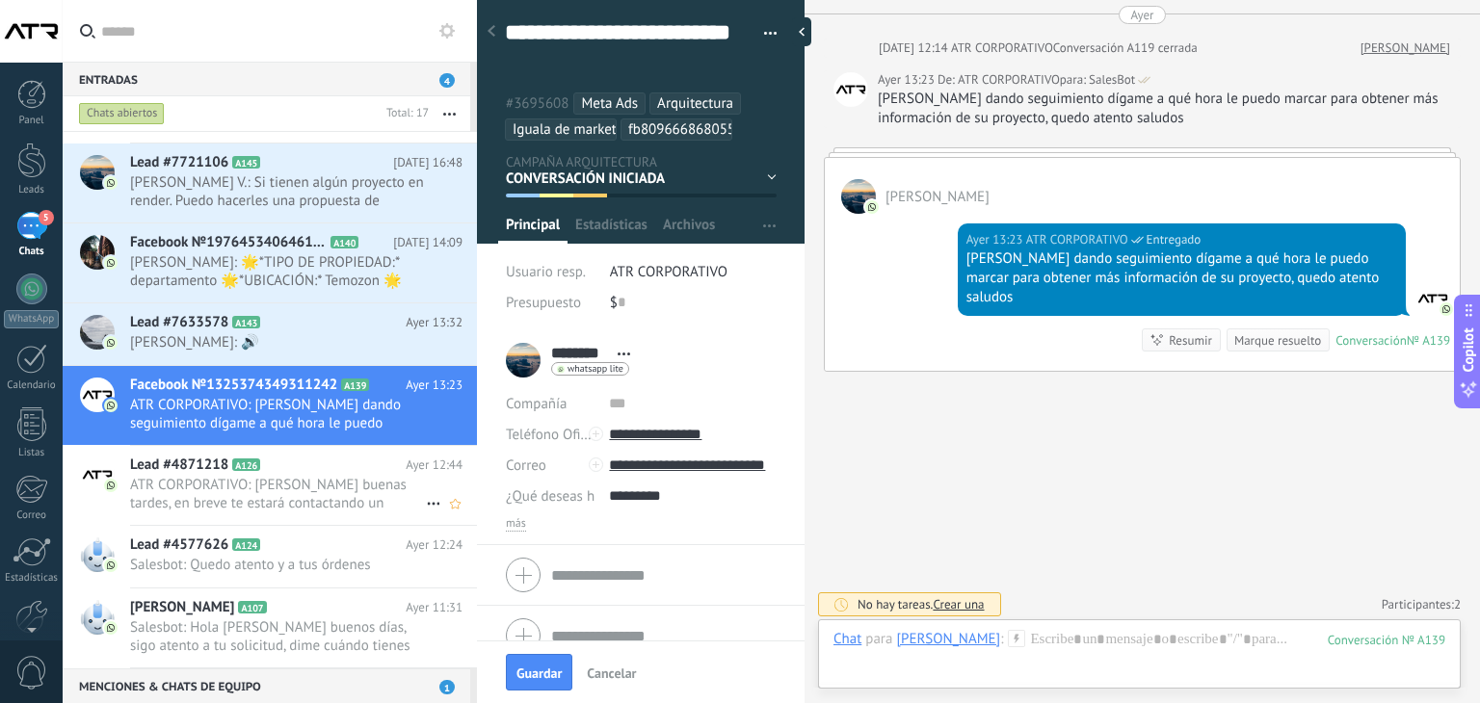
click at [325, 490] on span "ATR CORPORATIVO: [PERSON_NAME] buenas tardes, en breve te estará contactando un…" at bounding box center [278, 494] width 296 height 37
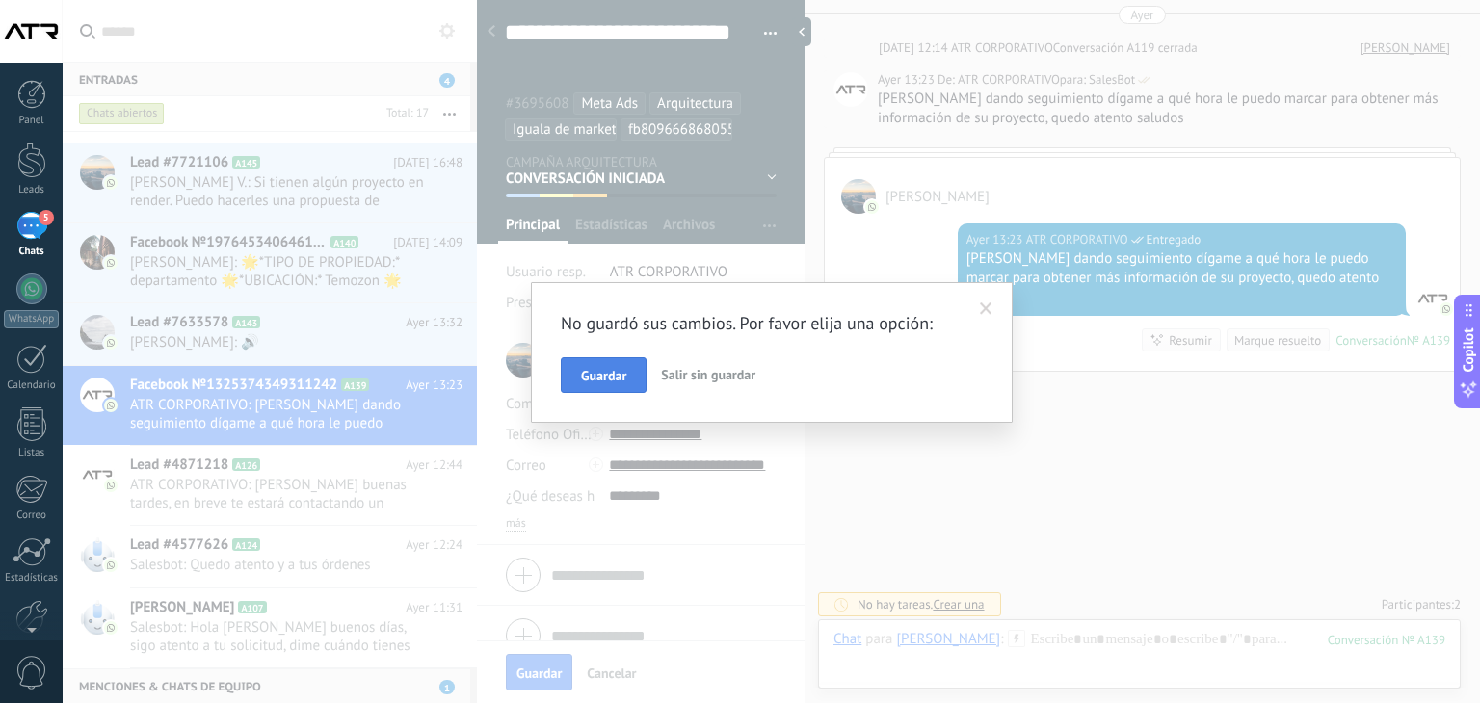
click at [578, 370] on button "Guardar" at bounding box center [604, 375] width 86 height 37
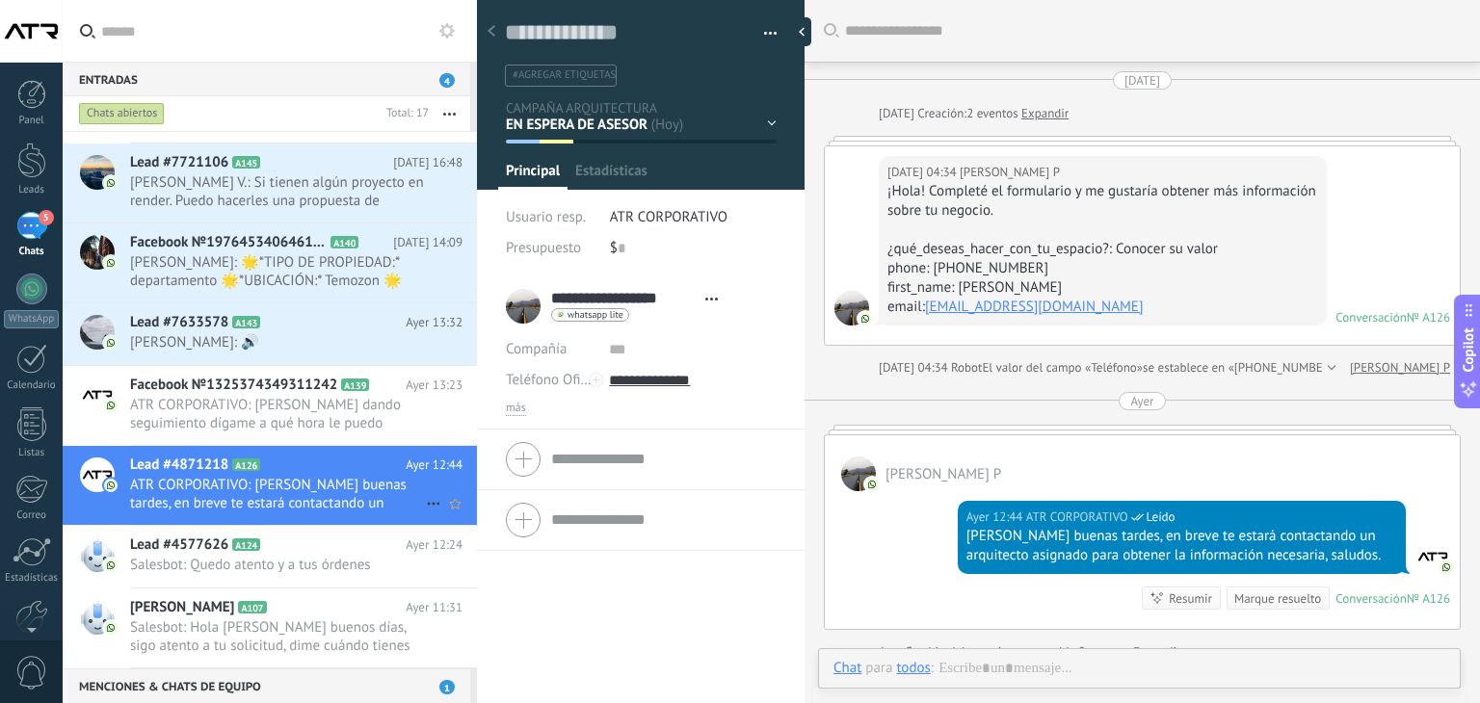
scroll to position [173, 0]
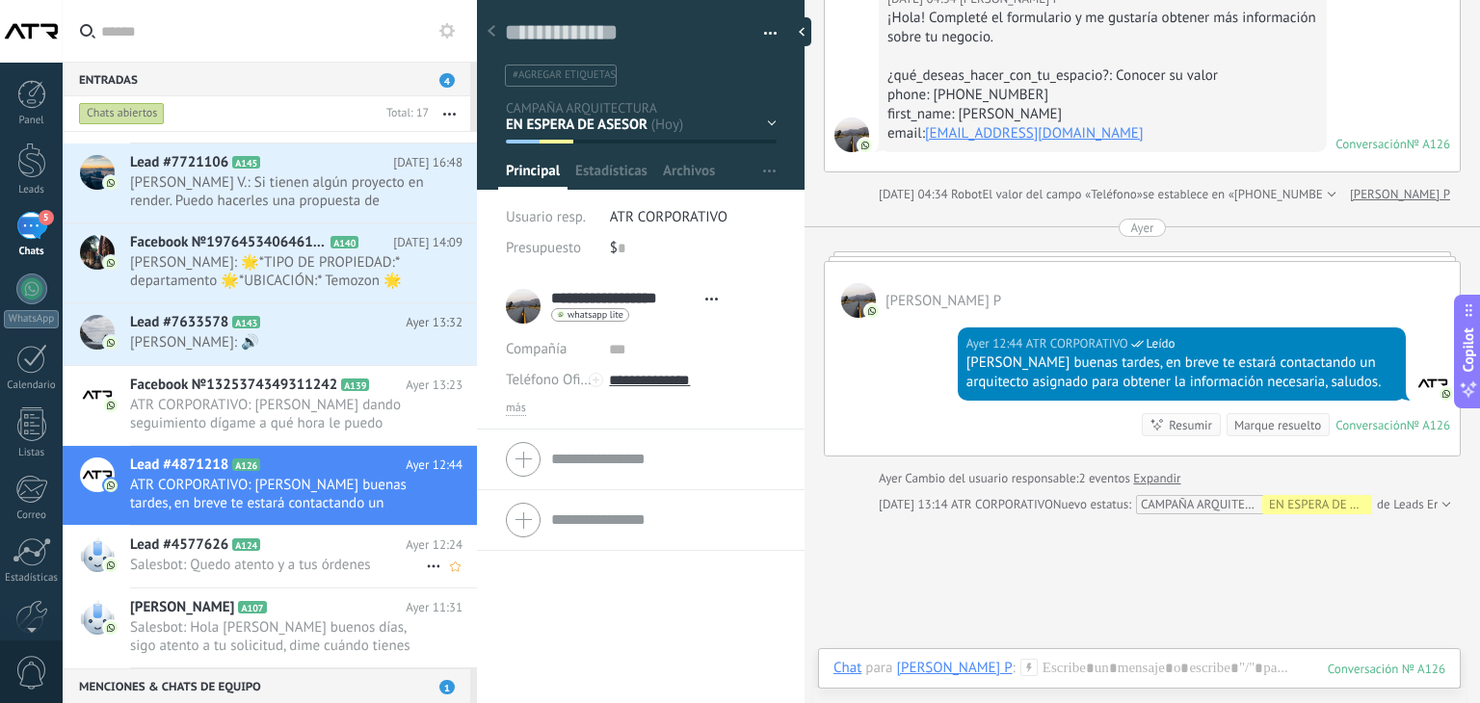
click at [289, 556] on span "Salesbot: Quedo atento y a tus órdenes" at bounding box center [278, 565] width 296 height 18
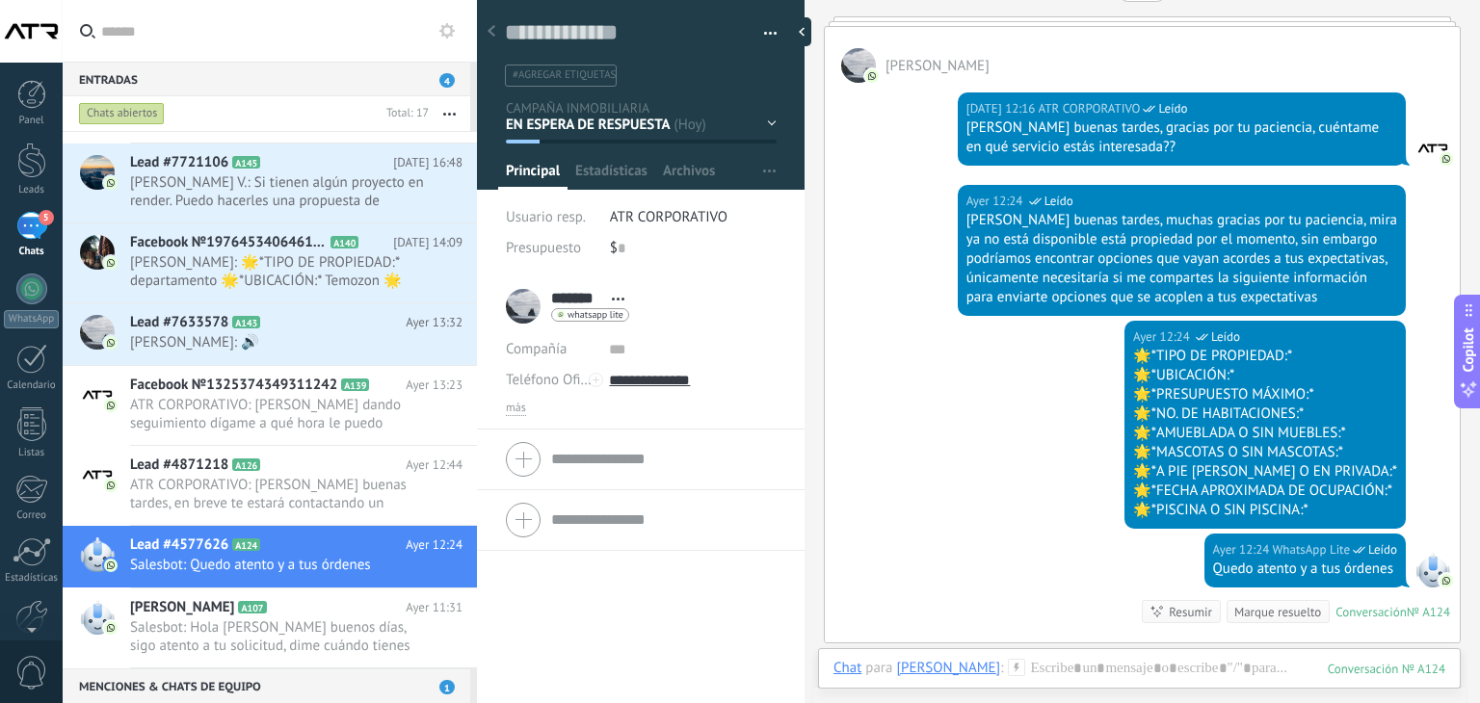
scroll to position [462, 0]
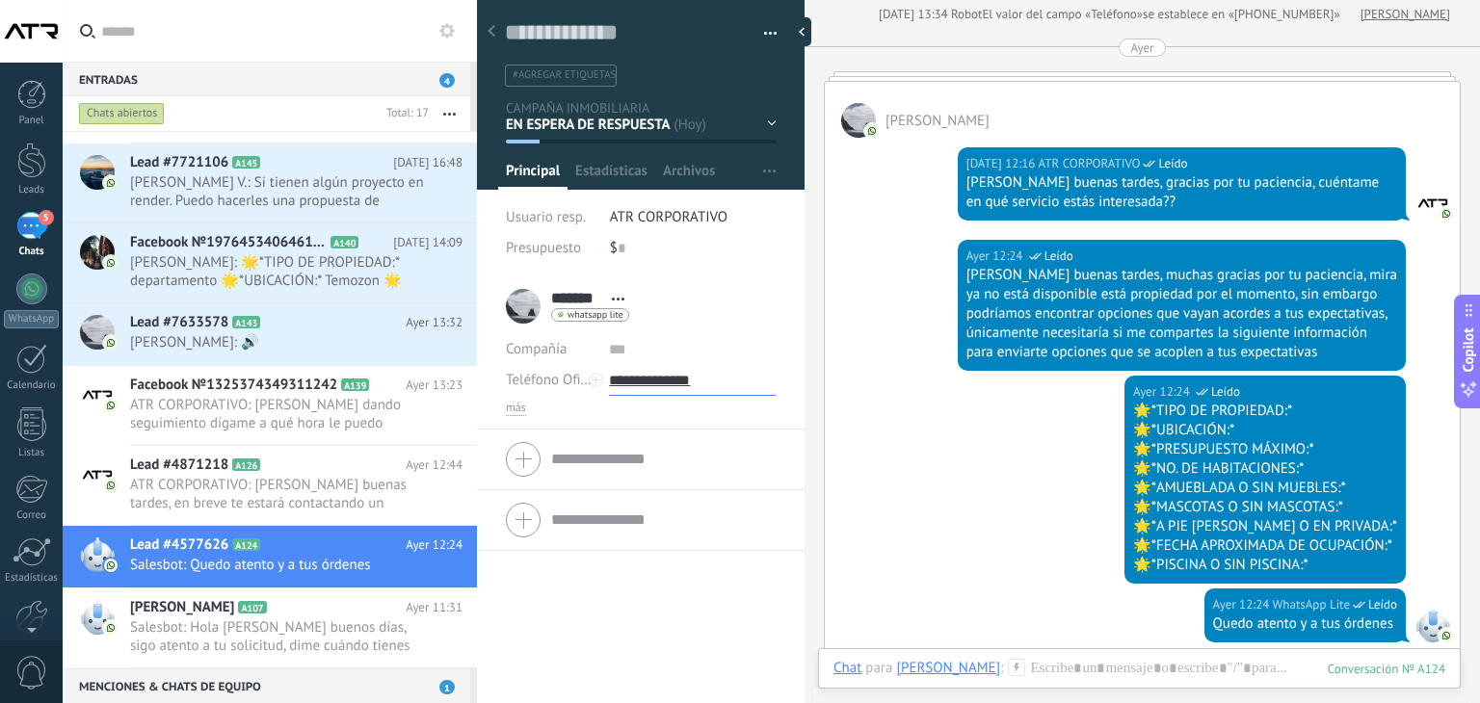
drag, startPoint x: 726, startPoint y: 381, endPoint x: 640, endPoint y: 386, distance: 86.8
click at [640, 386] on input "**********" at bounding box center [692, 380] width 167 height 31
click at [762, 381] on input "**********" at bounding box center [692, 380] width 167 height 31
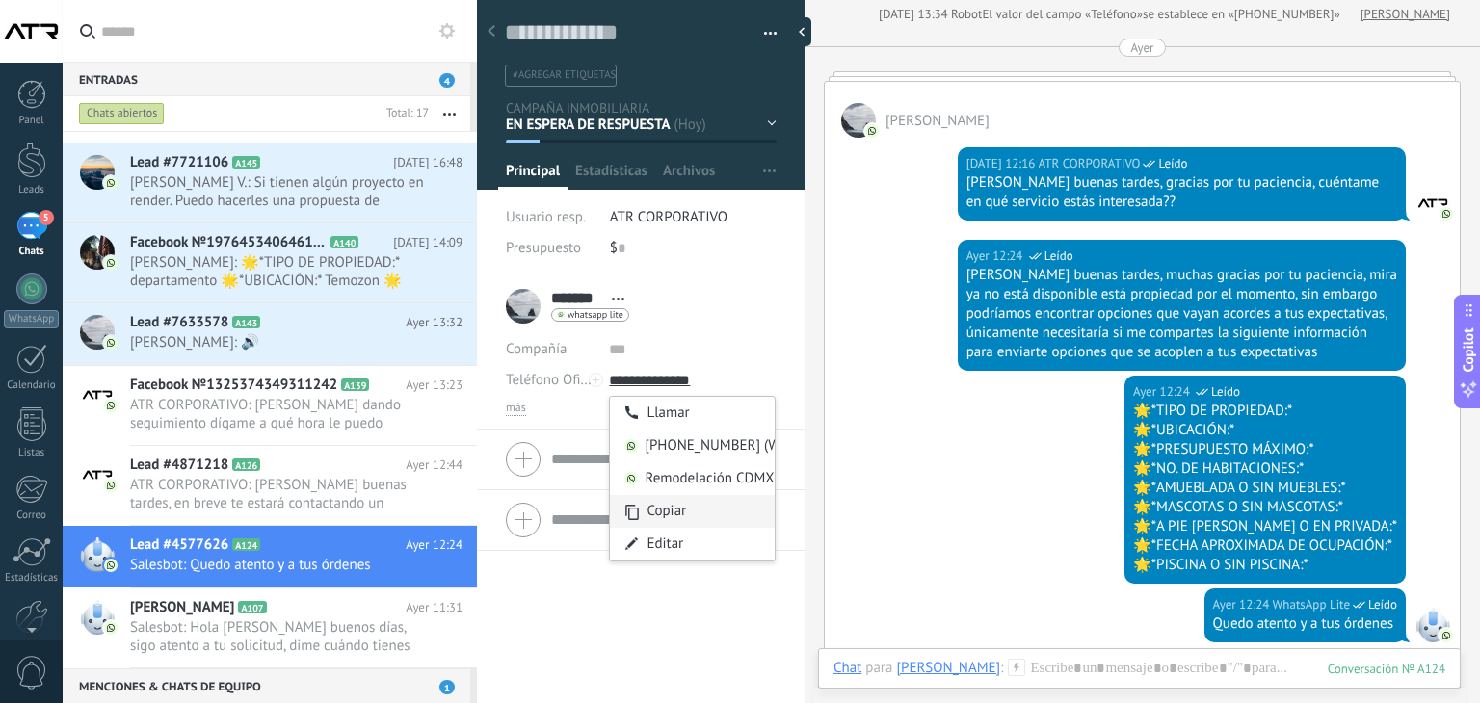
click at [674, 518] on div "Copiar" at bounding box center [692, 511] width 165 height 33
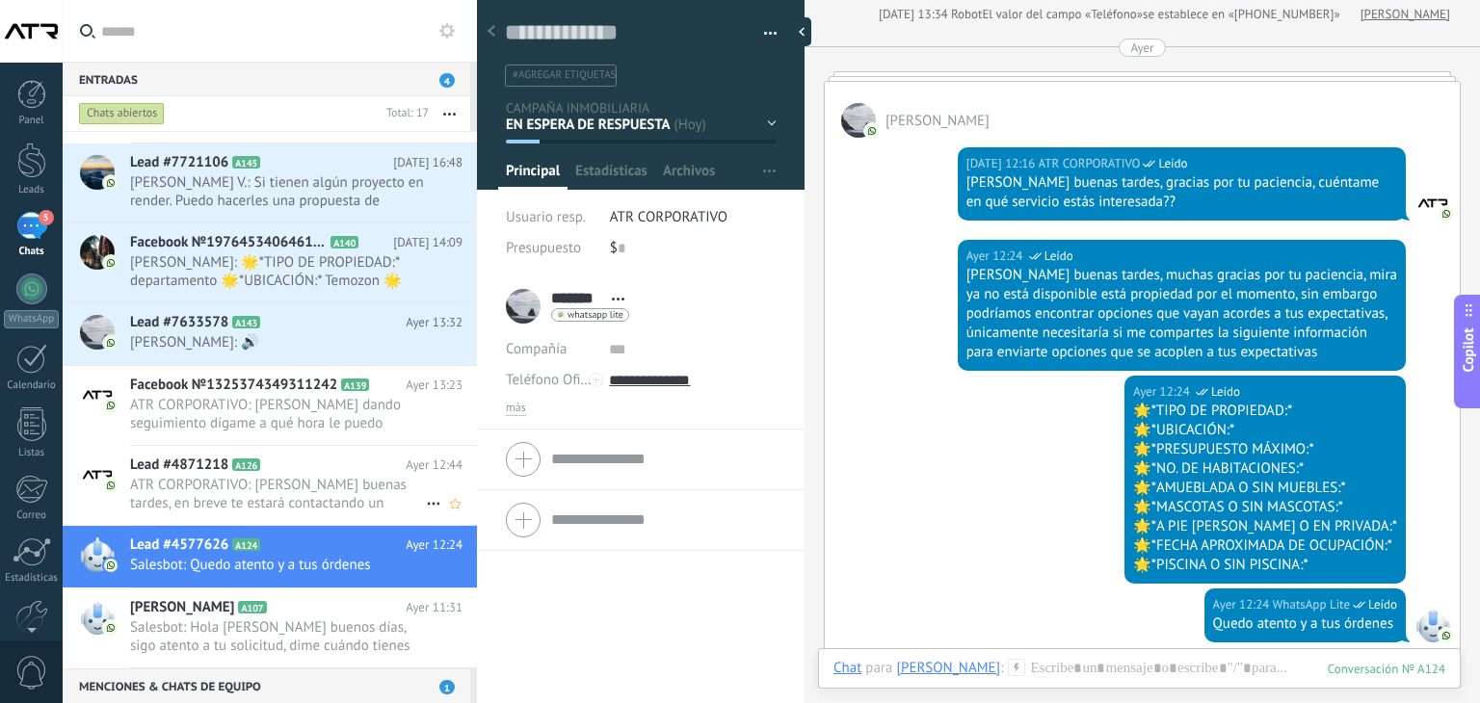
click at [304, 477] on span "ATR CORPORATIVO: [PERSON_NAME] buenas tardes, en breve te estará contactando un…" at bounding box center [278, 494] width 296 height 37
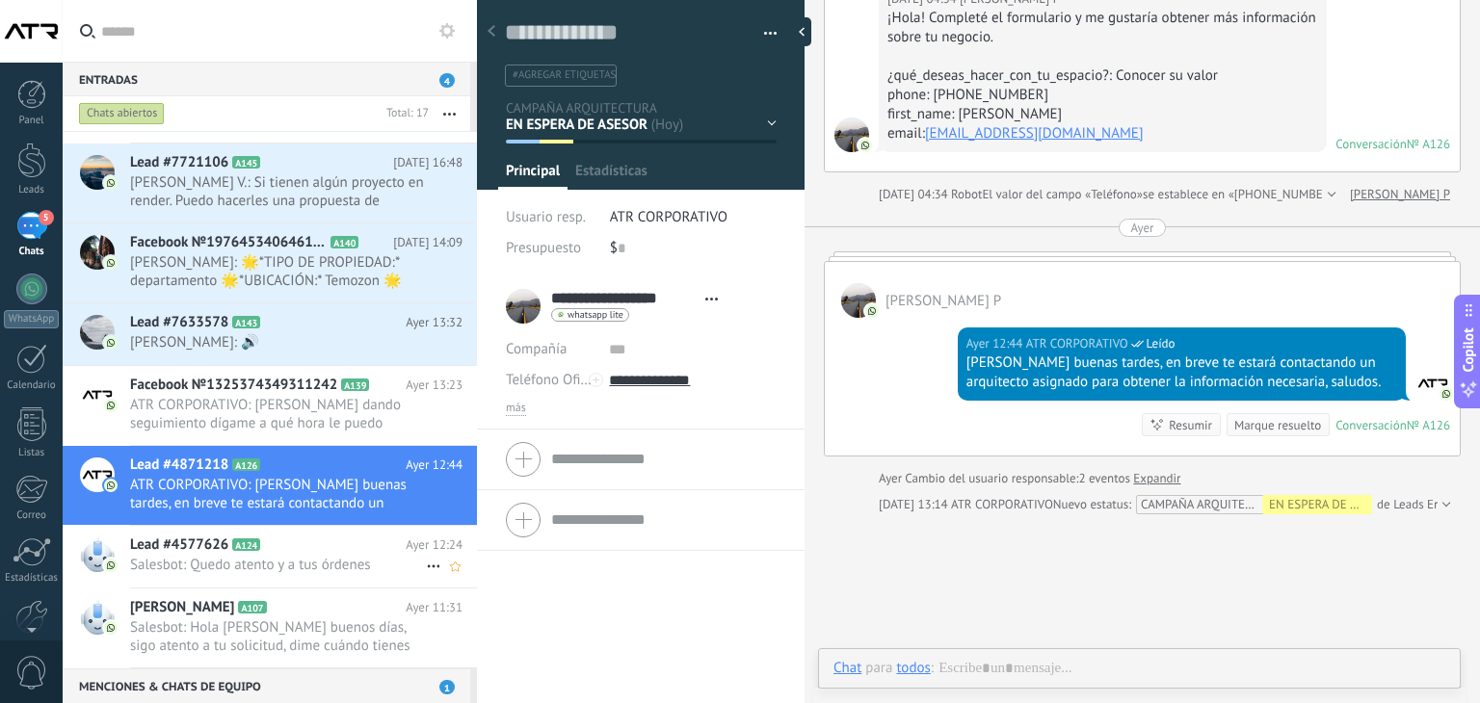
scroll to position [28, 0]
click at [293, 542] on h2 "Lead #4577626 A124" at bounding box center [267, 545] width 275 height 19
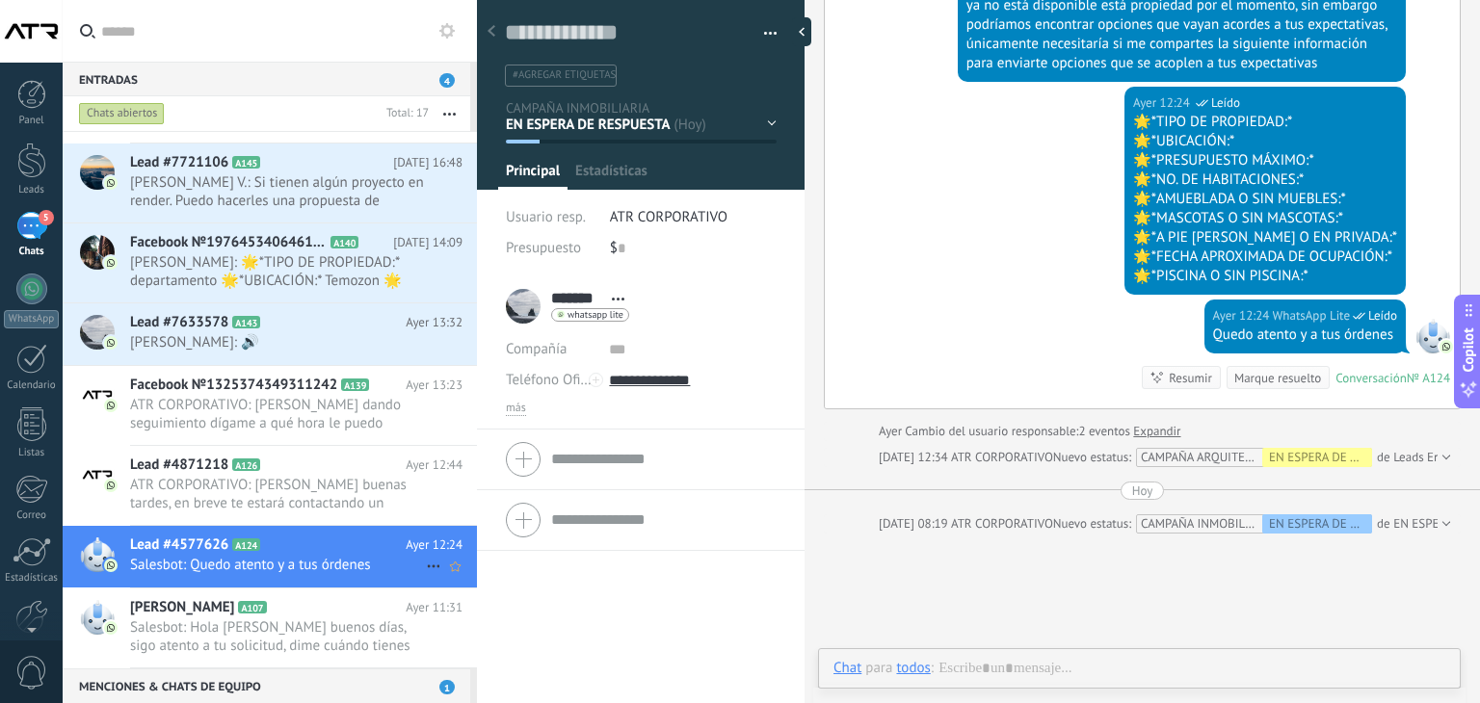
scroll to position [28, 0]
click at [301, 471] on h2 "Lead #4871218 A126" at bounding box center [267, 465] width 275 height 19
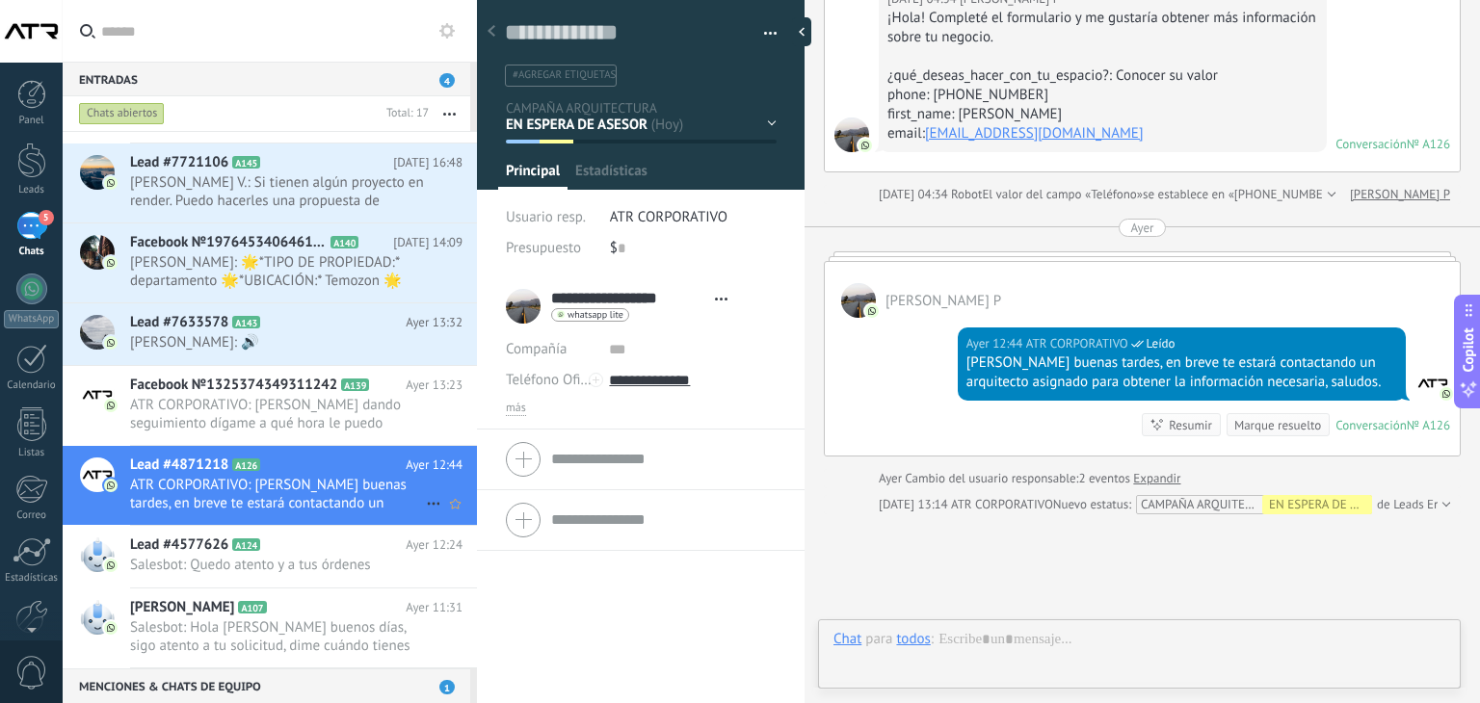
scroll to position [28, 0]
click at [262, 386] on span "Facebook №1325374349311242" at bounding box center [233, 385] width 207 height 19
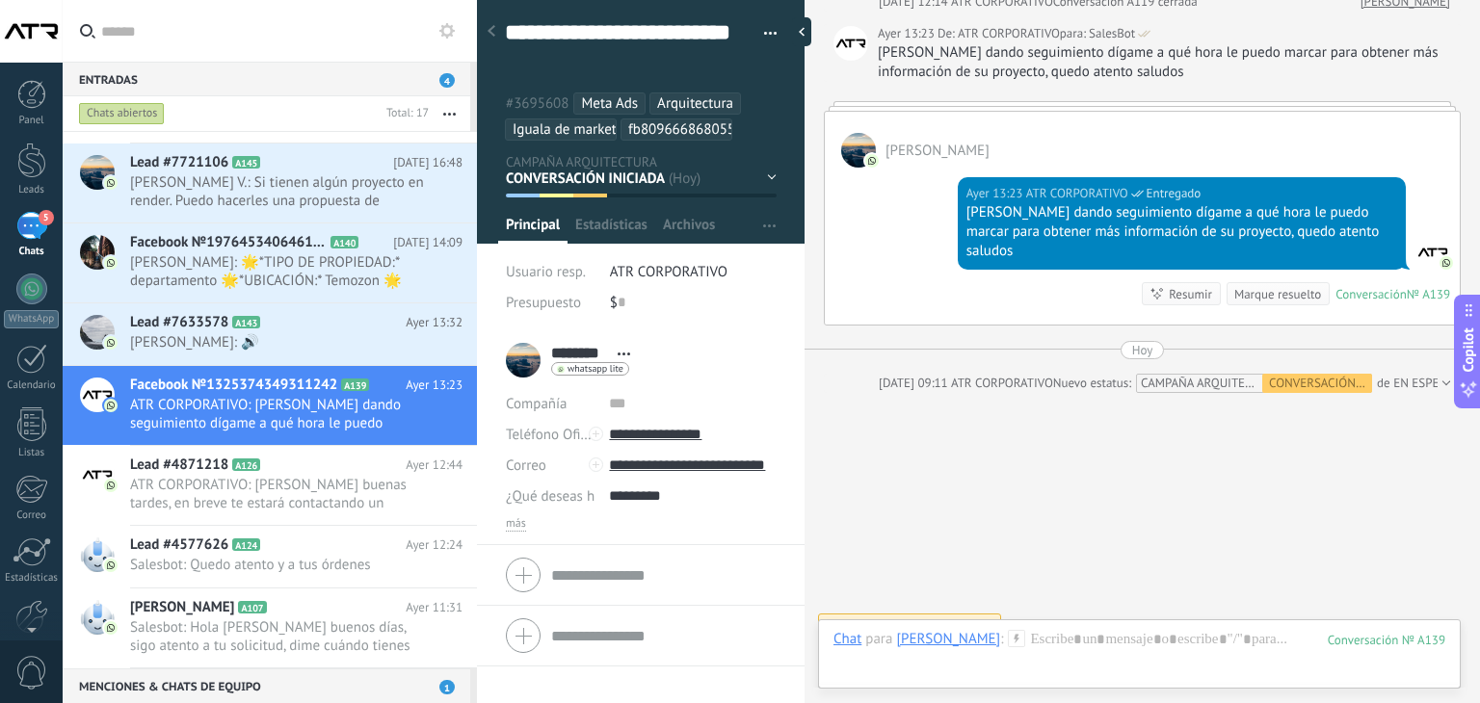
scroll to position [1687, 0]
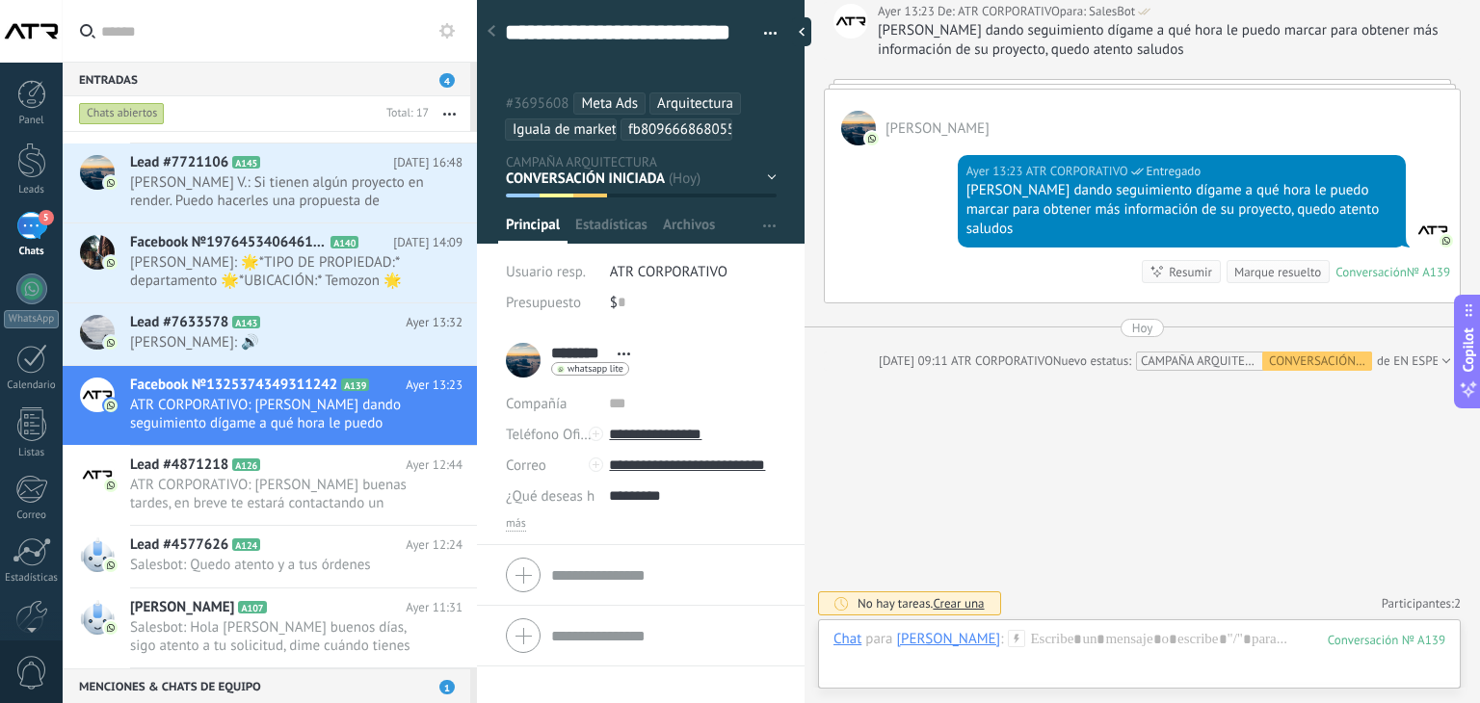
click at [0, 0] on div "EN ESPERA DE RESPUESTA EN ESPERA DE ASESOR CONVERSACIÓN INICIADA SEGUIMIENTO PO…" at bounding box center [0, 0] width 0 height 0
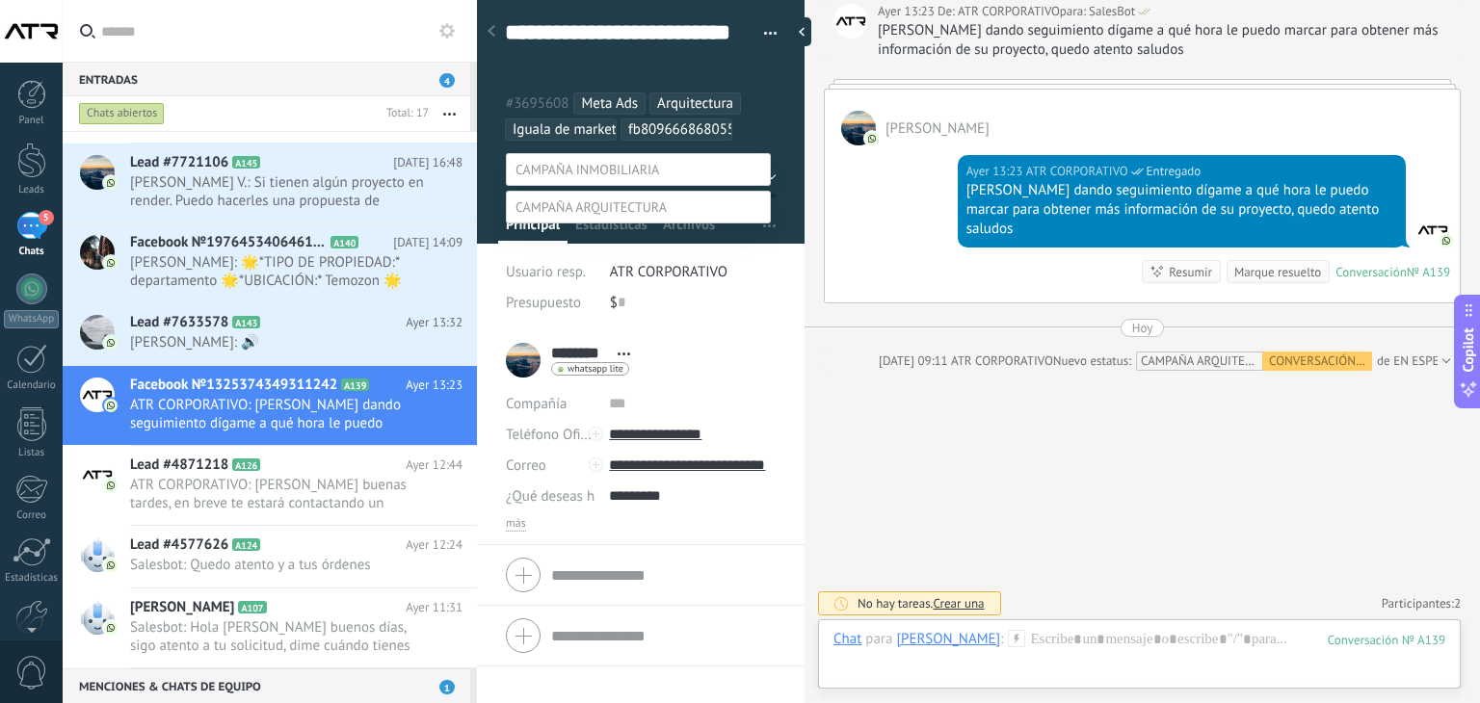
scroll to position [38, 0]
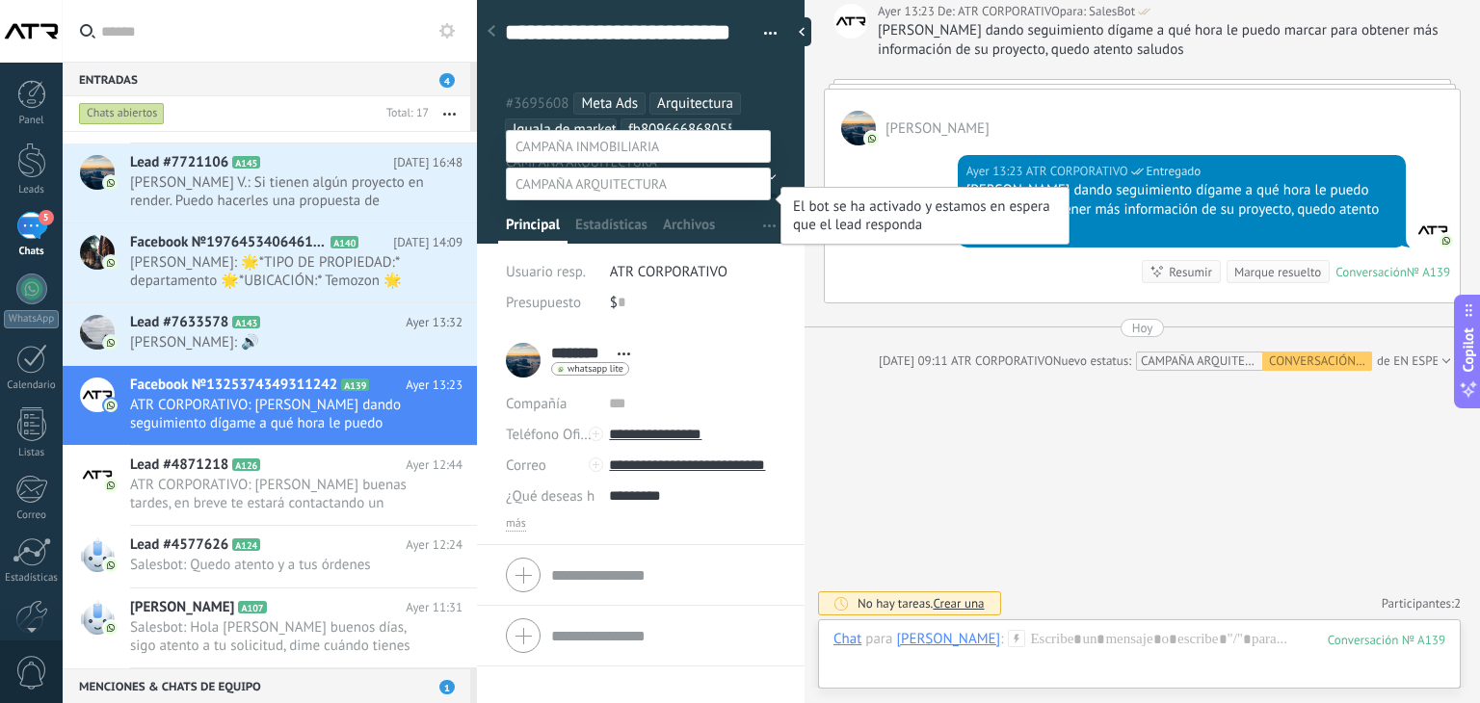
click at [0, 0] on label "EN ESPERA DE RESPUESTA" at bounding box center [0, 0] width 0 height 0
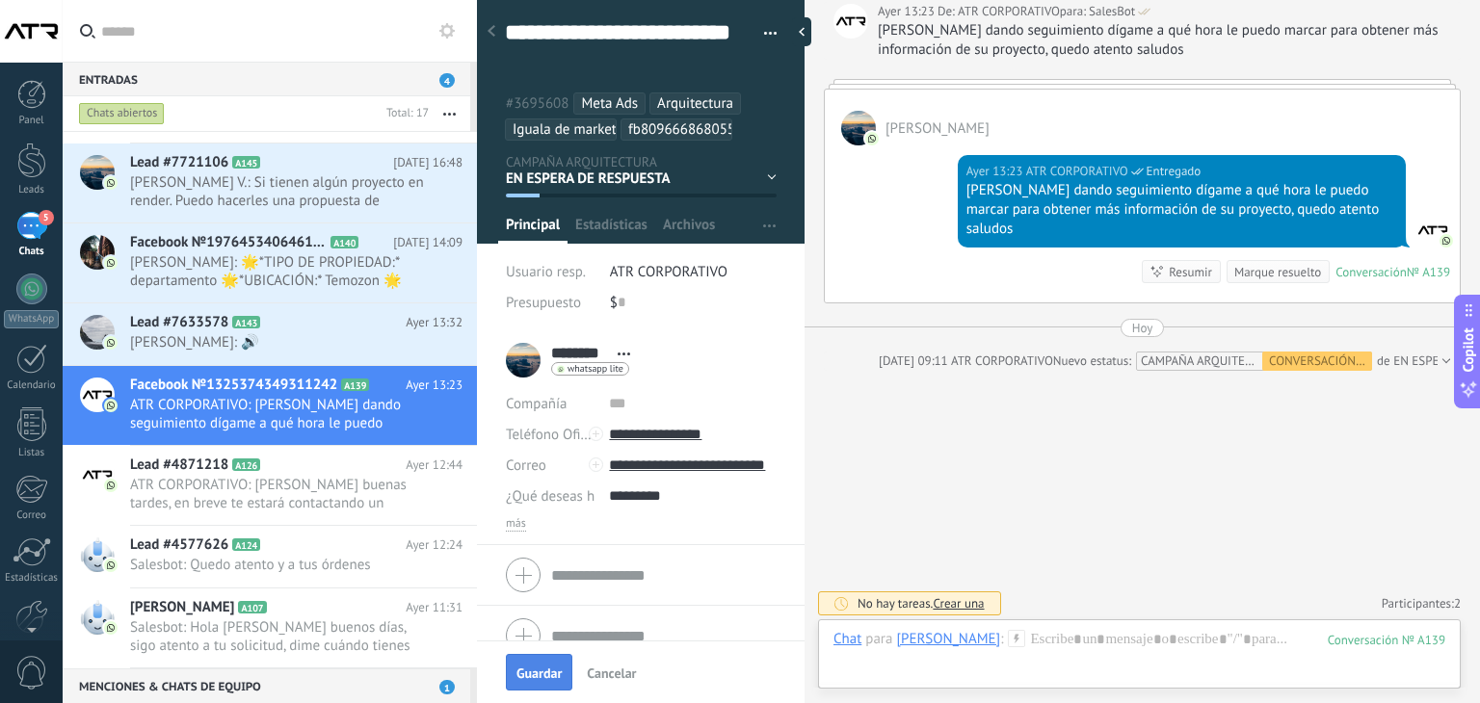
click at [544, 661] on button "Guardar" at bounding box center [539, 672] width 66 height 37
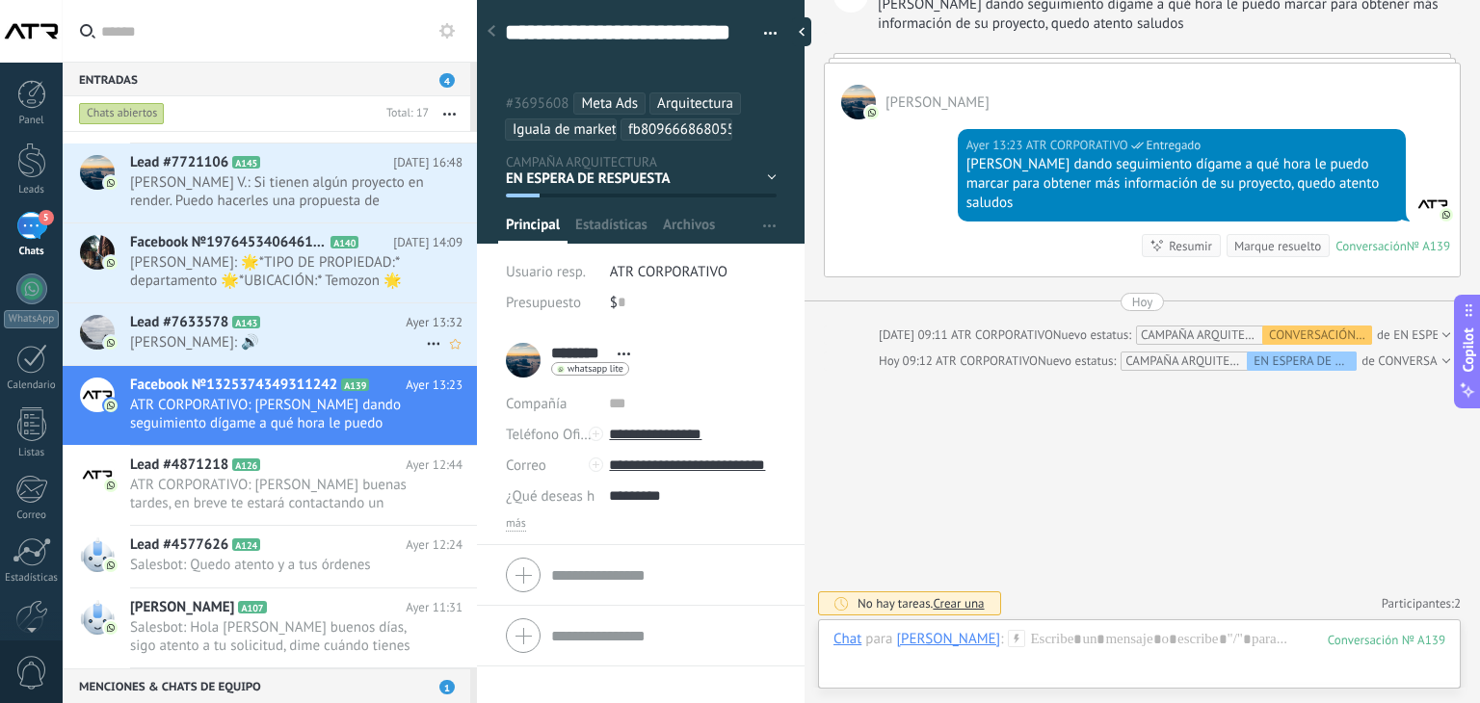
click at [328, 325] on h2 "Lead #7633578 A143" at bounding box center [267, 322] width 275 height 19
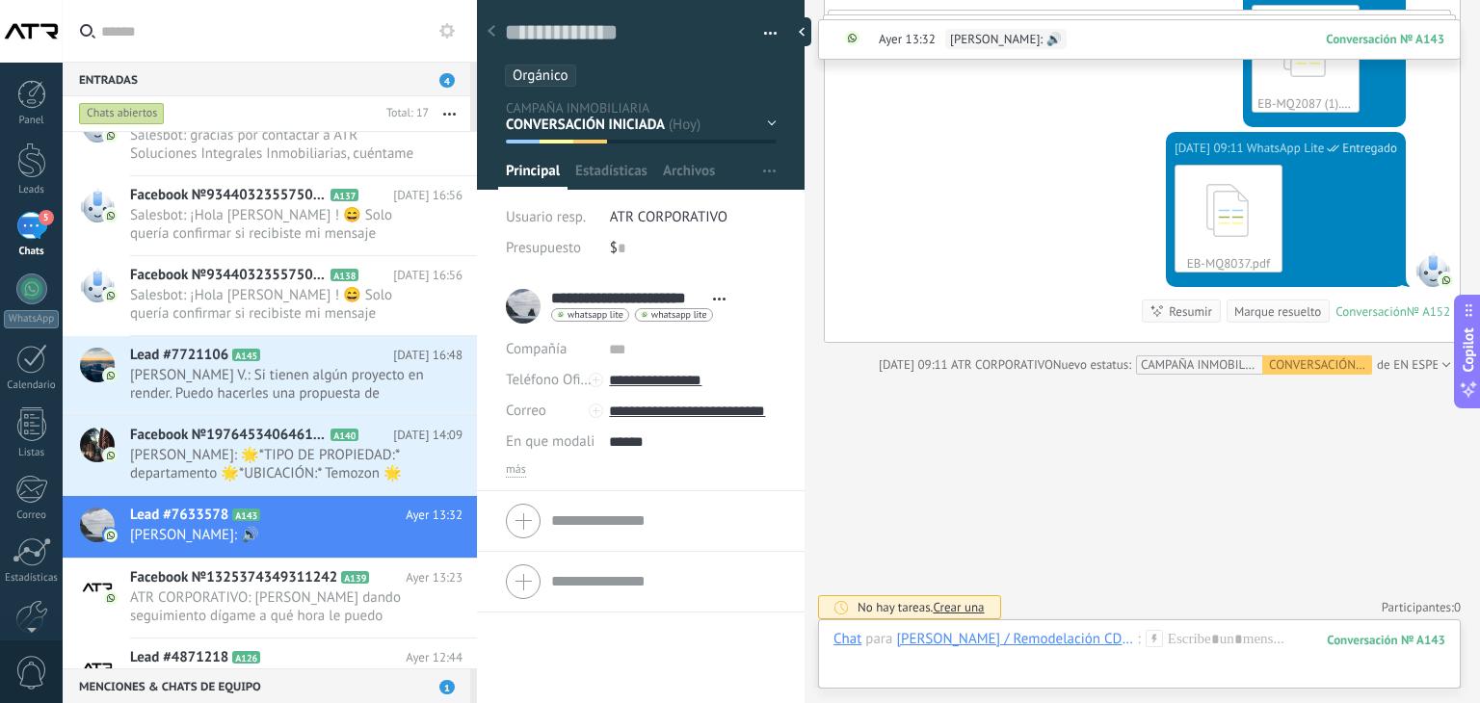
scroll to position [2019, 0]
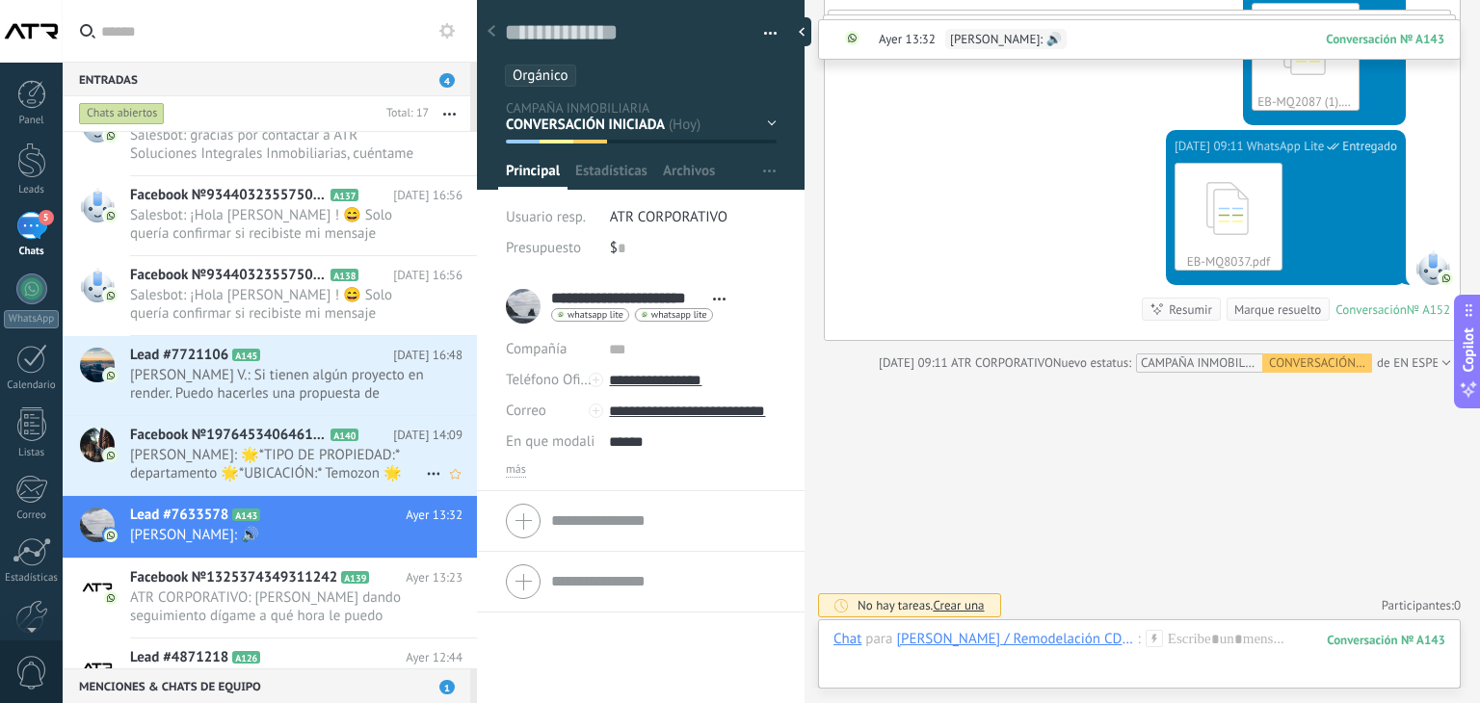
click at [243, 448] on span "[PERSON_NAME]: 🌟*TIPO DE PROPIEDAD:* departamento 🌟*UBICACIÓN:* Temozon 🌟*PRESU…" at bounding box center [278, 464] width 296 height 37
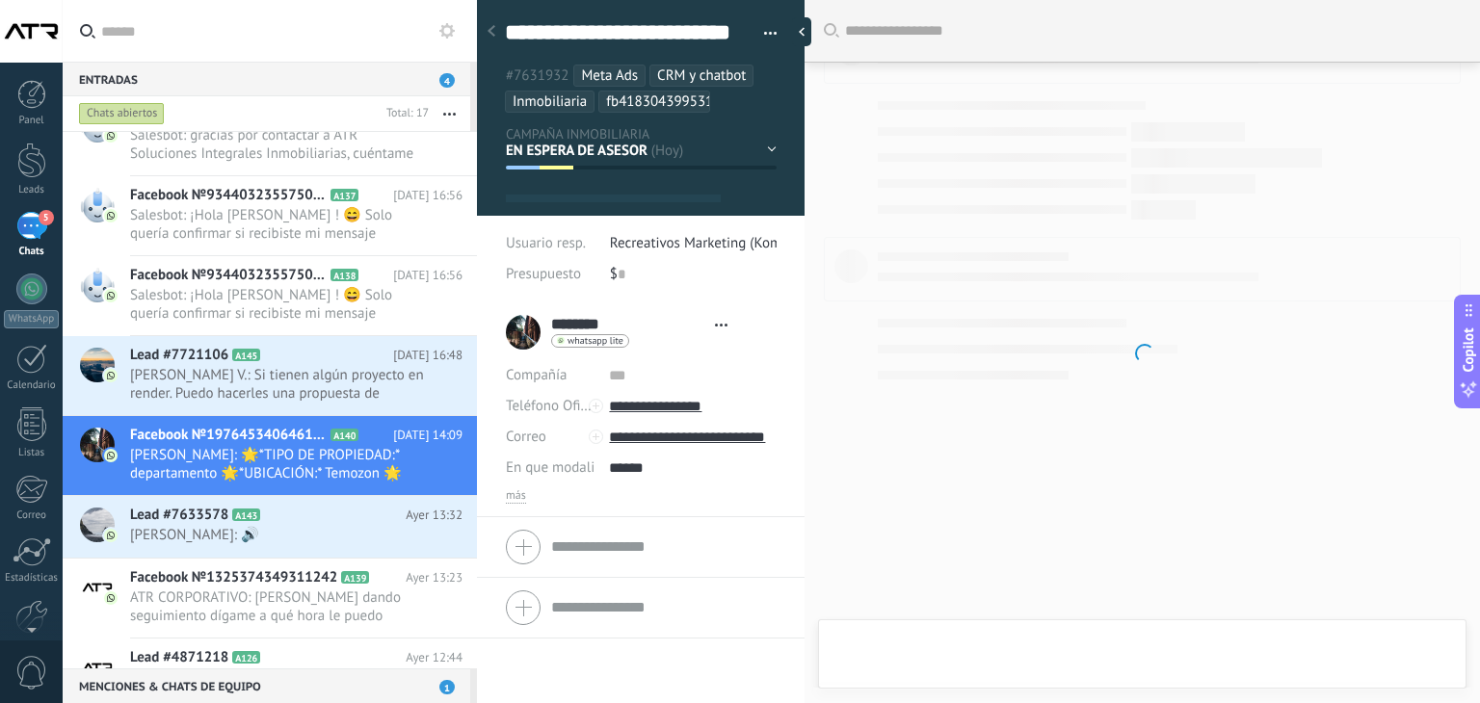
type textarea "**********"
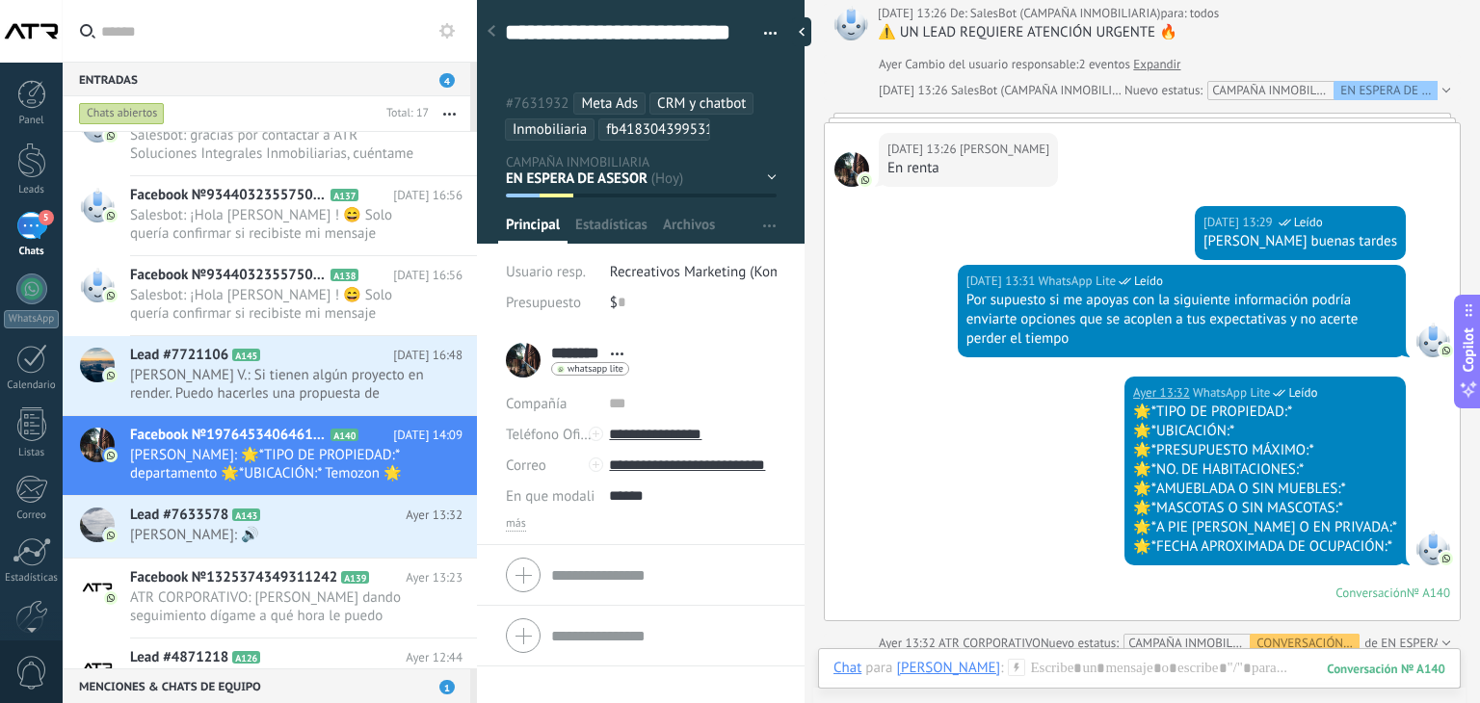
scroll to position [909, 0]
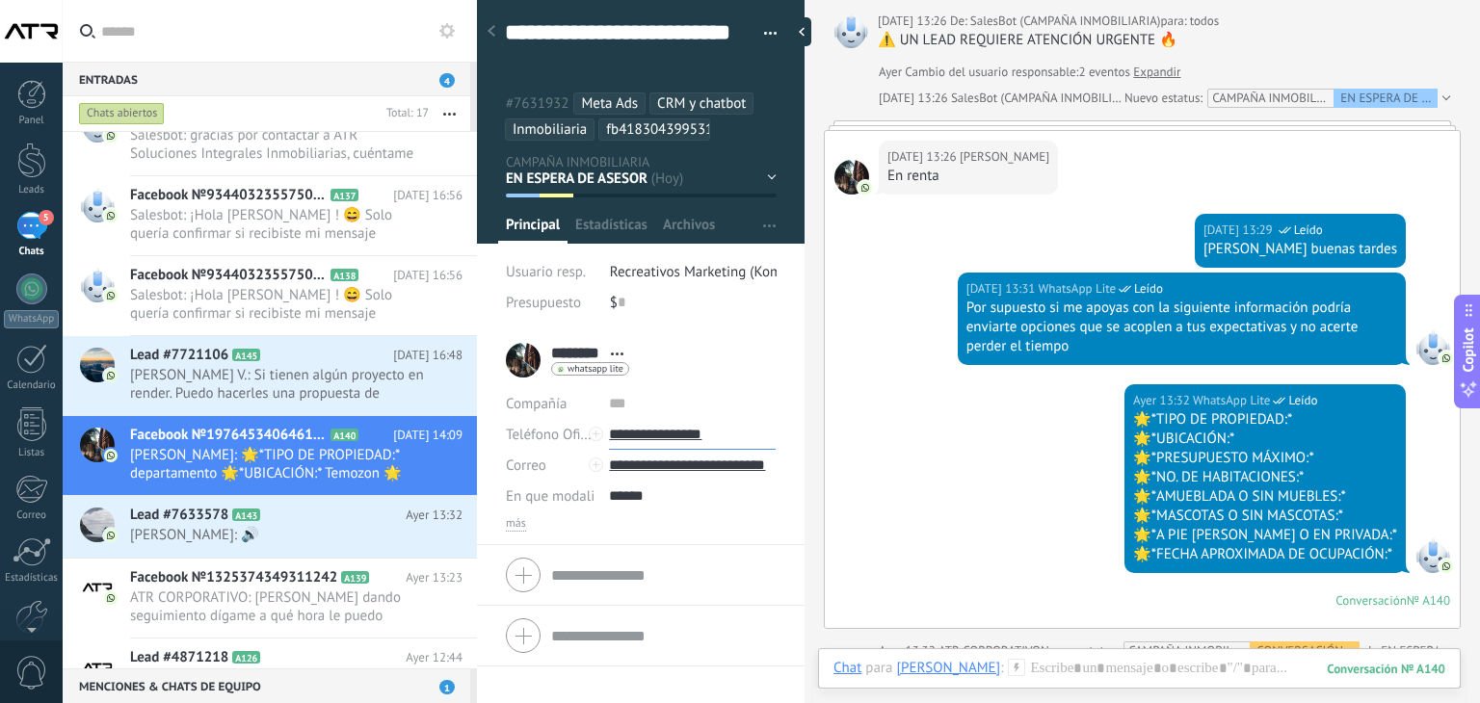
drag, startPoint x: 749, startPoint y: 429, endPoint x: 634, endPoint y: 437, distance: 115.9
click at [634, 437] on input "**********" at bounding box center [692, 434] width 167 height 31
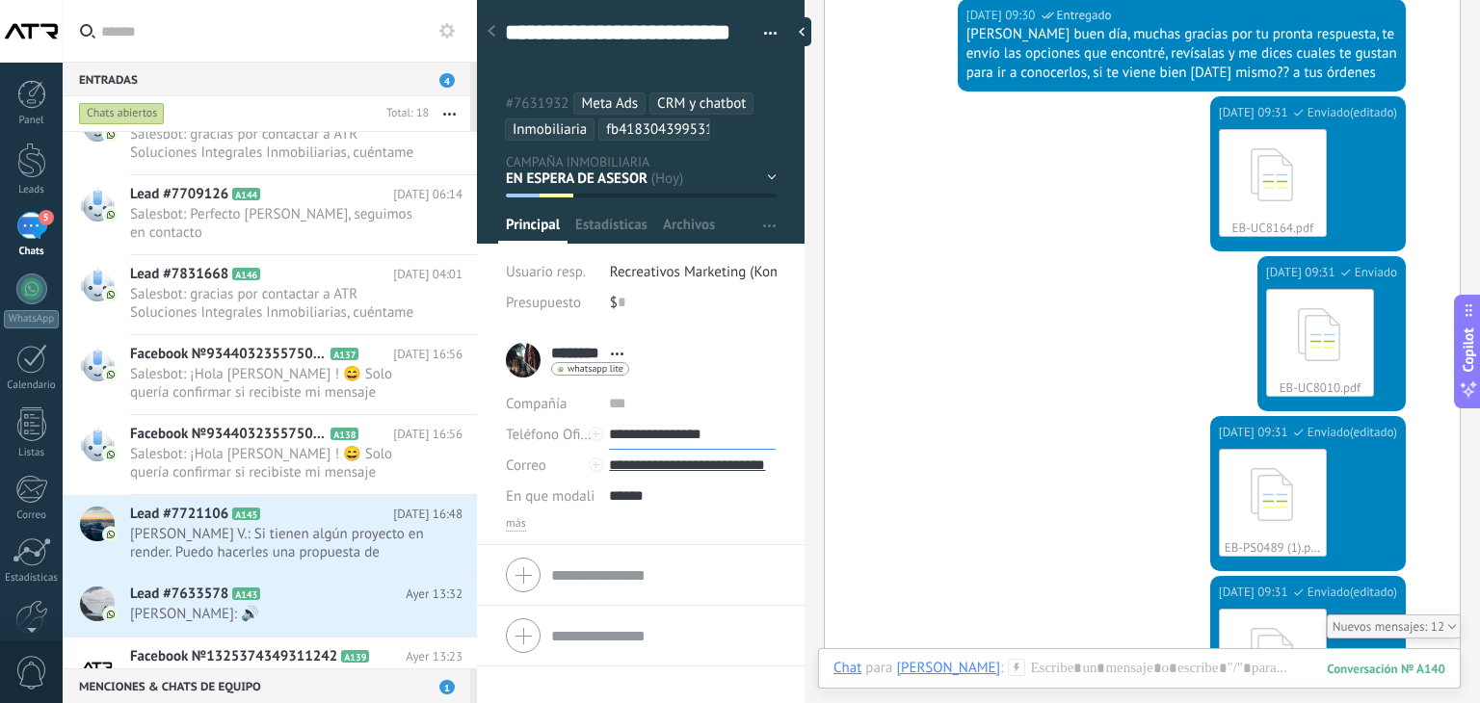
scroll to position [2131, 0]
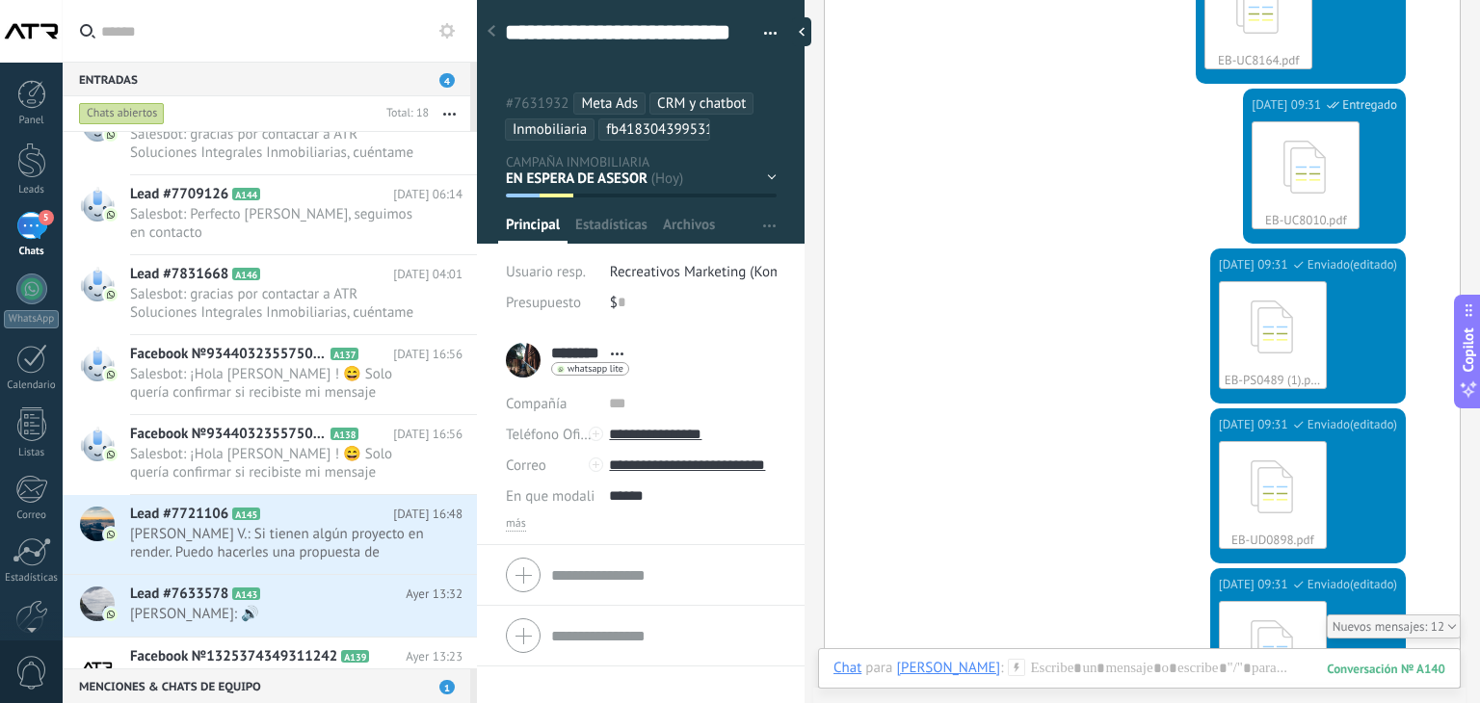
type input "**********"
click at [0, 0] on div "EN ESPERA DE RESPUESTA EN ESPERA DE ASESOR CONVERSACIÓN INICIADA SEGUIMIENTO PO…" at bounding box center [0, 0] width 0 height 0
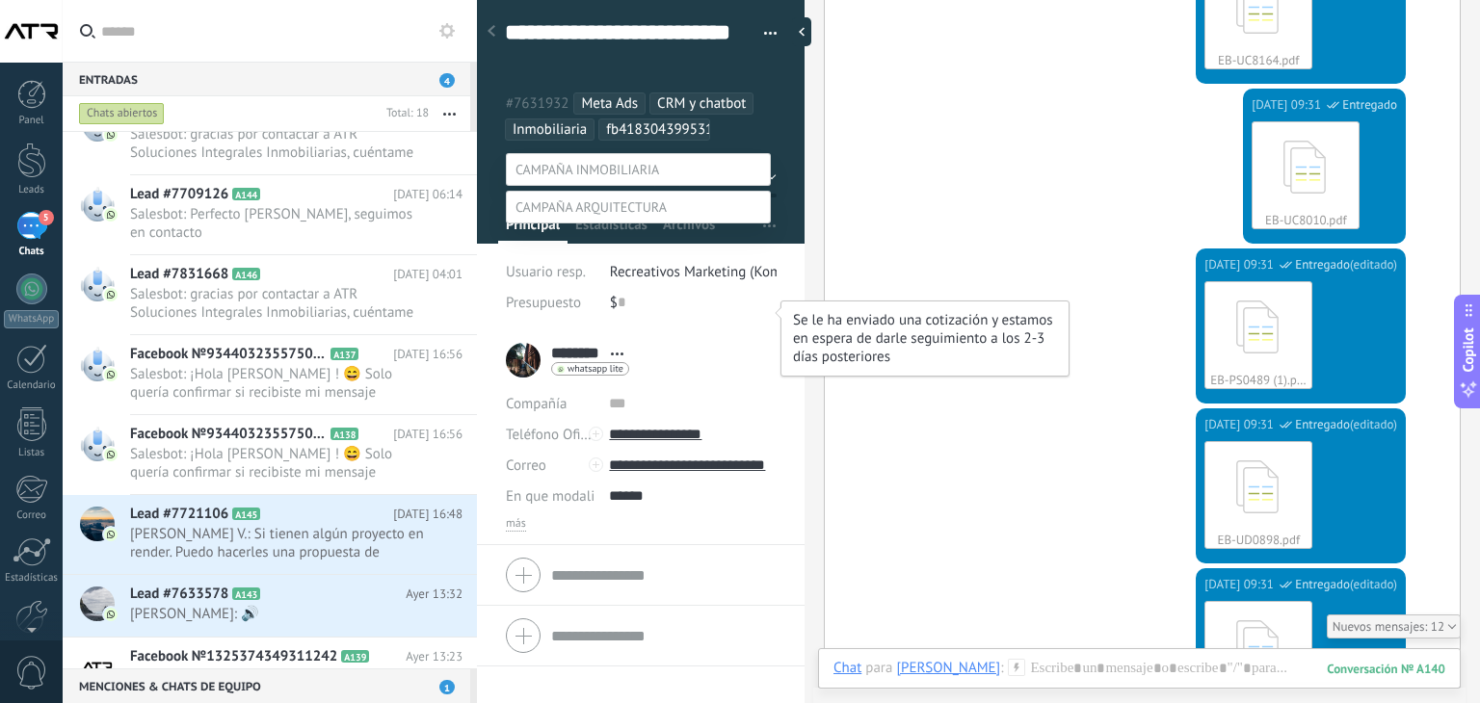
click at [0, 0] on label "COTIZACIÓN ENVIADA" at bounding box center [0, 0] width 0 height 0
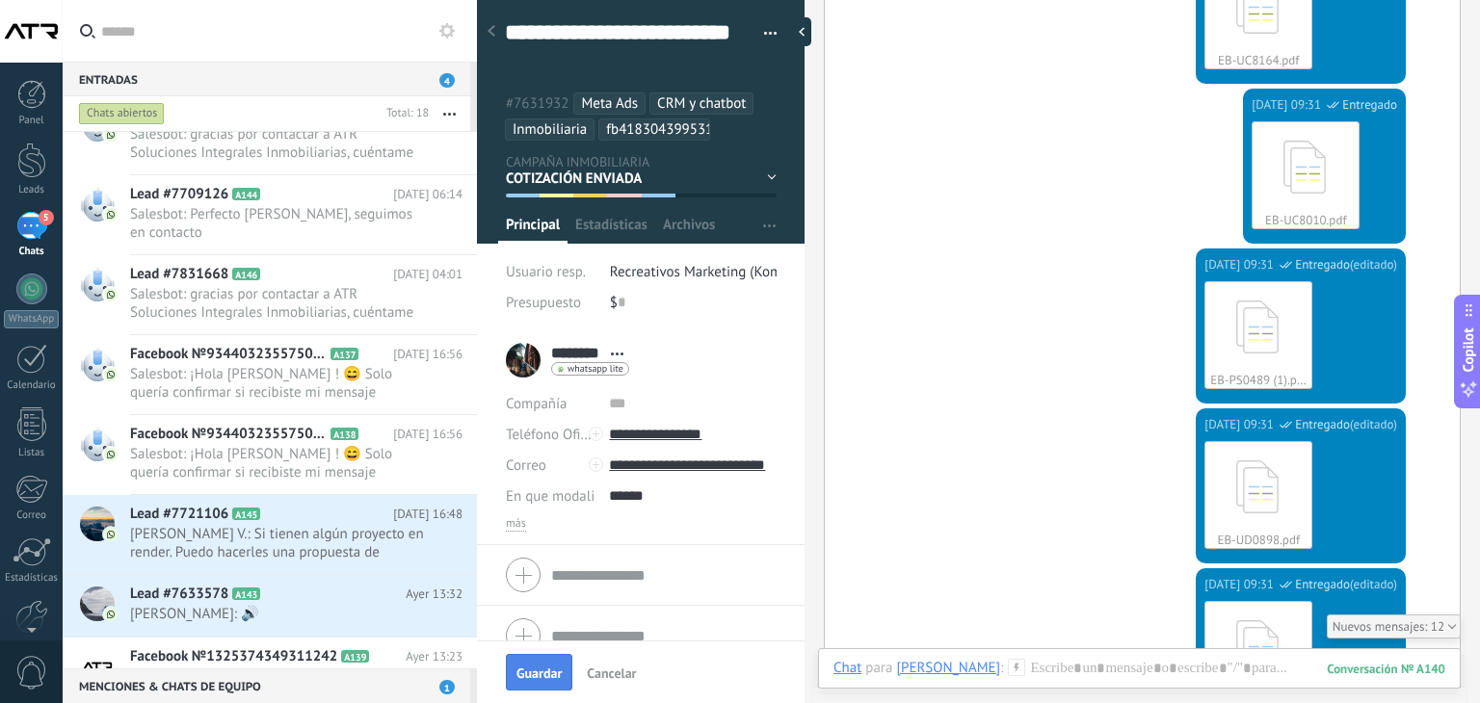
click at [533, 669] on span "Guardar" at bounding box center [538, 673] width 45 height 13
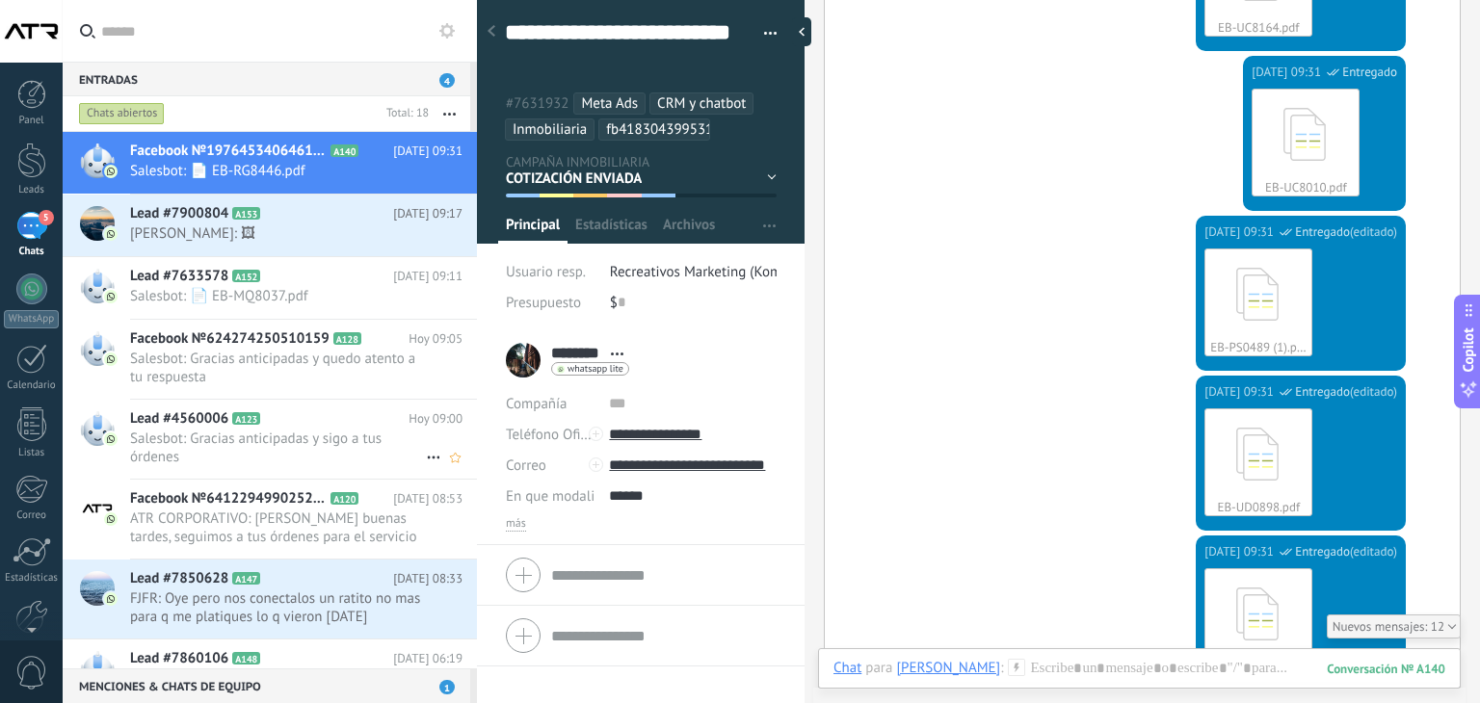
scroll to position [816, 0]
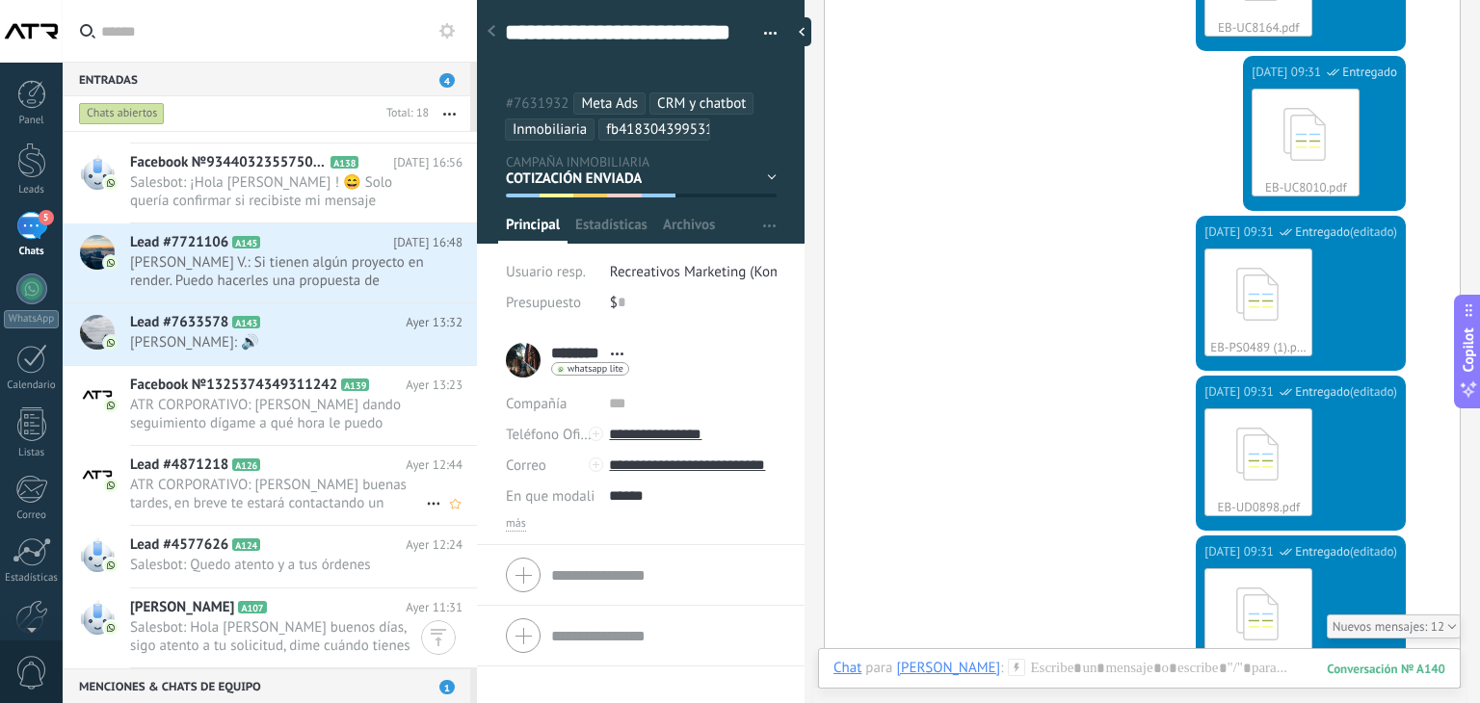
click at [293, 484] on span "ATR CORPORATIVO: [PERSON_NAME] buenas tardes, en breve te estará contactando un…" at bounding box center [278, 494] width 296 height 37
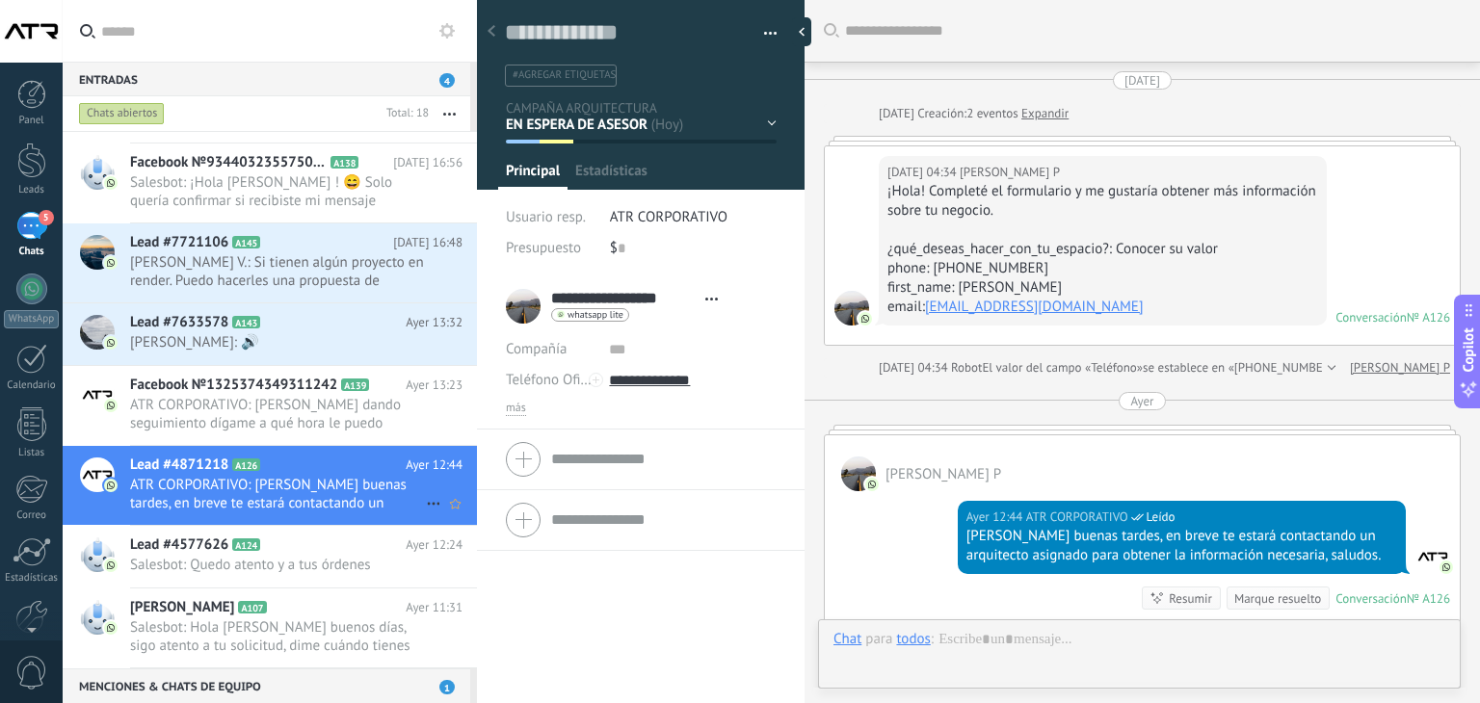
scroll to position [319, 0]
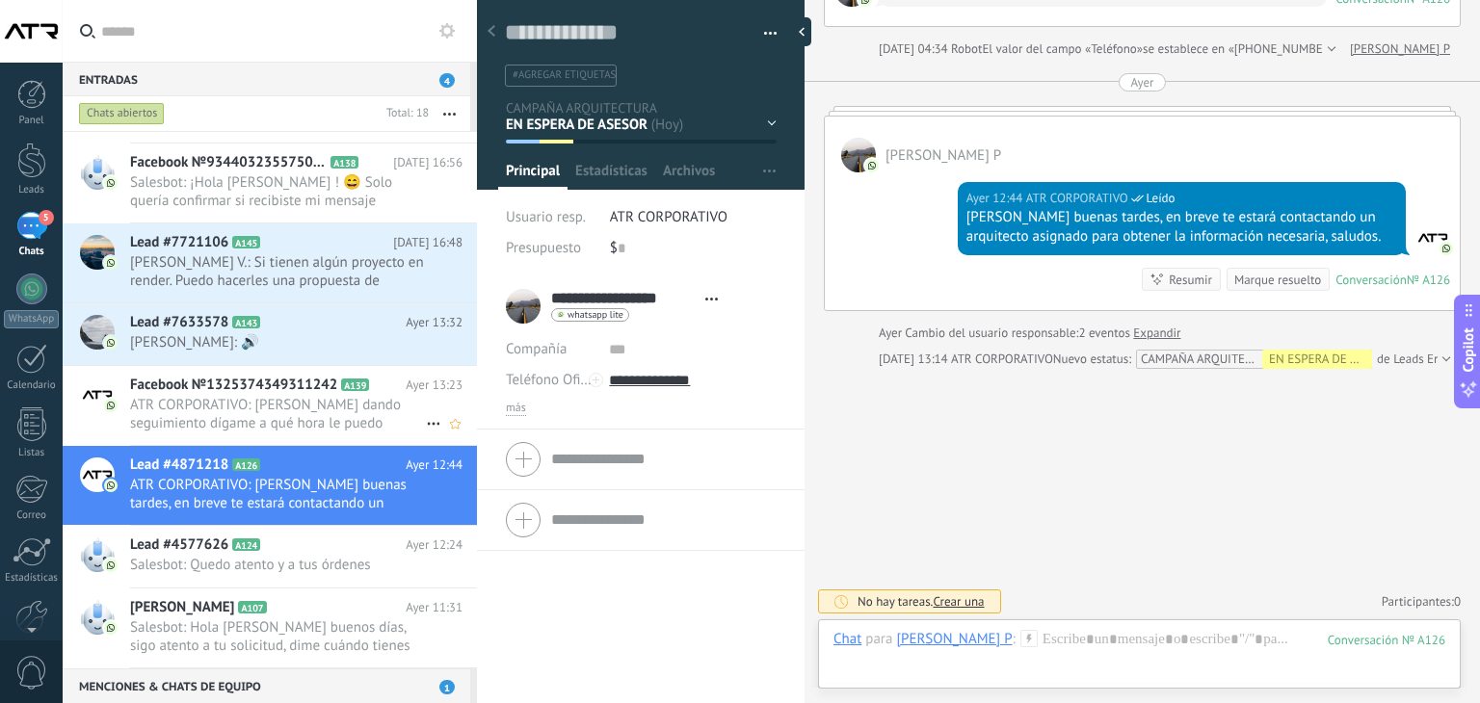
click at [295, 423] on span "ATR CORPORATIVO: [PERSON_NAME] dando seguimiento dígame a qué hora le puedo mar…" at bounding box center [278, 414] width 296 height 37
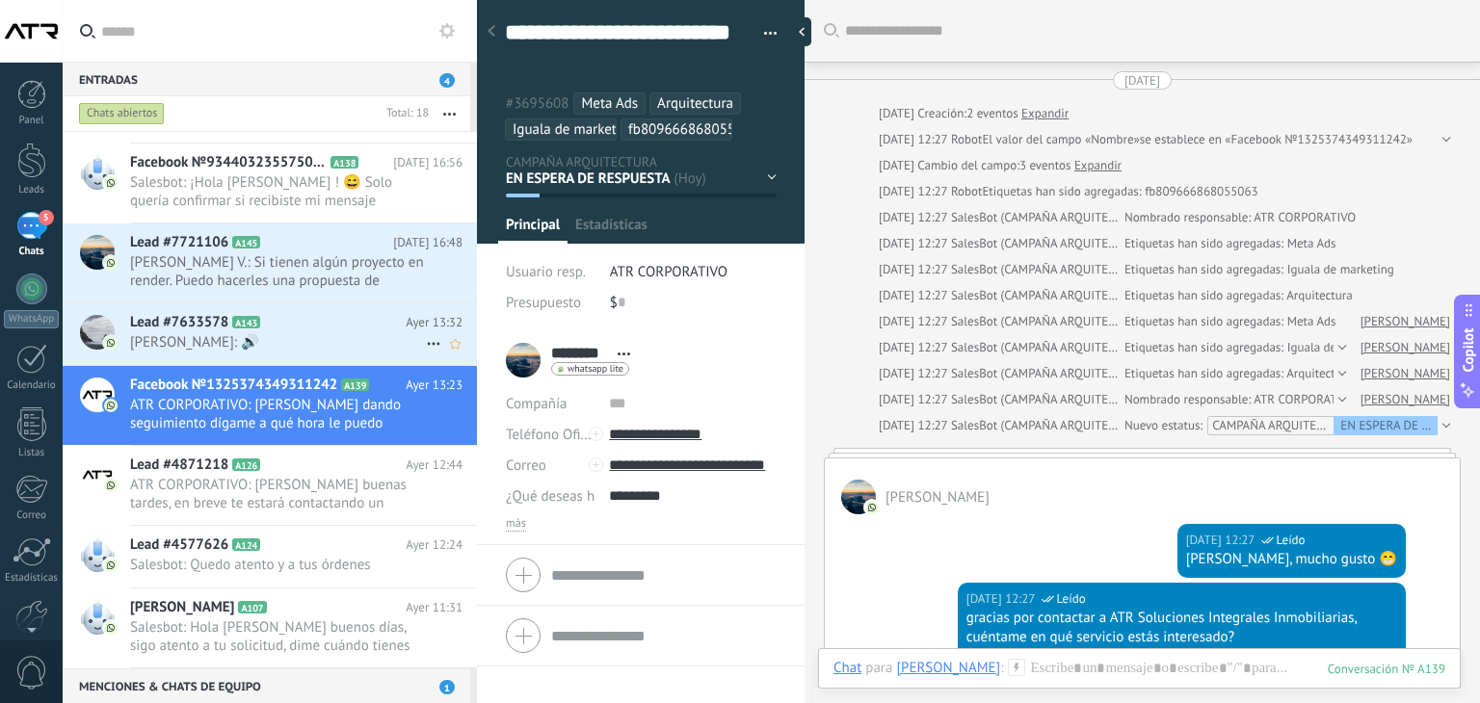
scroll to position [1522, 0]
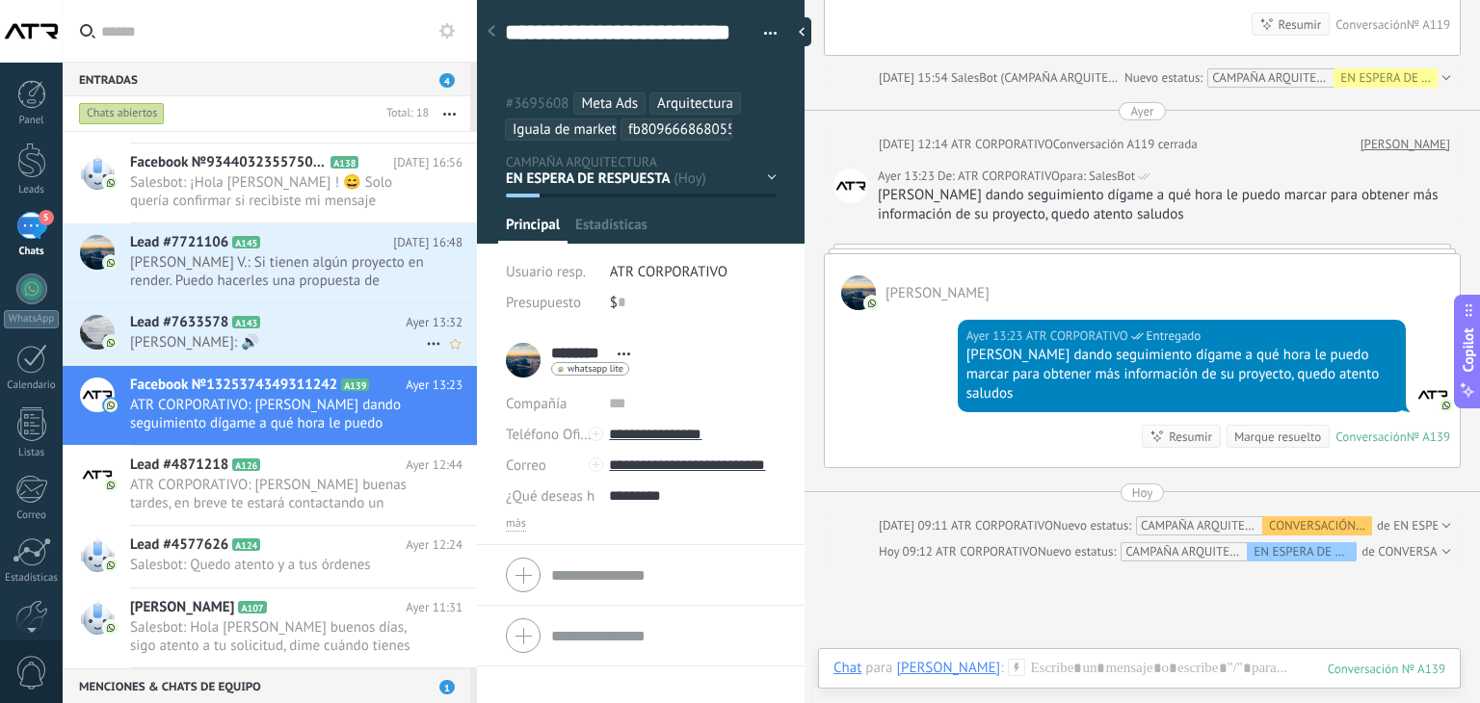
click at [316, 347] on span "[PERSON_NAME]: 🔊" at bounding box center [278, 342] width 296 height 18
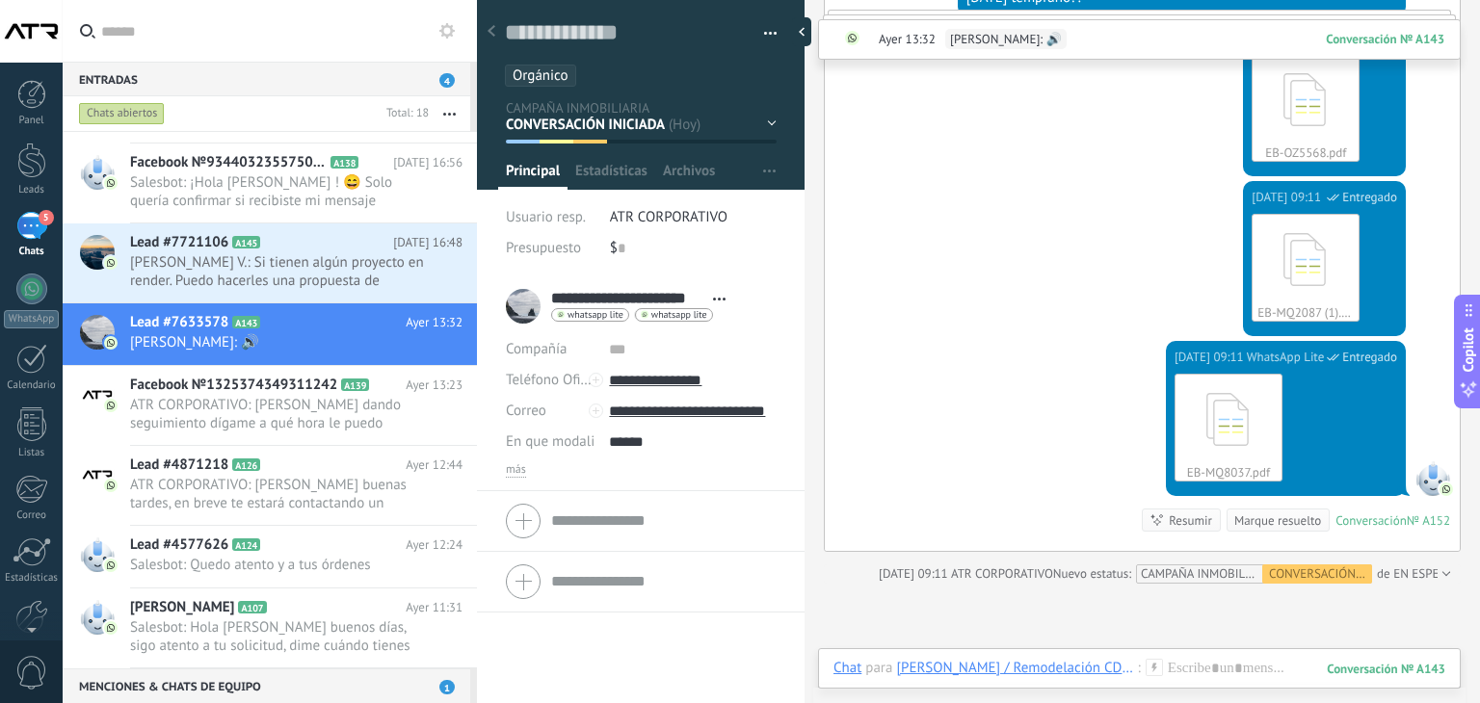
scroll to position [2019, 0]
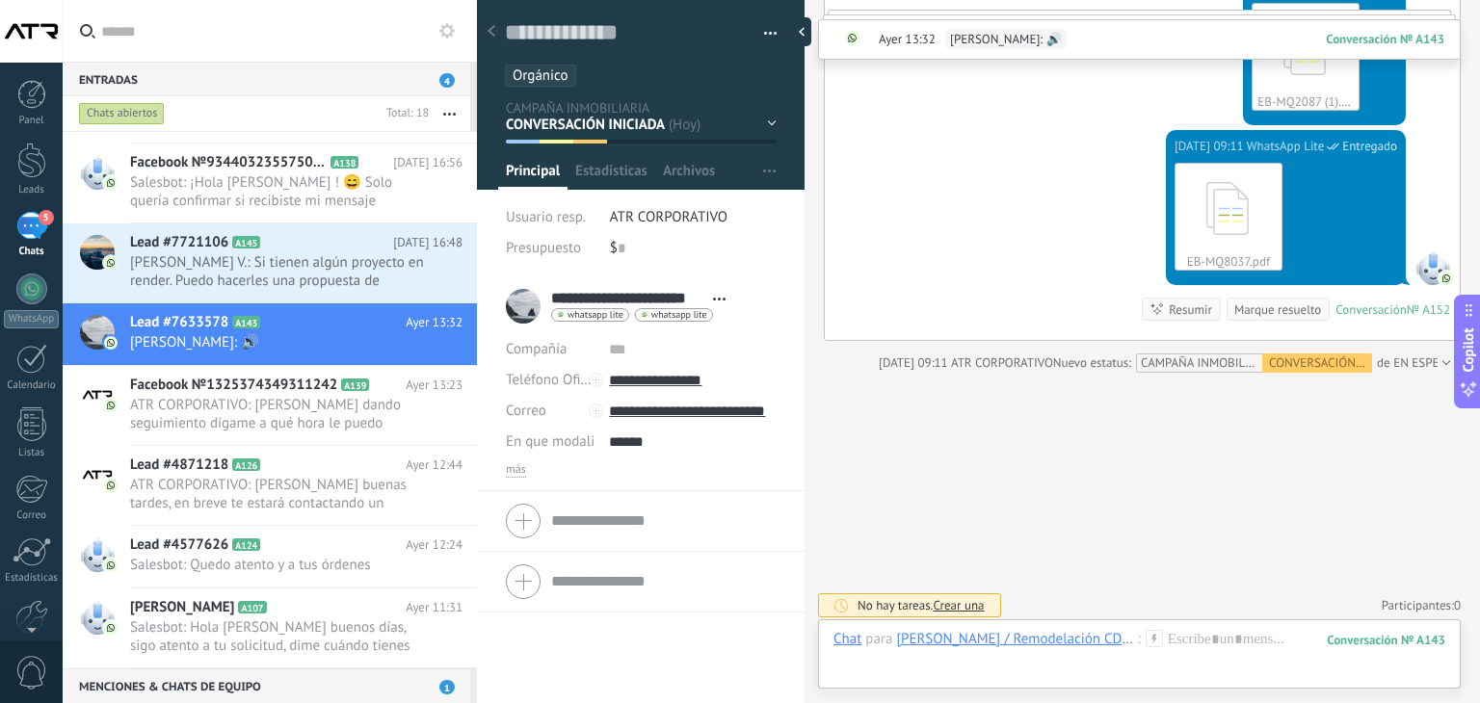
click at [0, 0] on div "EN ESPERA DE RESPUESTA EN ESPERA DE ASESOR CONVERSACIÓN INICIADA SEGUIMIENTO PO…" at bounding box center [0, 0] width 0 height 0
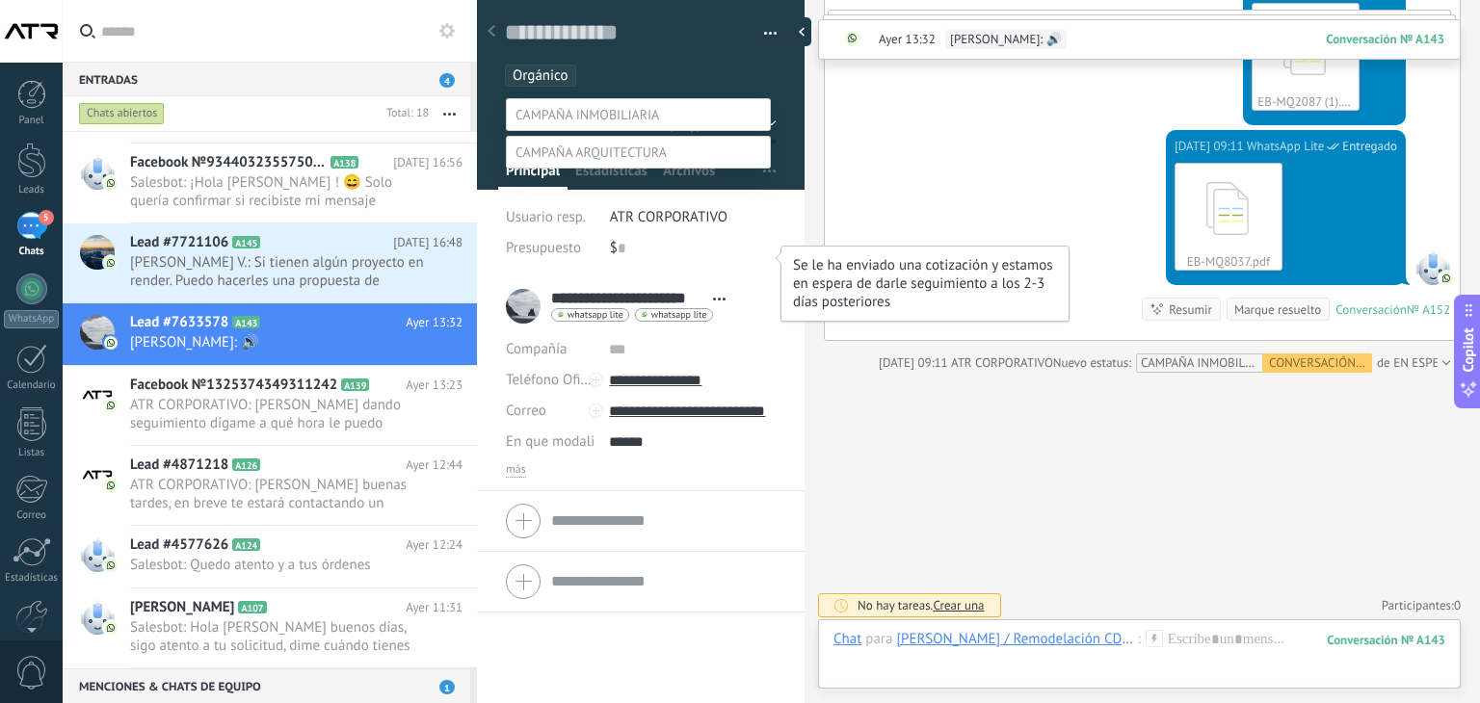
click at [0, 0] on label "COTIZACIÓN ENVIADA" at bounding box center [0, 0] width 0 height 0
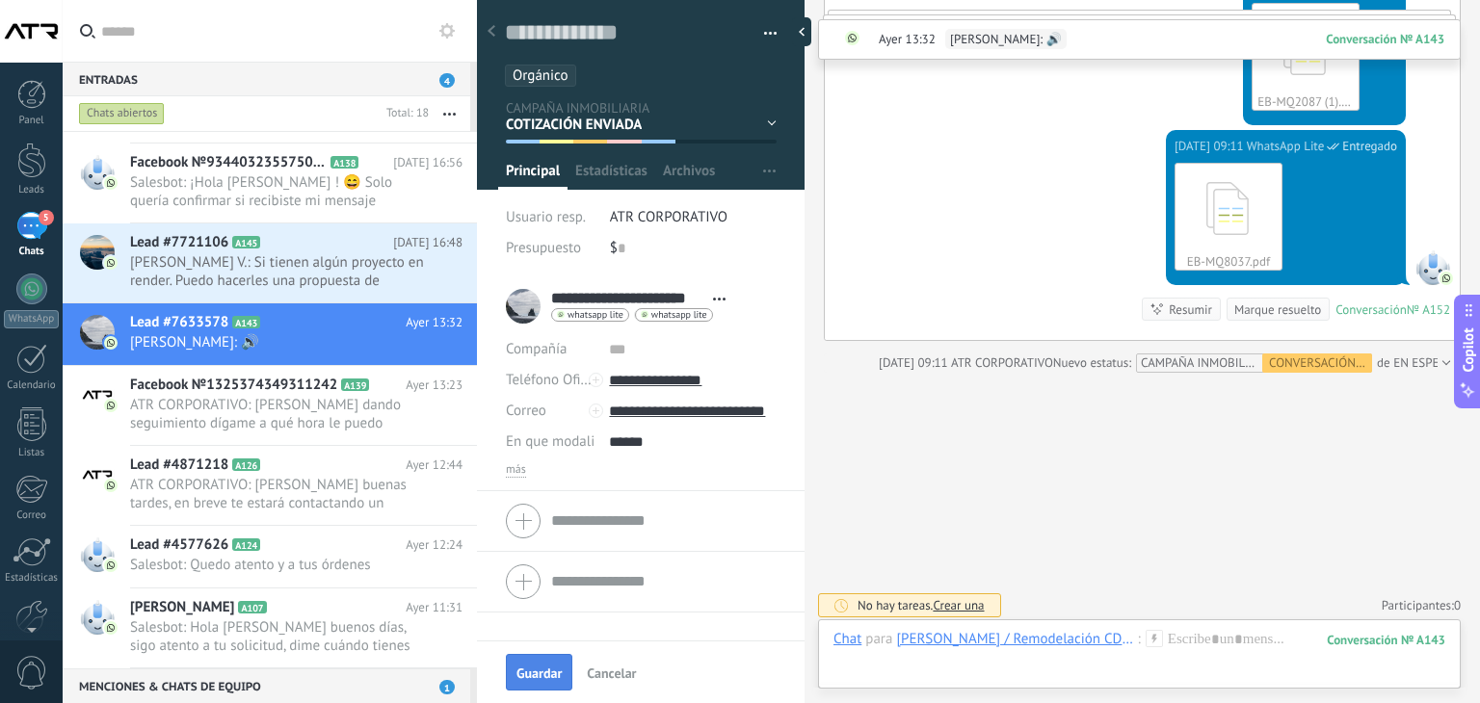
click at [549, 673] on span "Guardar" at bounding box center [538, 673] width 45 height 13
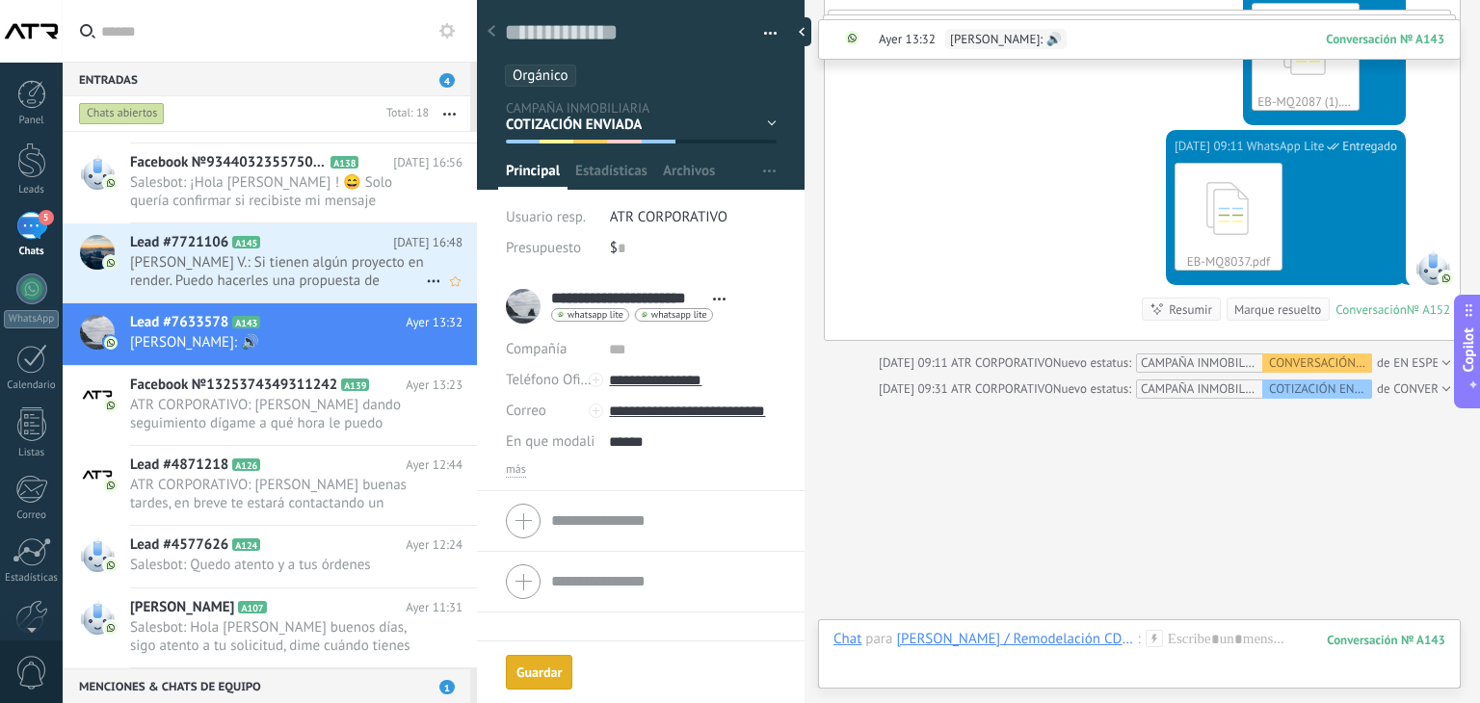
scroll to position [2045, 0]
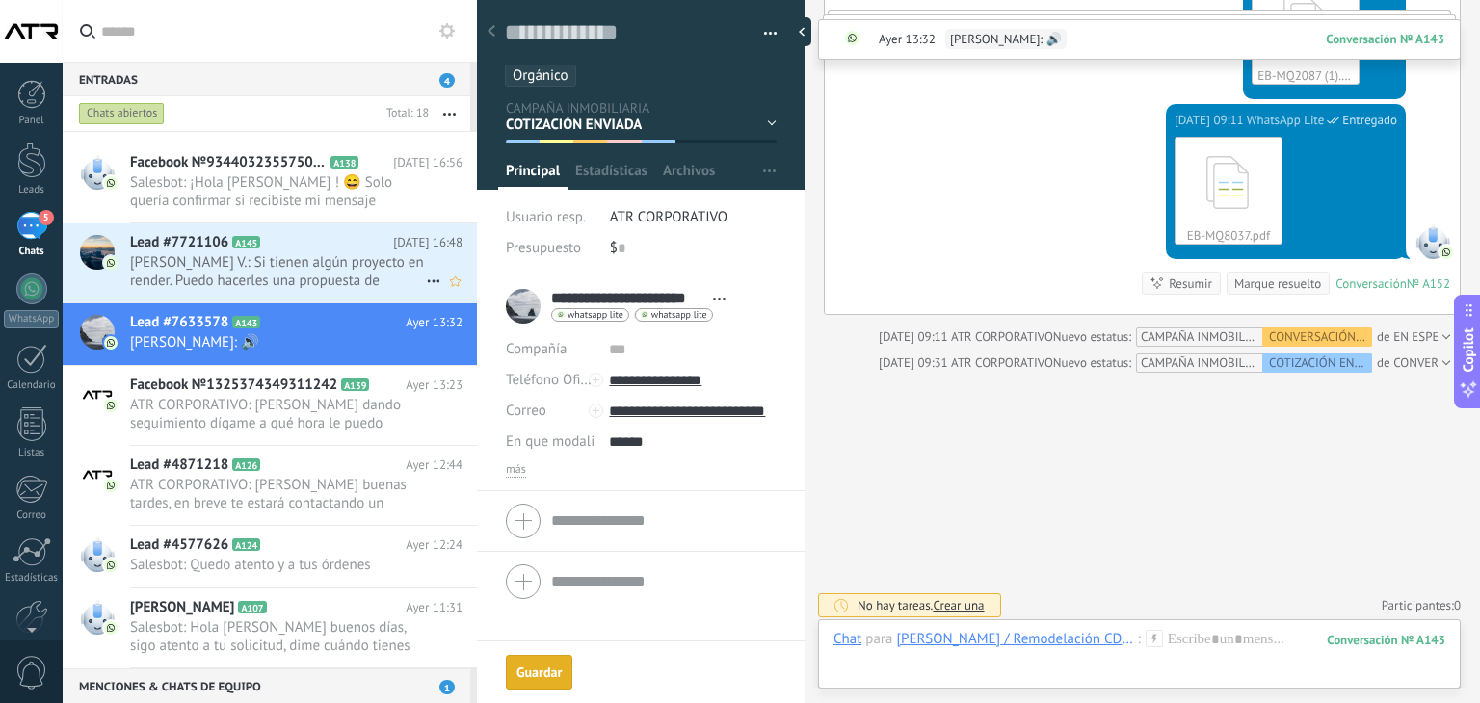
click at [302, 267] on span "[PERSON_NAME] V.: Si tienen algún proyecto en render. Puedo hacerles una propue…" at bounding box center [278, 271] width 296 height 37
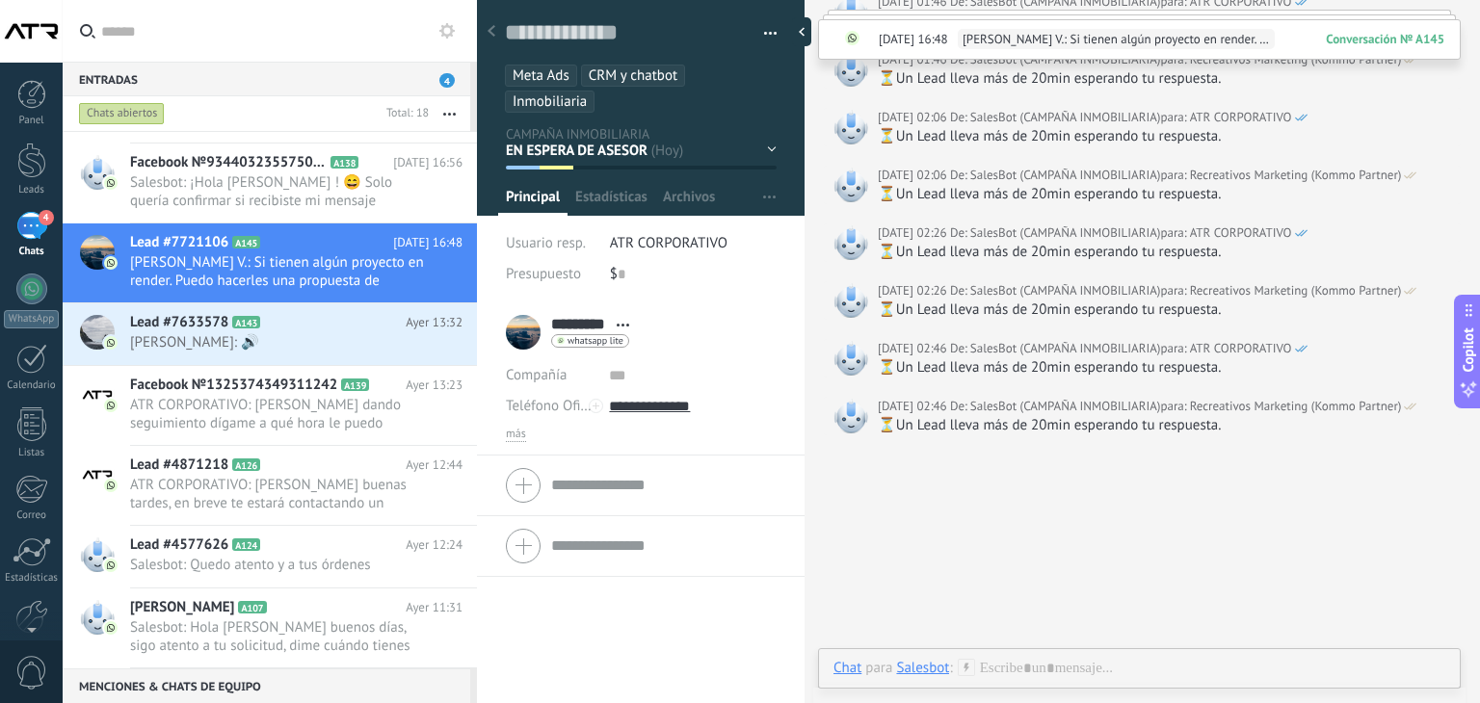
scroll to position [4281, 0]
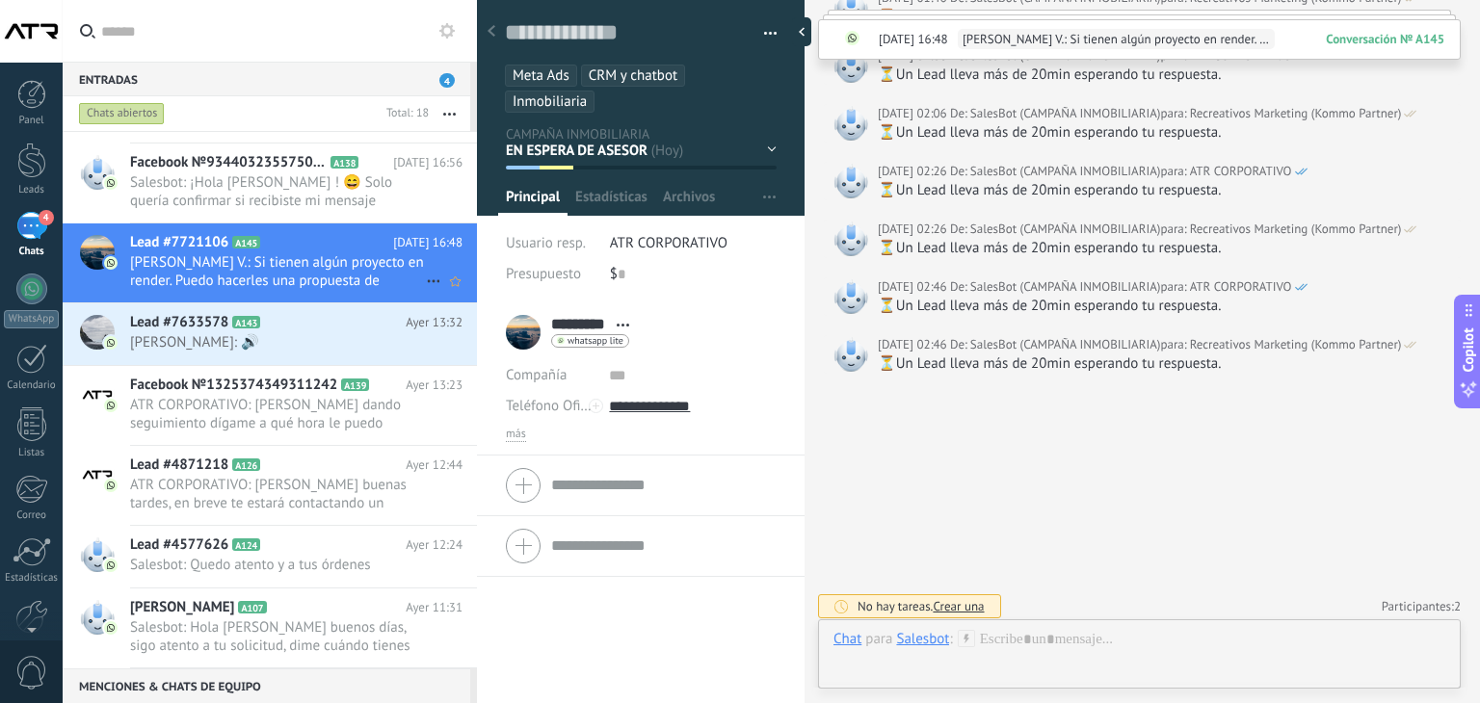
click at [432, 282] on icon at bounding box center [433, 281] width 23 height 23
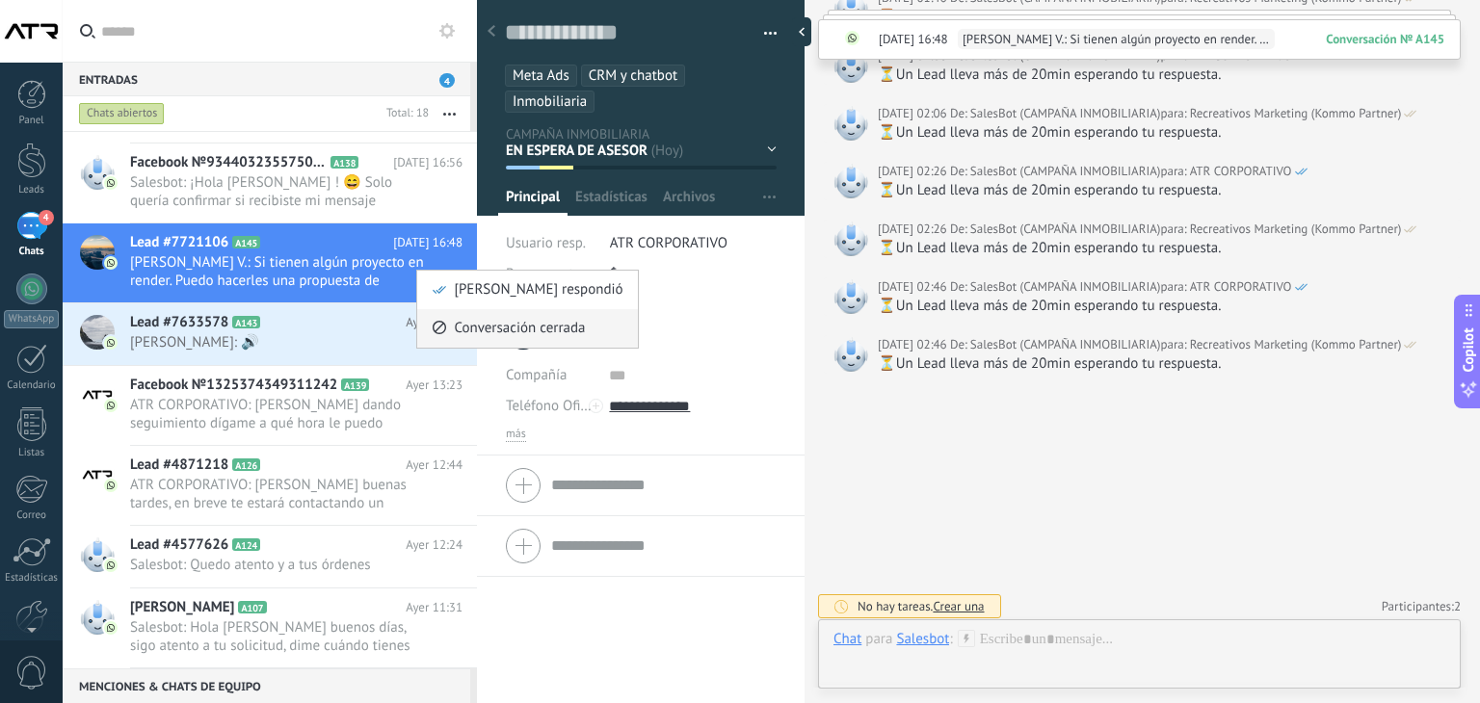
click at [503, 332] on span "Conversación cerrada" at bounding box center [519, 328] width 131 height 39
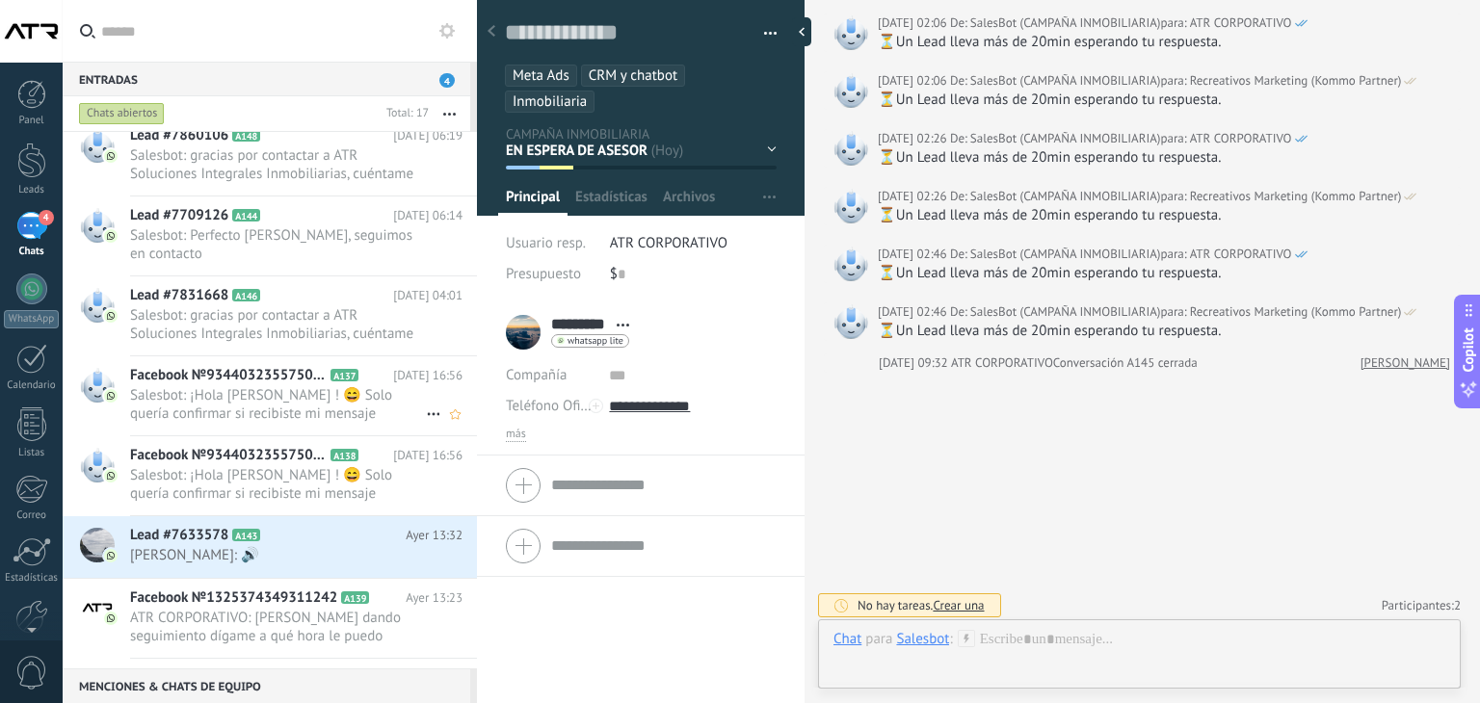
scroll to position [543, 0]
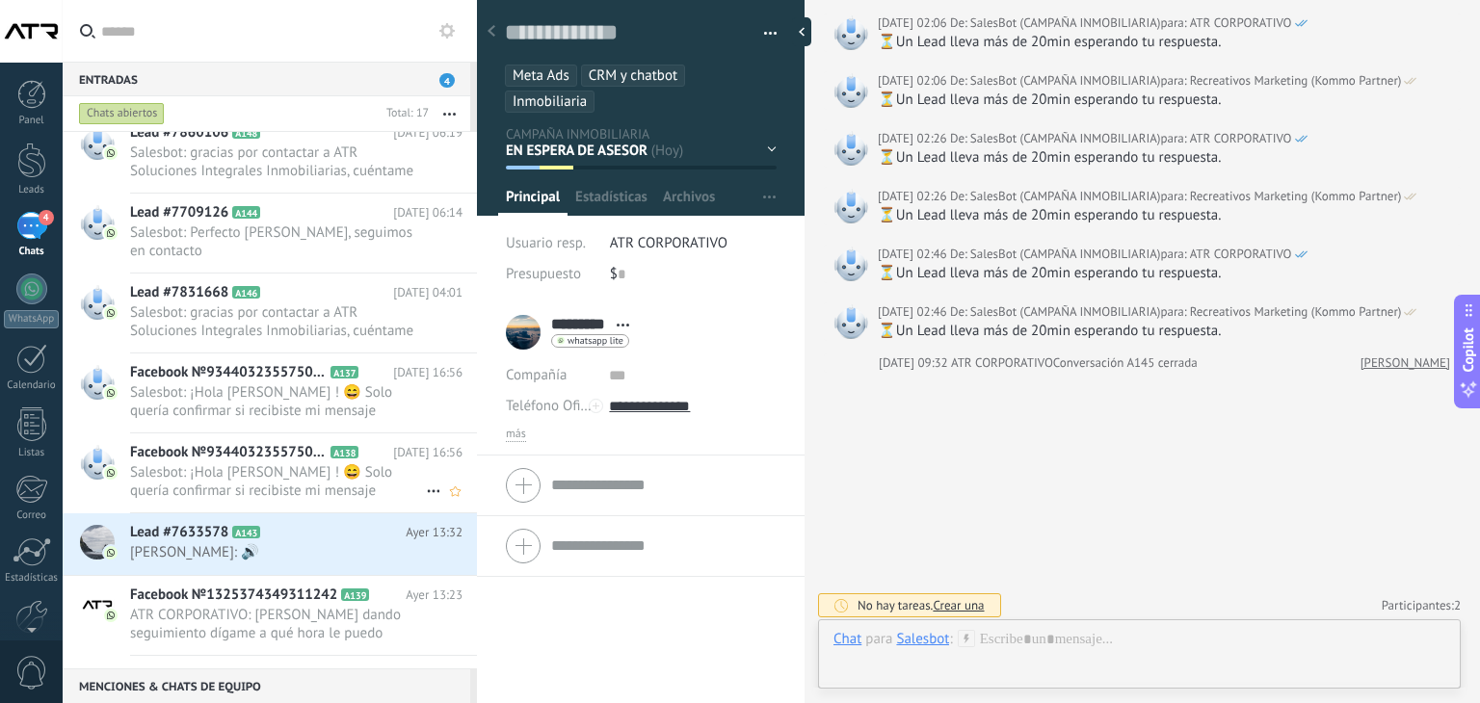
click at [293, 468] on span "Salesbot: ¡Hola [PERSON_NAME] ! 😄 Solo quería confirmar si recibiste mi mensaje…" at bounding box center [278, 481] width 296 height 37
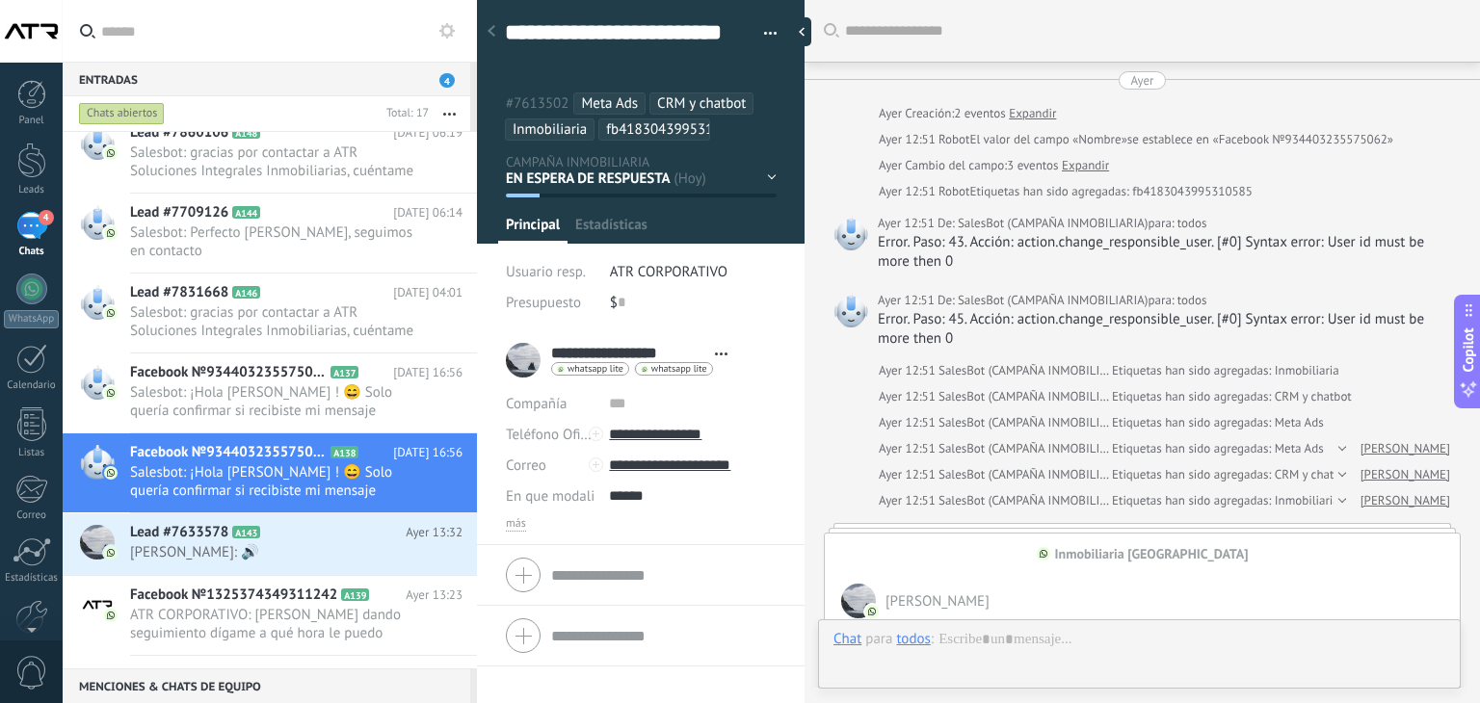
type textarea "**********"
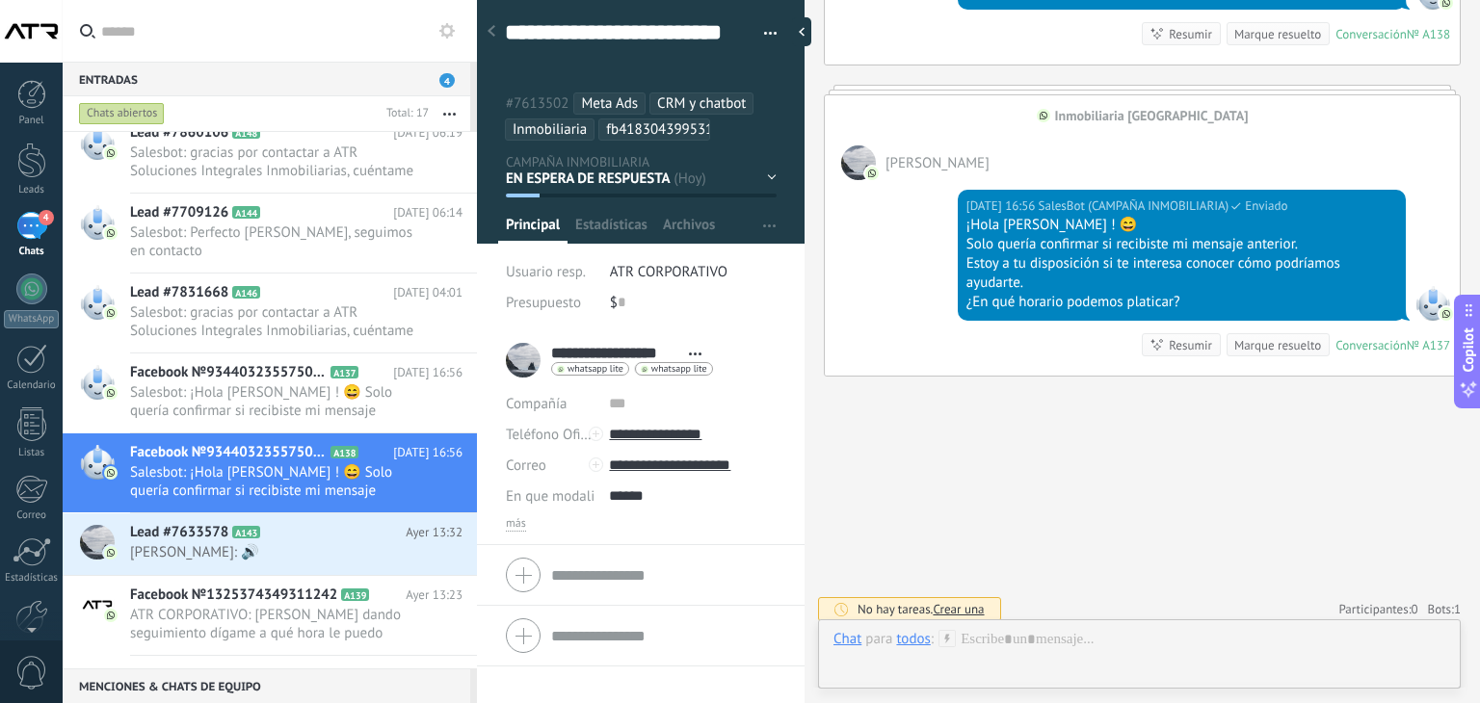
scroll to position [3095, 0]
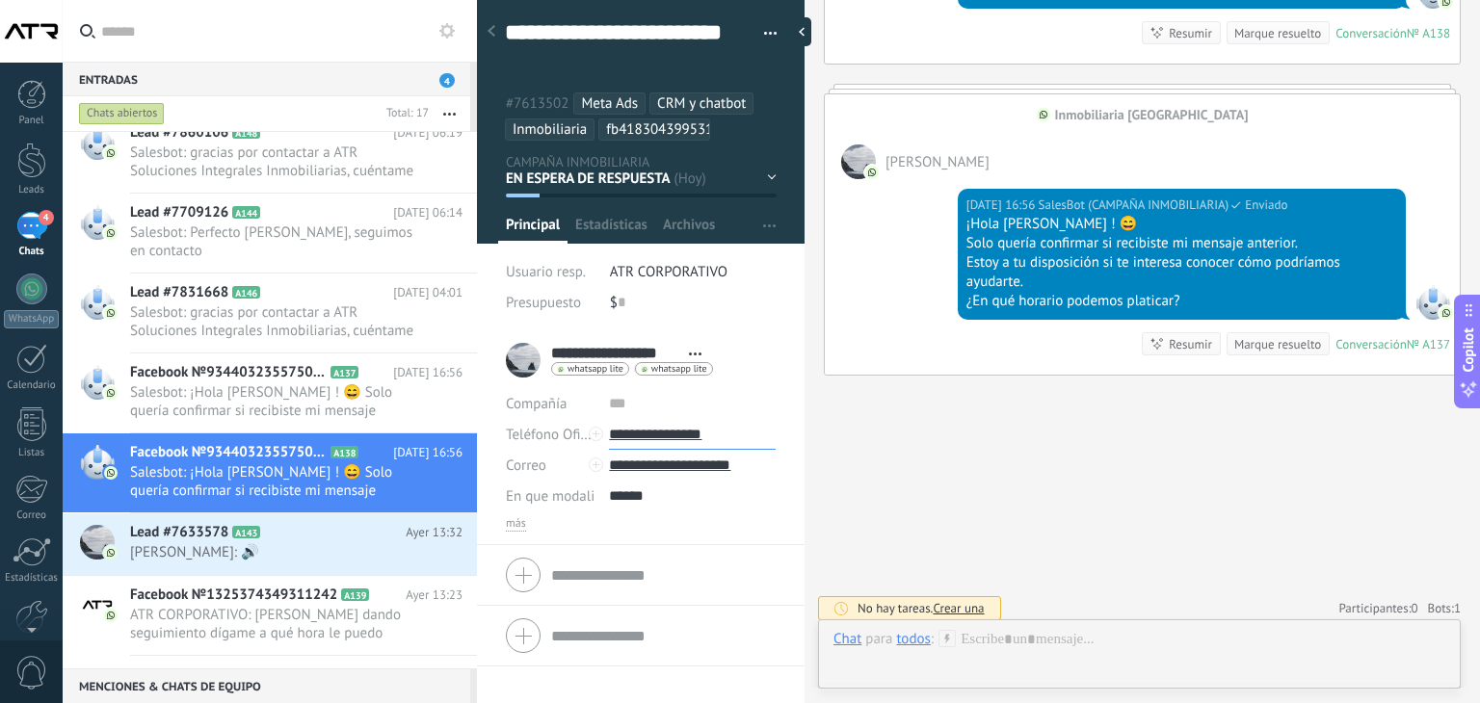
drag, startPoint x: 740, startPoint y: 431, endPoint x: 636, endPoint y: 428, distance: 104.1
click at [636, 428] on input "**********" at bounding box center [692, 434] width 167 height 31
drag, startPoint x: 732, startPoint y: 433, endPoint x: 631, endPoint y: 435, distance: 101.2
click at [631, 435] on input "**********" at bounding box center [692, 434] width 167 height 31
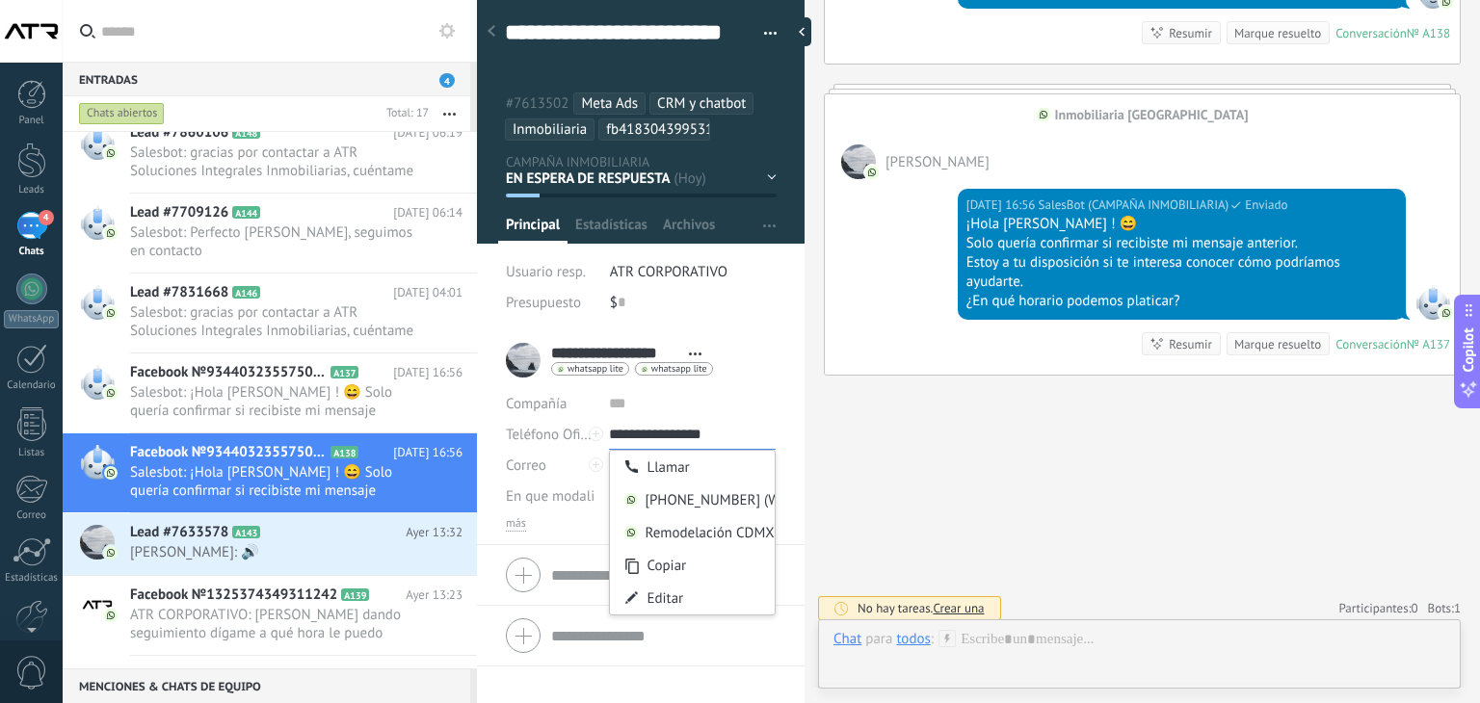
paste input "text"
paste input "*********"
click at [616, 675] on span "Cancelar" at bounding box center [611, 673] width 49 height 13
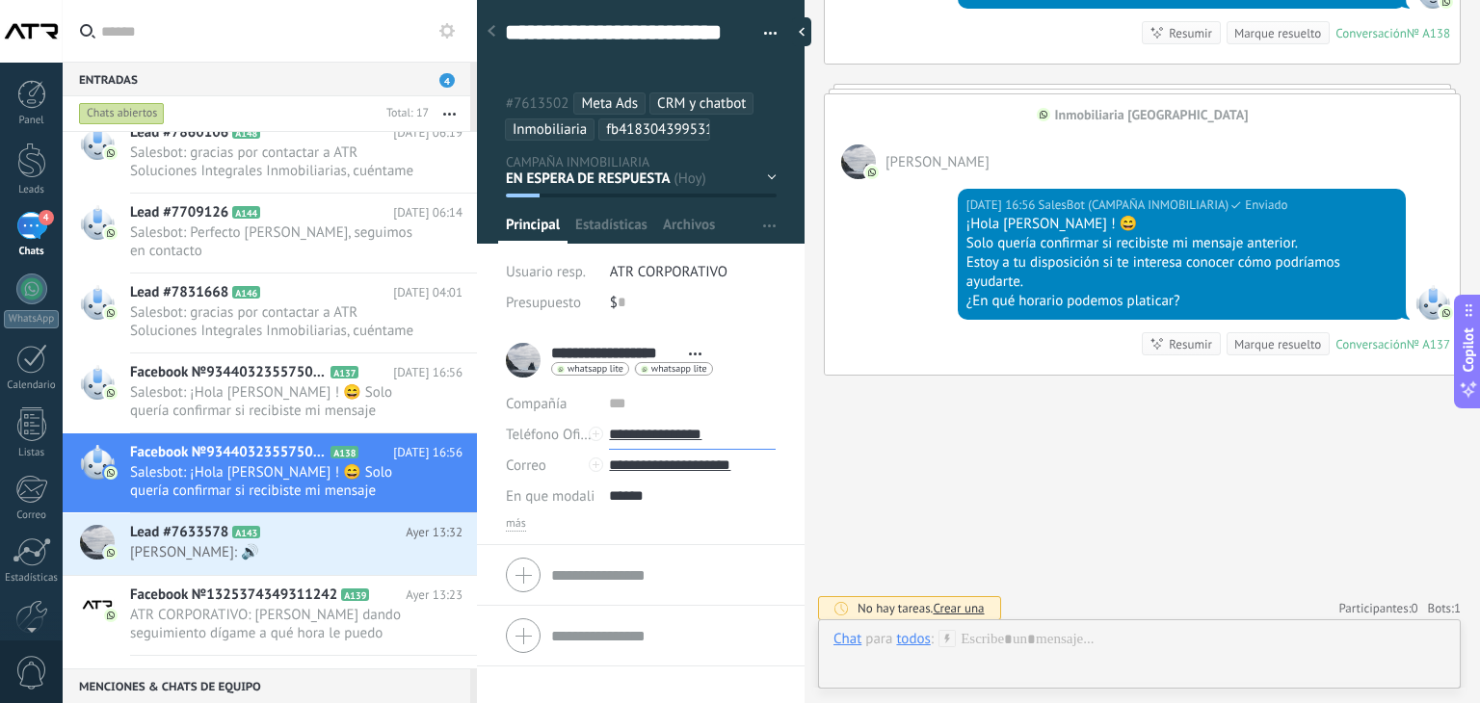
drag, startPoint x: 729, startPoint y: 433, endPoint x: 633, endPoint y: 436, distance: 96.4
click at [633, 436] on input "**********" at bounding box center [692, 434] width 167 height 31
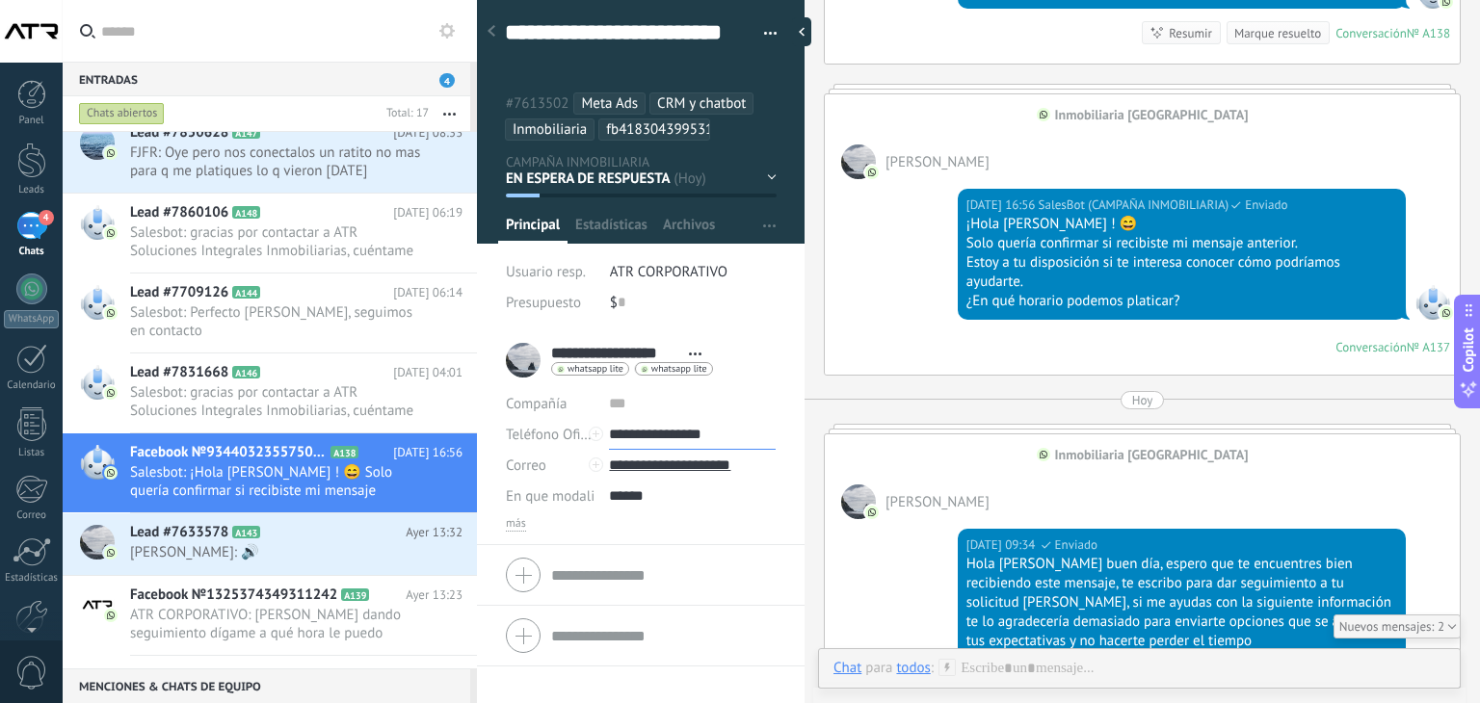
scroll to position [3356, 0]
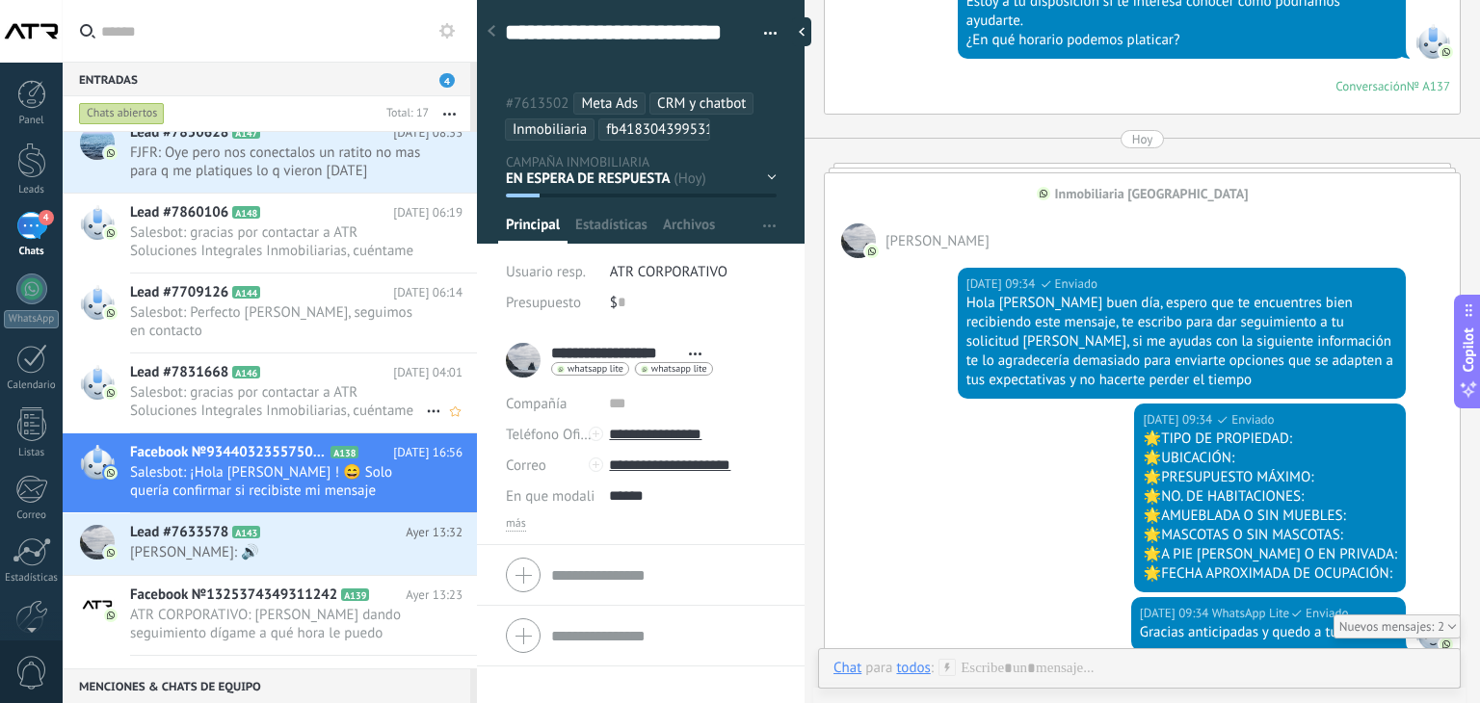
type input "**********"
click at [195, 408] on span "Salesbot: gracias por contactar a ATR Soluciones Integrales Inmobiliarias, cuén…" at bounding box center [278, 401] width 296 height 37
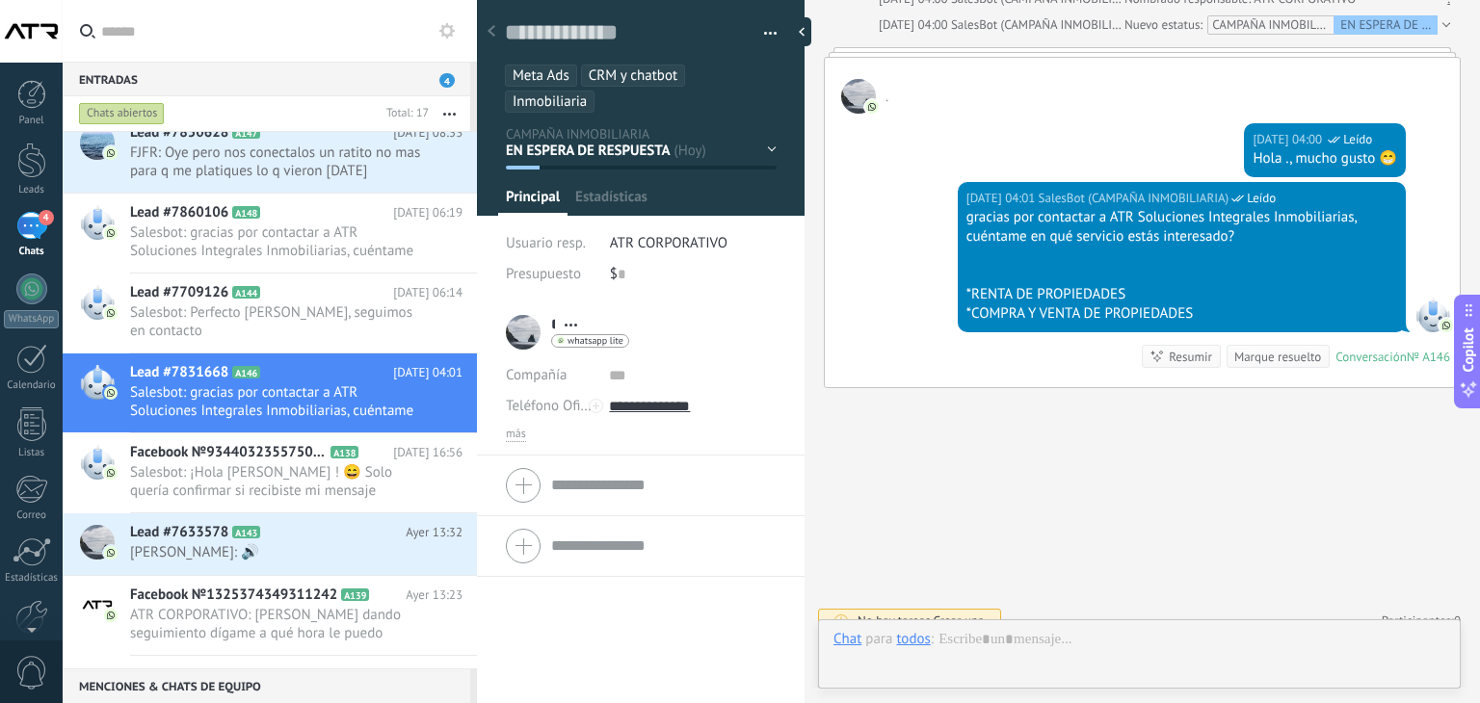
scroll to position [28, 0]
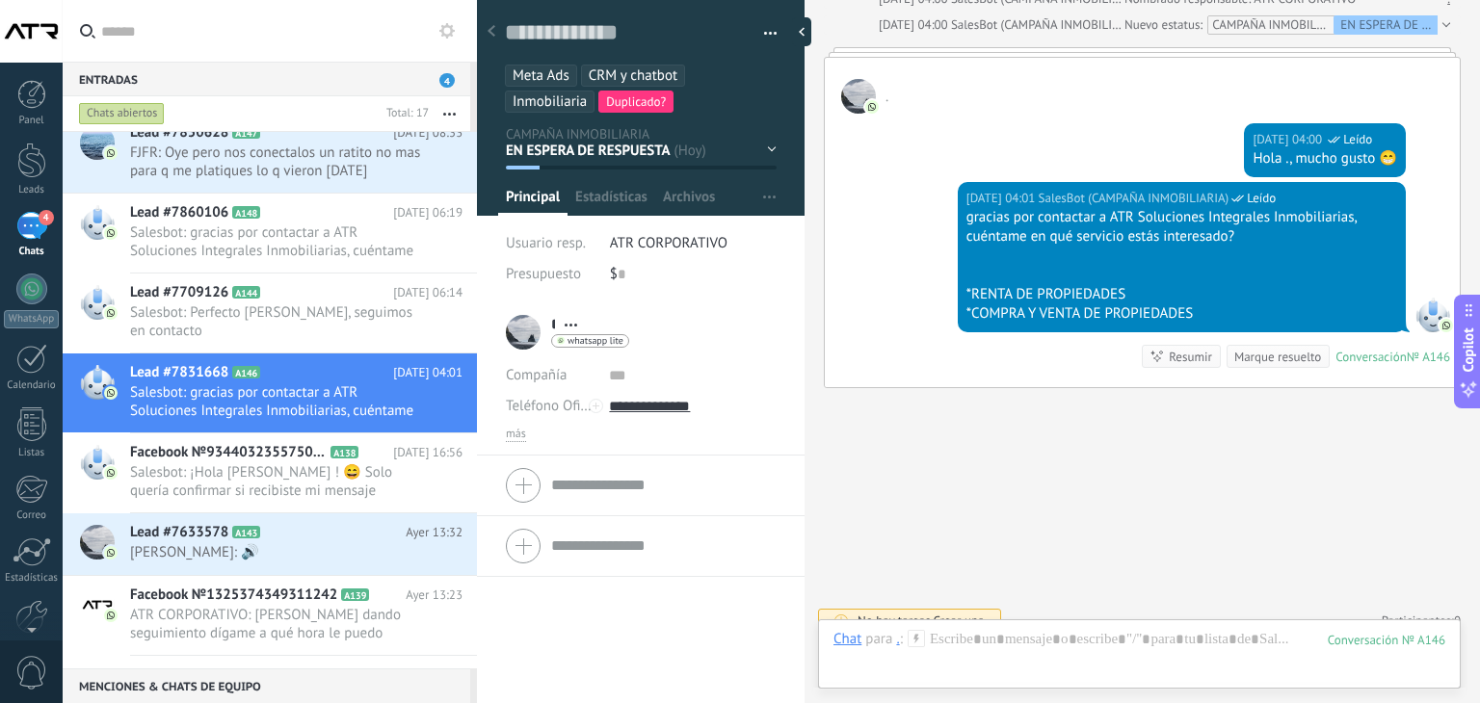
click at [628, 103] on span "Duplicado?" at bounding box center [636, 101] width 60 height 16
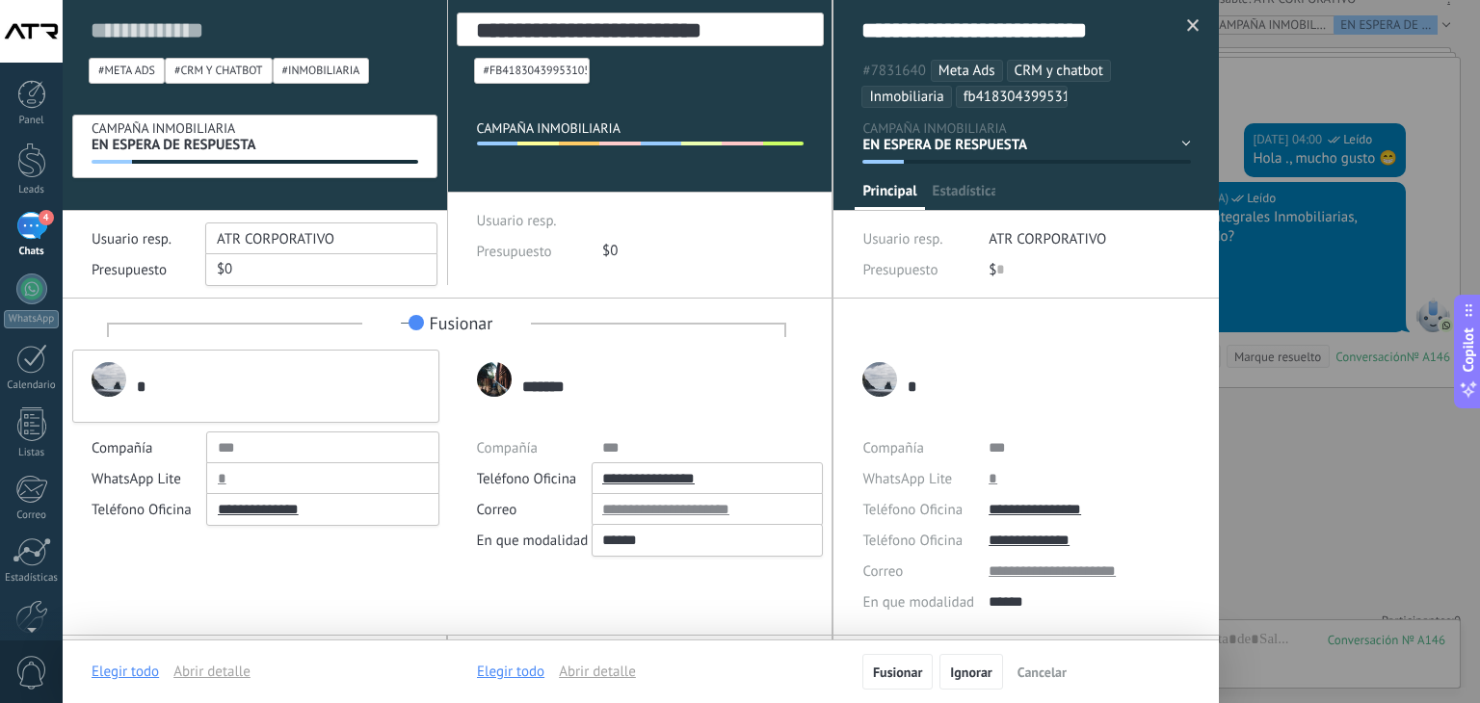
click at [664, 134] on div "CAMPAÑA INMOBILIARIA" at bounding box center [641, 132] width 328 height 26
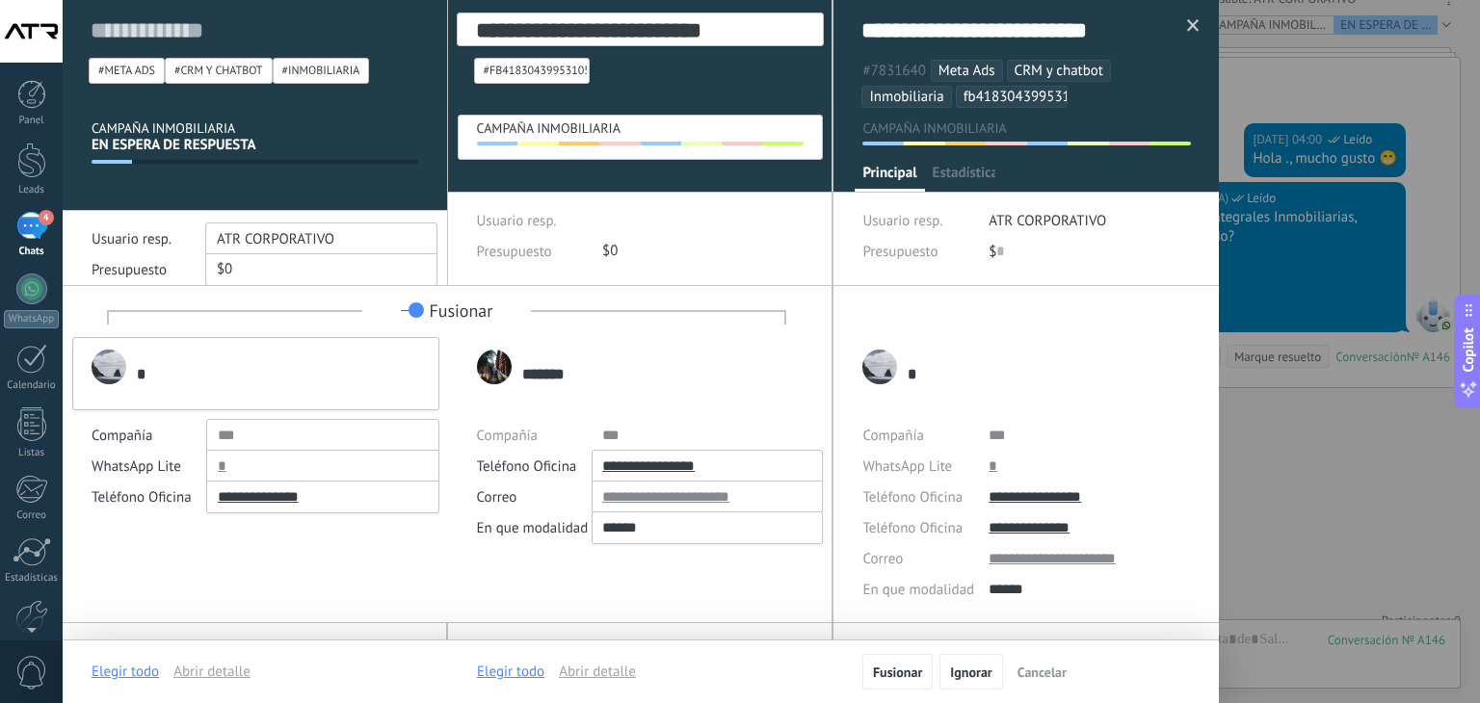
click at [471, 575] on div "**********" at bounding box center [640, 474] width 384 height 298
click at [978, 677] on span "Ignorar" at bounding box center [970, 672] width 41 height 13
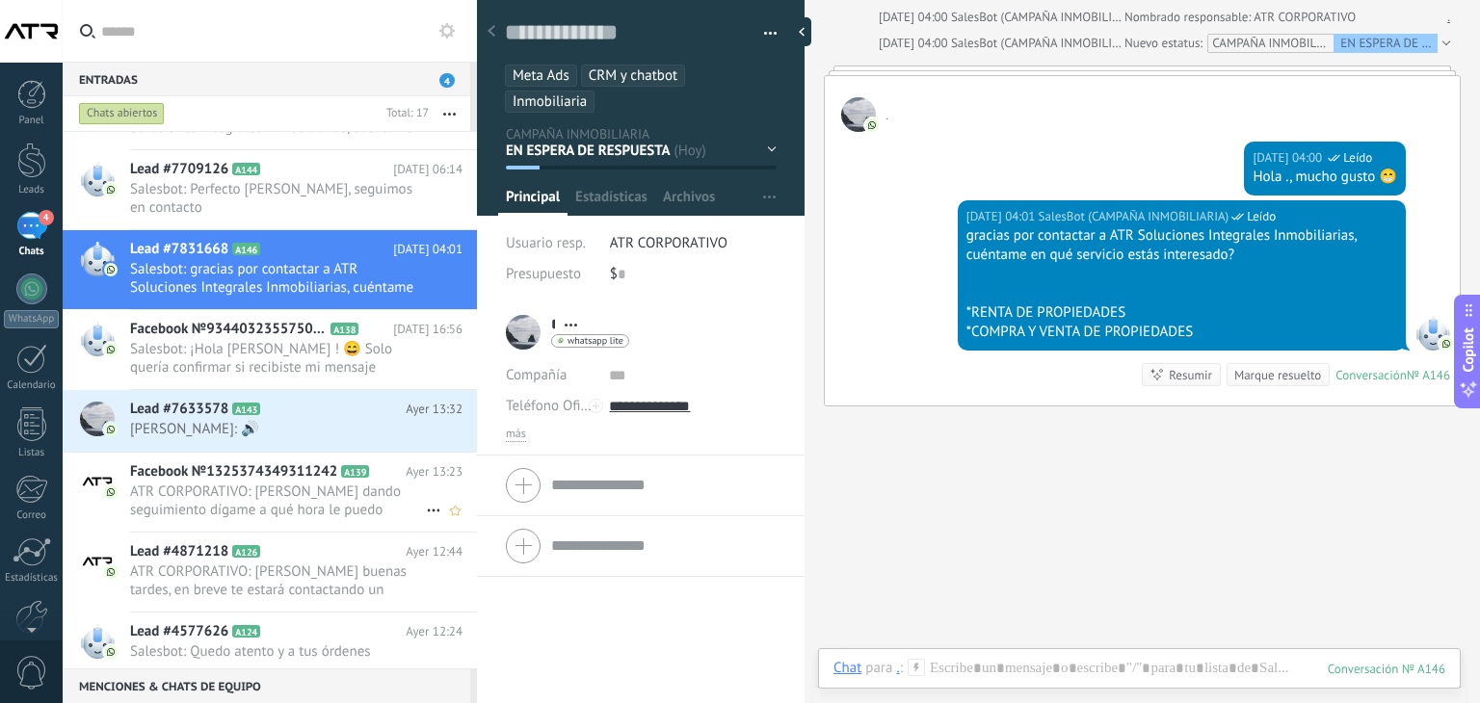
scroll to position [640, 0]
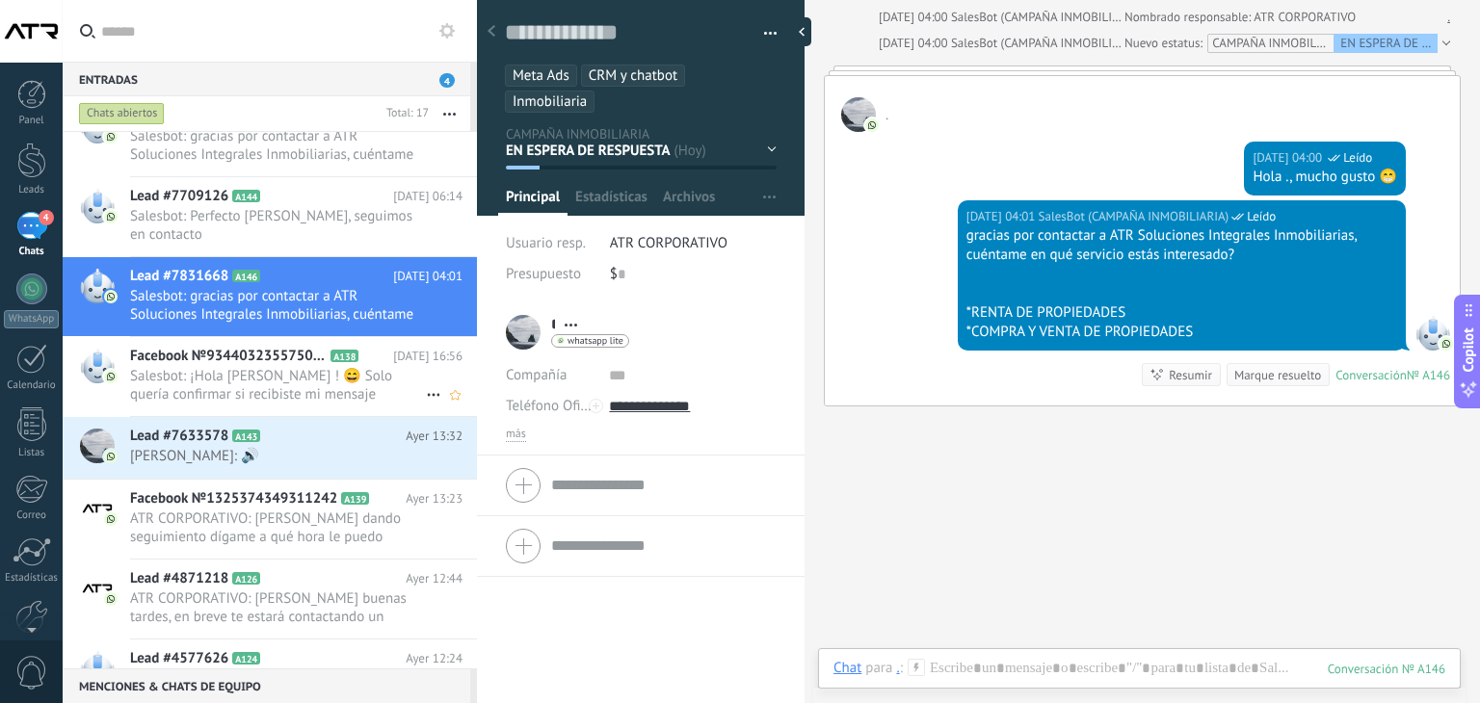
click at [284, 402] on span "Salesbot: ¡Hola [PERSON_NAME] ! 😄 Solo quería confirmar si recibiste mi mensaje…" at bounding box center [278, 385] width 296 height 37
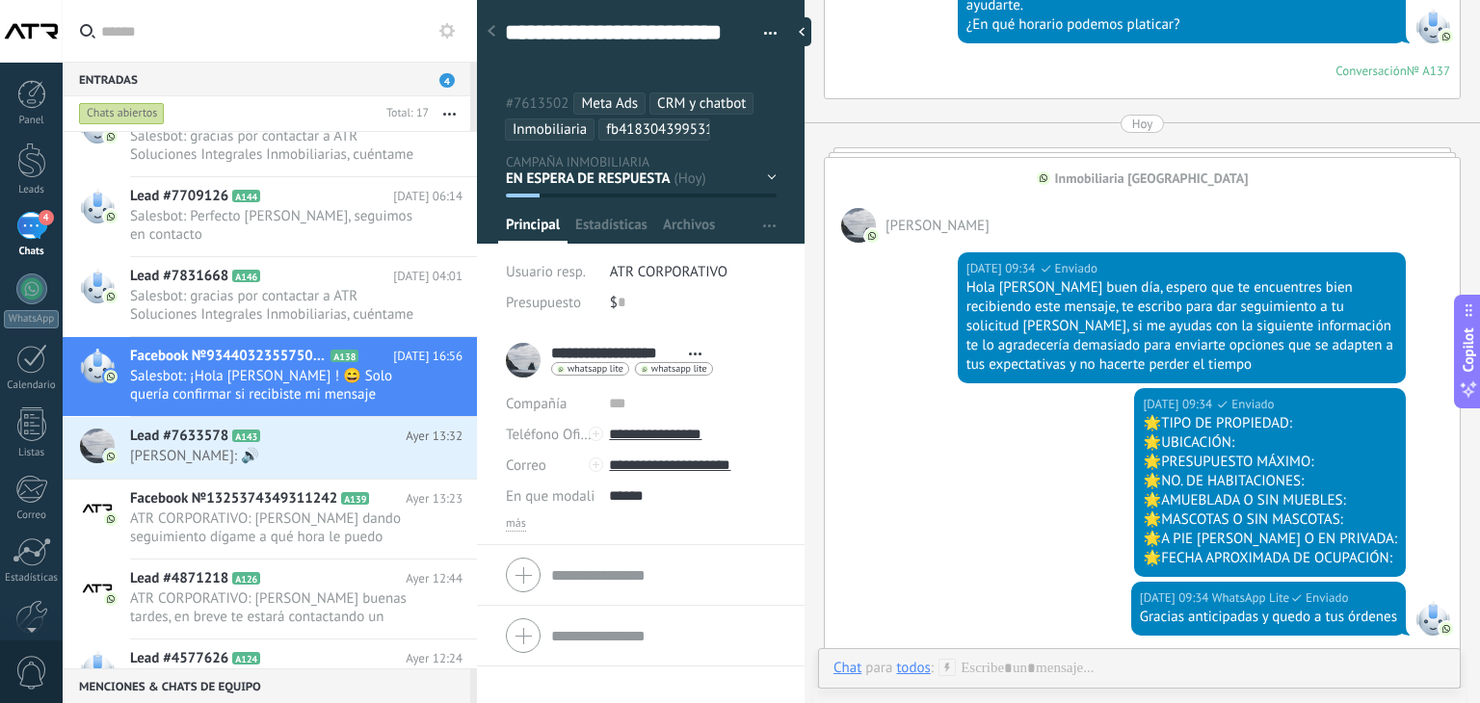
scroll to position [3686, 0]
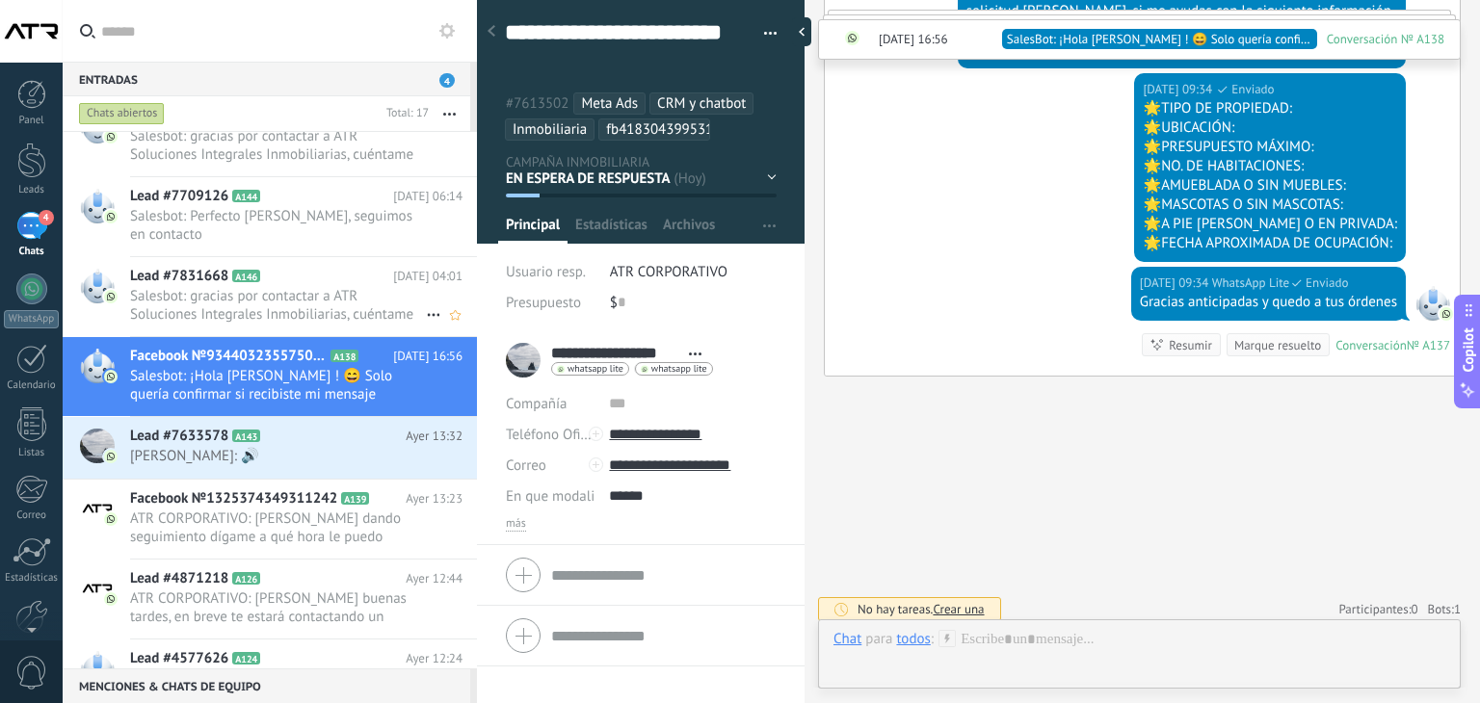
click at [277, 291] on span "Salesbot: gracias por contactar a ATR Soluciones Integrales Inmobiliarias, cuén…" at bounding box center [278, 305] width 296 height 37
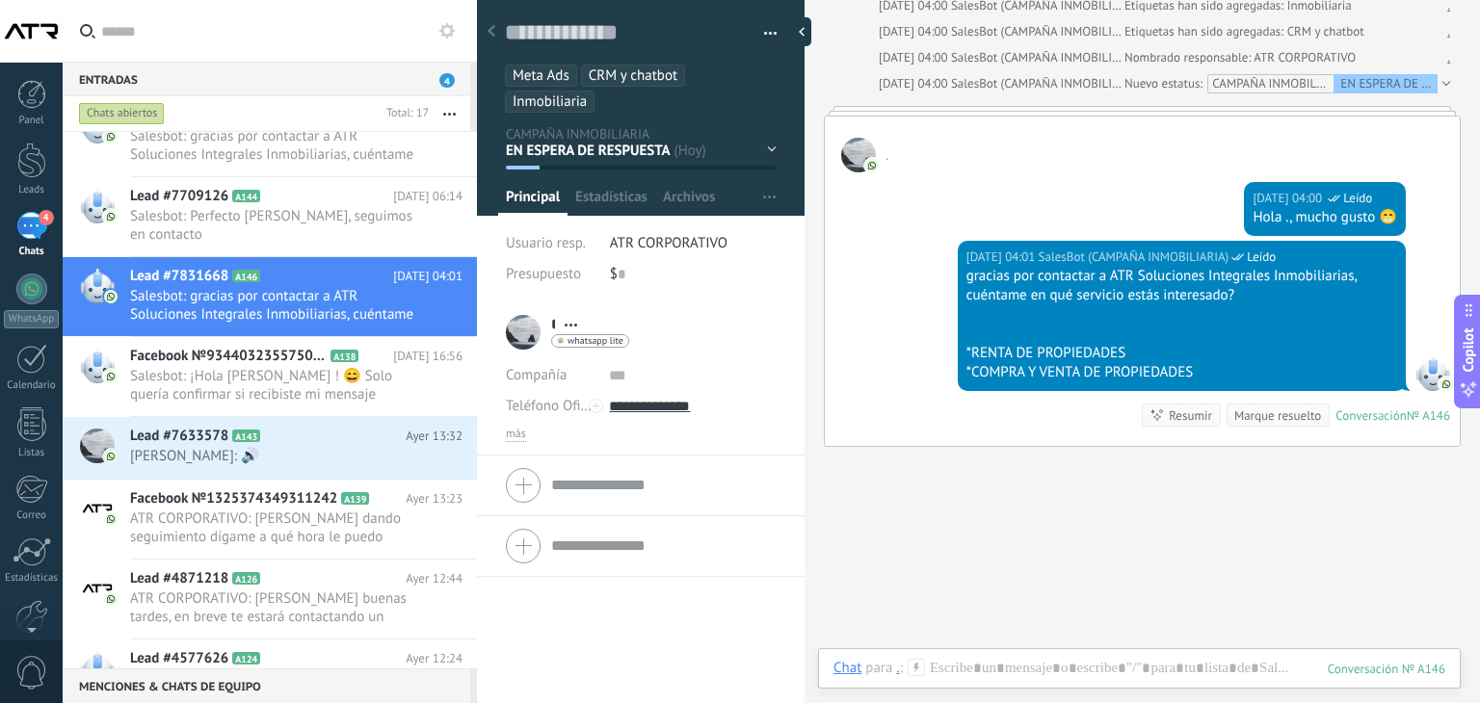
scroll to position [597, 0]
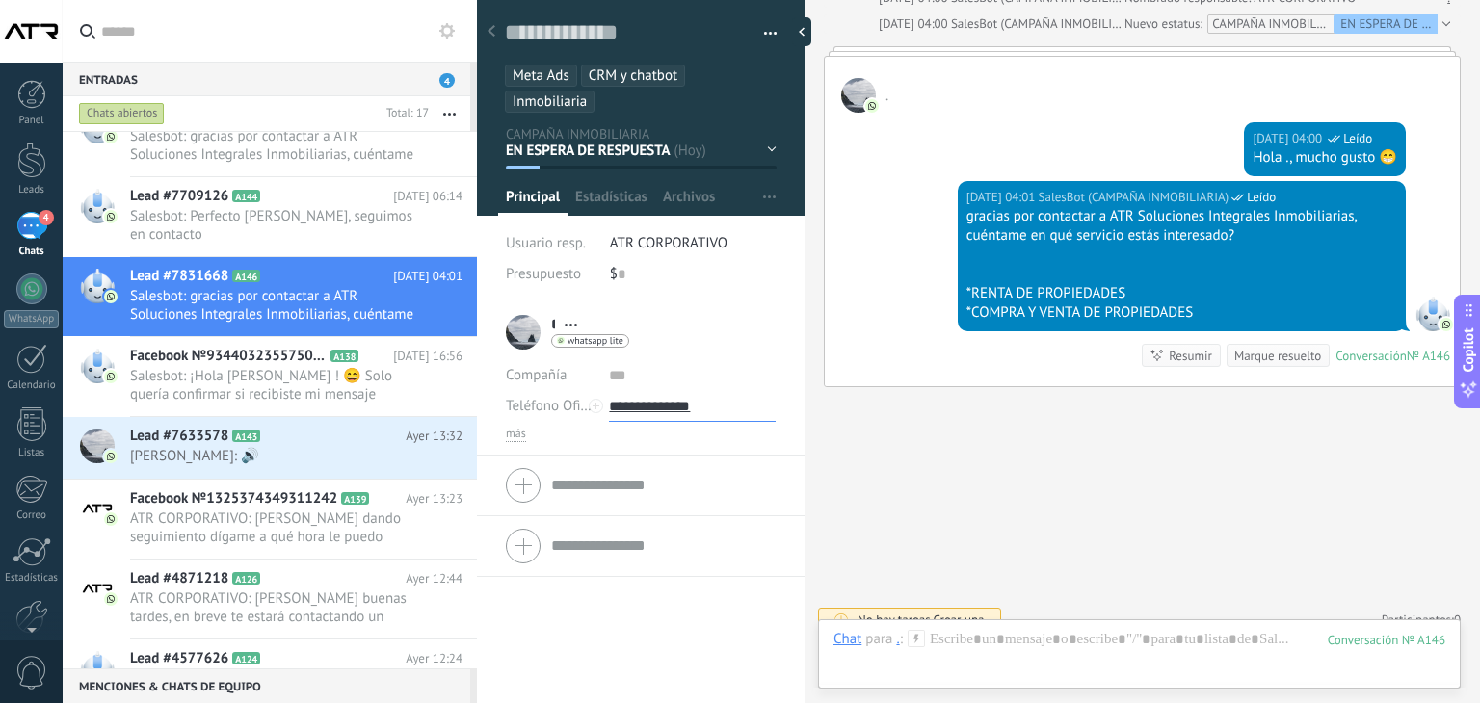
drag, startPoint x: 747, startPoint y: 412, endPoint x: 635, endPoint y: 410, distance: 112.7
click at [635, 410] on input "**********" at bounding box center [692, 406] width 167 height 31
click at [256, 371] on span "Salesbot: ¡Hola [PERSON_NAME] ! 😄 Solo quería confirmar si recibiste mi mensaje…" at bounding box center [278, 385] width 296 height 37
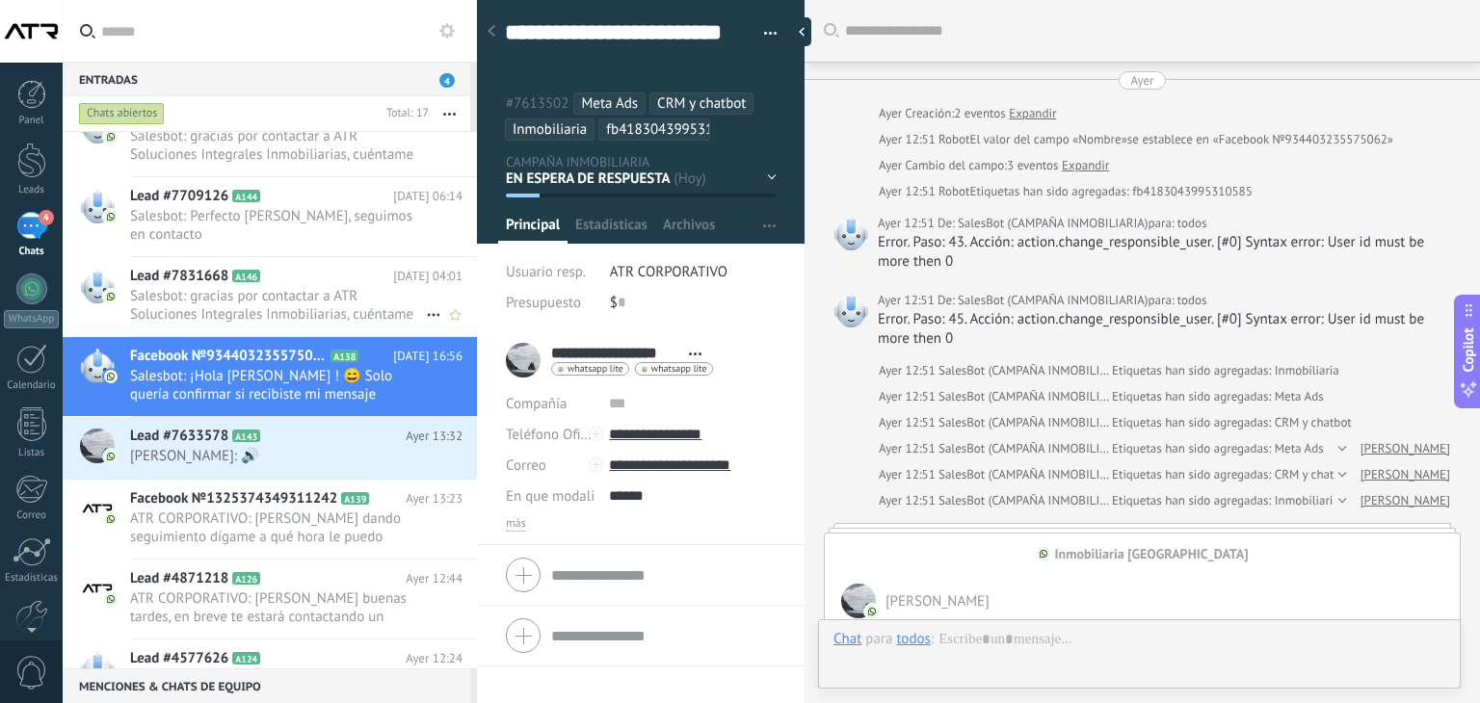
click at [253, 282] on h2 "Lead #7831668 A146" at bounding box center [261, 276] width 263 height 19
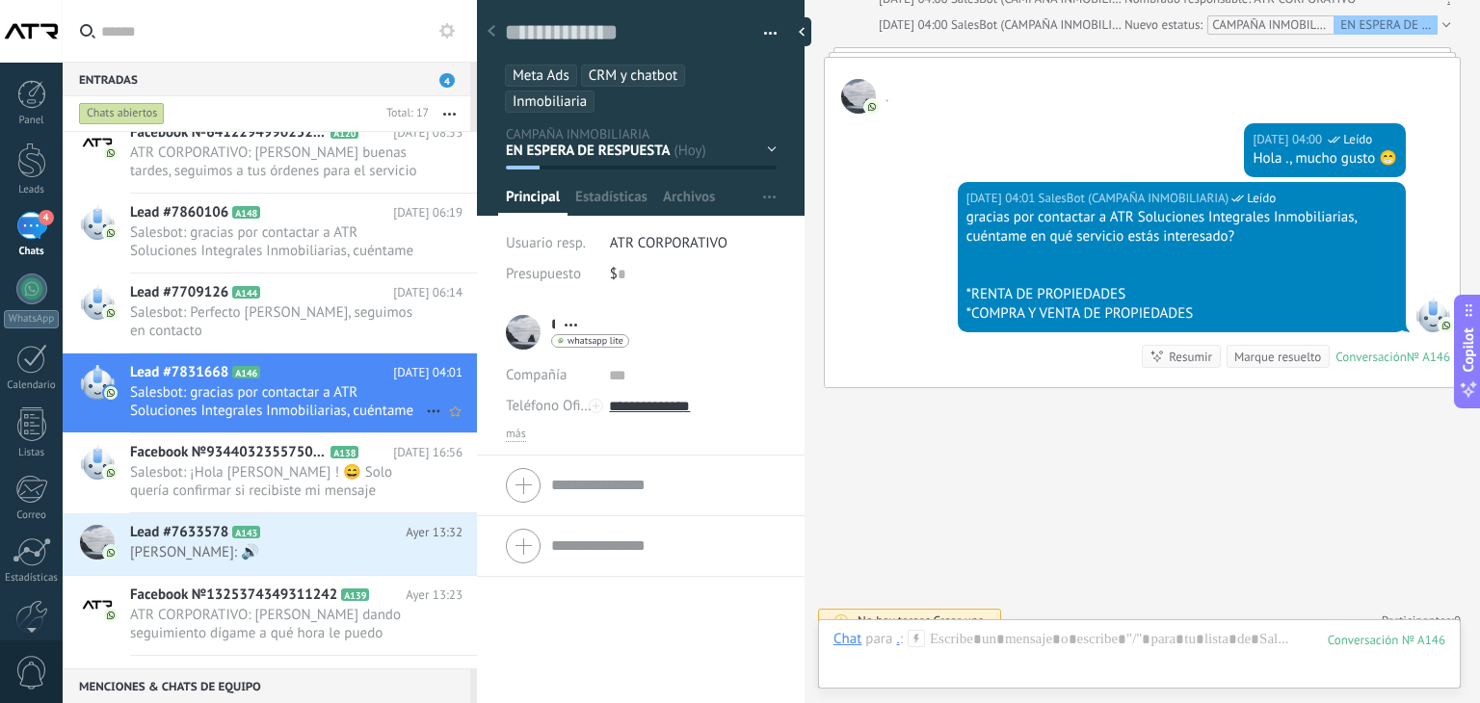
scroll to position [447, 0]
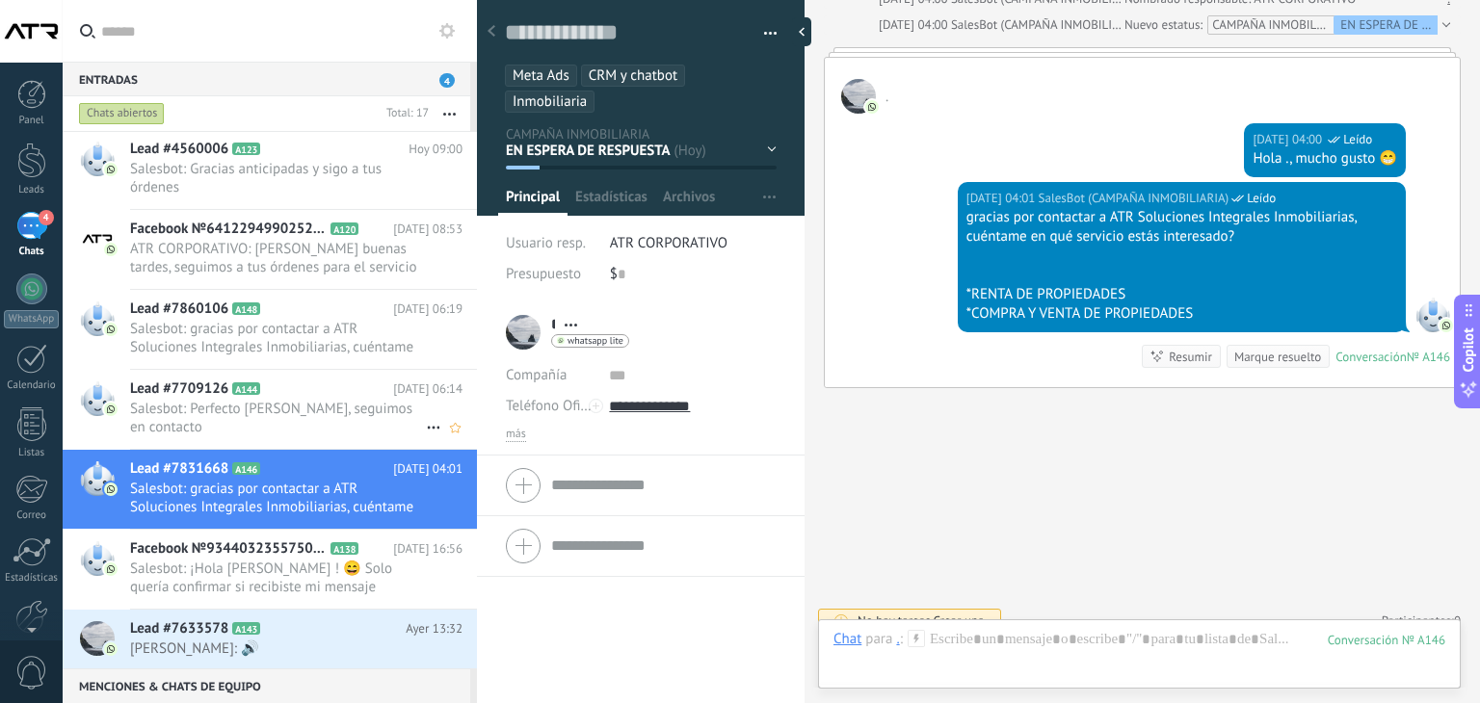
click at [291, 414] on span "Salesbot: Perfecto [PERSON_NAME], seguimos en contacto" at bounding box center [278, 418] width 296 height 37
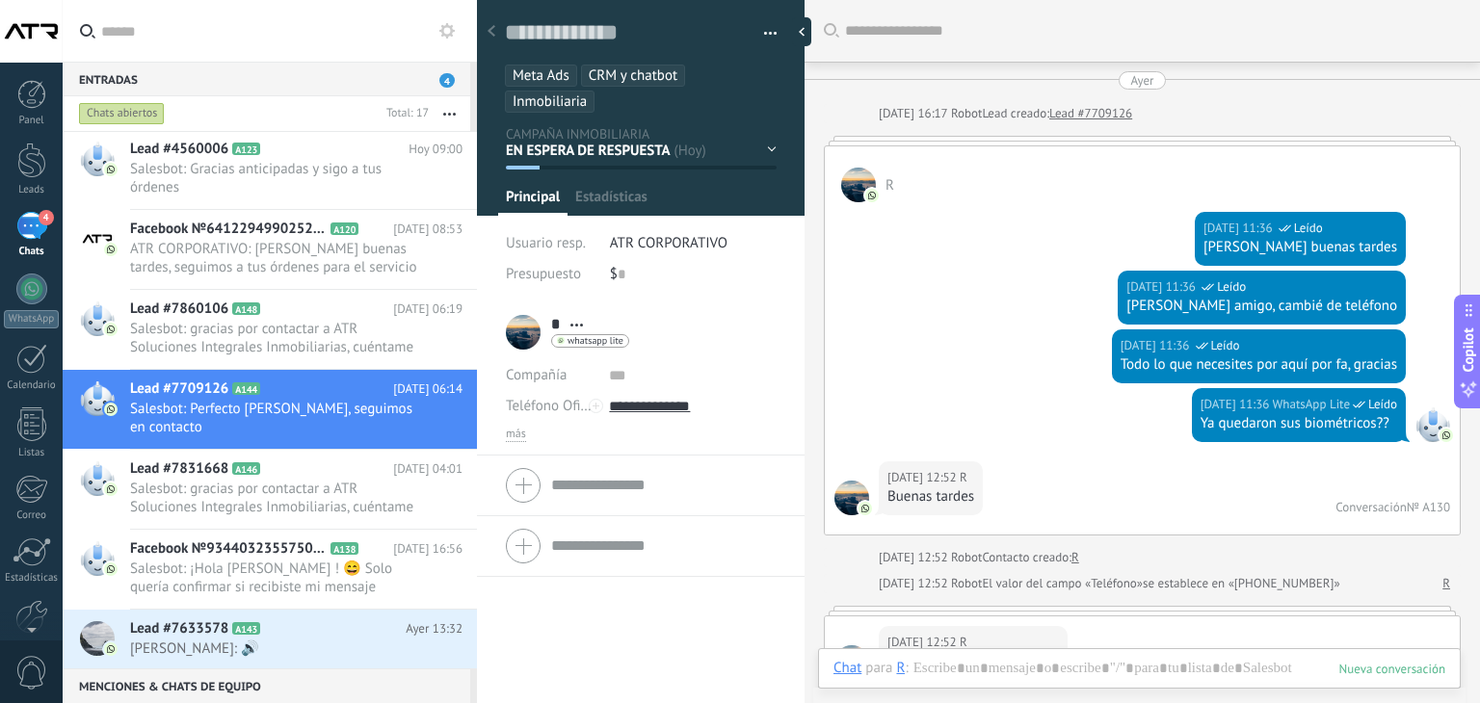
scroll to position [1498, 0]
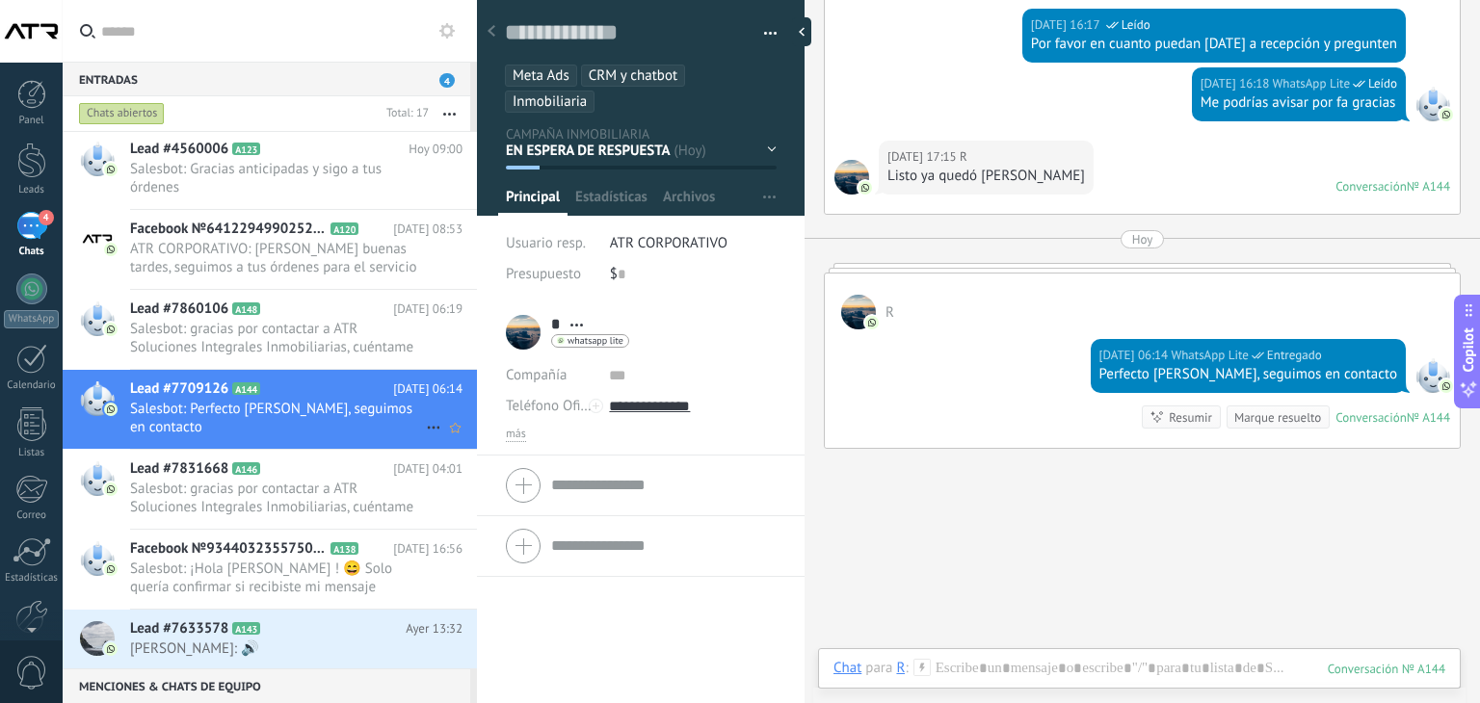
click at [426, 422] on icon at bounding box center [433, 427] width 23 height 23
click at [509, 439] on span "Conversación cerrada" at bounding box center [519, 436] width 131 height 39
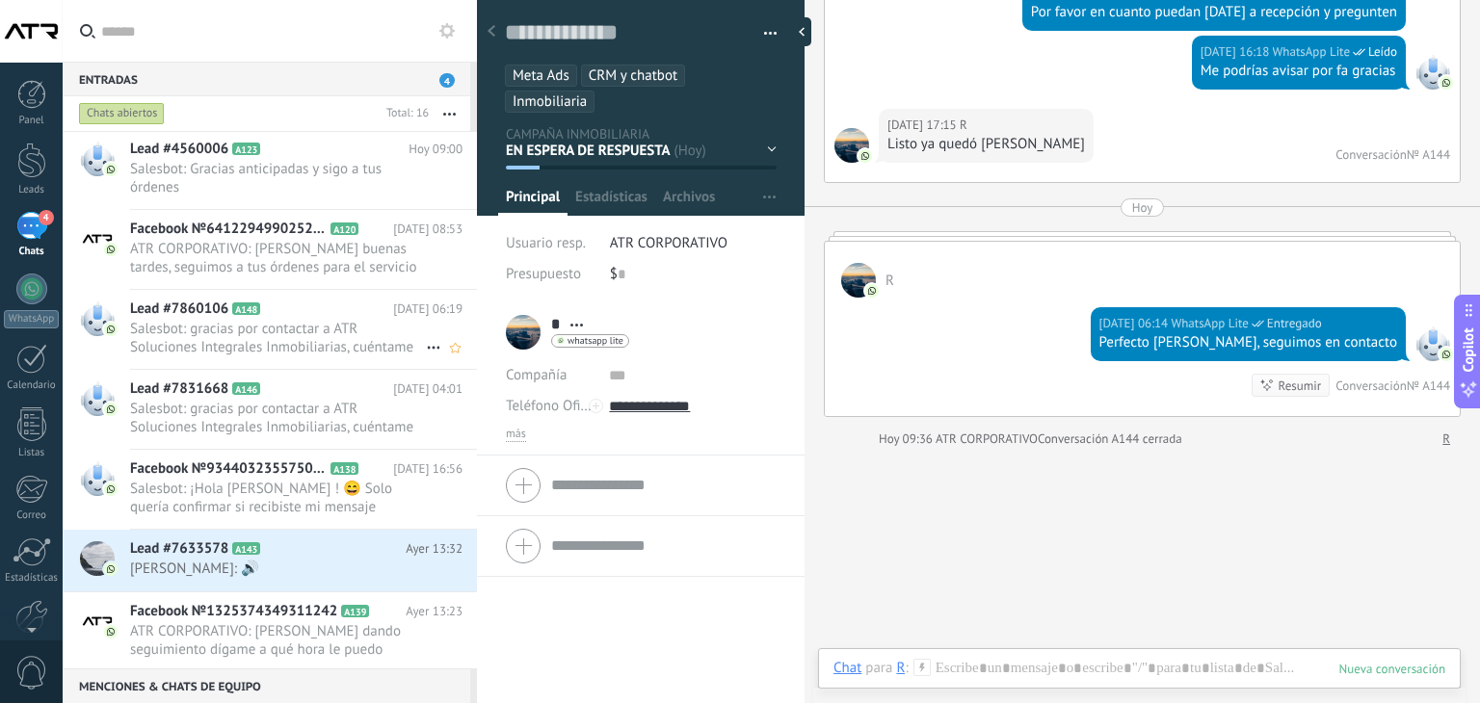
click at [319, 329] on span "Salesbot: gracias por contactar a ATR Soluciones Integrales Inmobiliarias, cuén…" at bounding box center [278, 338] width 296 height 37
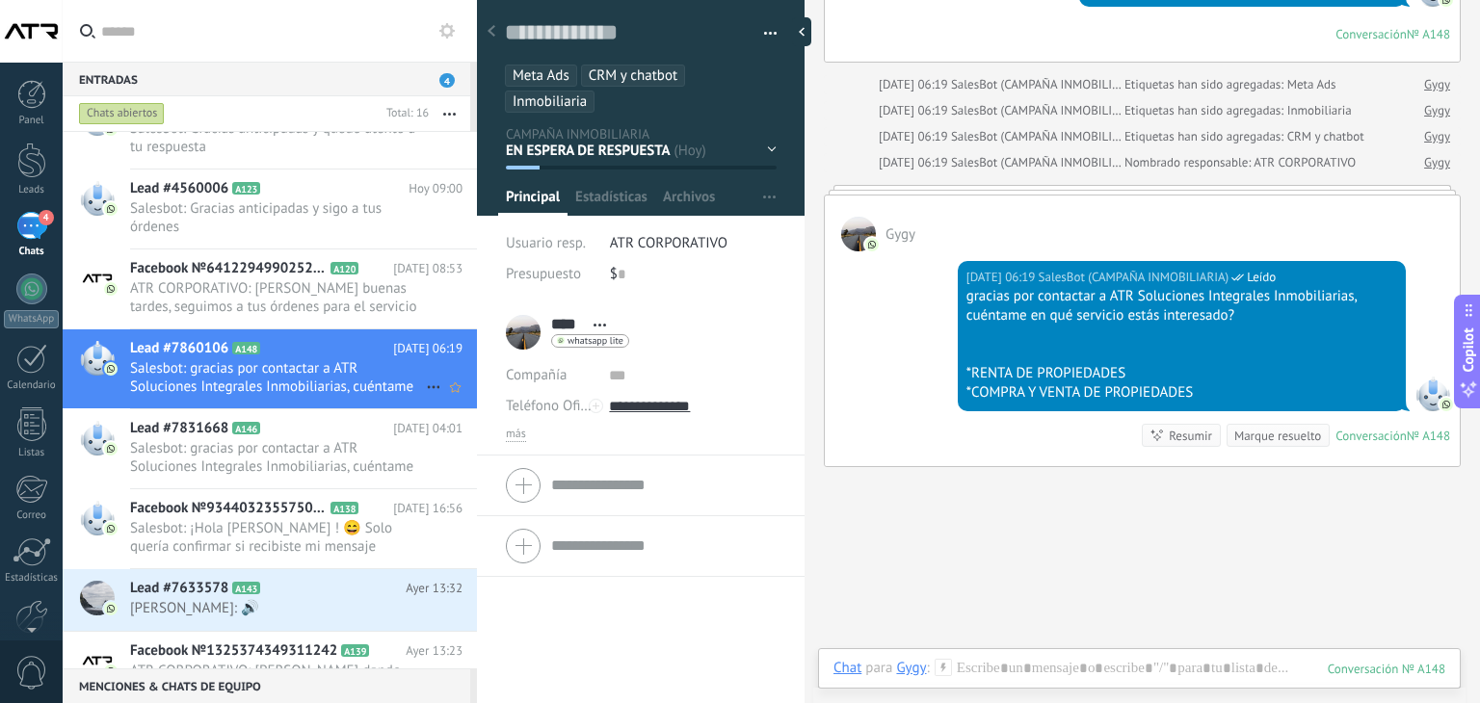
scroll to position [351, 0]
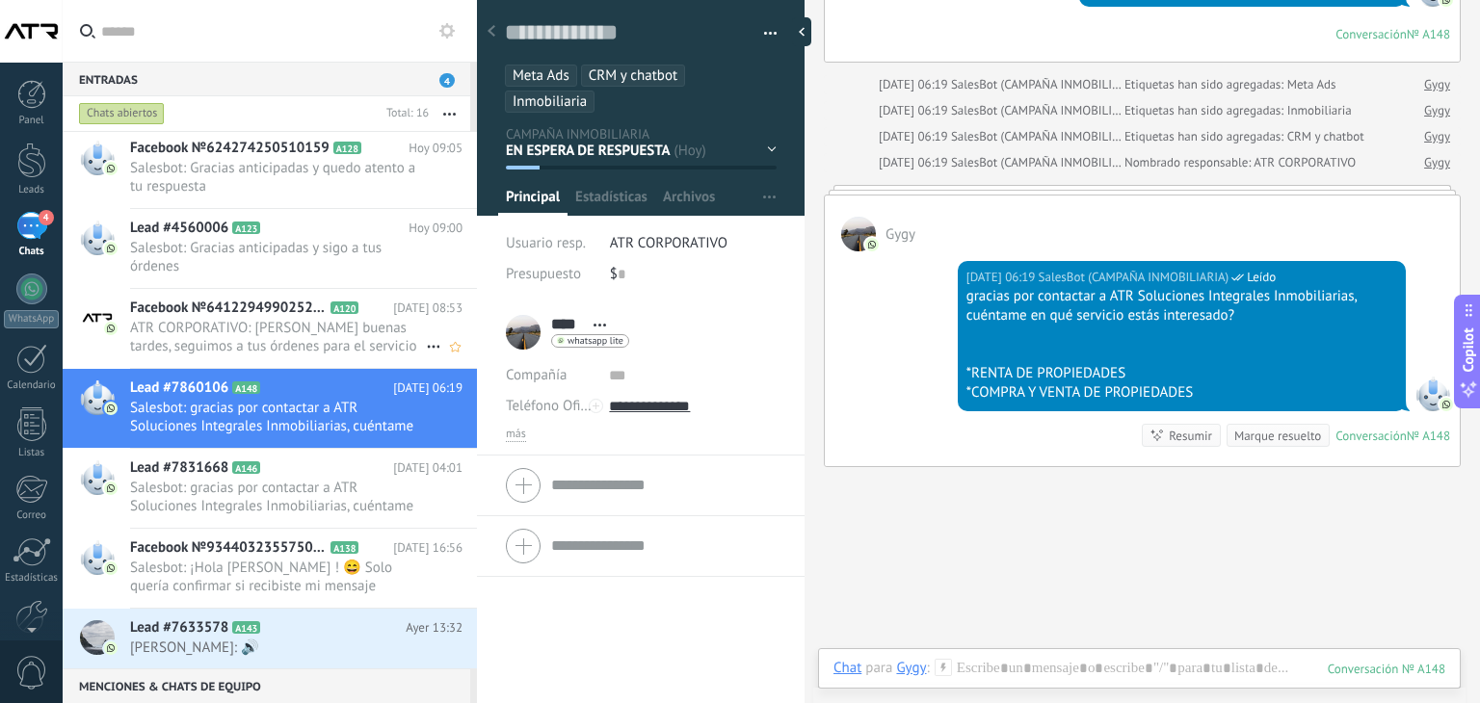
click at [256, 337] on span "ATR CORPORATIVO: [PERSON_NAME] buenas tardes, seguimos a tus órdenes para el se…" at bounding box center [278, 337] width 296 height 37
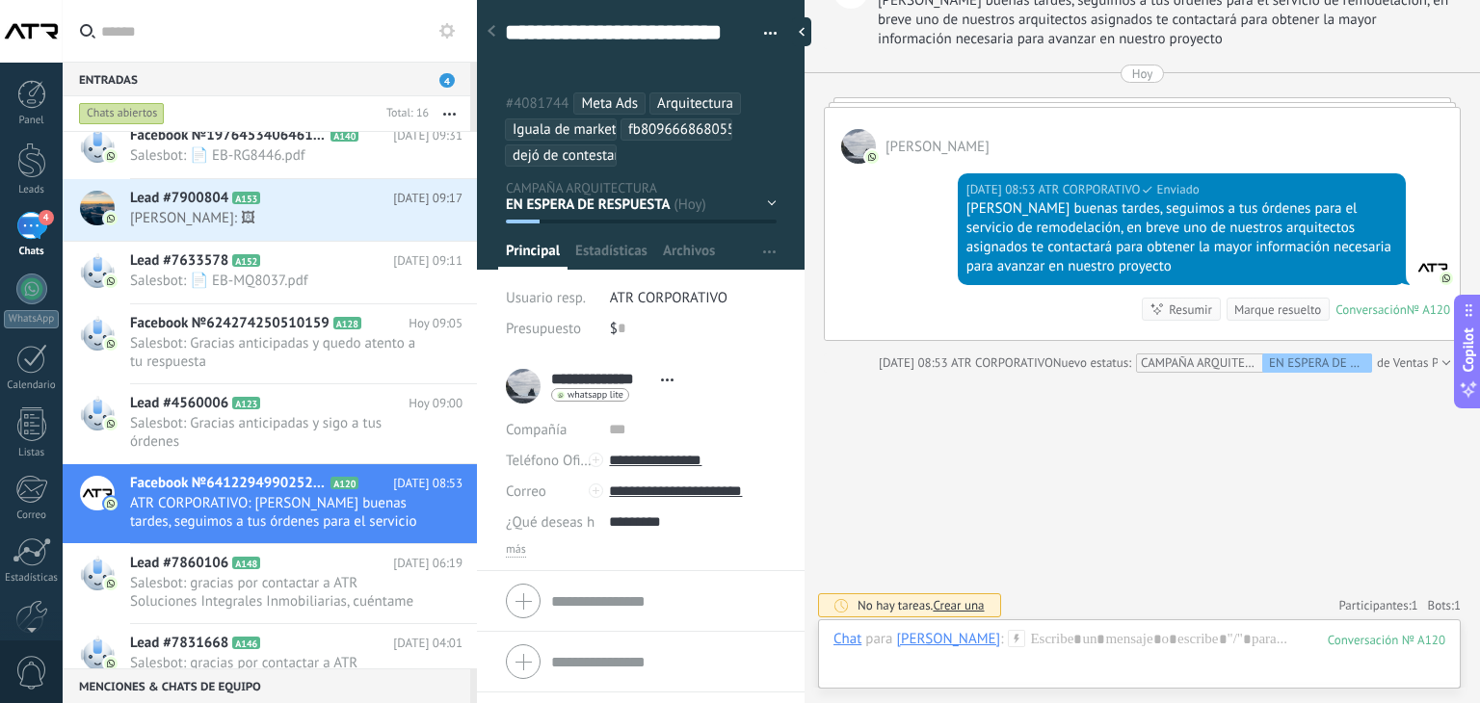
scroll to position [2013, 0]
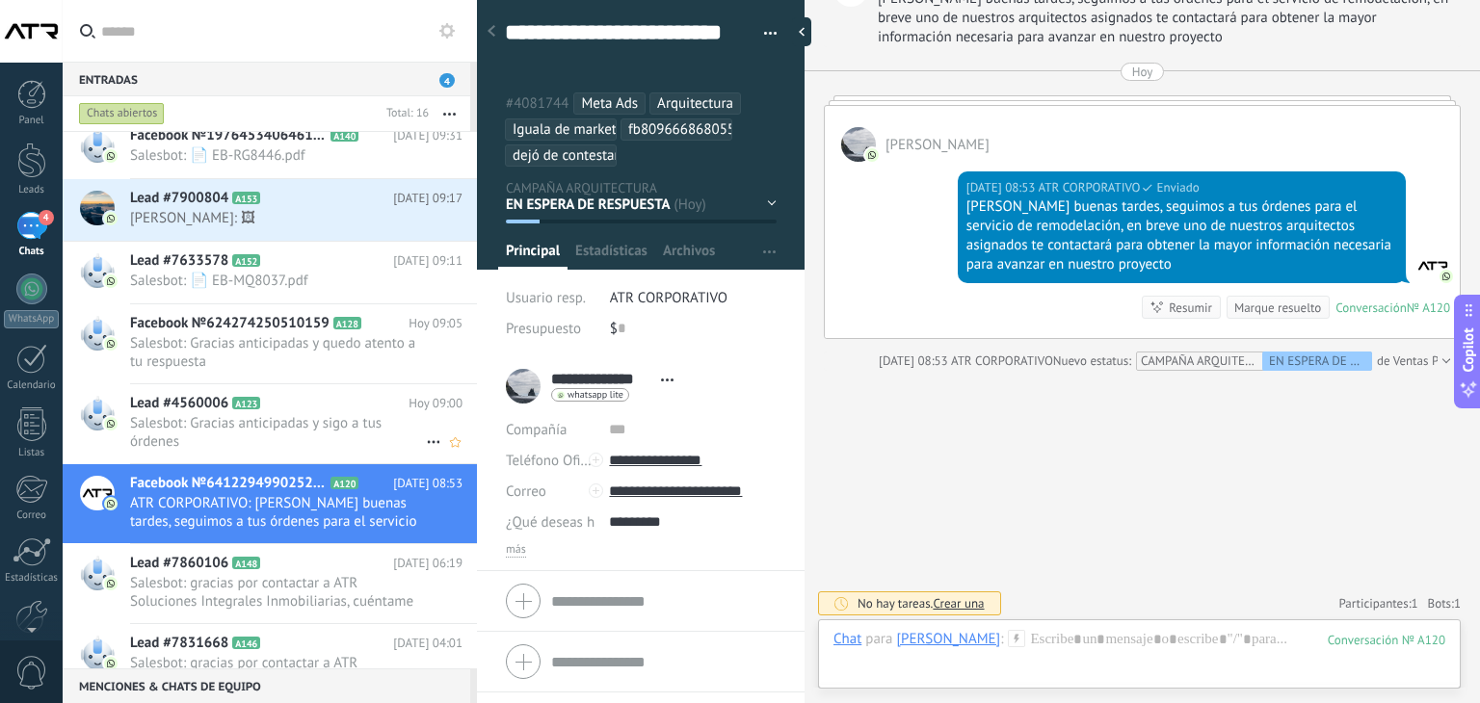
click at [328, 417] on span "Salesbot: Gracias anticipadas y sigo a tus órdenes" at bounding box center [278, 432] width 296 height 37
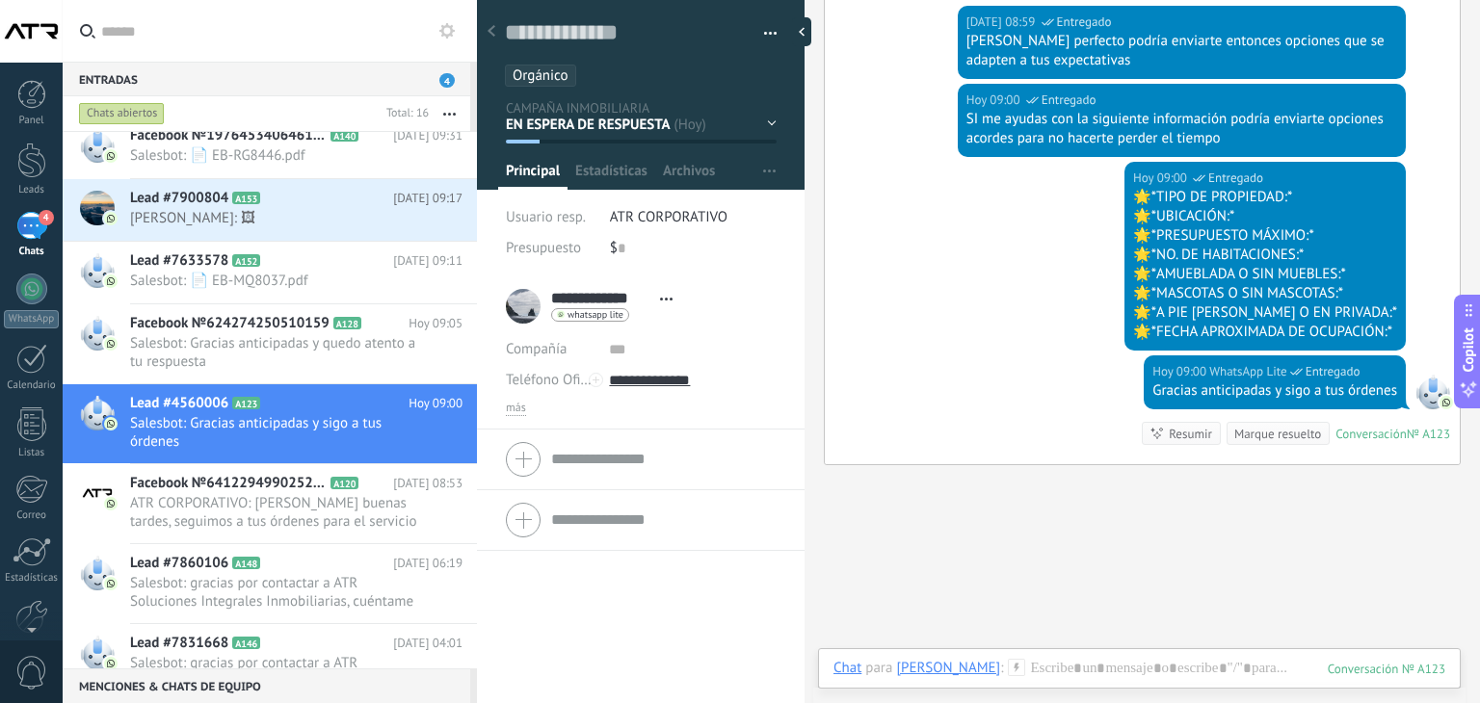
scroll to position [1599, 0]
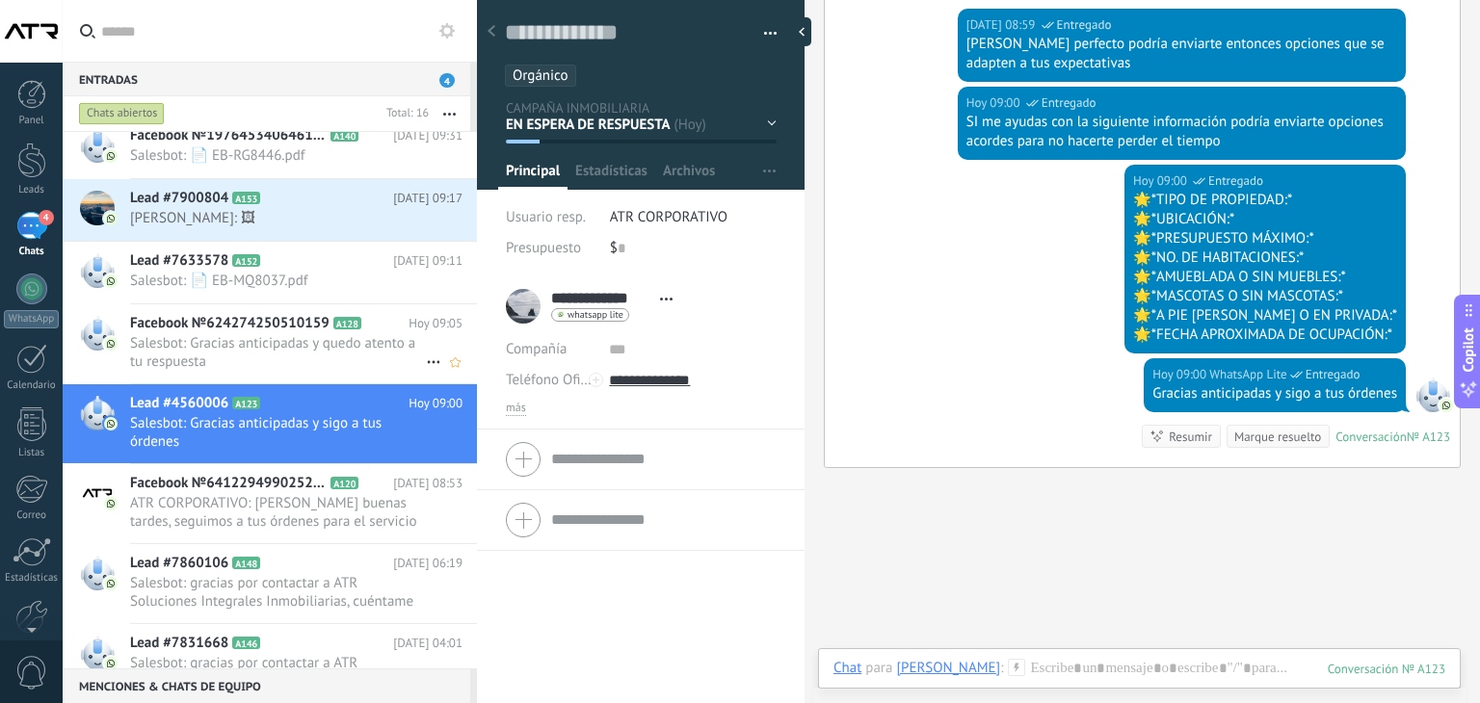
click at [276, 337] on span "Salesbot: Gracias anticipadas y quedo atento a tu respuesta" at bounding box center [278, 352] width 296 height 37
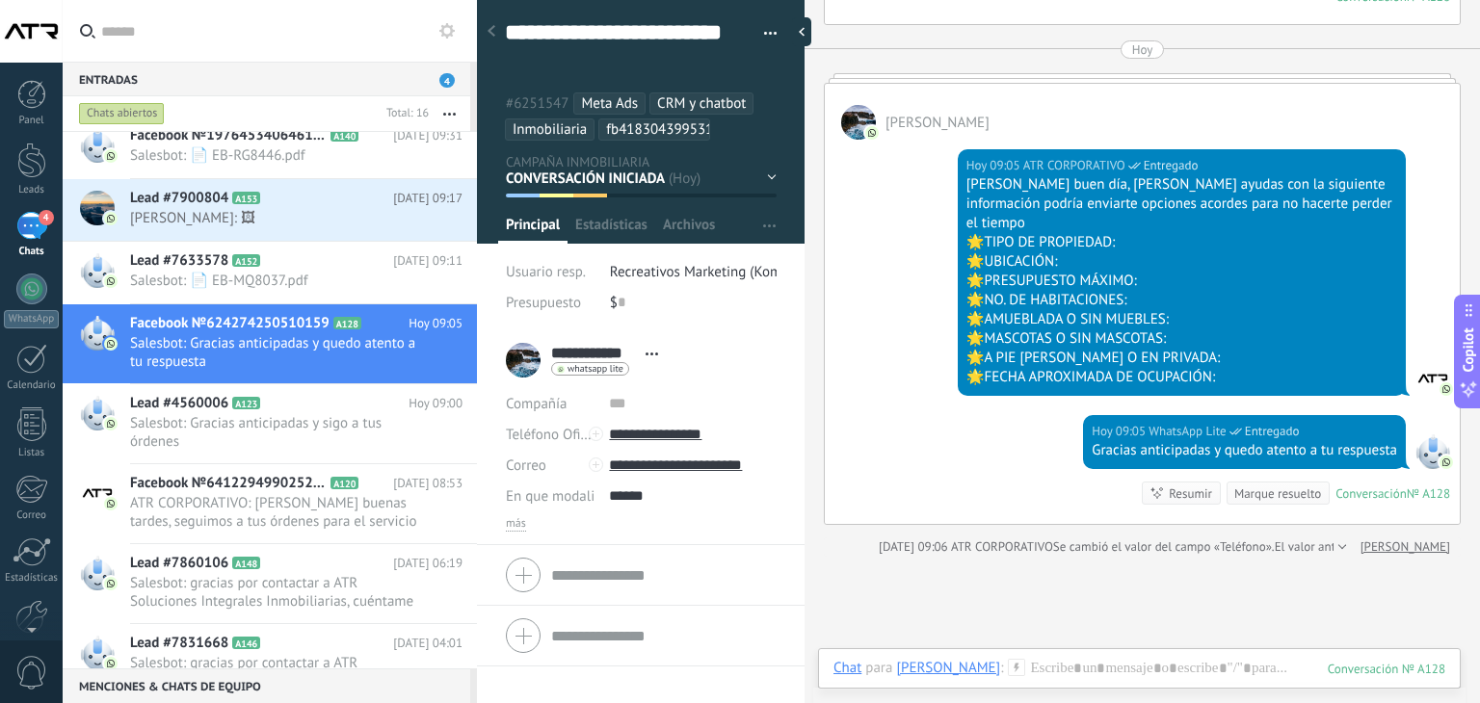
scroll to position [741, 0]
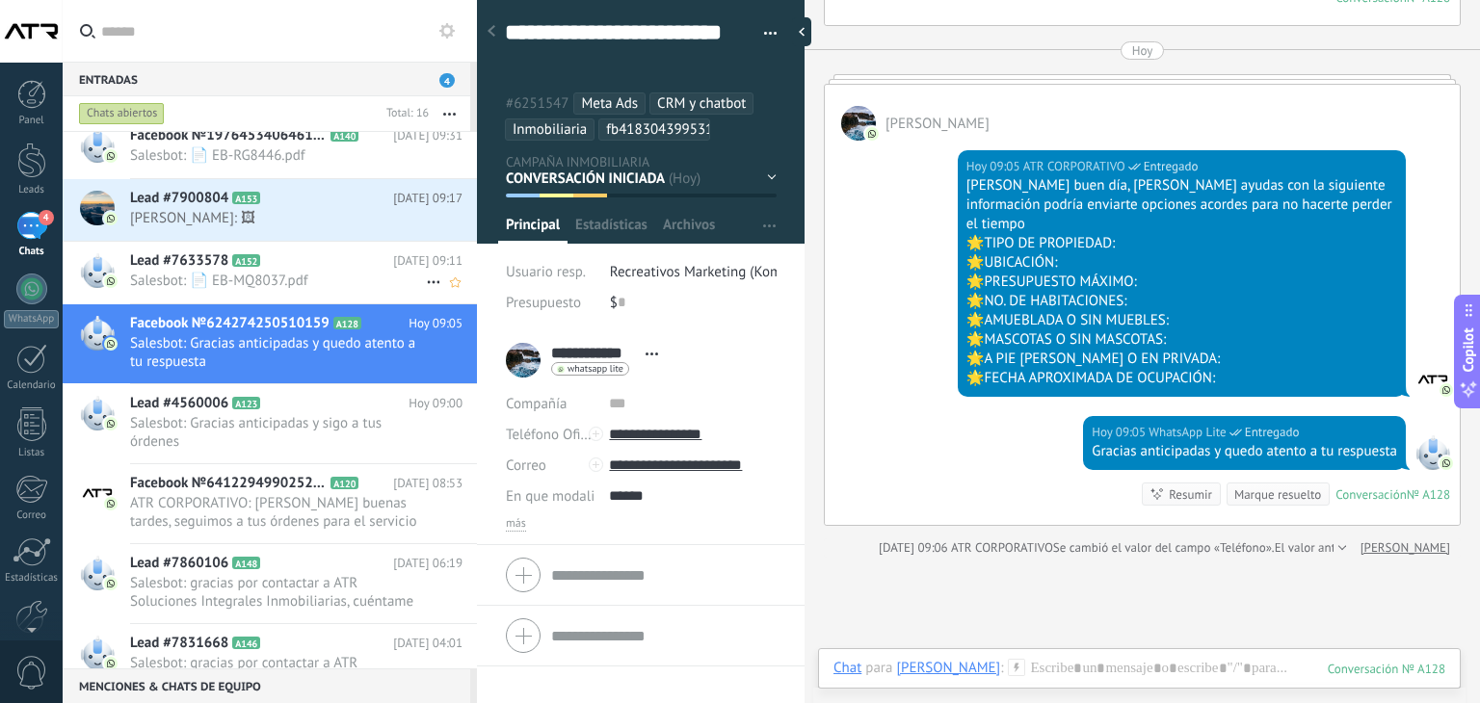
click at [179, 275] on span "Salesbot: 📄 EB-MQ8037.pdf" at bounding box center [278, 281] width 296 height 18
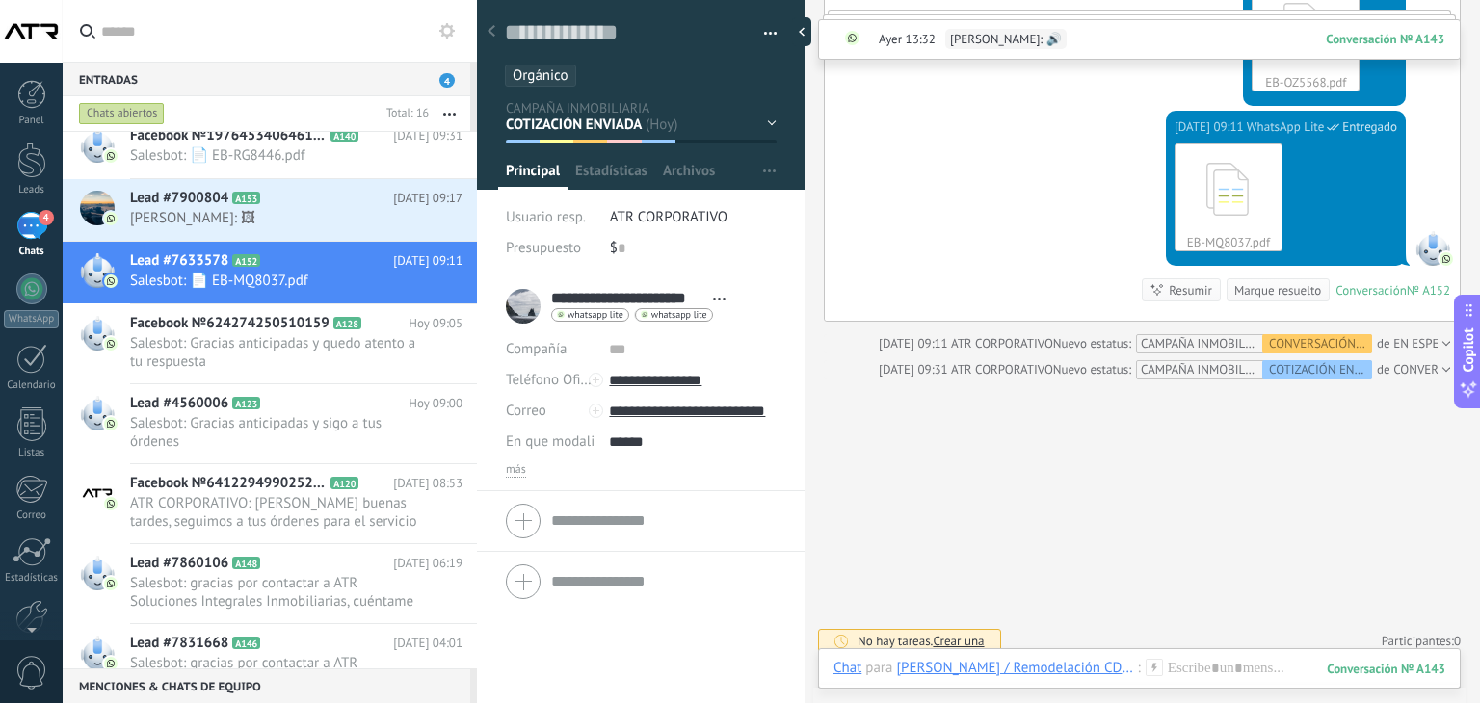
scroll to position [2045, 0]
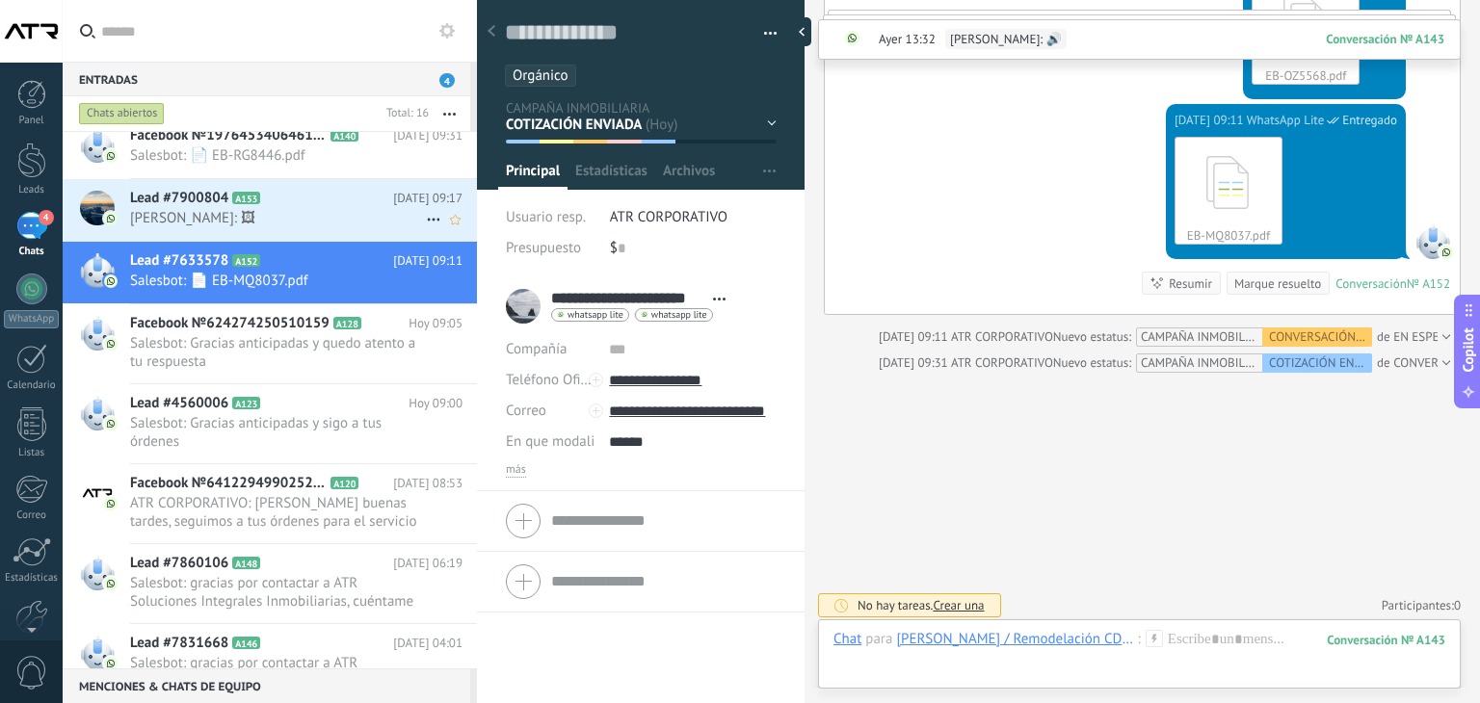
click at [294, 209] on span "[PERSON_NAME]: 🖼" at bounding box center [278, 218] width 296 height 18
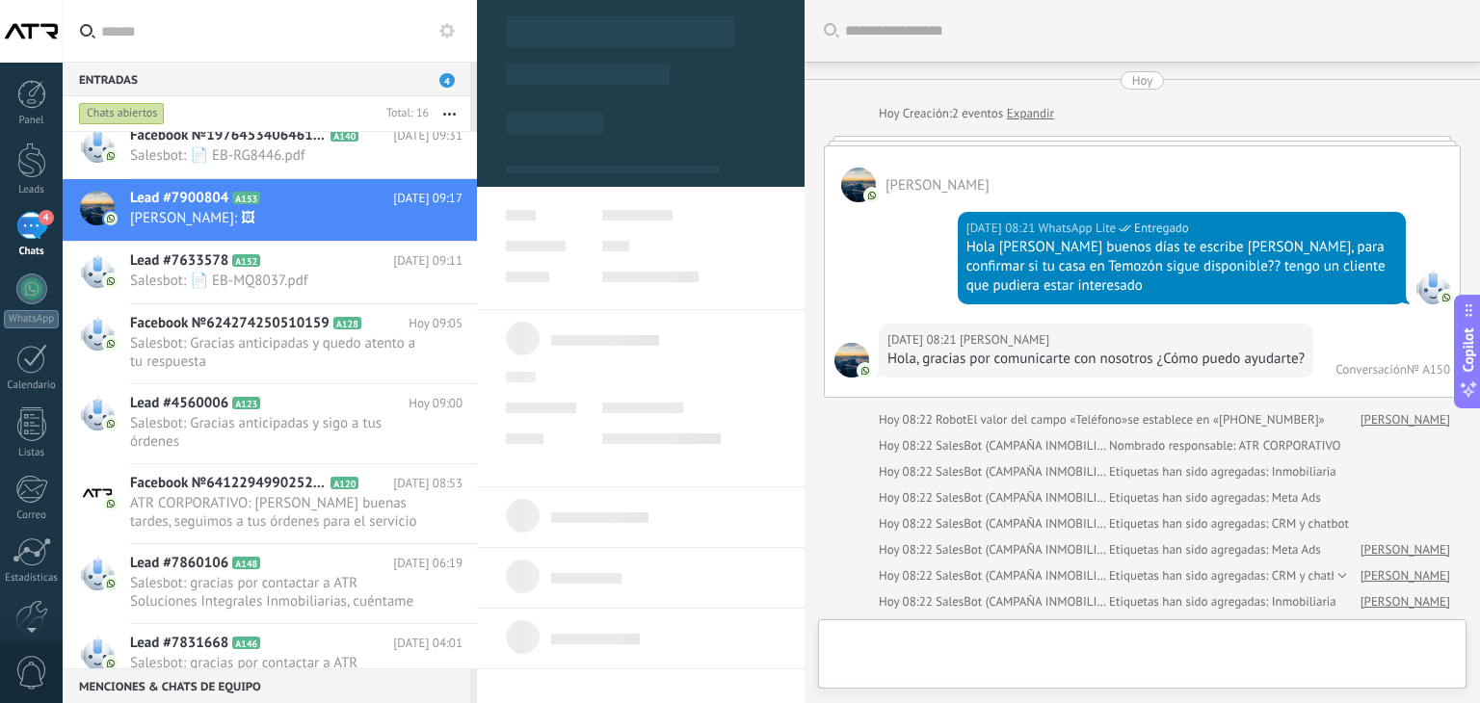
scroll to position [1324, 0]
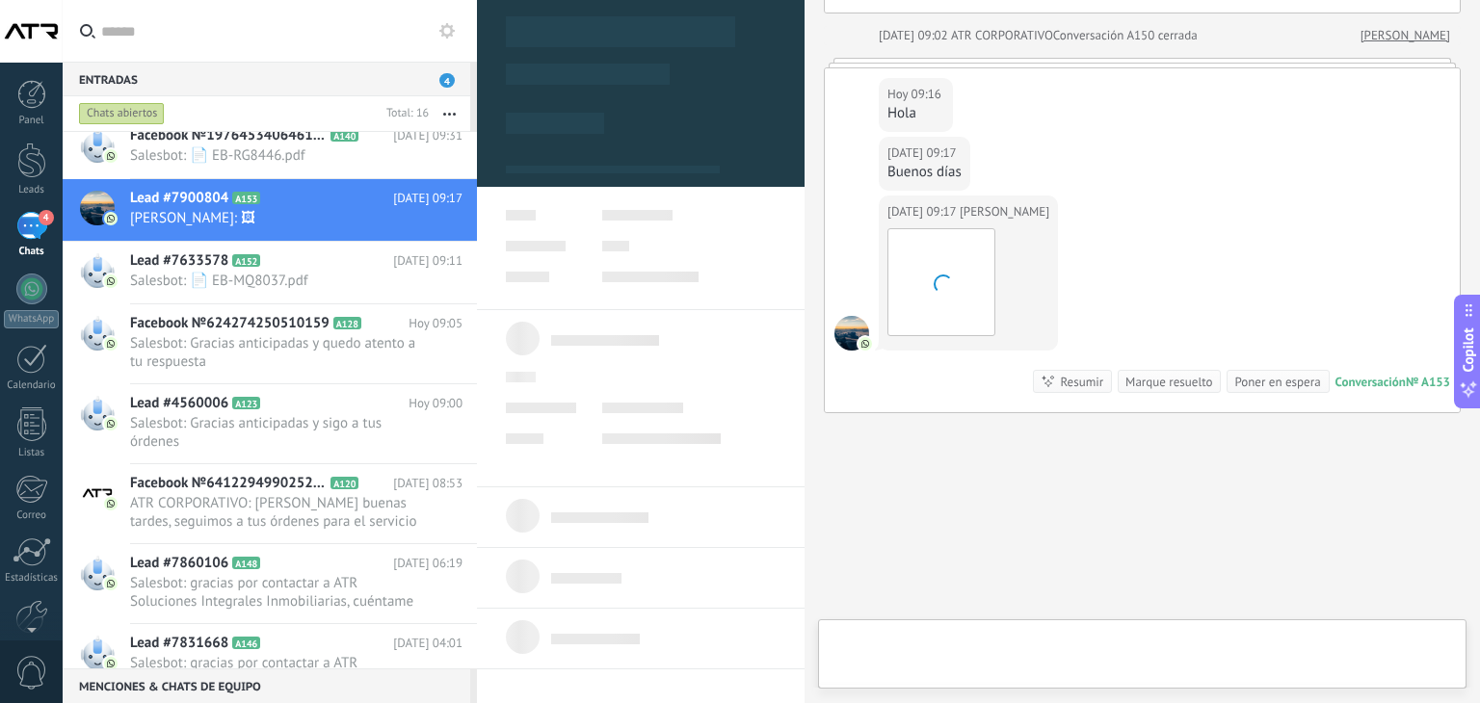
type textarea "**********"
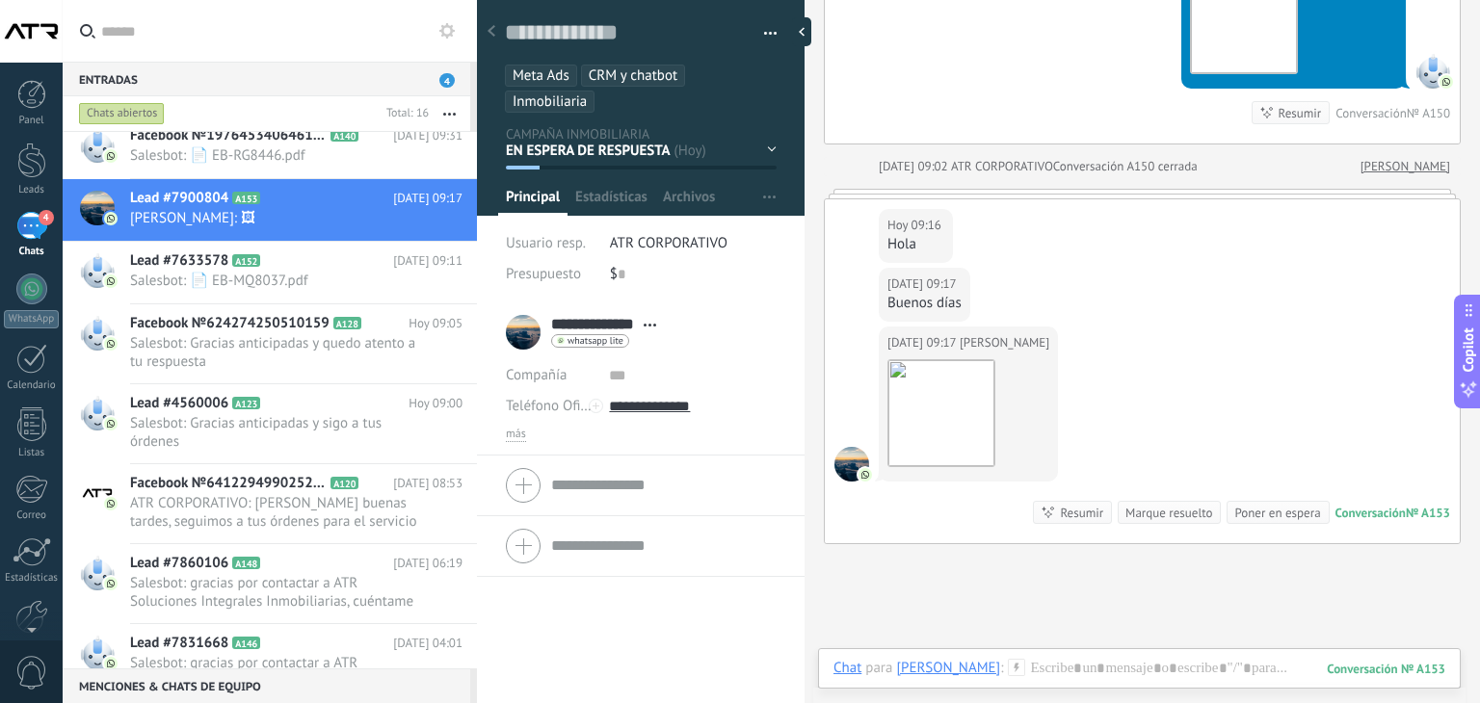
scroll to position [1139, 0]
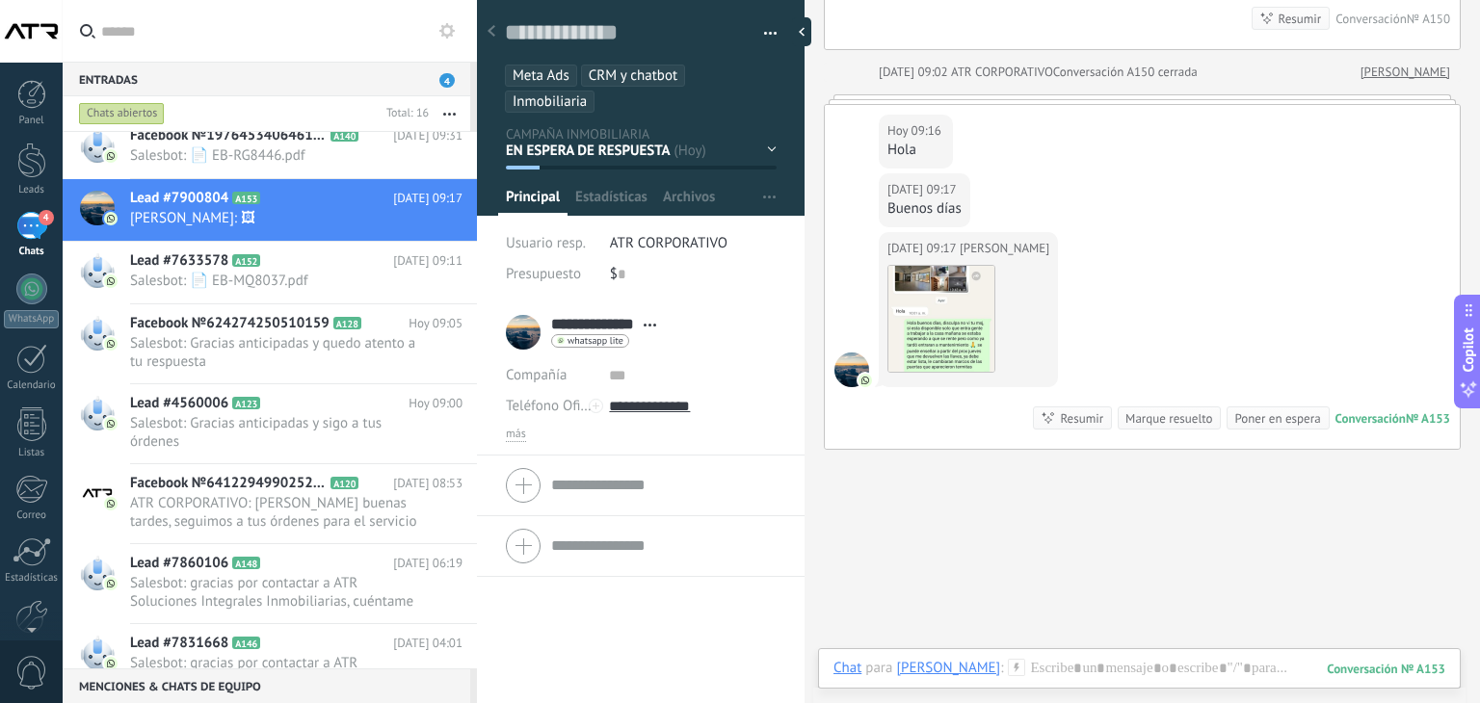
scroll to position [1324, 0]
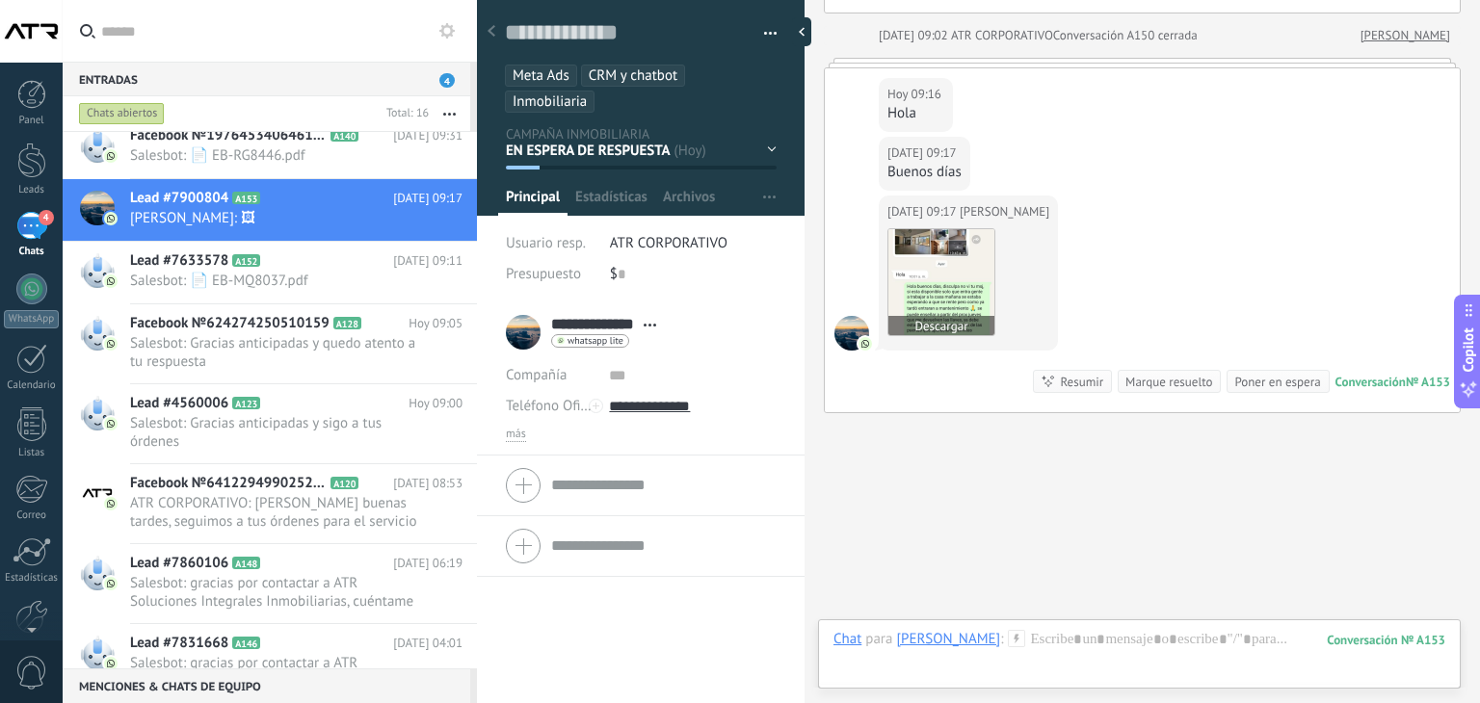
click at [949, 275] on img at bounding box center [941, 282] width 106 height 106
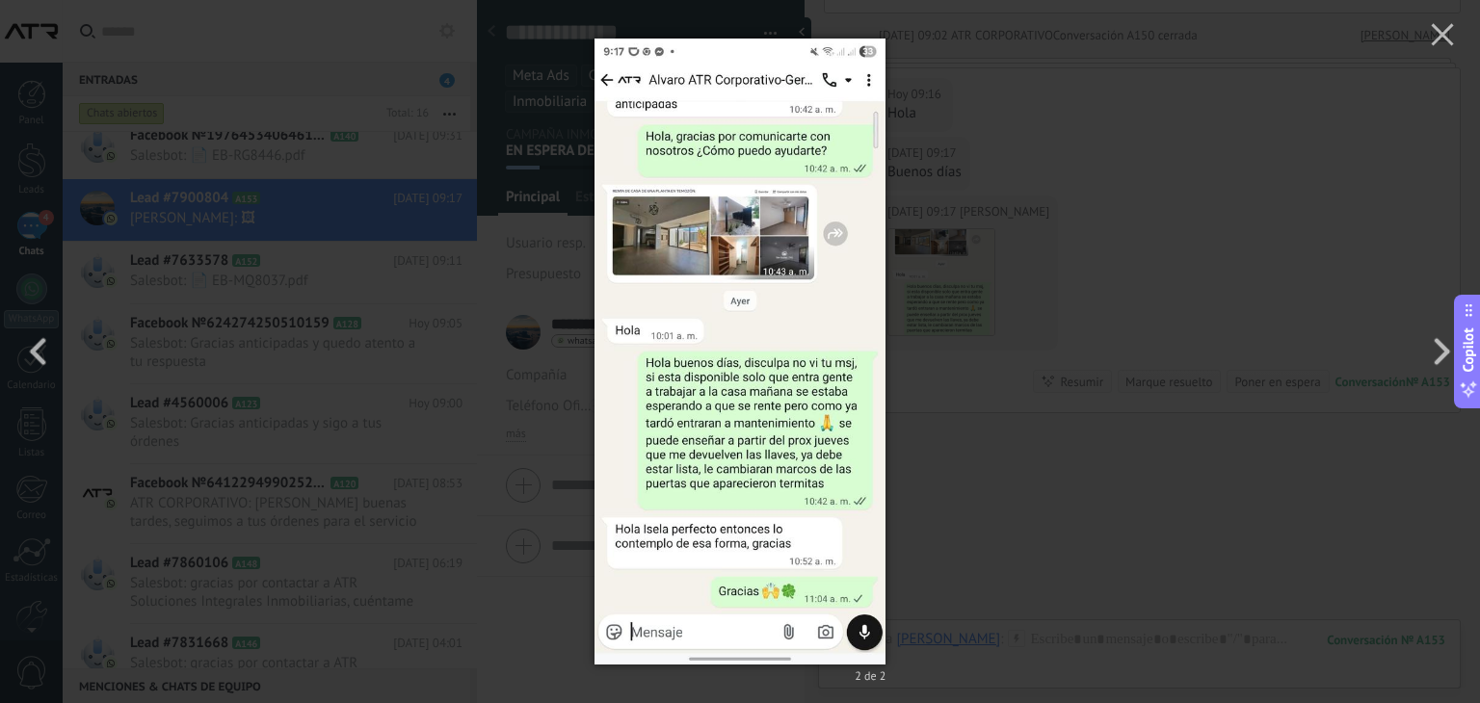
click at [985, 451] on div "2 de 2" at bounding box center [740, 351] width 1480 height 703
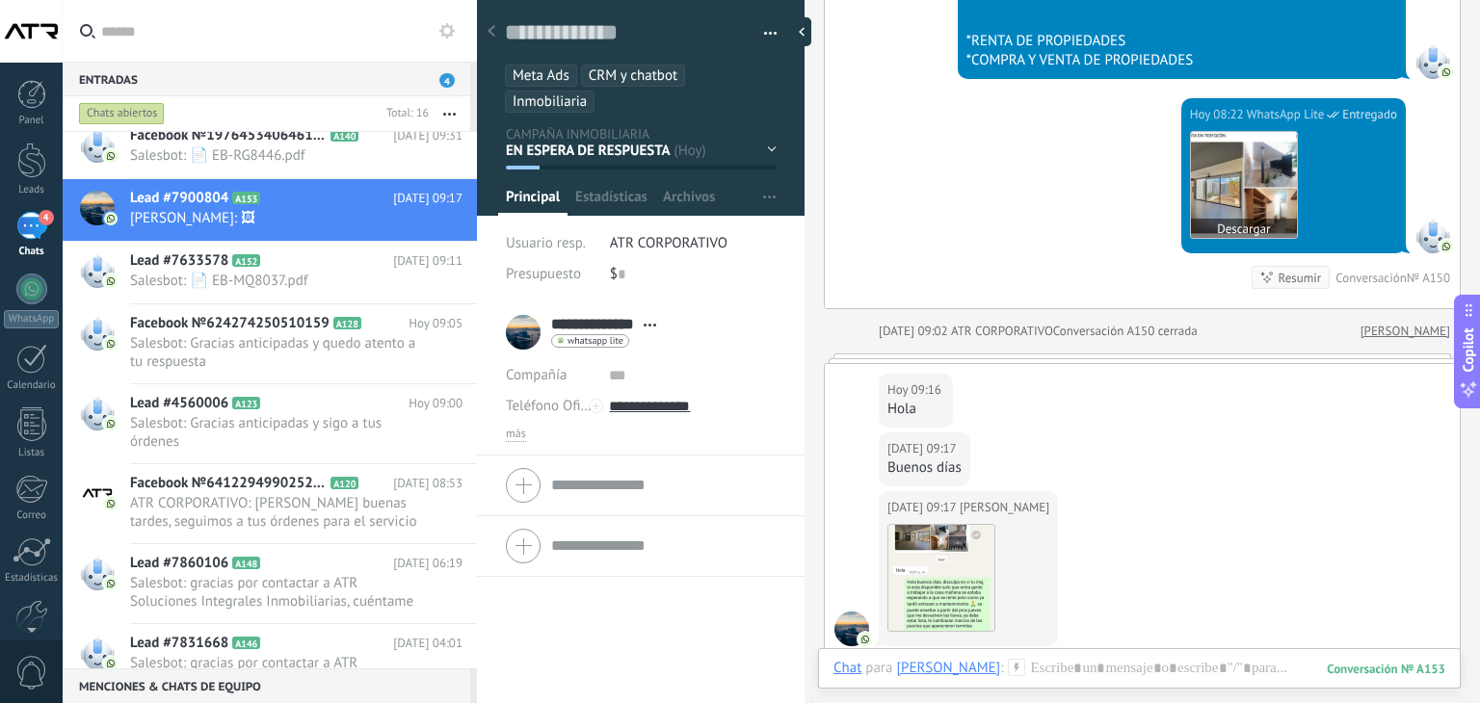
scroll to position [1035, 0]
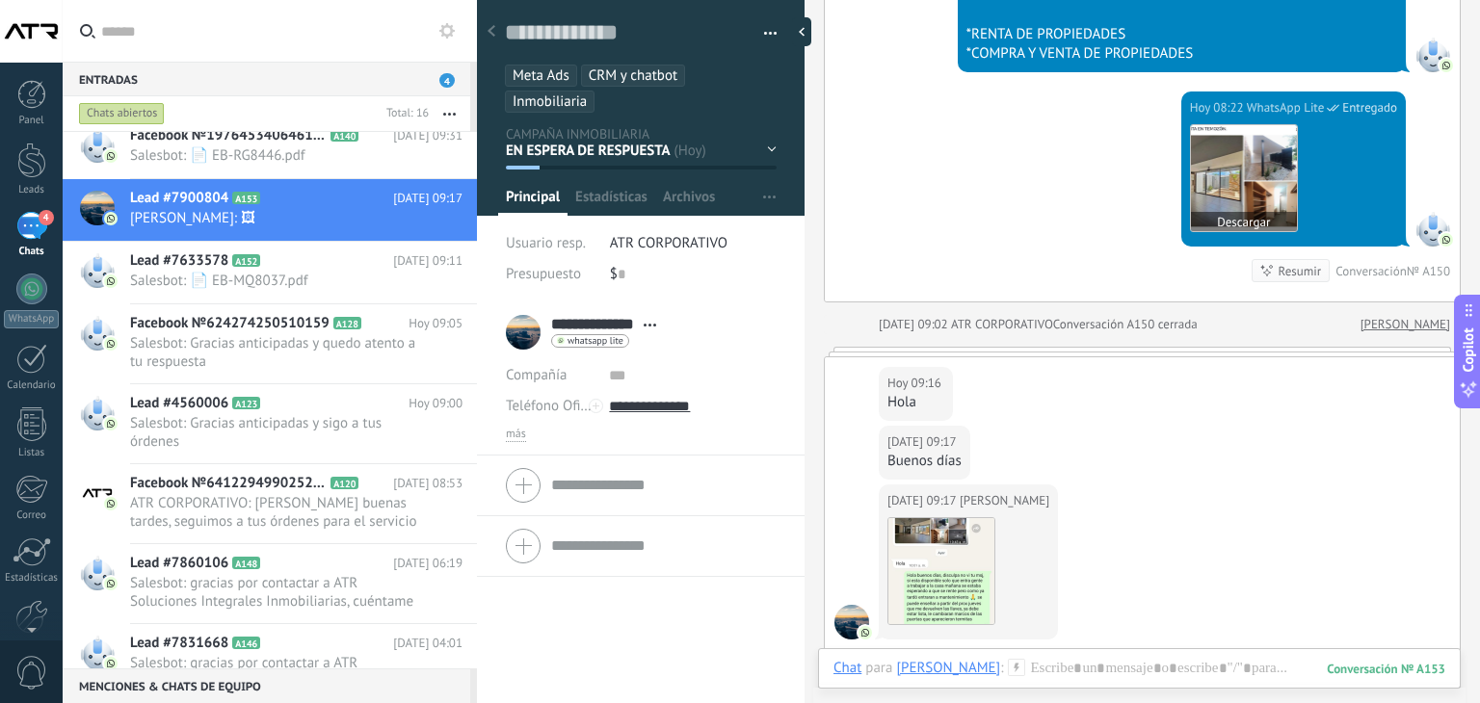
click at [1226, 161] on img at bounding box center [1244, 178] width 106 height 106
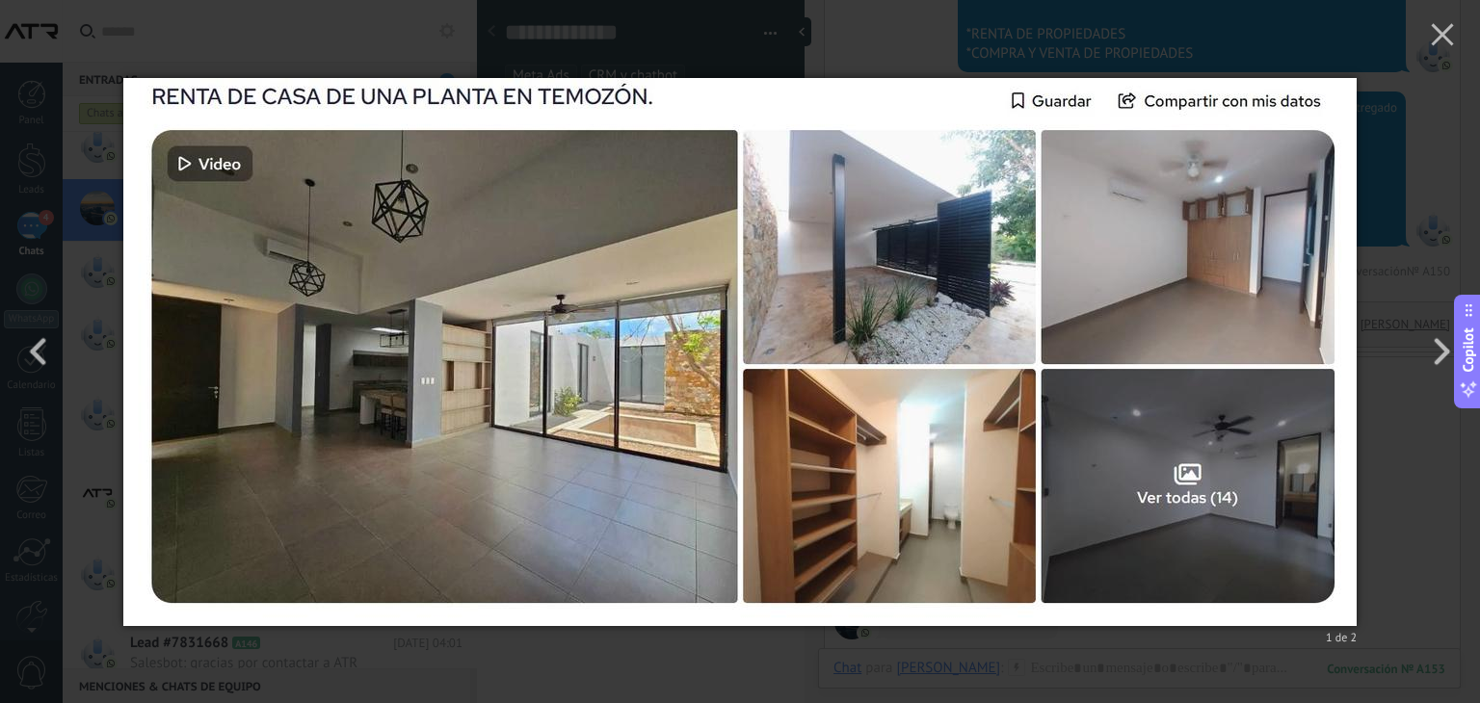
click at [1392, 252] on div "1 de 2" at bounding box center [740, 351] width 1480 height 703
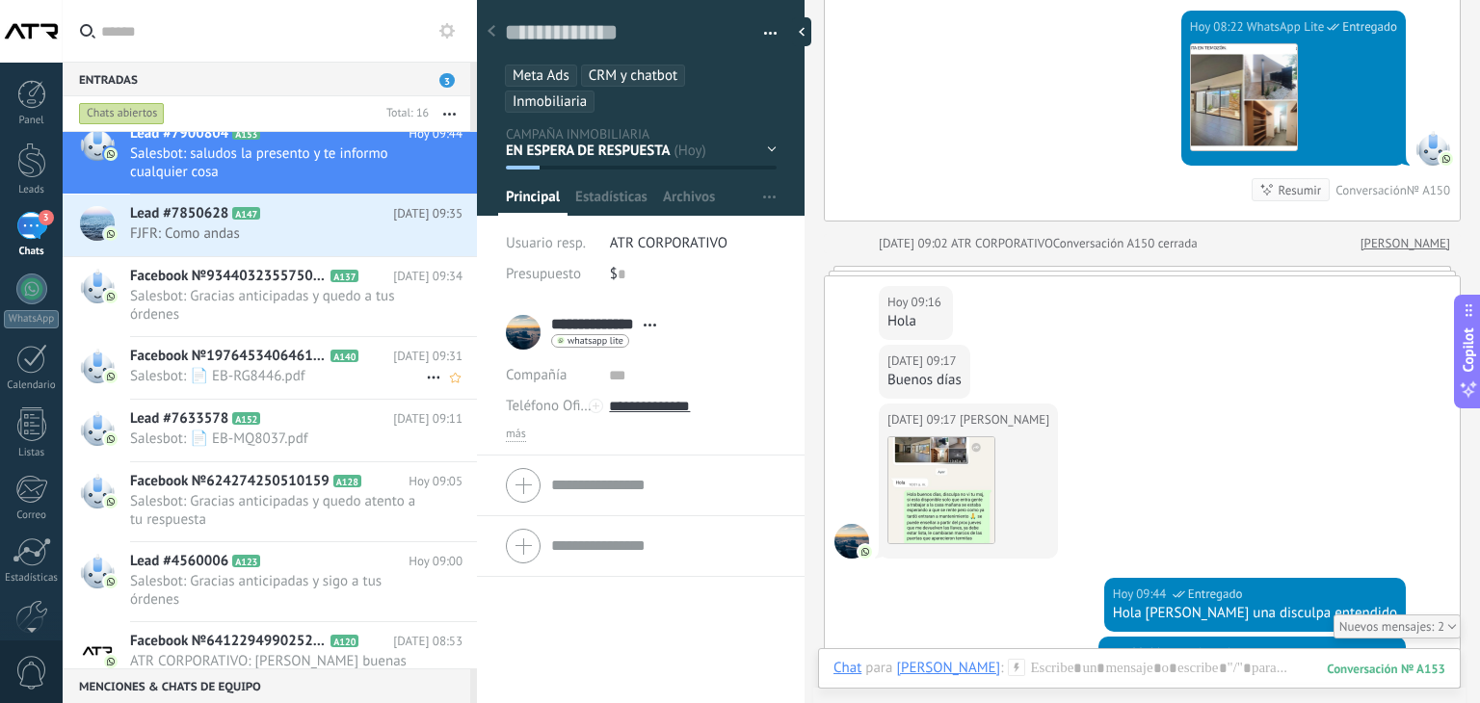
scroll to position [0, 0]
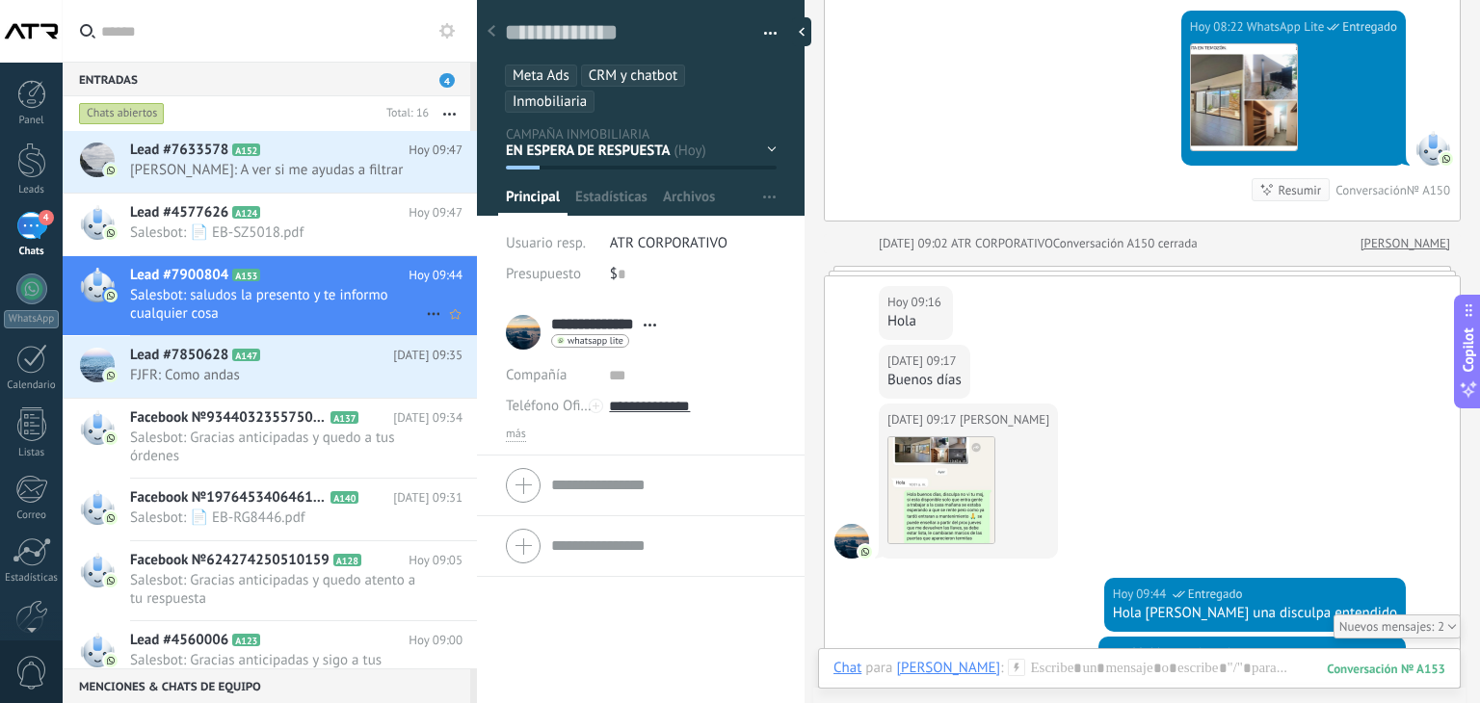
click at [431, 316] on use at bounding box center [433, 314] width 13 height 3
click at [491, 340] on span "Conversación cerrada" at bounding box center [519, 341] width 131 height 39
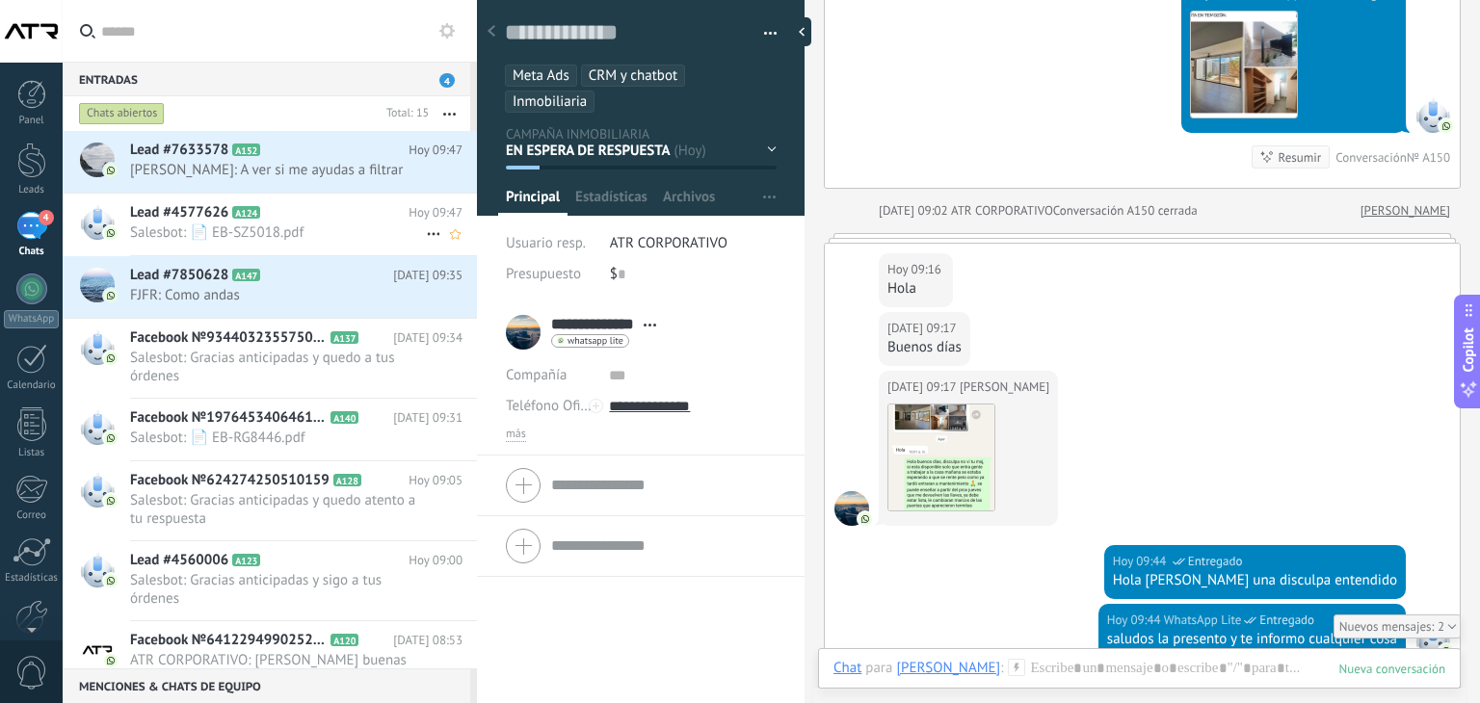
click at [328, 242] on span "Salesbot: 📄 EB-SZ5018.pdf" at bounding box center [278, 232] width 296 height 18
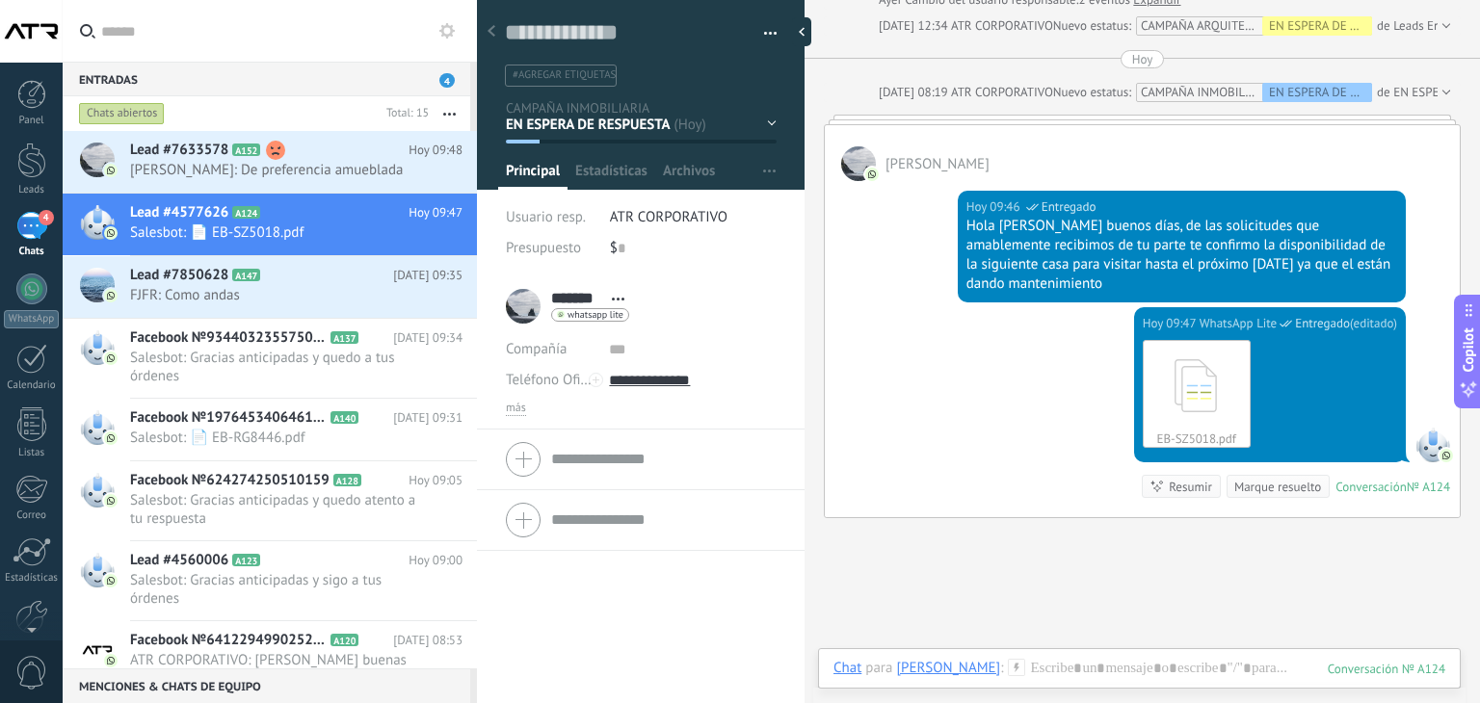
scroll to position [1345, 0]
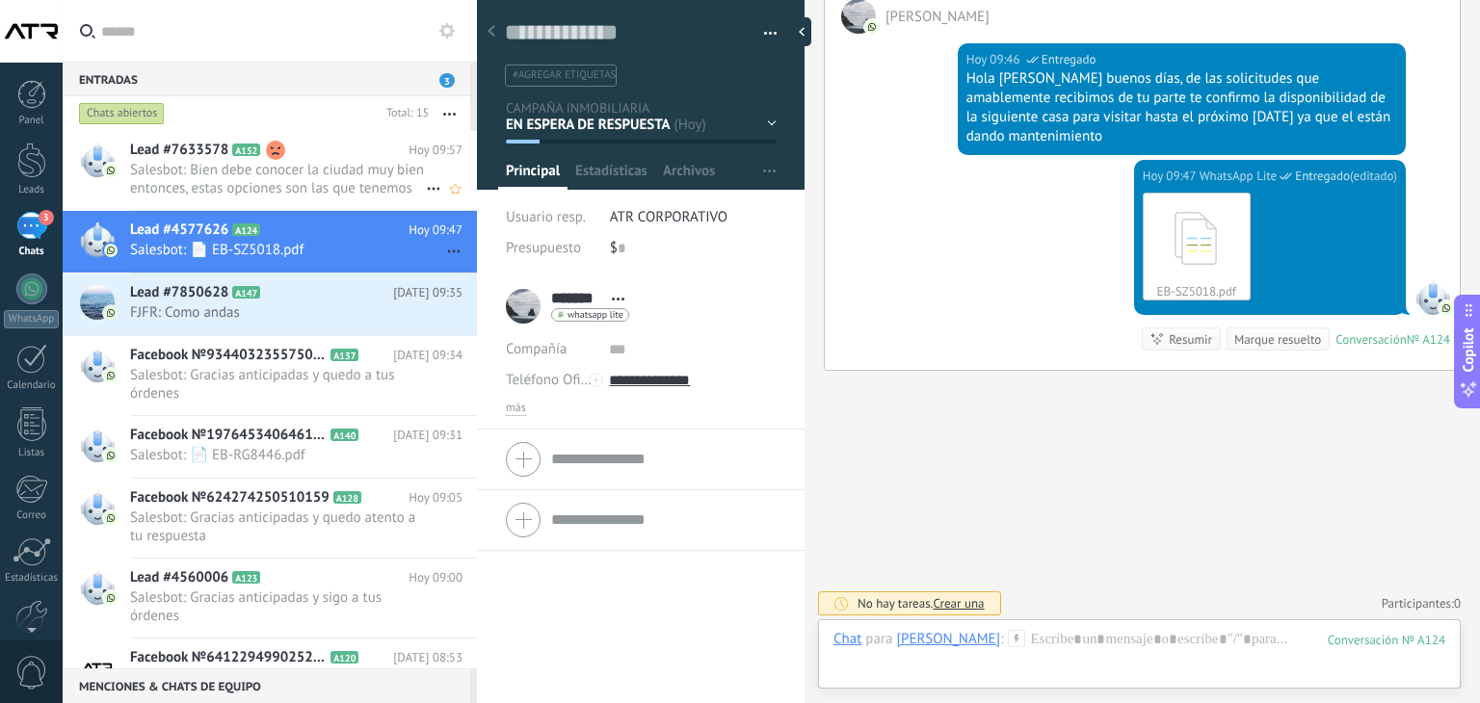
click at [312, 181] on span "Salesbot: Bien debe conocer la ciudad muy bien entonces, estas opciones son las…" at bounding box center [278, 179] width 296 height 37
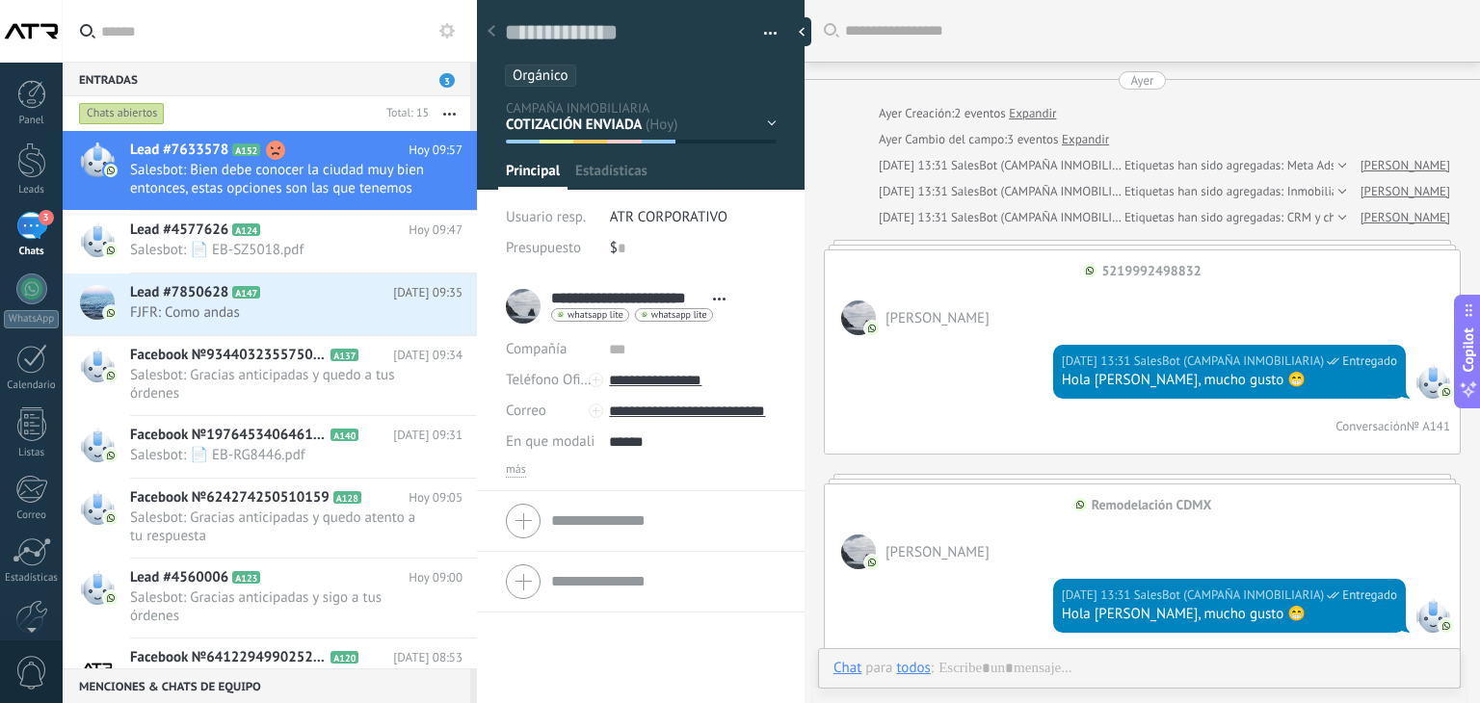
scroll to position [2614, 0]
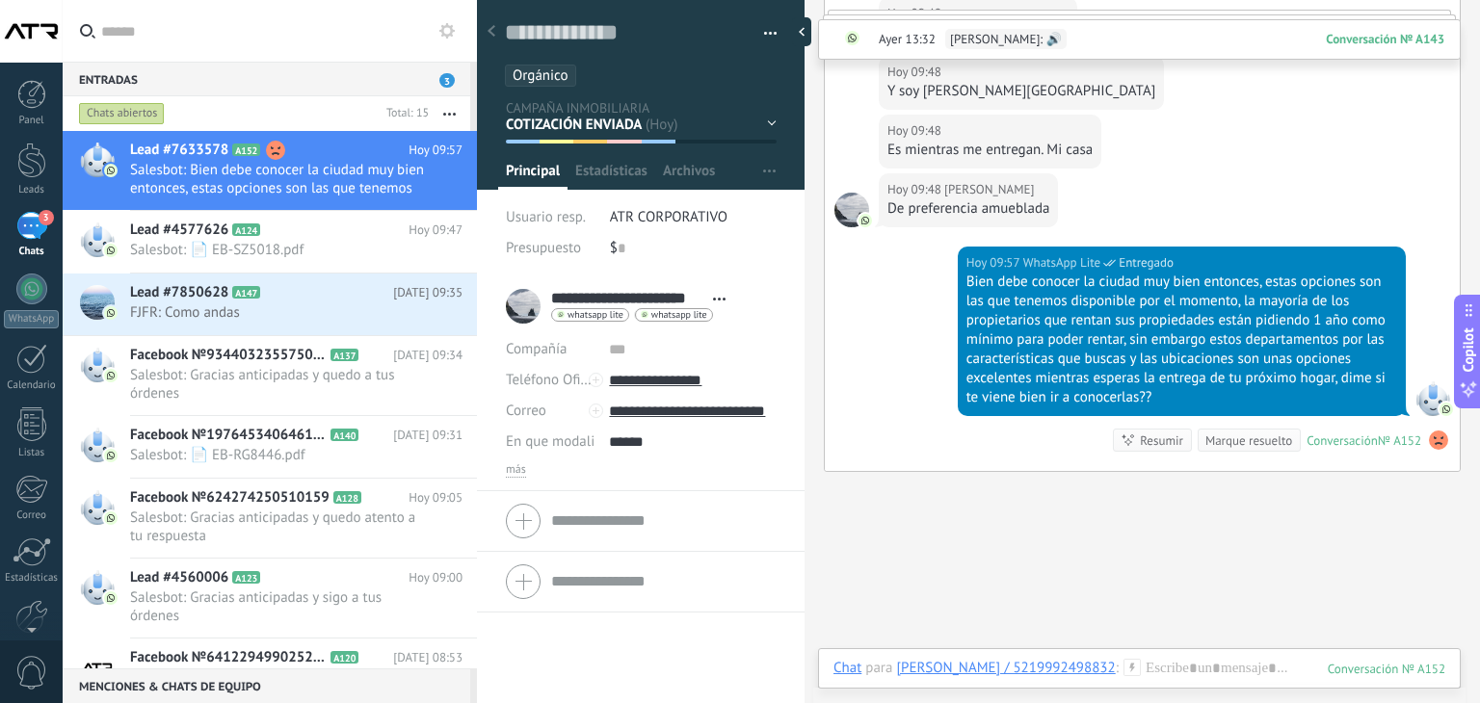
click at [1437, 435] on use at bounding box center [1438, 440] width 19 height 19
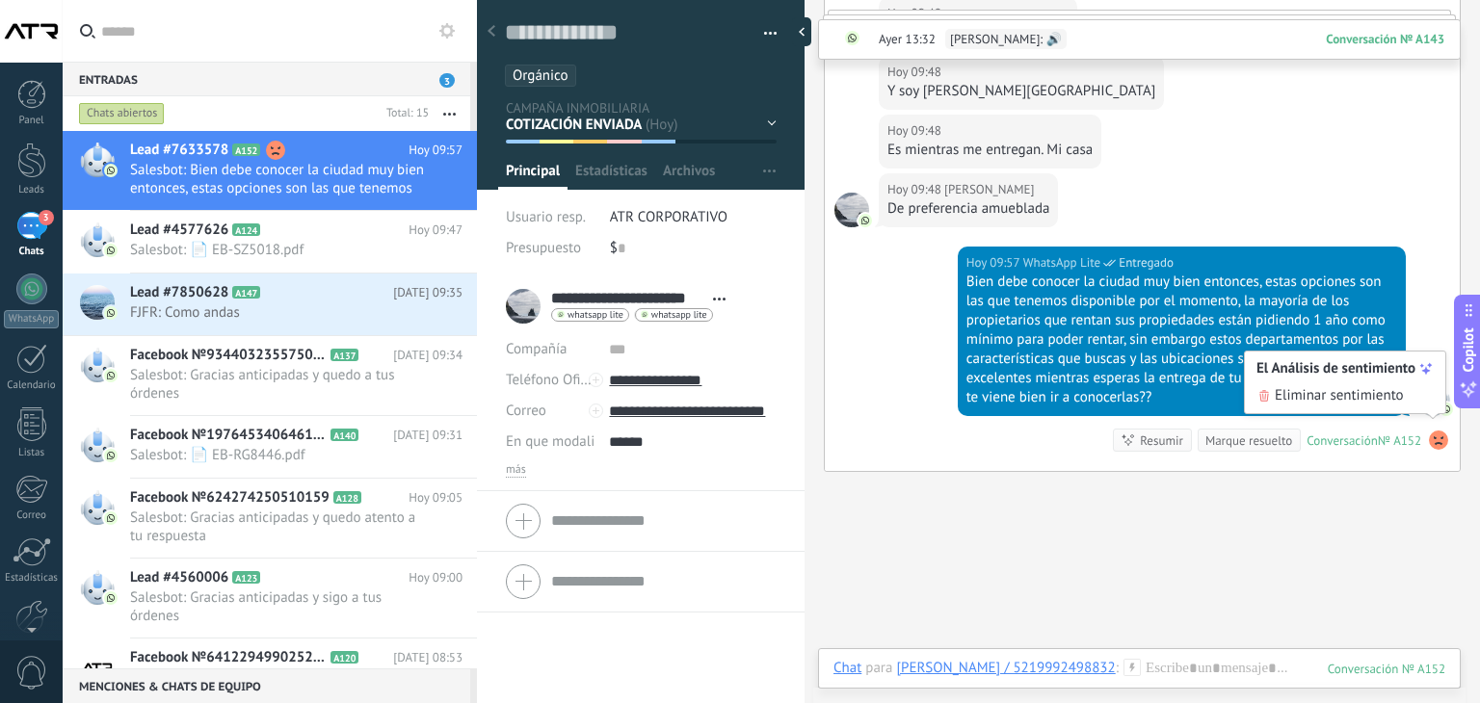
click at [1364, 399] on span "Eliminar sentimiento" at bounding box center [1338, 395] width 129 height 19
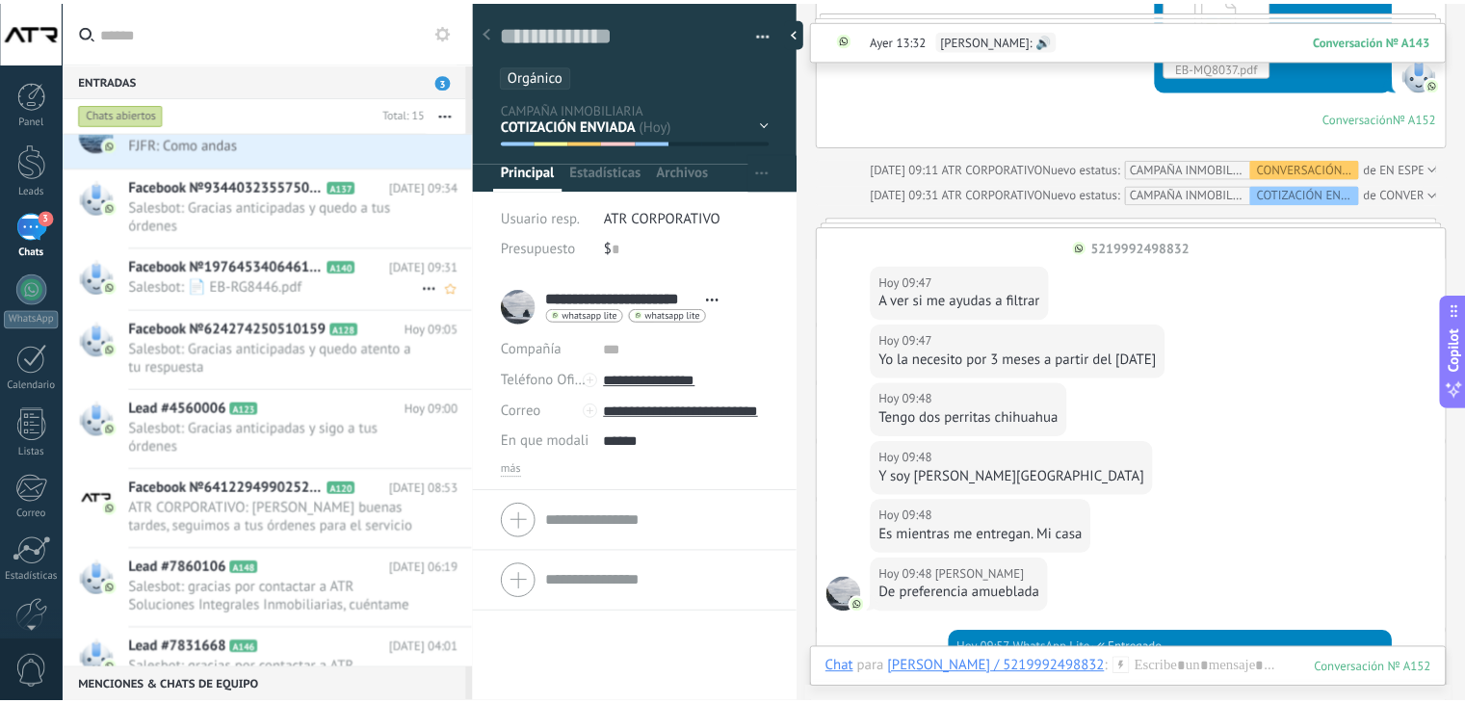
scroll to position [0, 0]
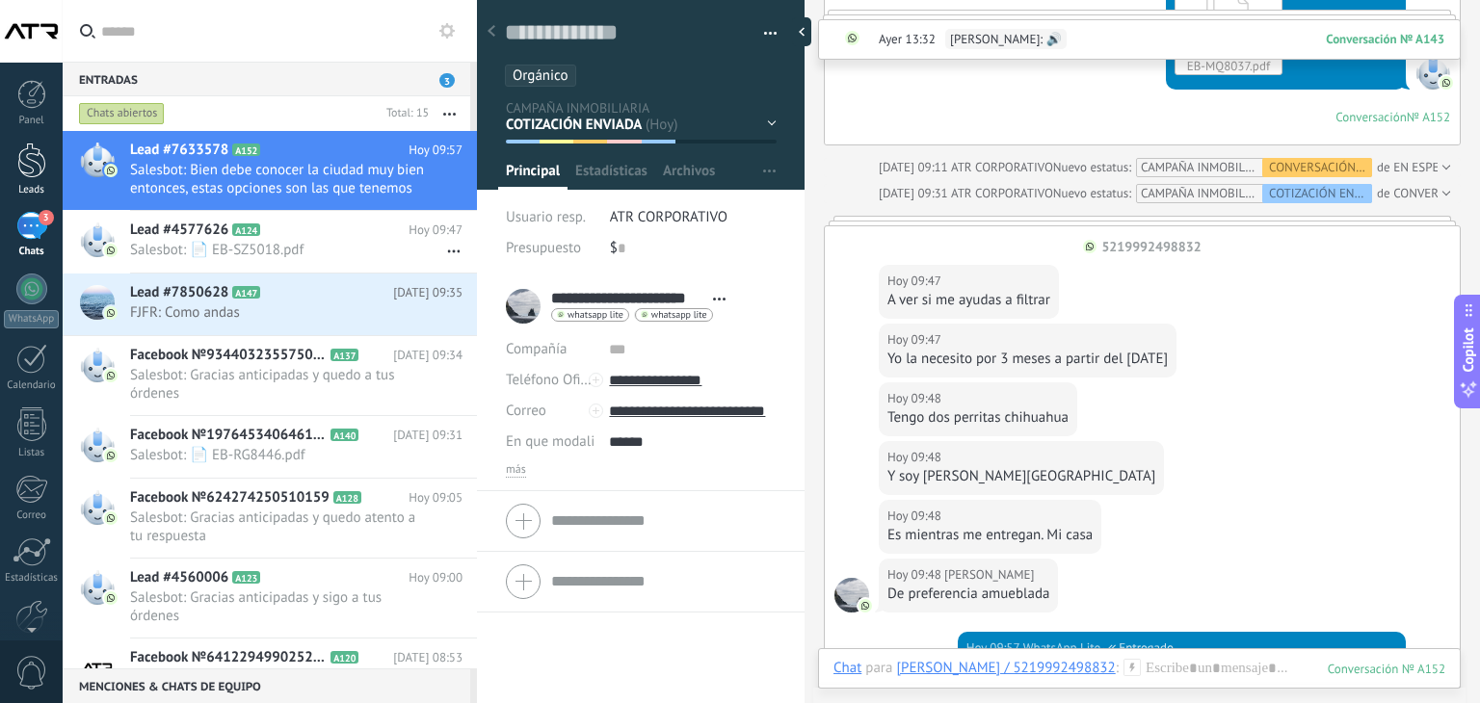
click at [33, 161] on div at bounding box center [31, 161] width 29 height 36
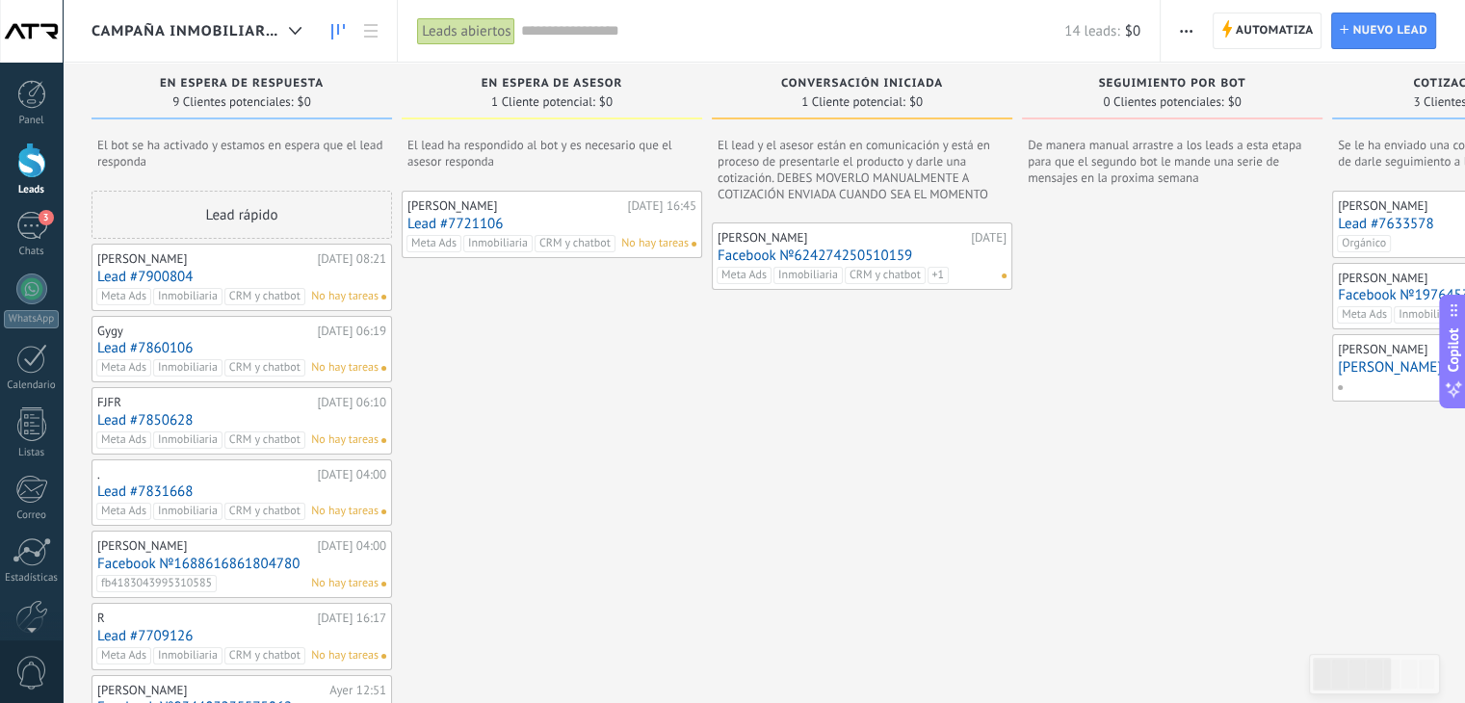
click at [288, 271] on link "Lead #7900804" at bounding box center [241, 277] width 289 height 16
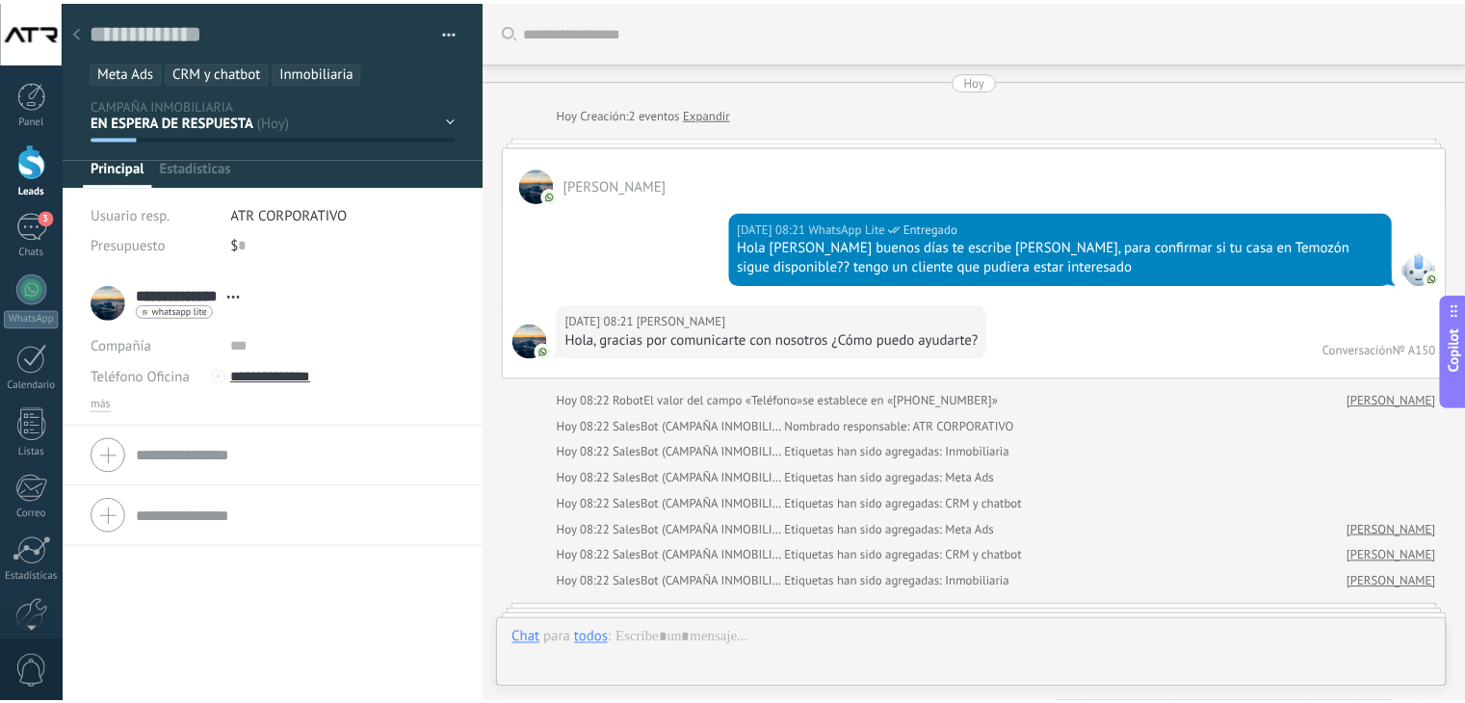
scroll to position [1503, 0]
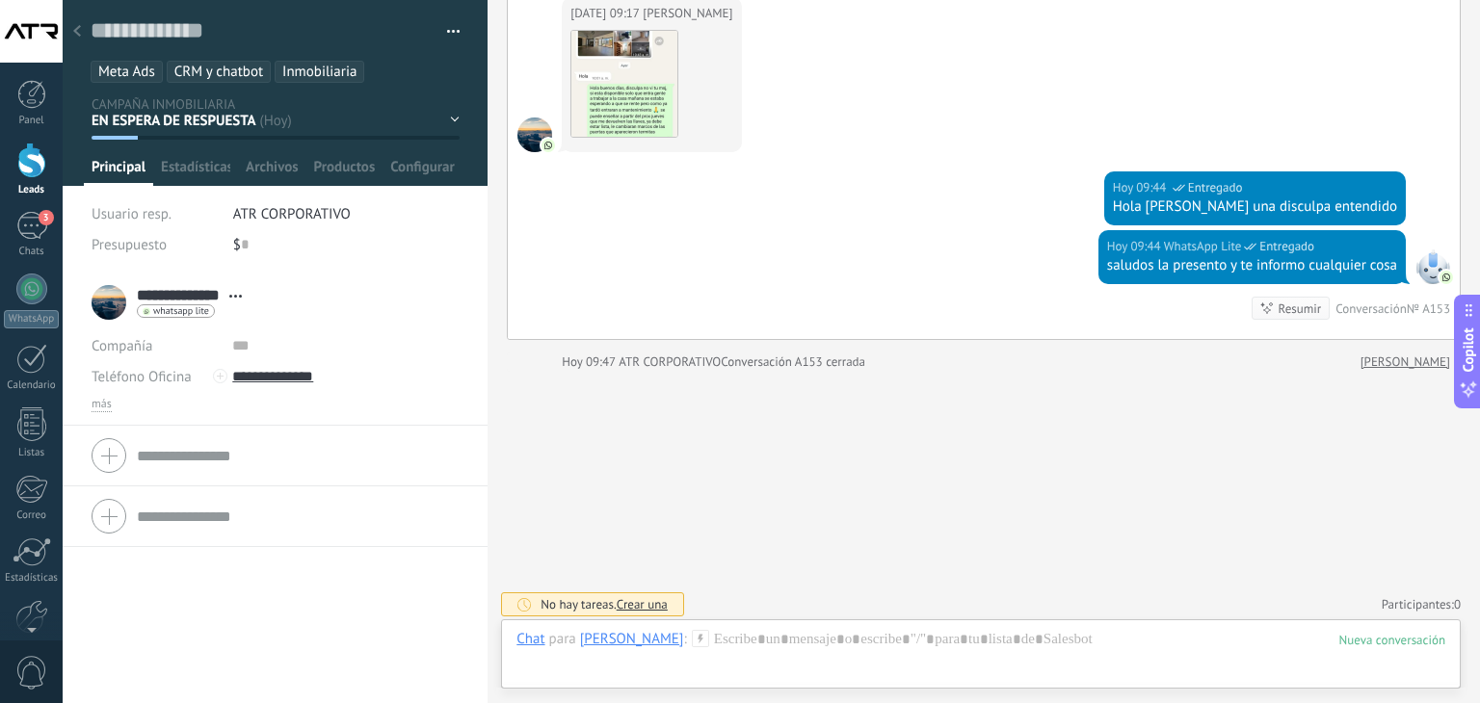
click at [79, 29] on icon at bounding box center [77, 31] width 8 height 12
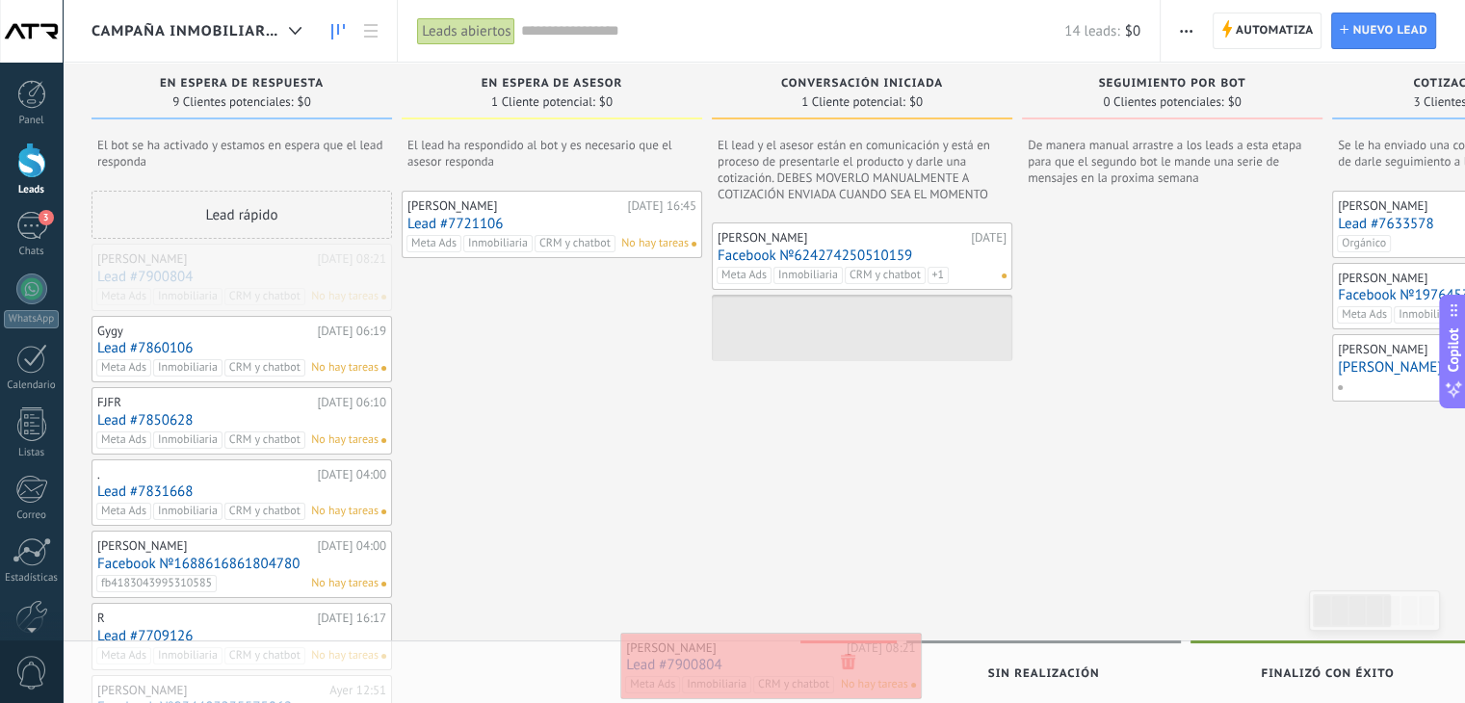
drag, startPoint x: 358, startPoint y: 280, endPoint x: 888, endPoint y: 669, distance: 657.4
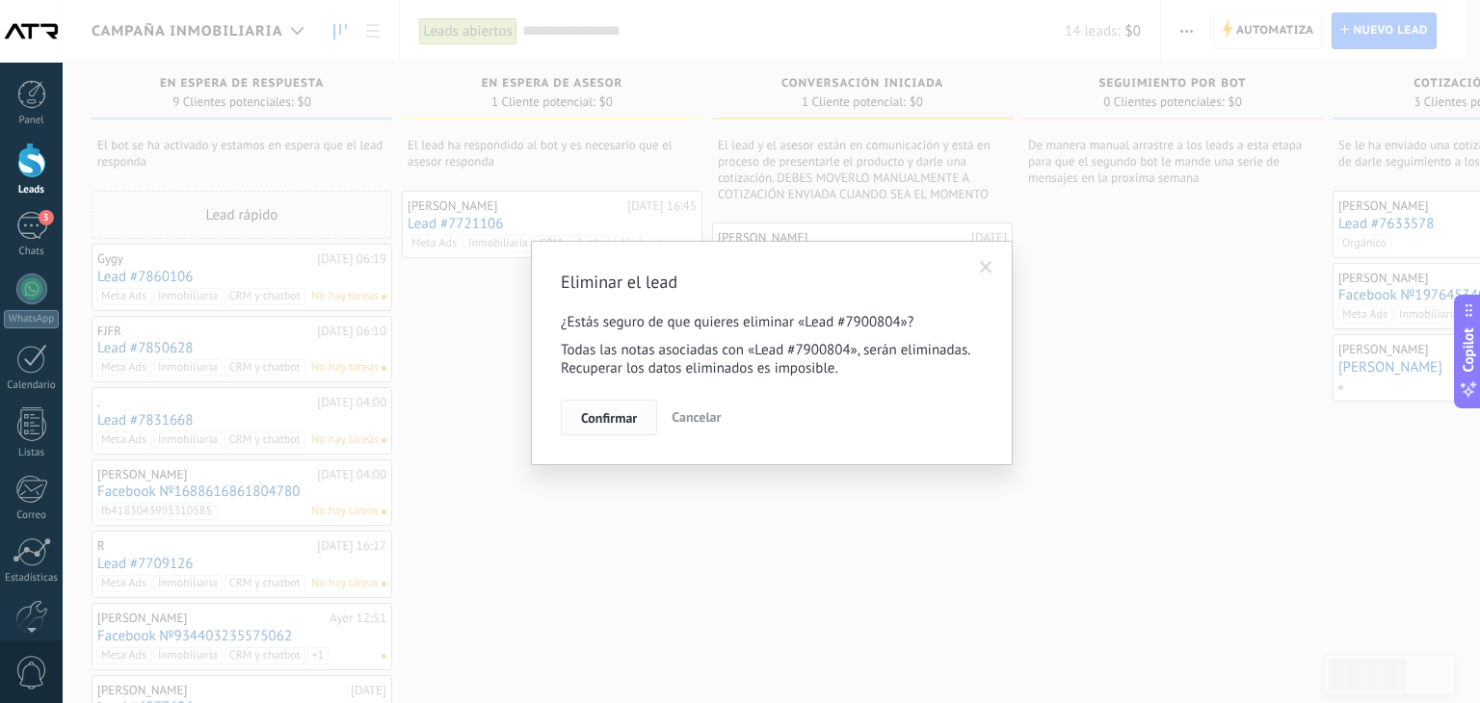
click at [640, 417] on button "Confirmar" at bounding box center [609, 418] width 96 height 37
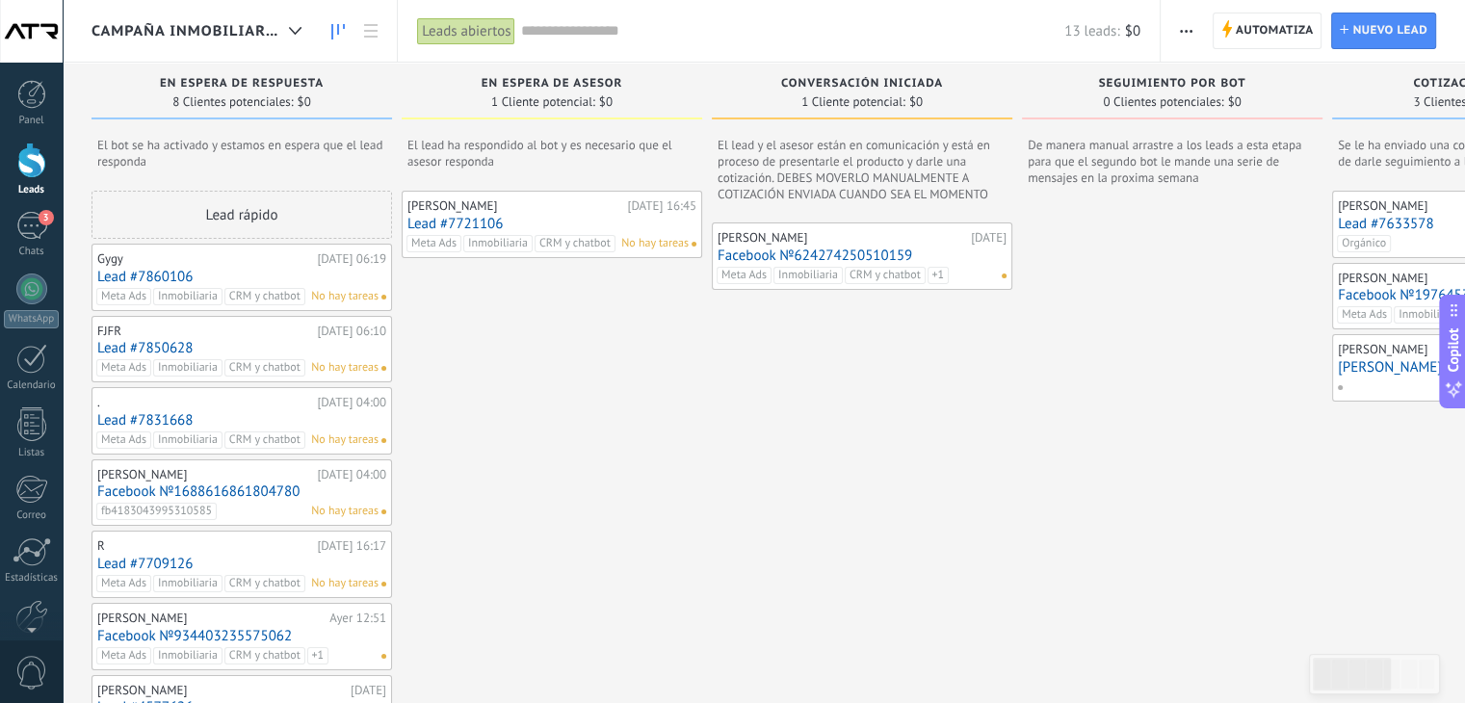
click at [247, 271] on link "Lead #7860106" at bounding box center [241, 277] width 289 height 16
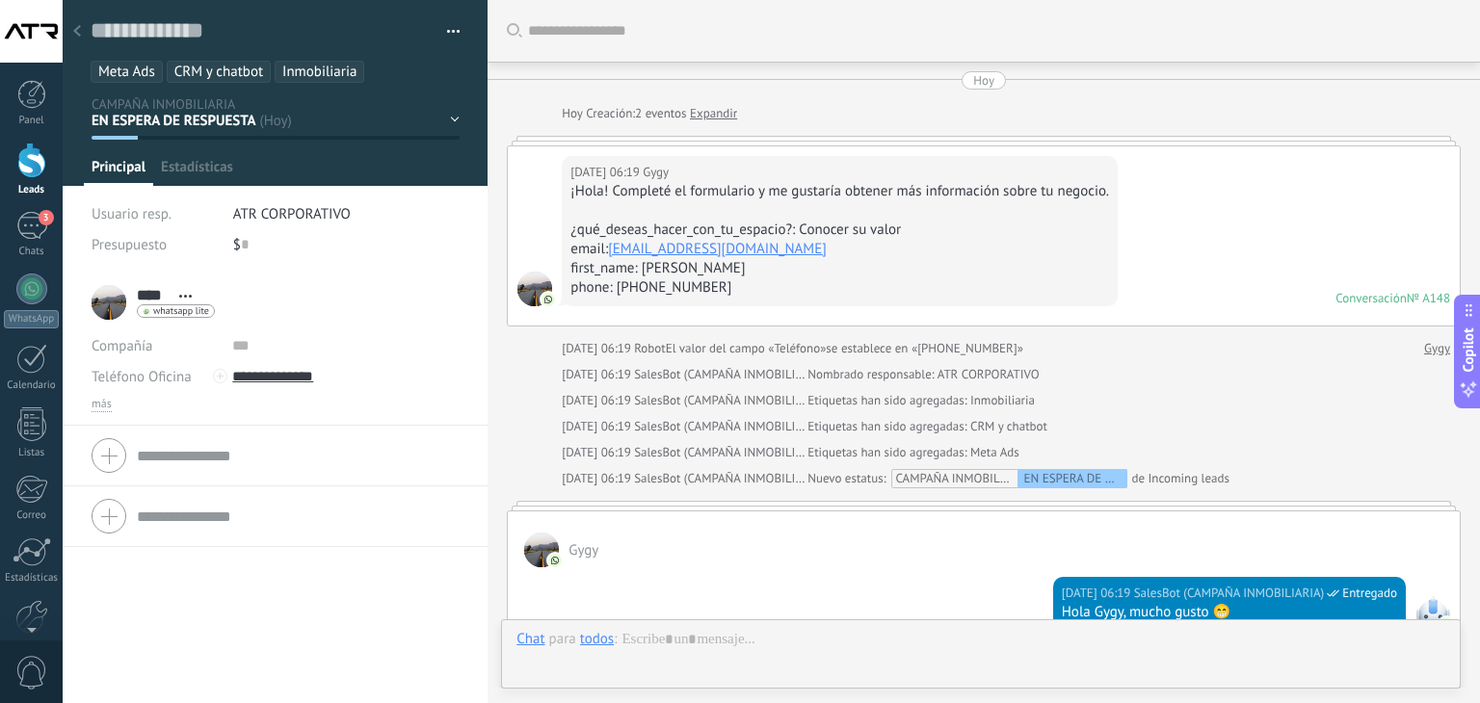
scroll to position [721, 0]
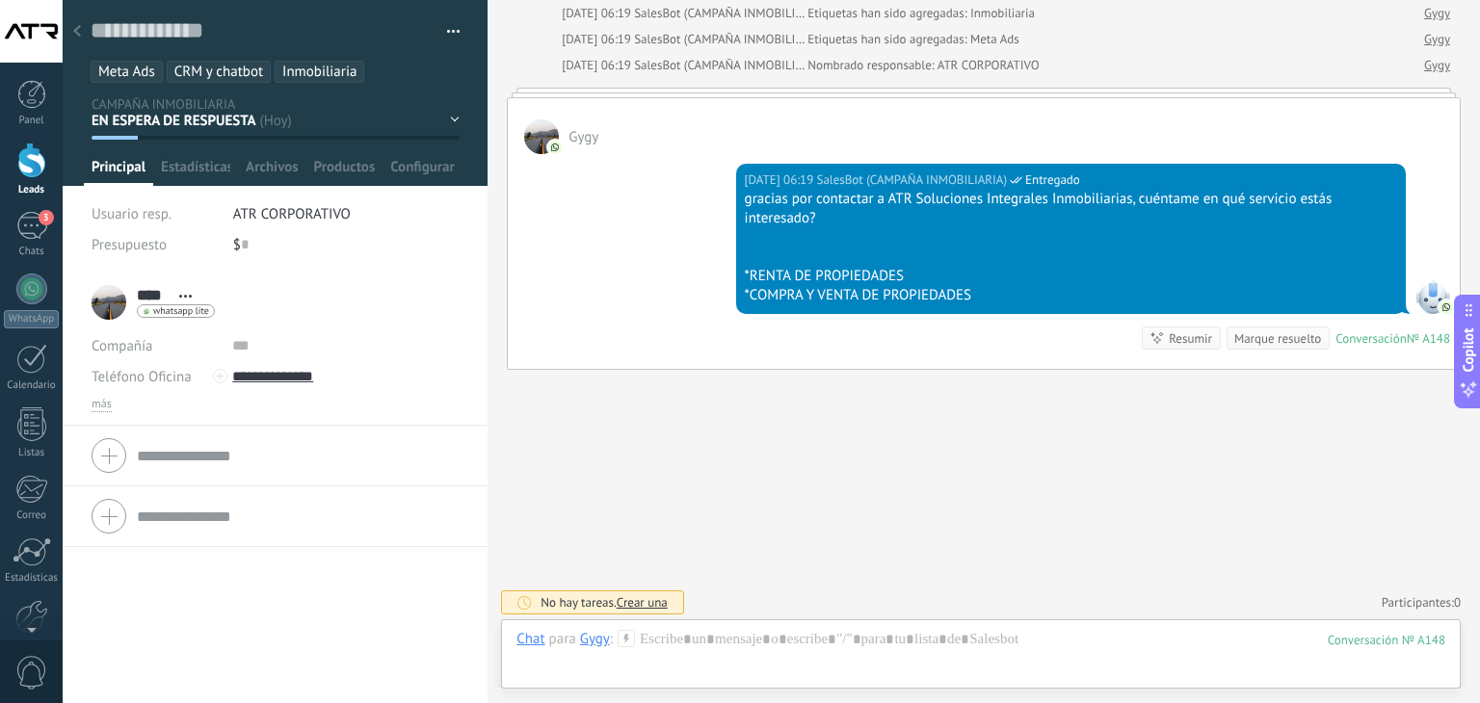
click at [80, 32] on icon at bounding box center [77, 31] width 8 height 12
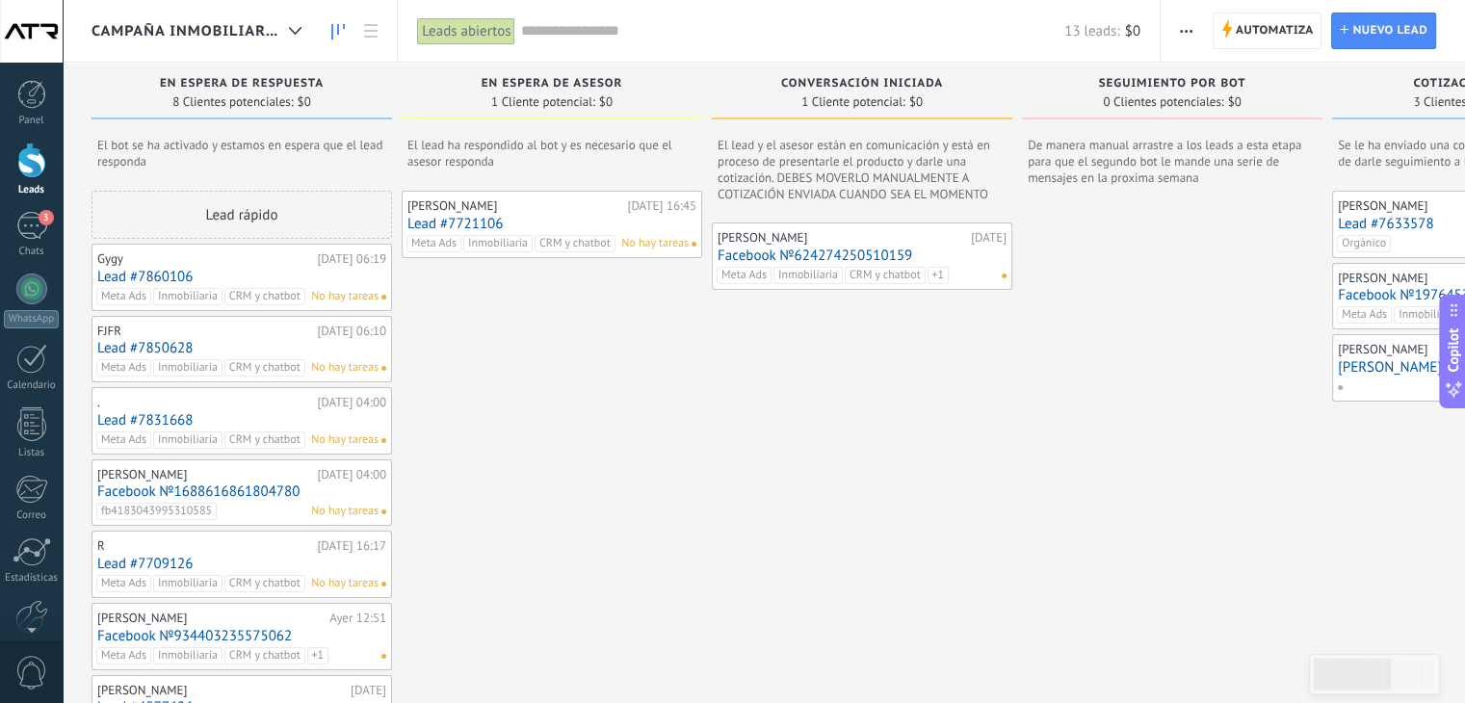
click at [213, 343] on link "Lead #7850628" at bounding box center [241, 348] width 289 height 16
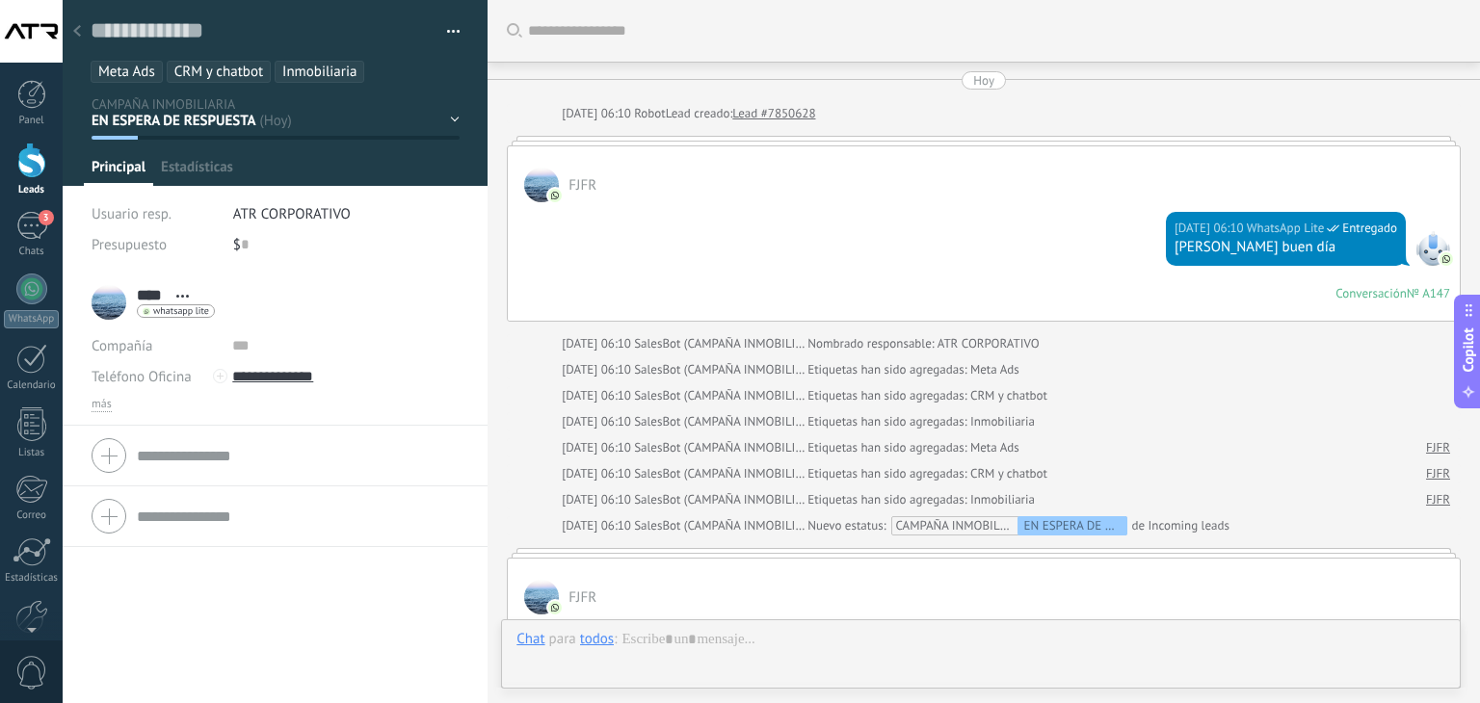
scroll to position [826, 0]
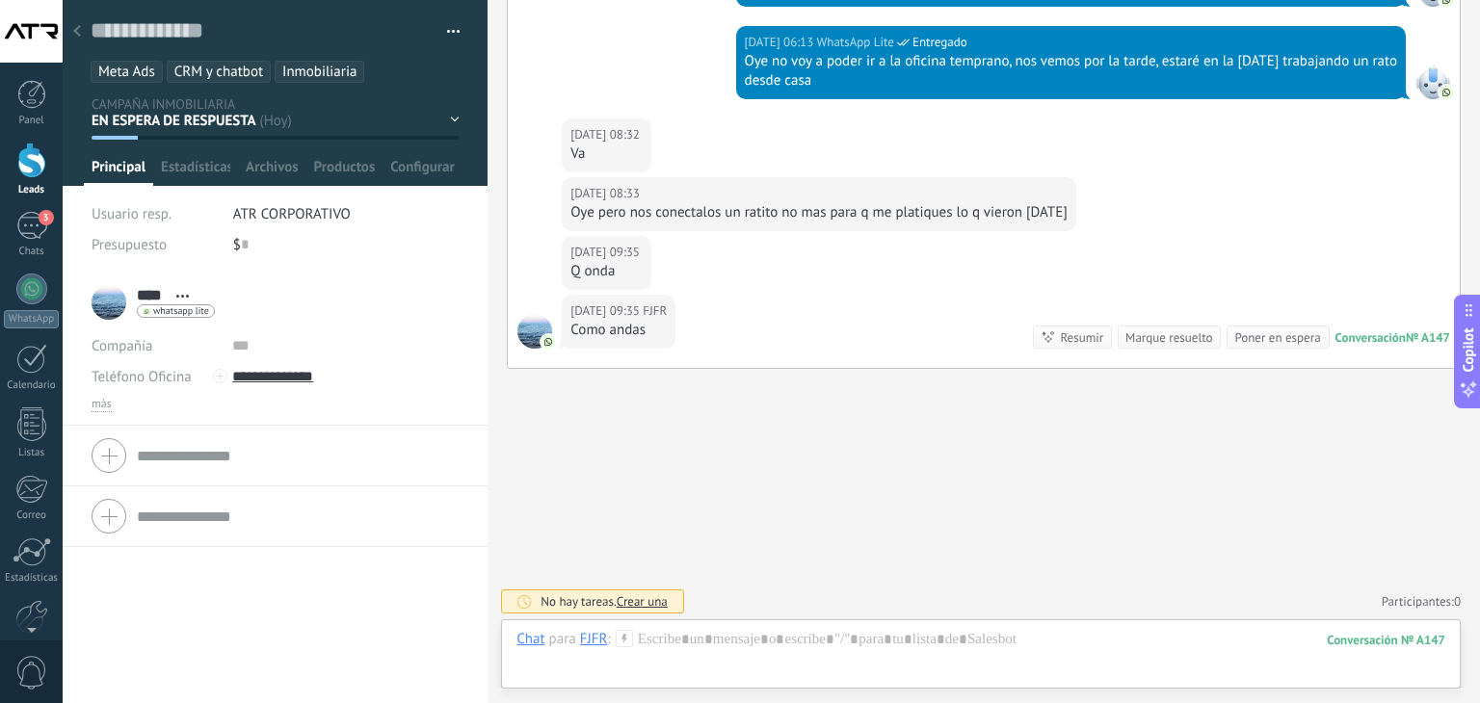
click at [79, 36] on use at bounding box center [77, 31] width 8 height 12
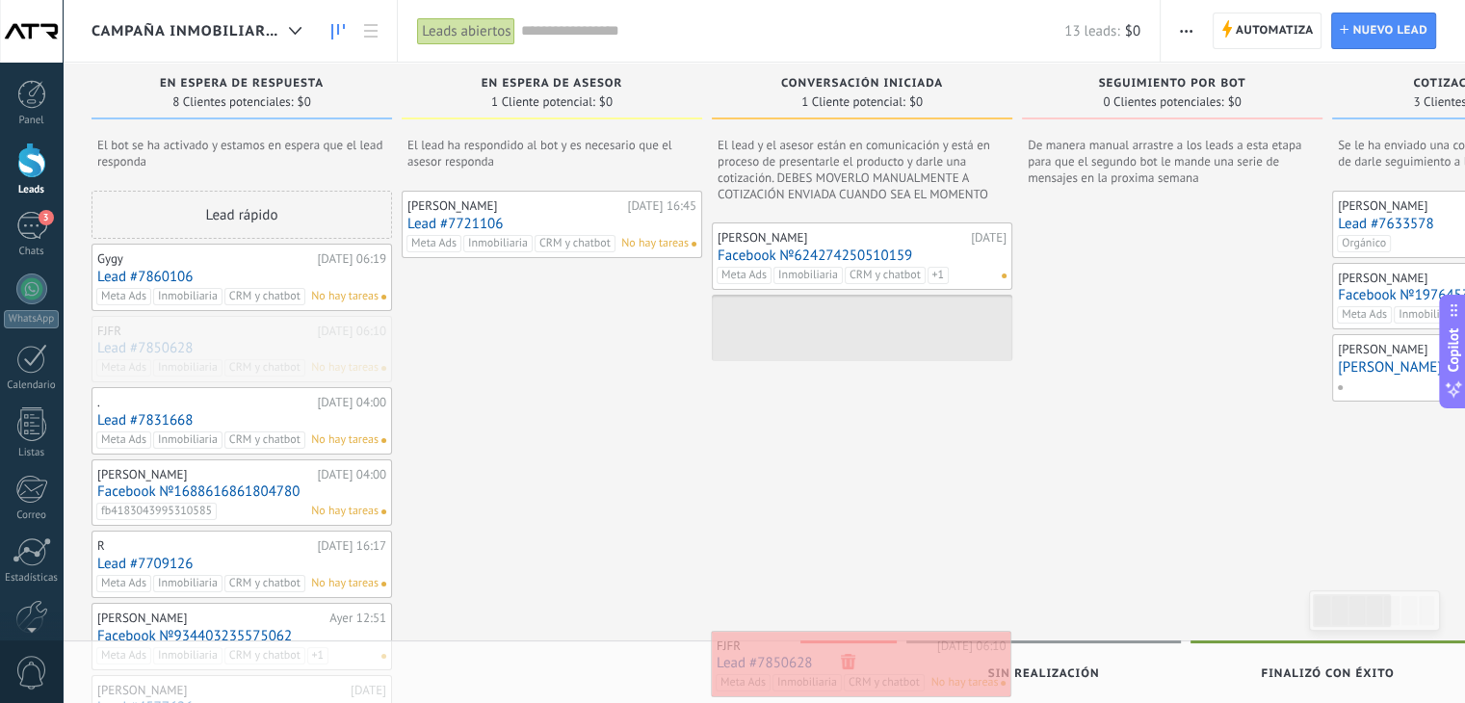
drag, startPoint x: 236, startPoint y: 348, endPoint x: 855, endPoint y: 664, distance: 695.3
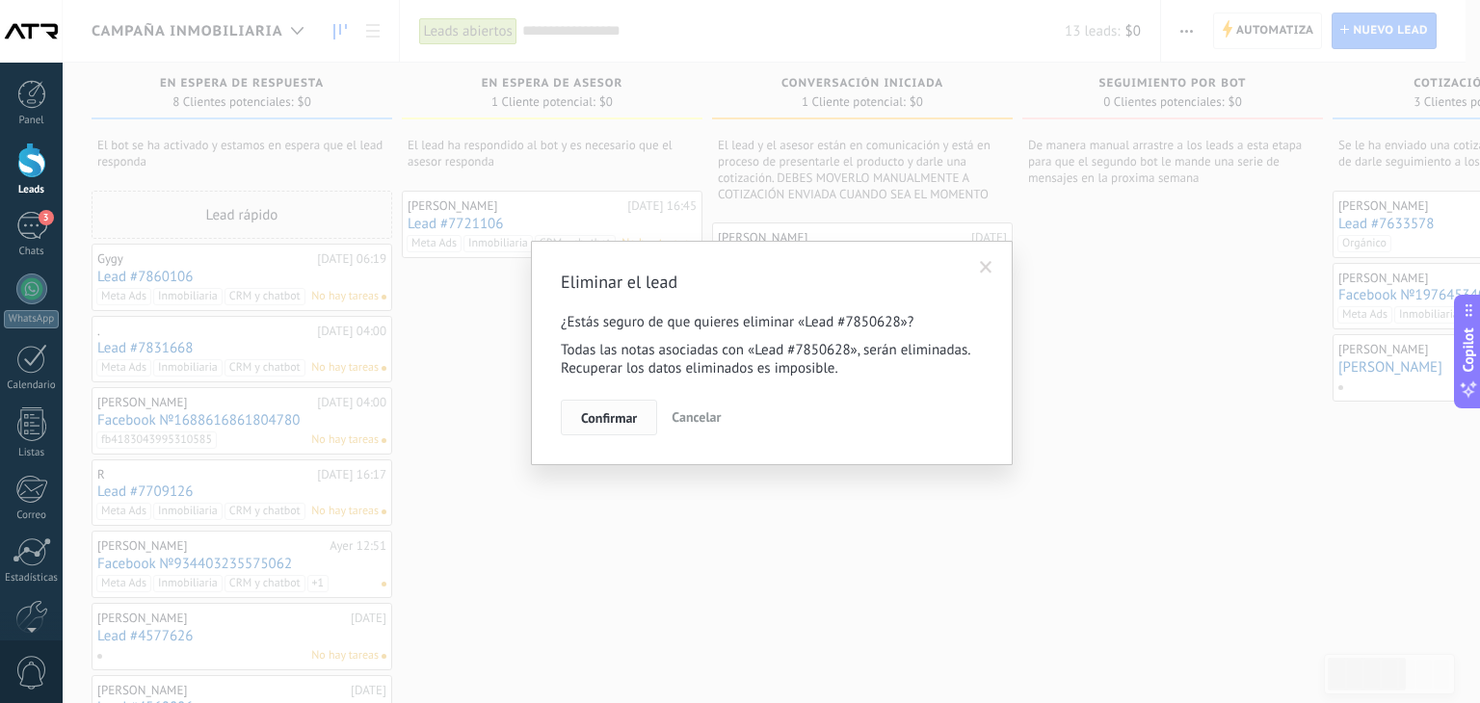
click at [609, 420] on span "Confirmar" at bounding box center [609, 417] width 56 height 13
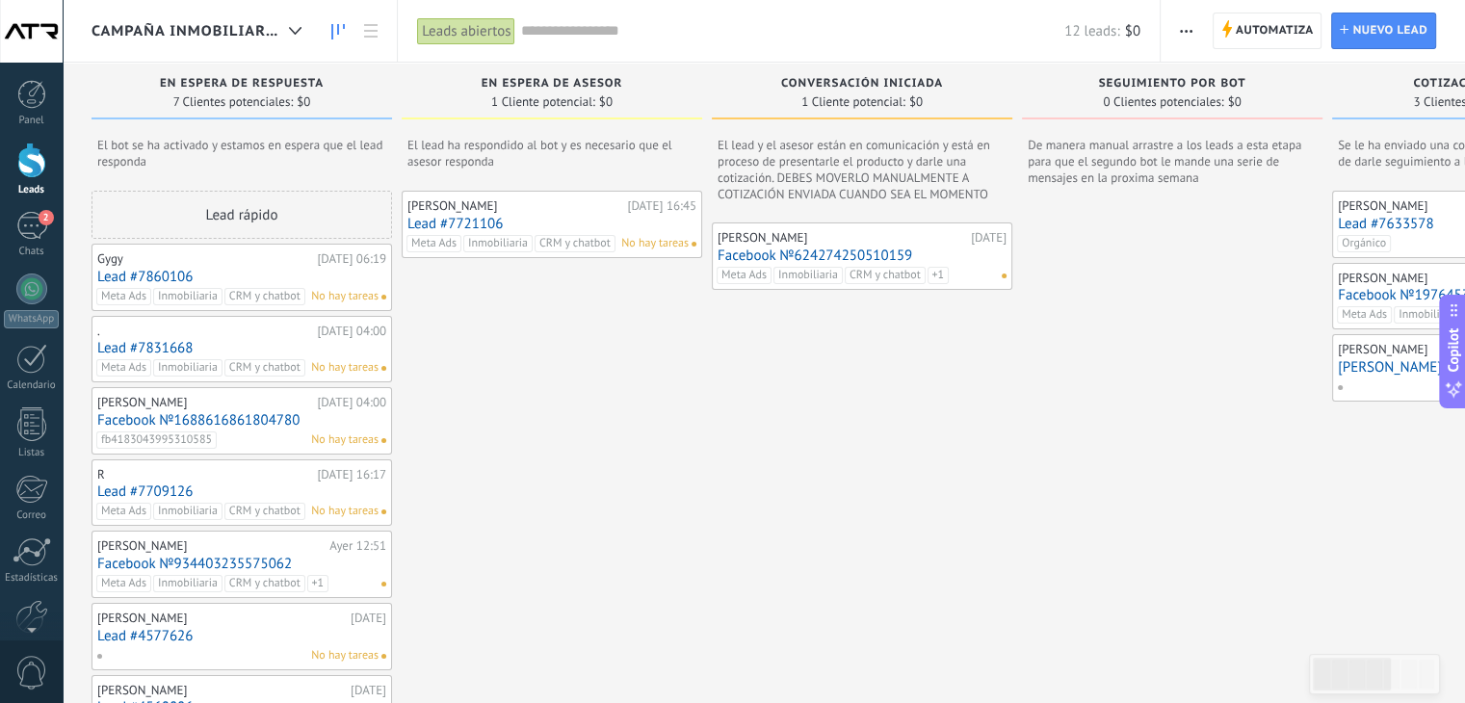
click at [272, 344] on link "Lead #7831668" at bounding box center [241, 348] width 289 height 16
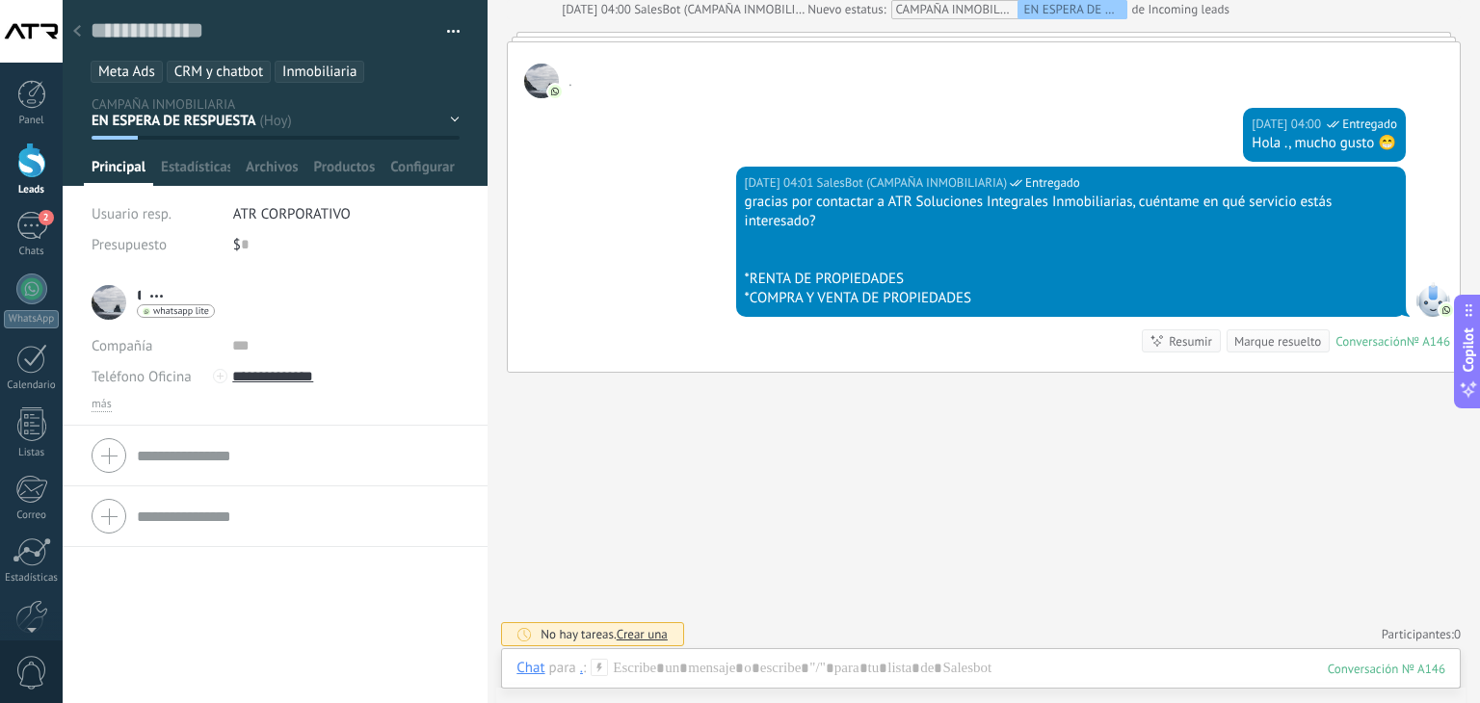
scroll to position [578, 0]
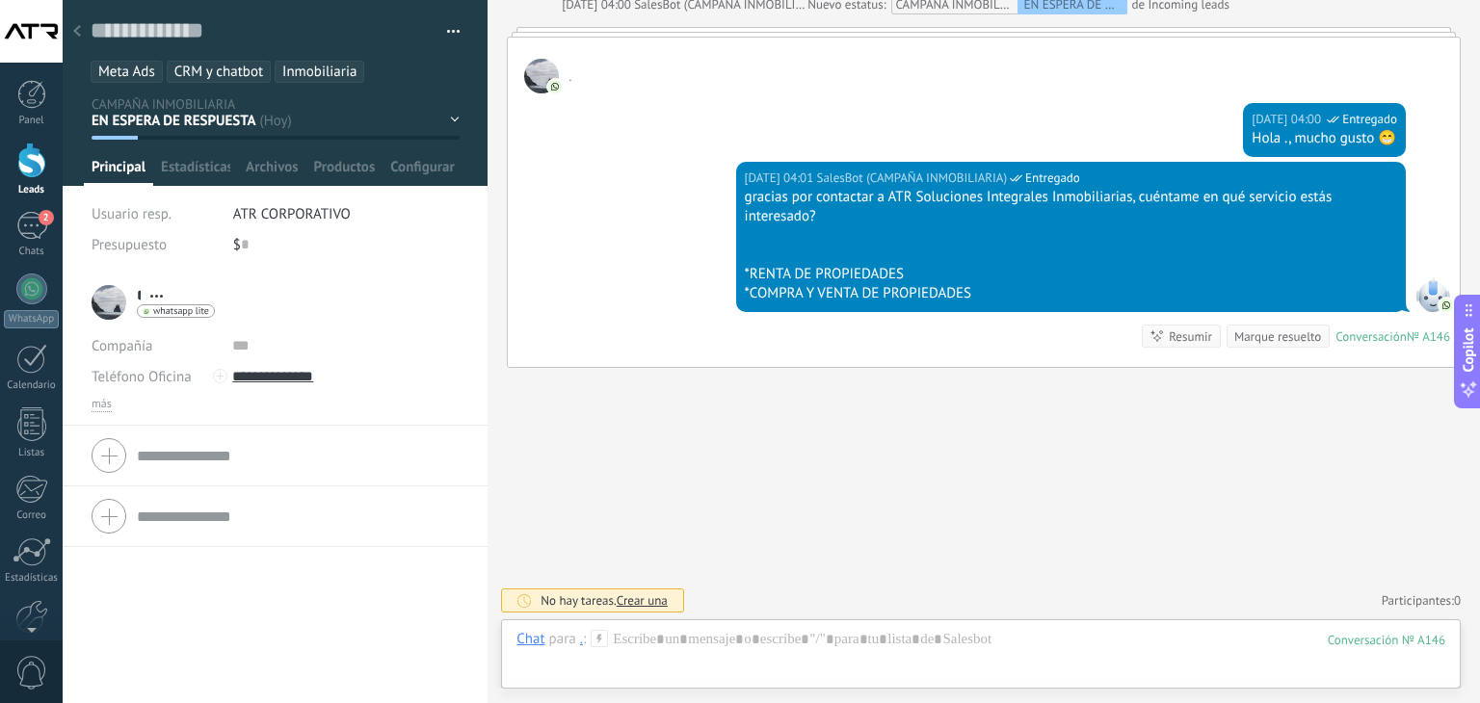
click at [81, 32] on div at bounding box center [77, 32] width 27 height 38
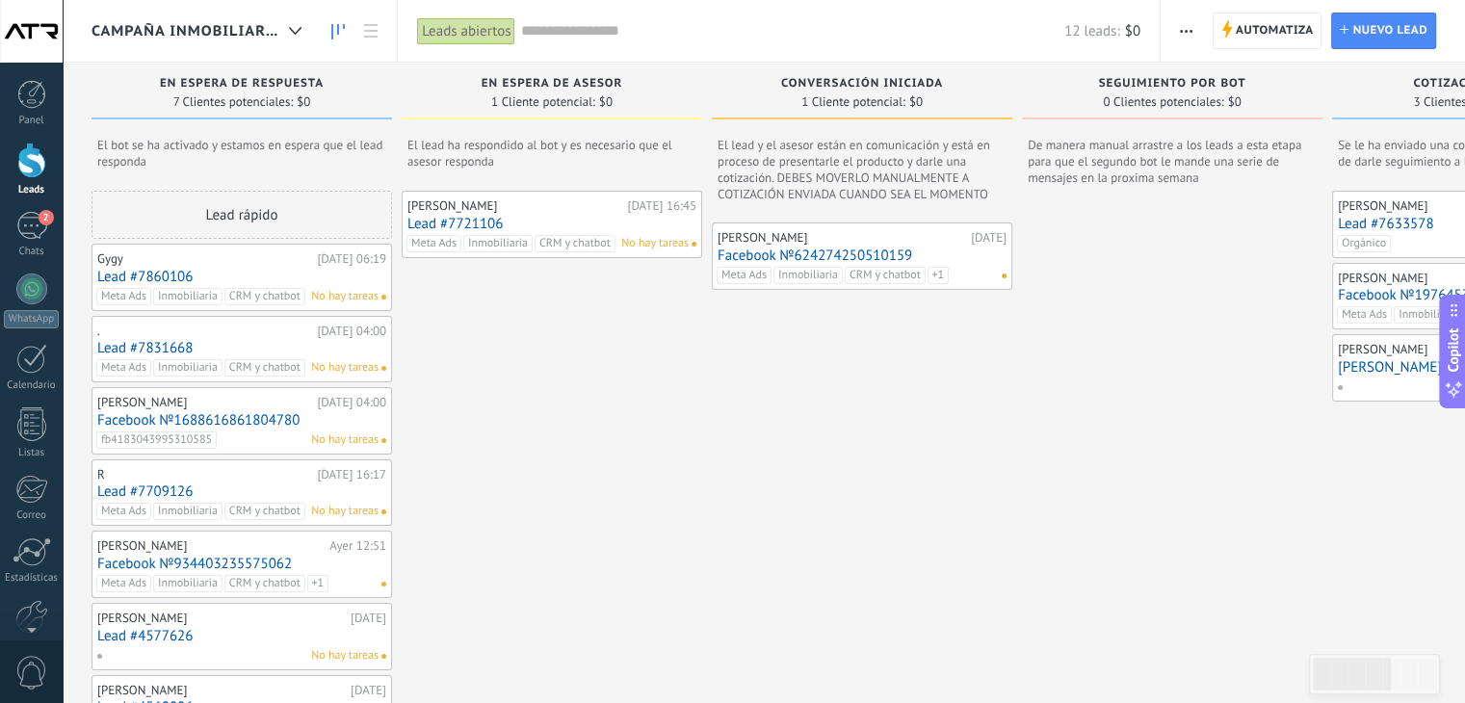
click at [533, 209] on div "[PERSON_NAME]" at bounding box center [514, 205] width 215 height 15
click at [479, 223] on link "Lead #7721106" at bounding box center [551, 224] width 289 height 16
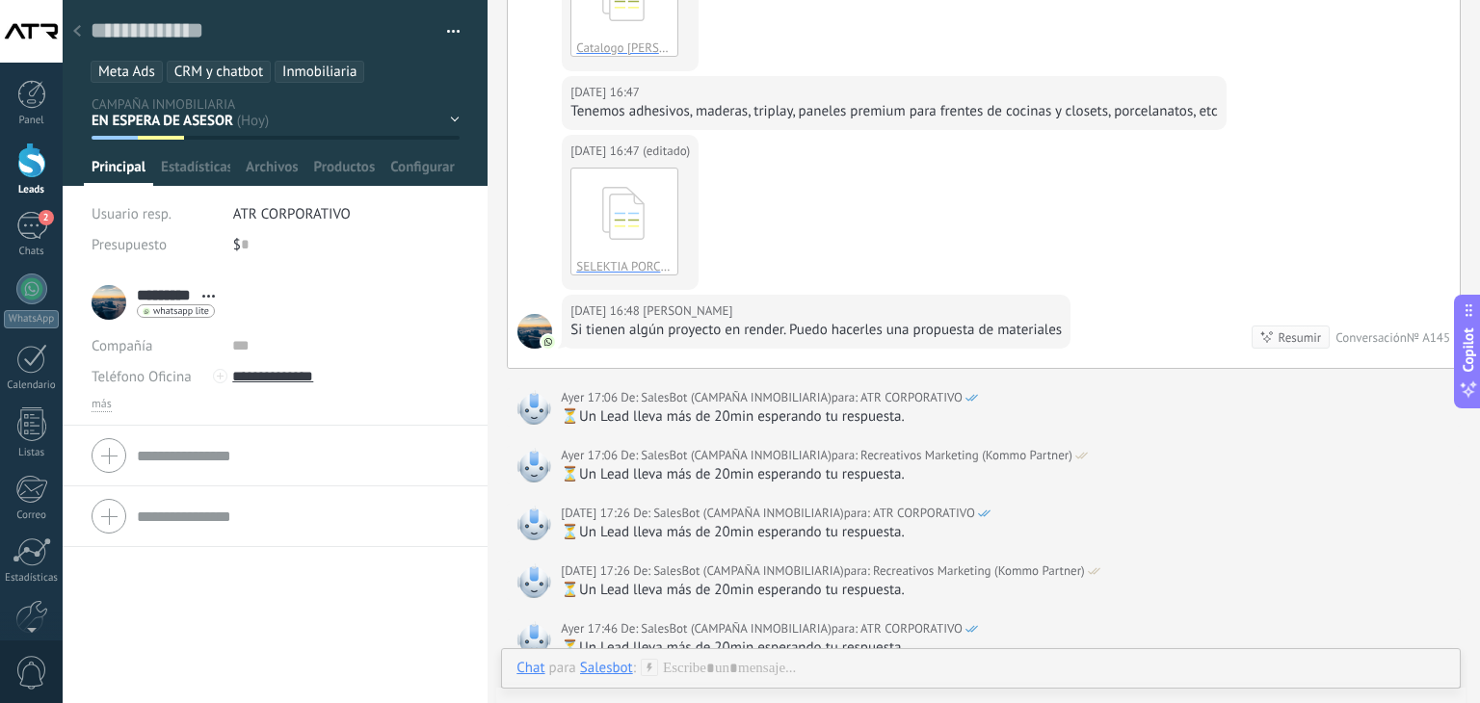
scroll to position [2094, 0]
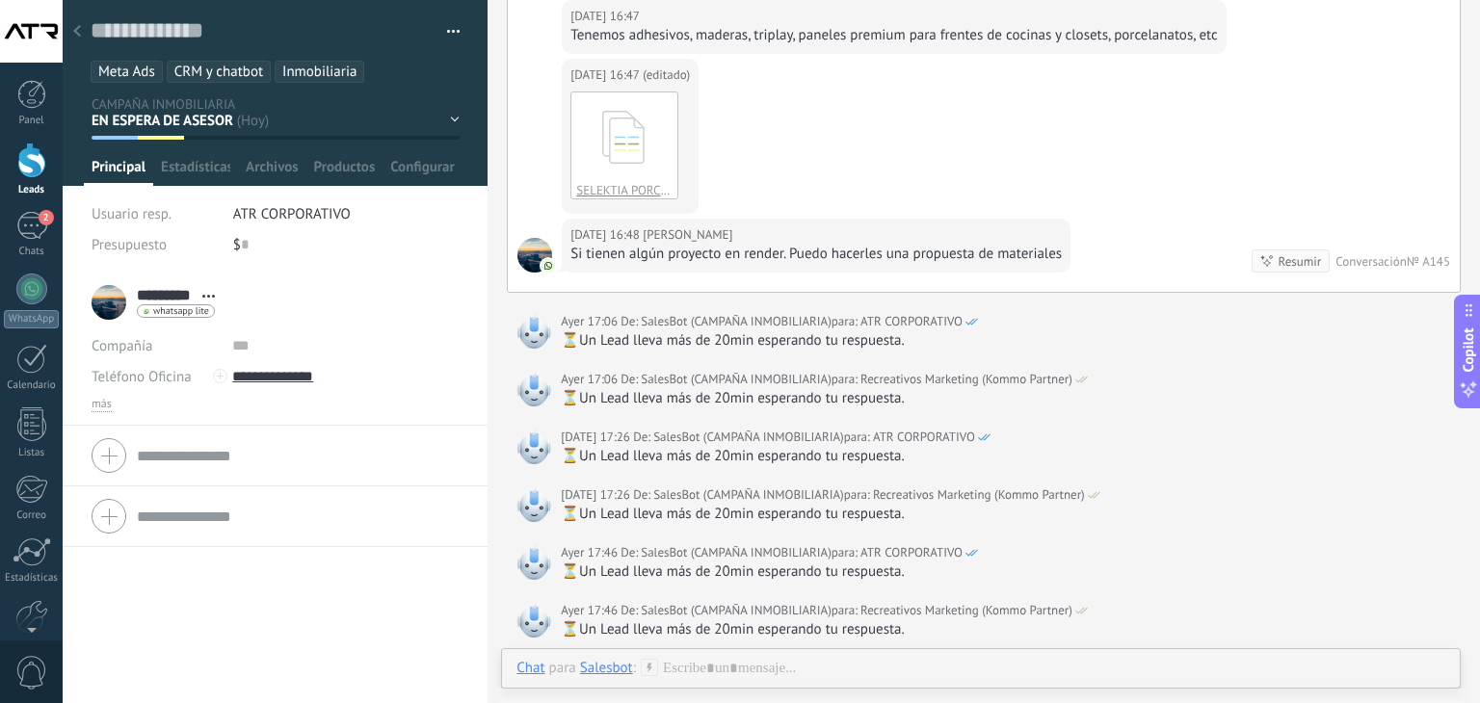
click at [76, 28] on icon at bounding box center [77, 31] width 8 height 12
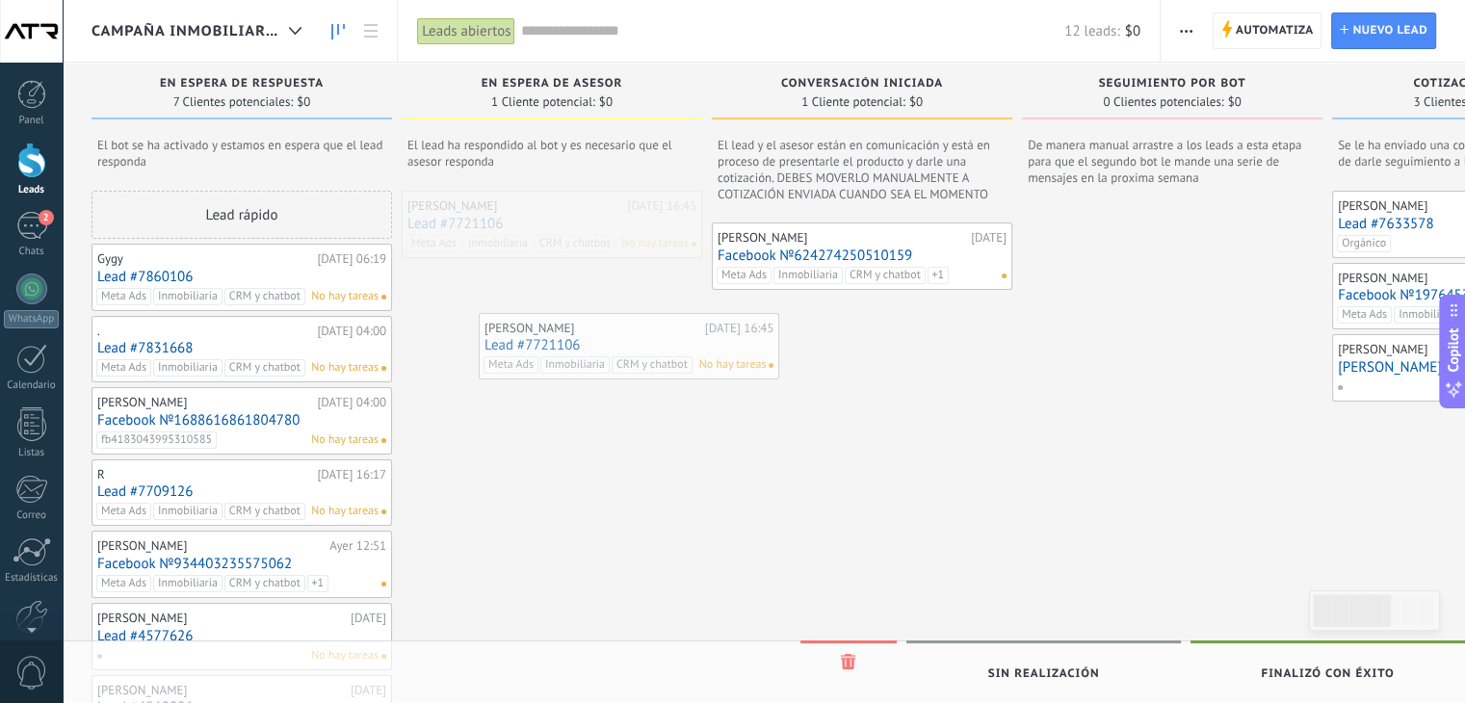
drag, startPoint x: 564, startPoint y: 214, endPoint x: 638, endPoint y: 332, distance: 139.8
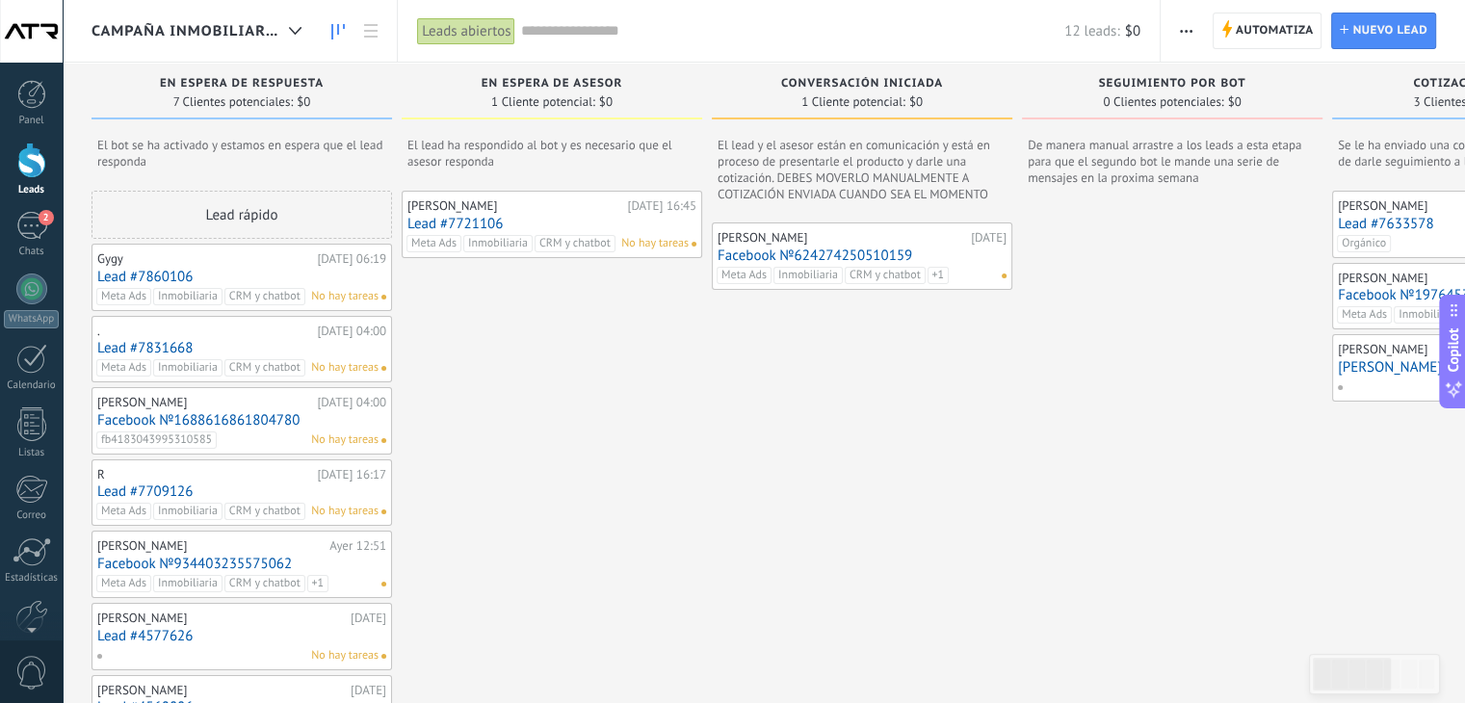
click at [558, 213] on div "Nayeli V. Ayer 16:45 Lead #7721106 Meta Ads Inmobiliaria CRM y chatbot No hay t…" at bounding box center [551, 225] width 289 height 56
click at [489, 219] on link "Lead #7721106" at bounding box center [551, 224] width 289 height 16
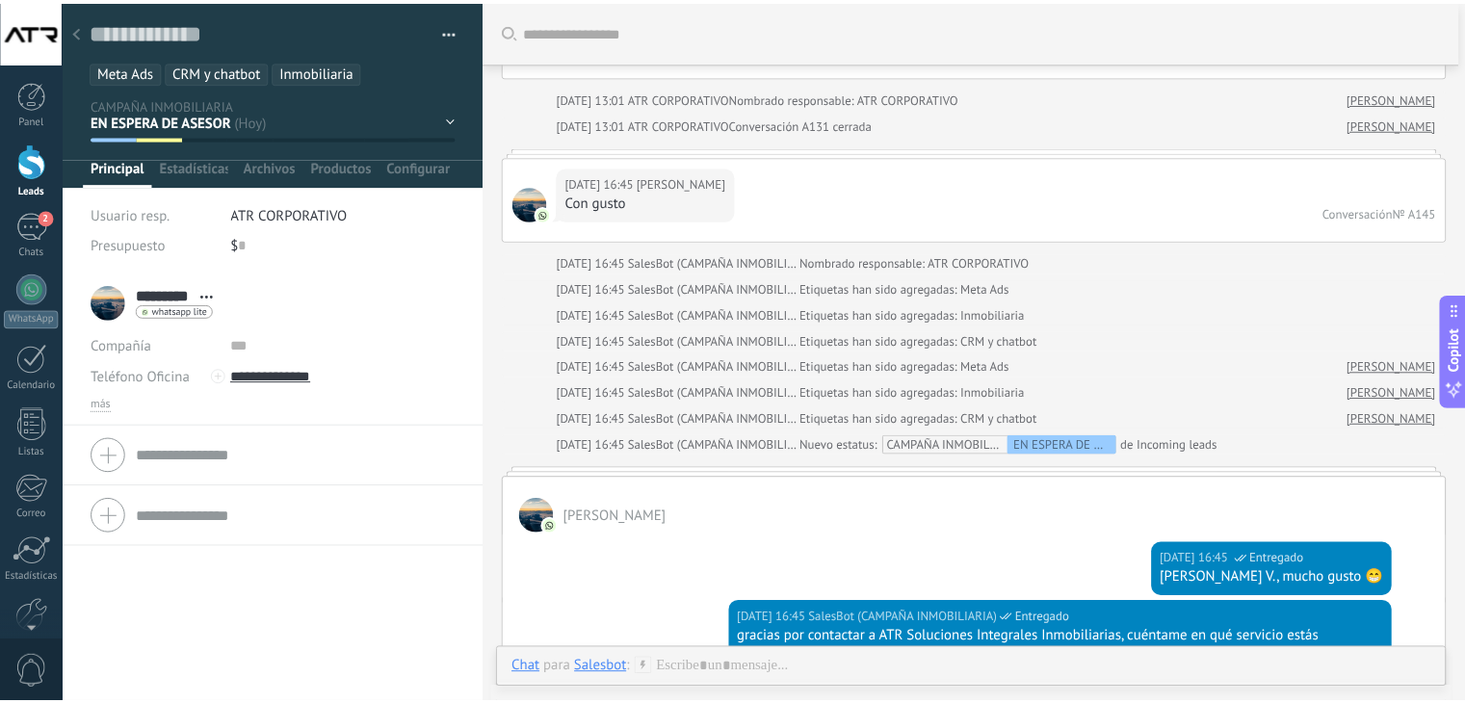
scroll to position [168, 0]
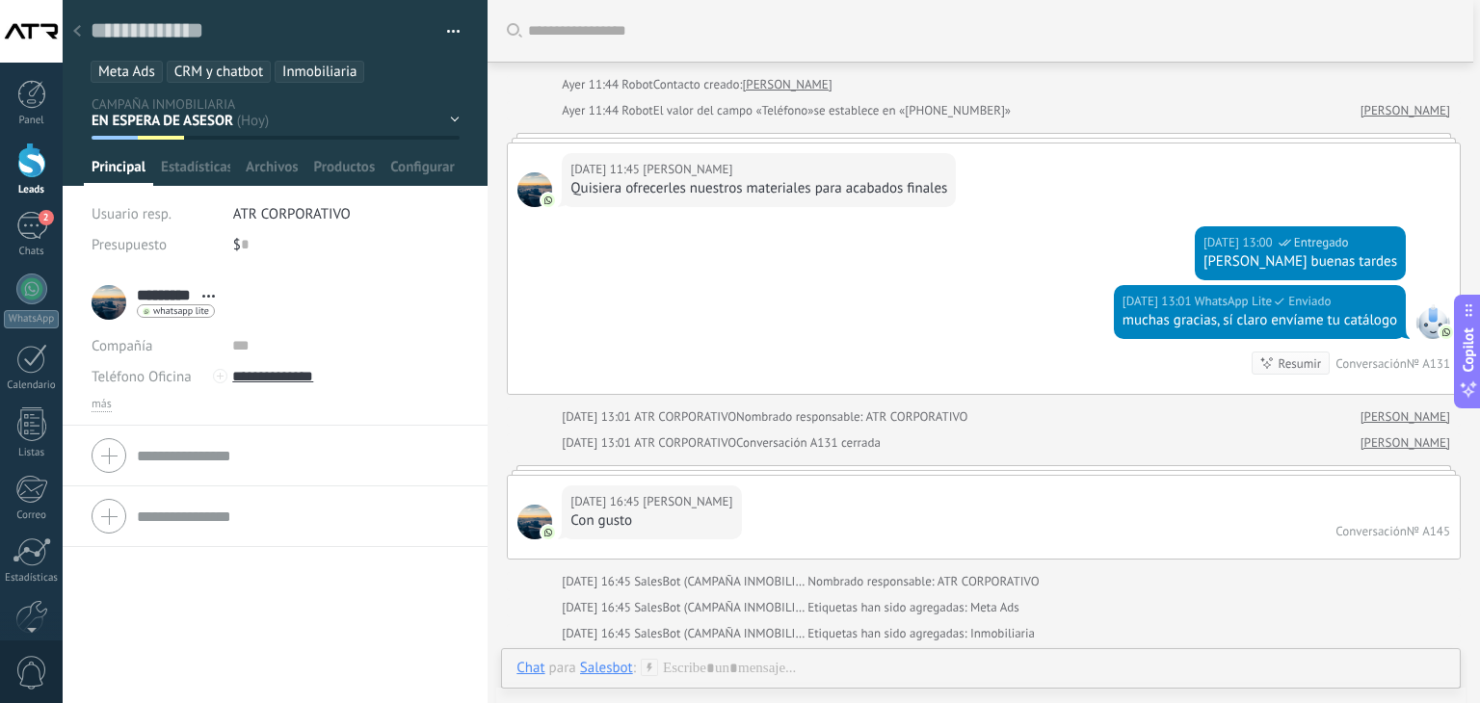
click at [79, 35] on icon at bounding box center [77, 31] width 8 height 12
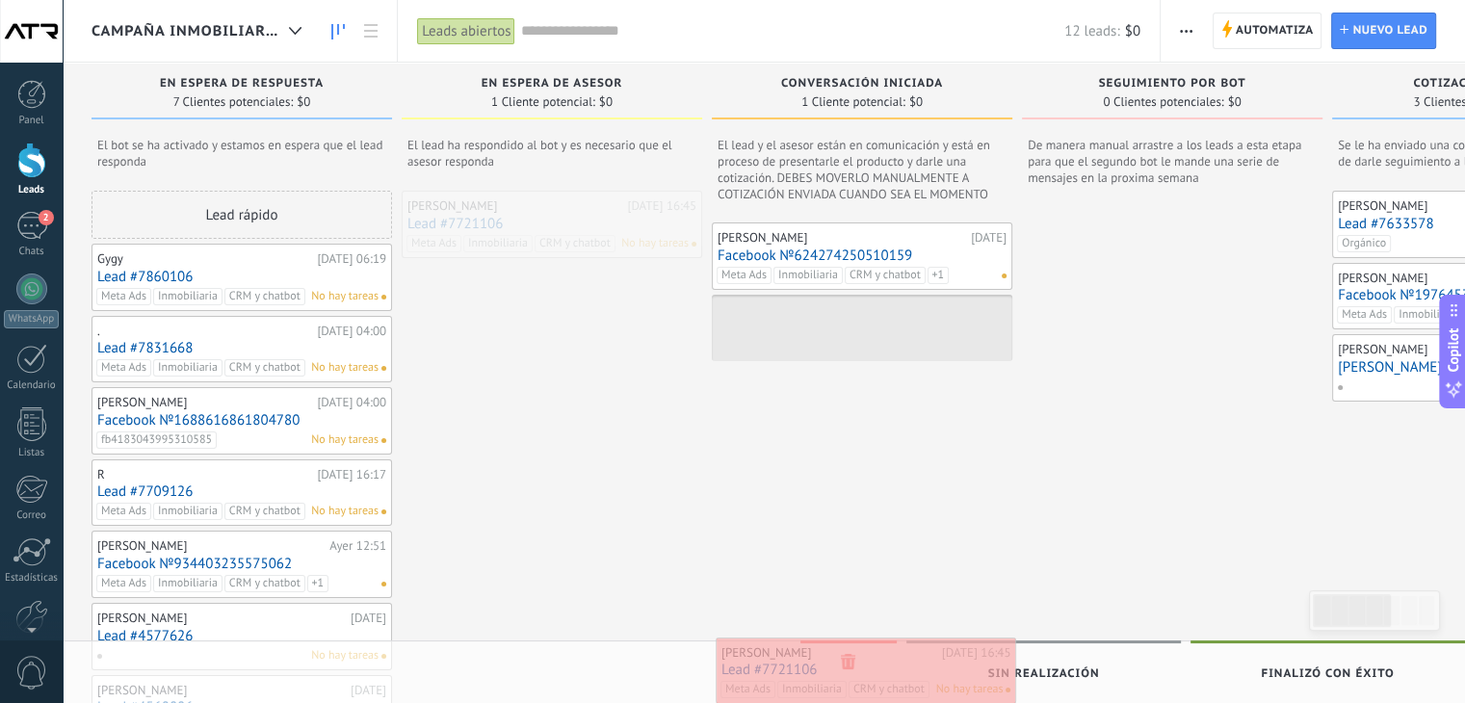
drag, startPoint x: 524, startPoint y: 222, endPoint x: 838, endPoint y: 668, distance: 546.2
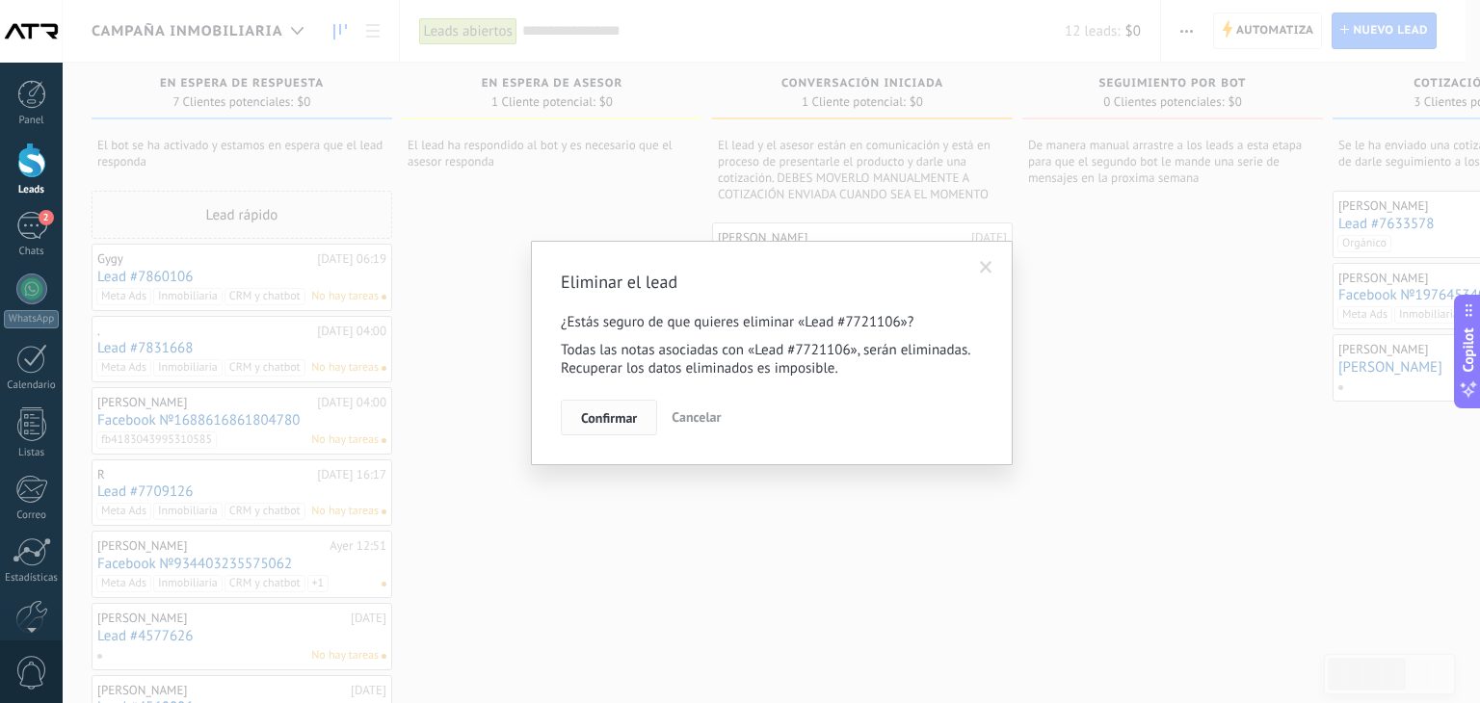
click at [602, 424] on span "Confirmar" at bounding box center [609, 417] width 56 height 13
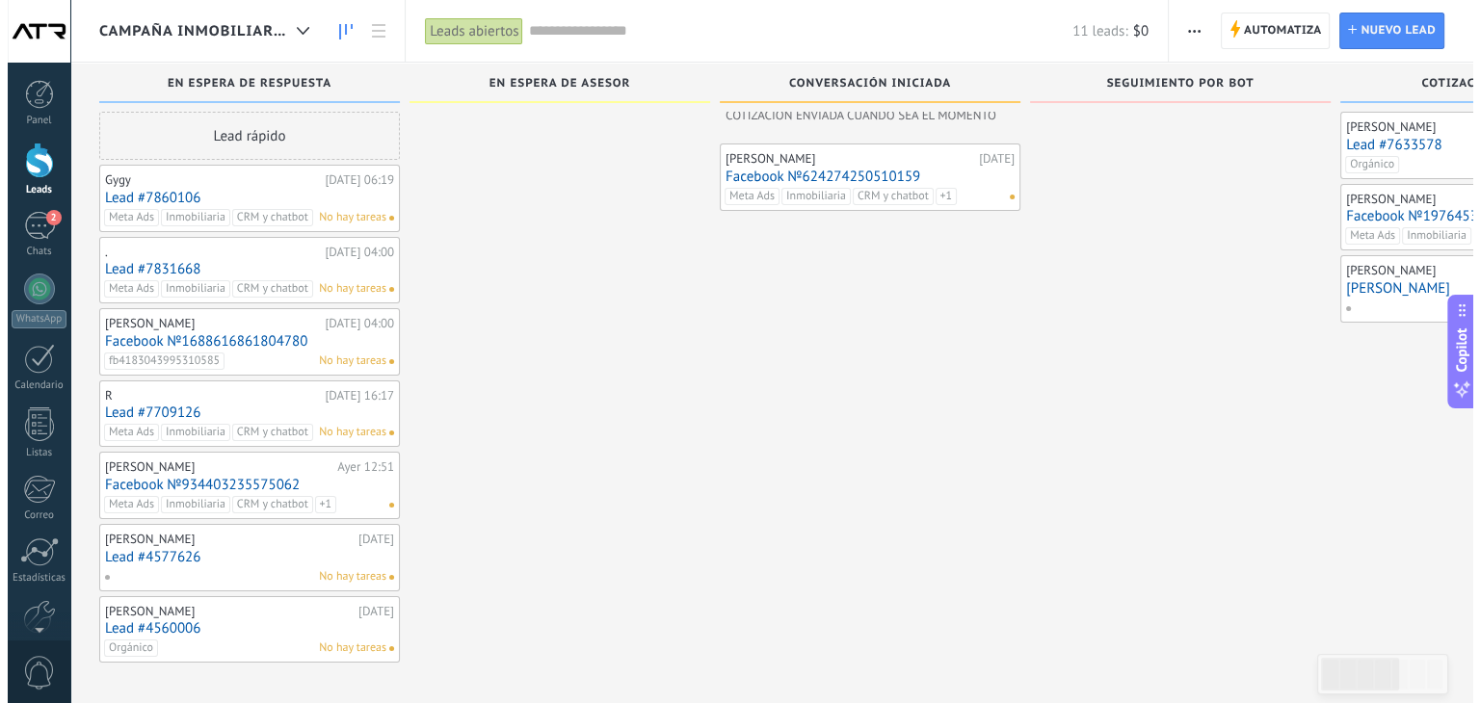
scroll to position [83, 0]
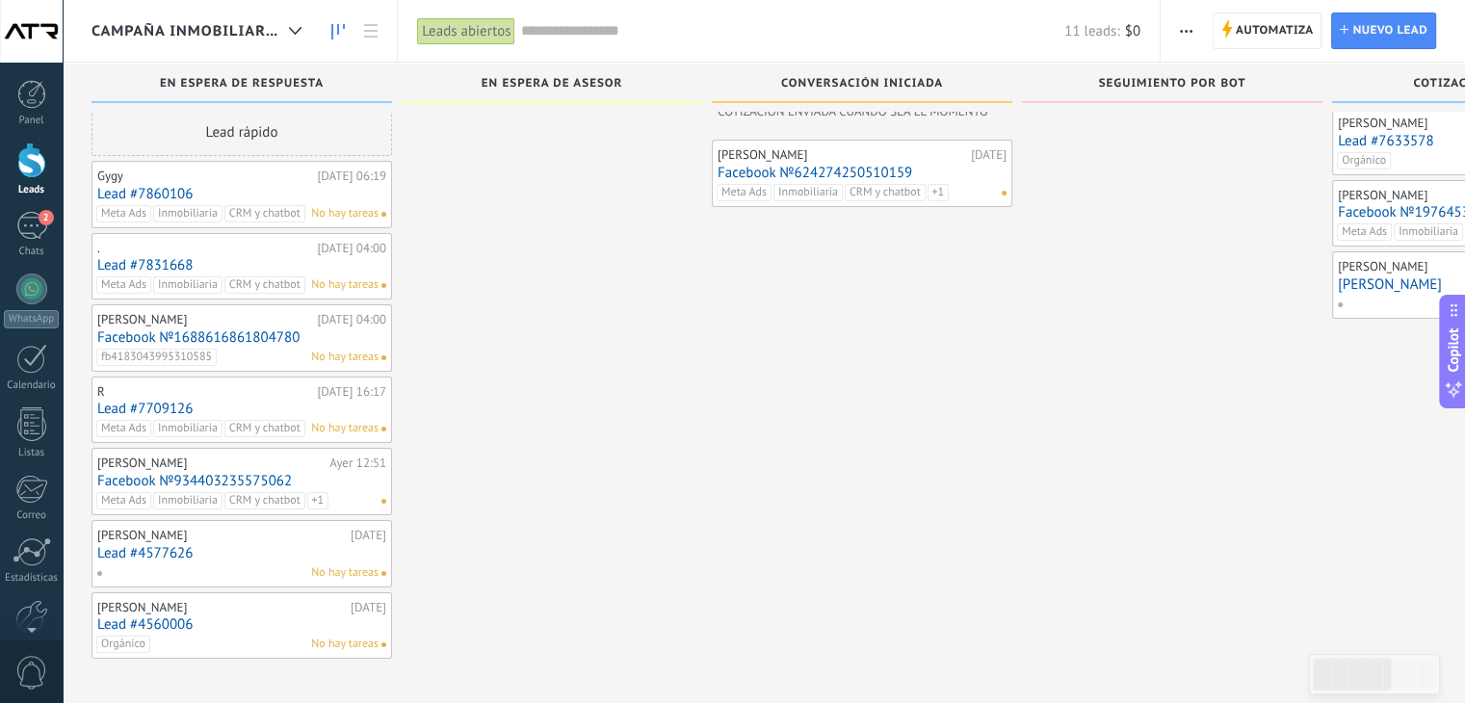
click at [228, 394] on div "R" at bounding box center [204, 391] width 215 height 15
click at [162, 402] on link "Lead #7709126" at bounding box center [241, 409] width 289 height 16
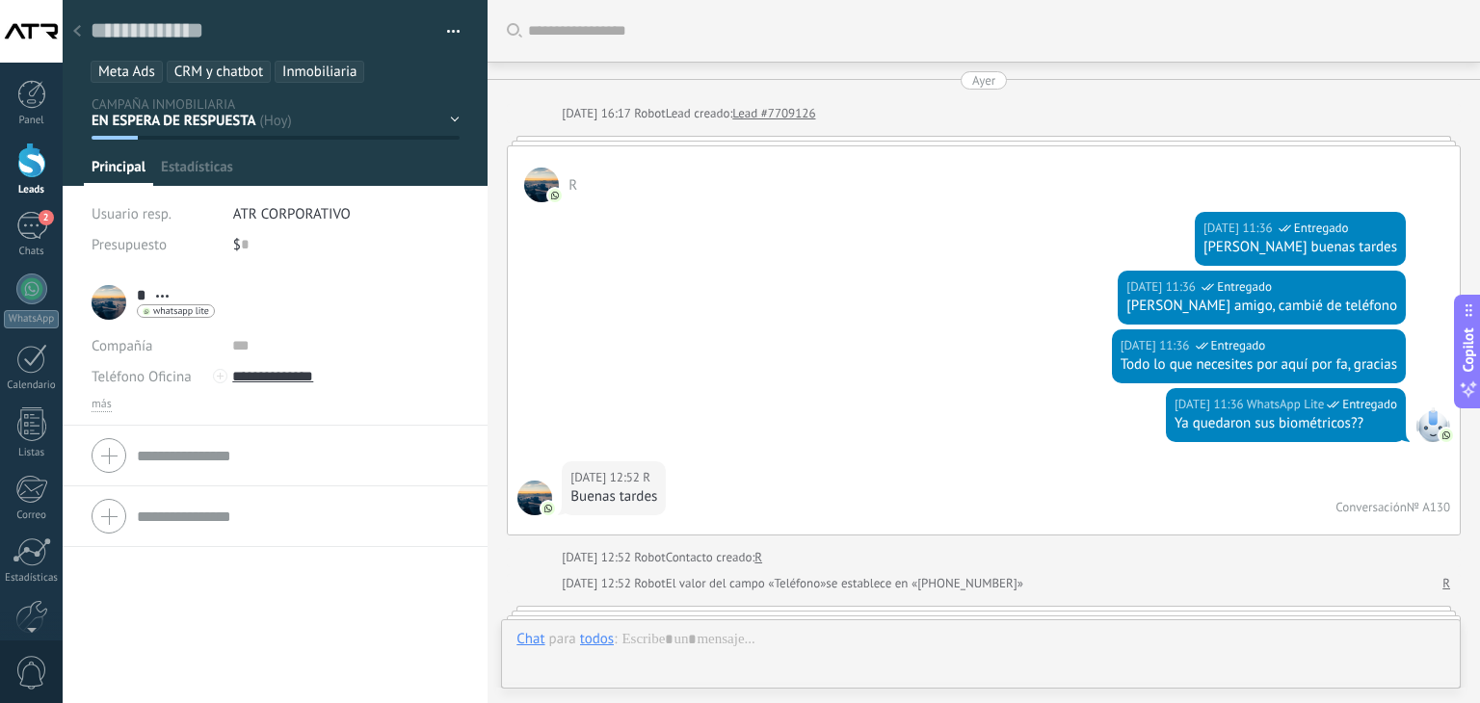
scroll to position [1587, 0]
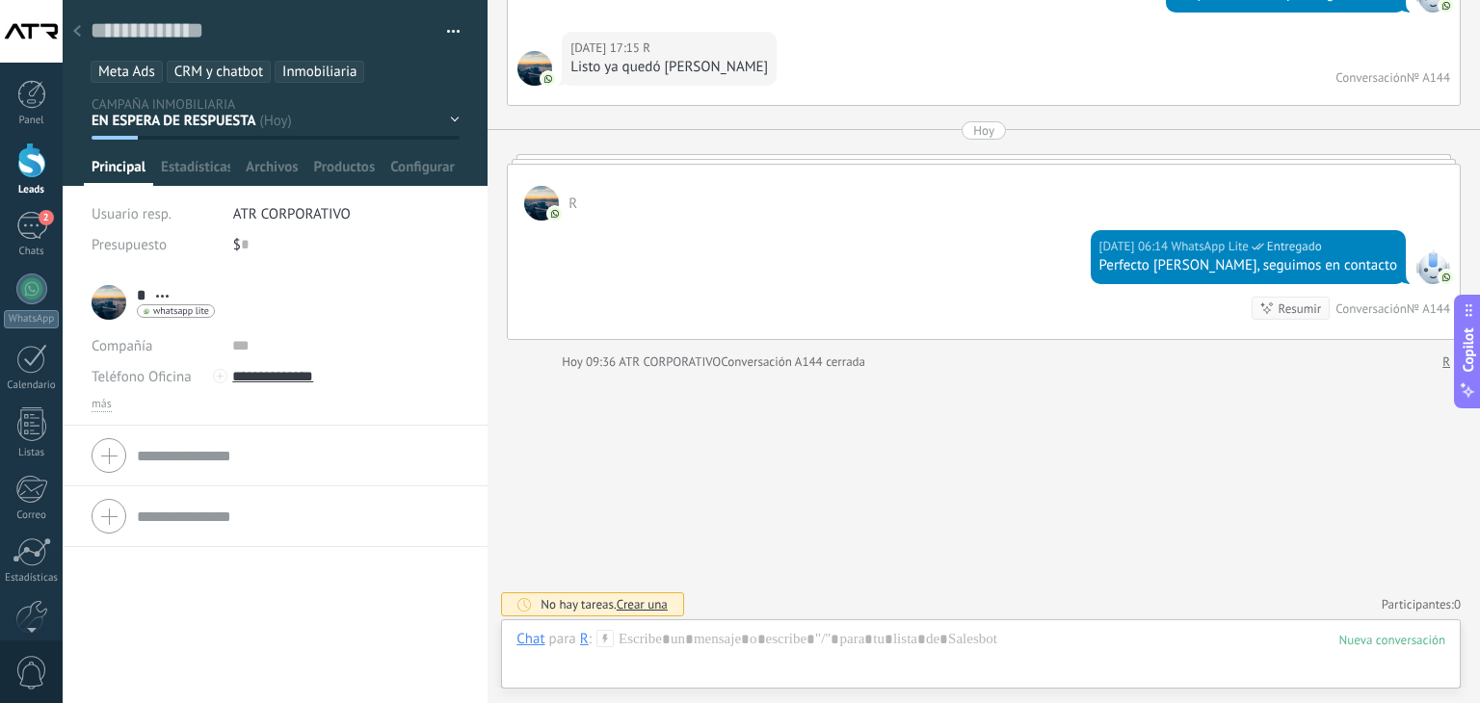
click at [73, 36] on icon at bounding box center [77, 31] width 8 height 12
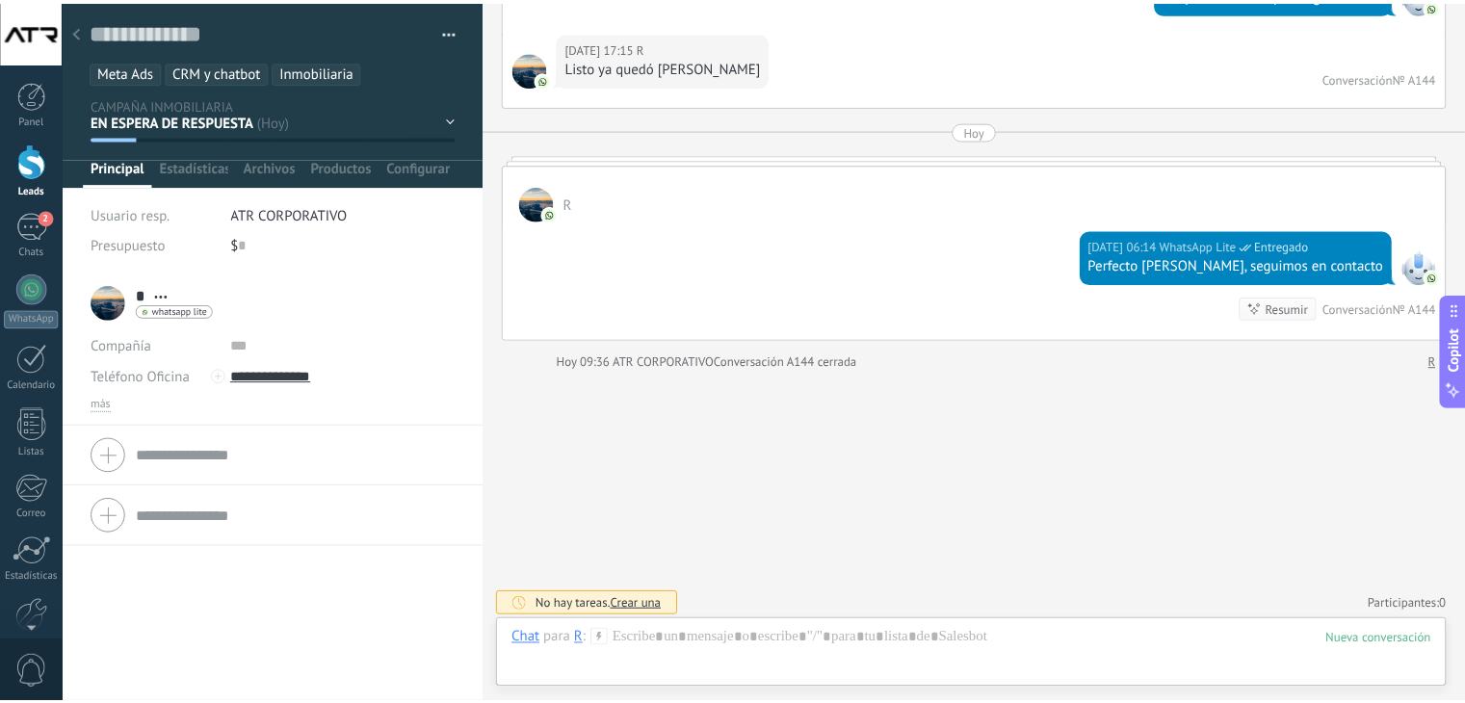
scroll to position [83, 0]
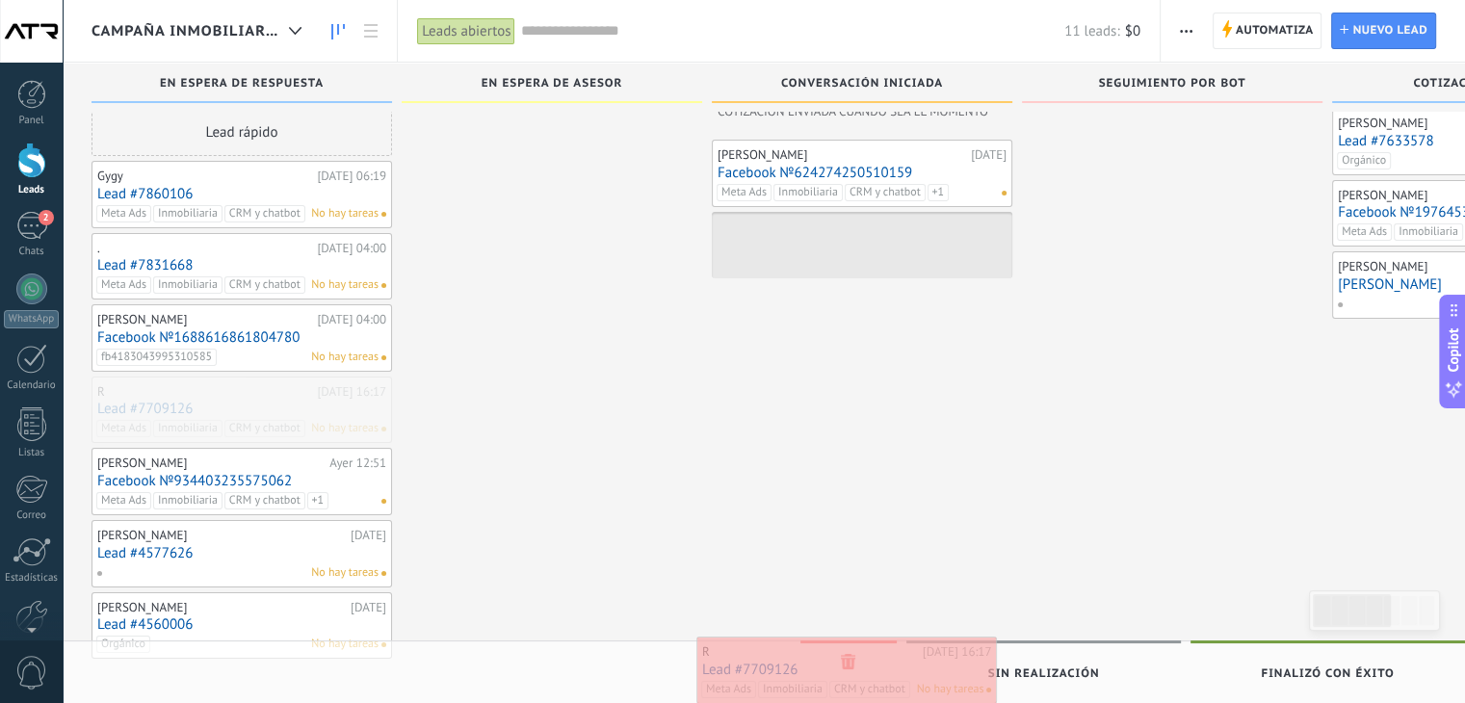
drag, startPoint x: 258, startPoint y: 389, endPoint x: 863, endPoint y: 651, distance: 659.2
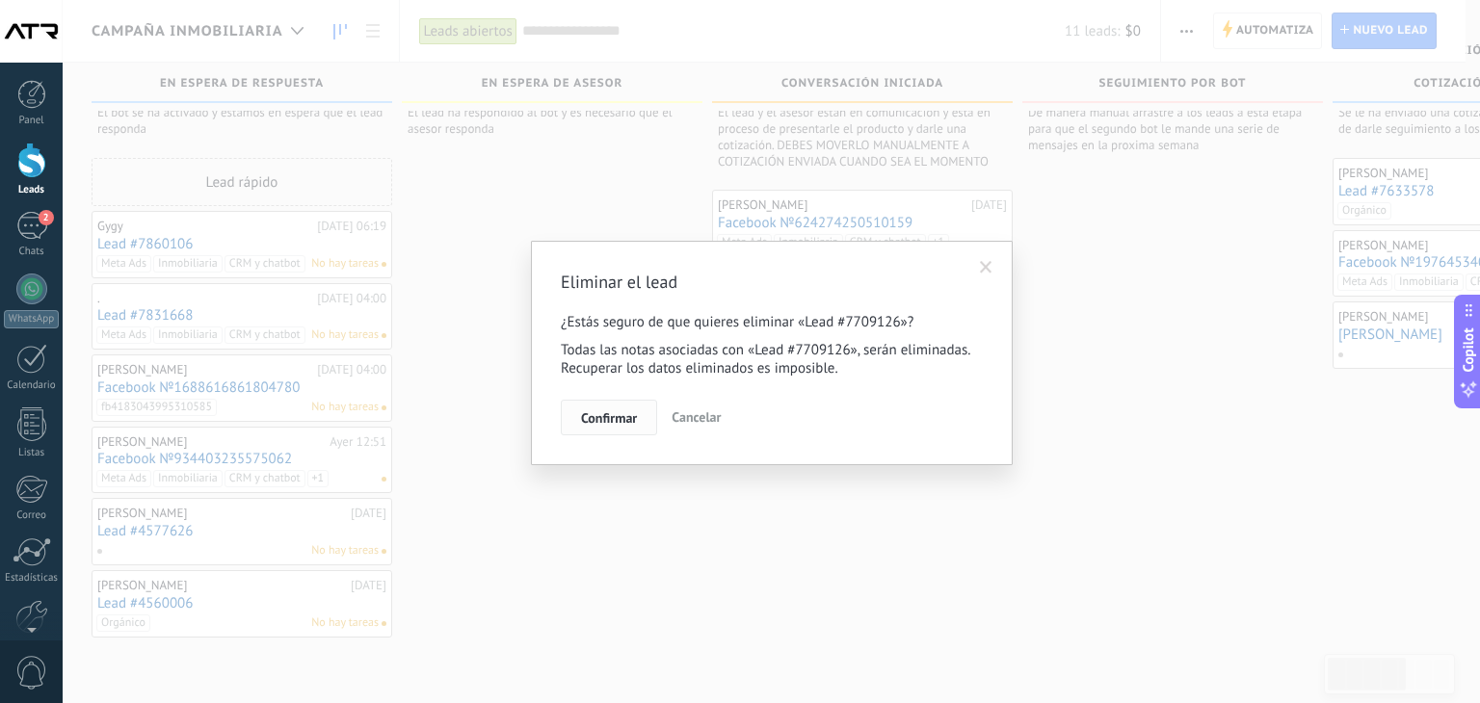
click at [616, 414] on span "Confirmar" at bounding box center [609, 417] width 56 height 13
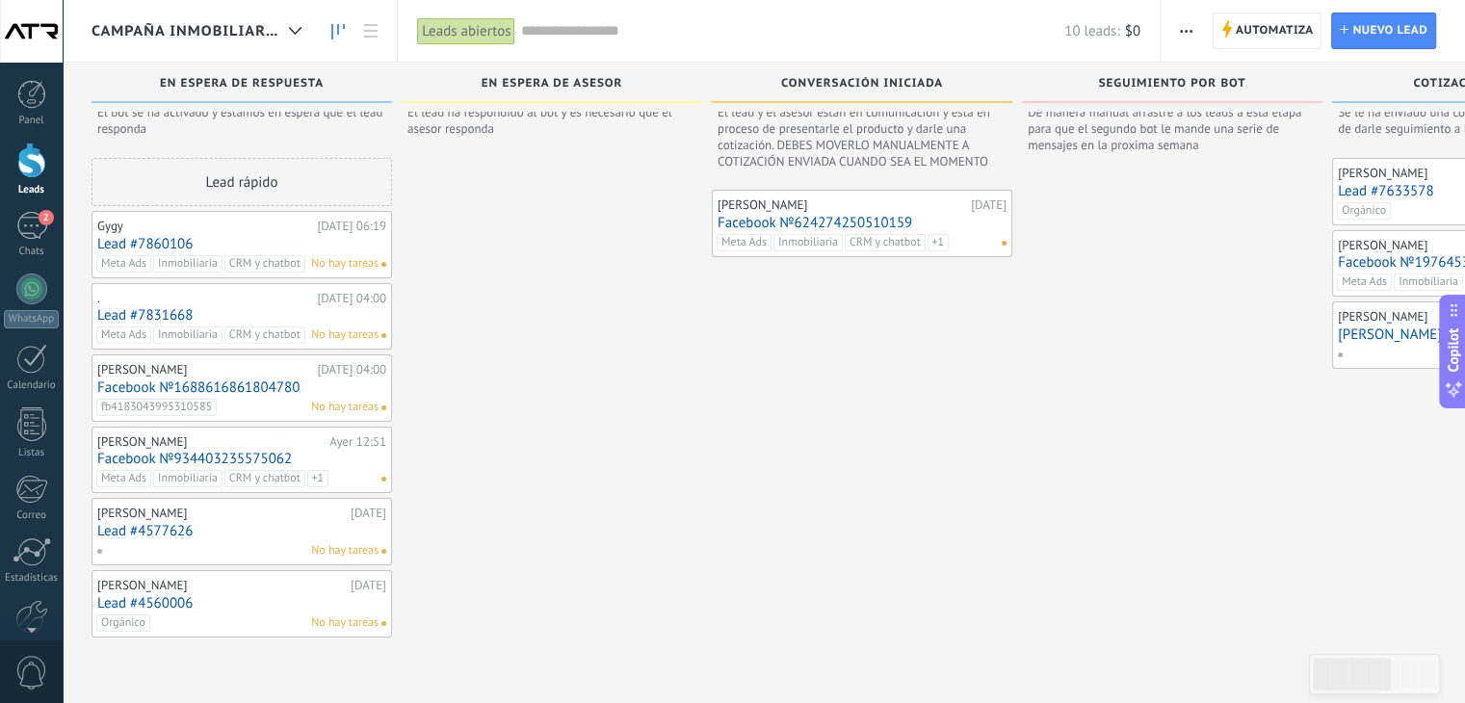
click at [176, 530] on link "Lead #4577626" at bounding box center [241, 531] width 289 height 16
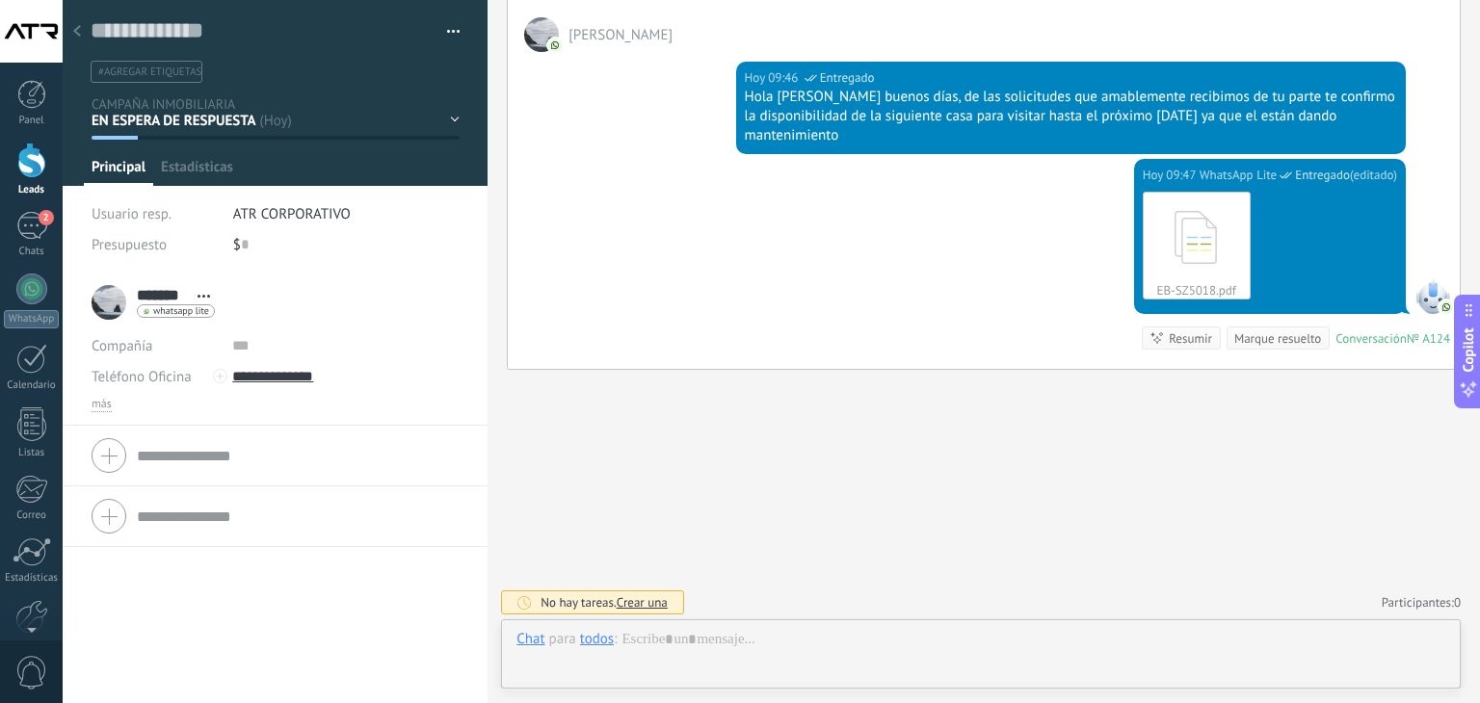
scroll to position [28, 0]
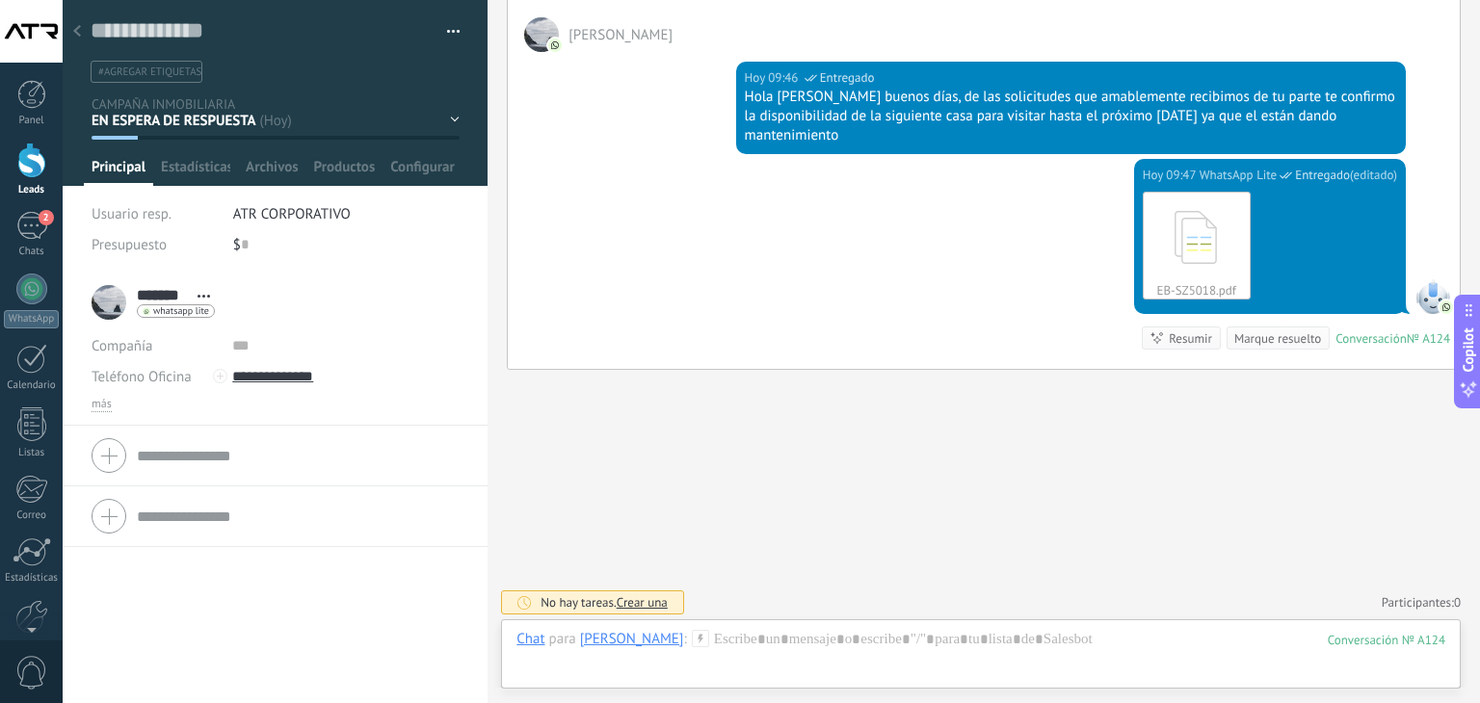
click at [77, 37] on icon at bounding box center [77, 31] width 8 height 12
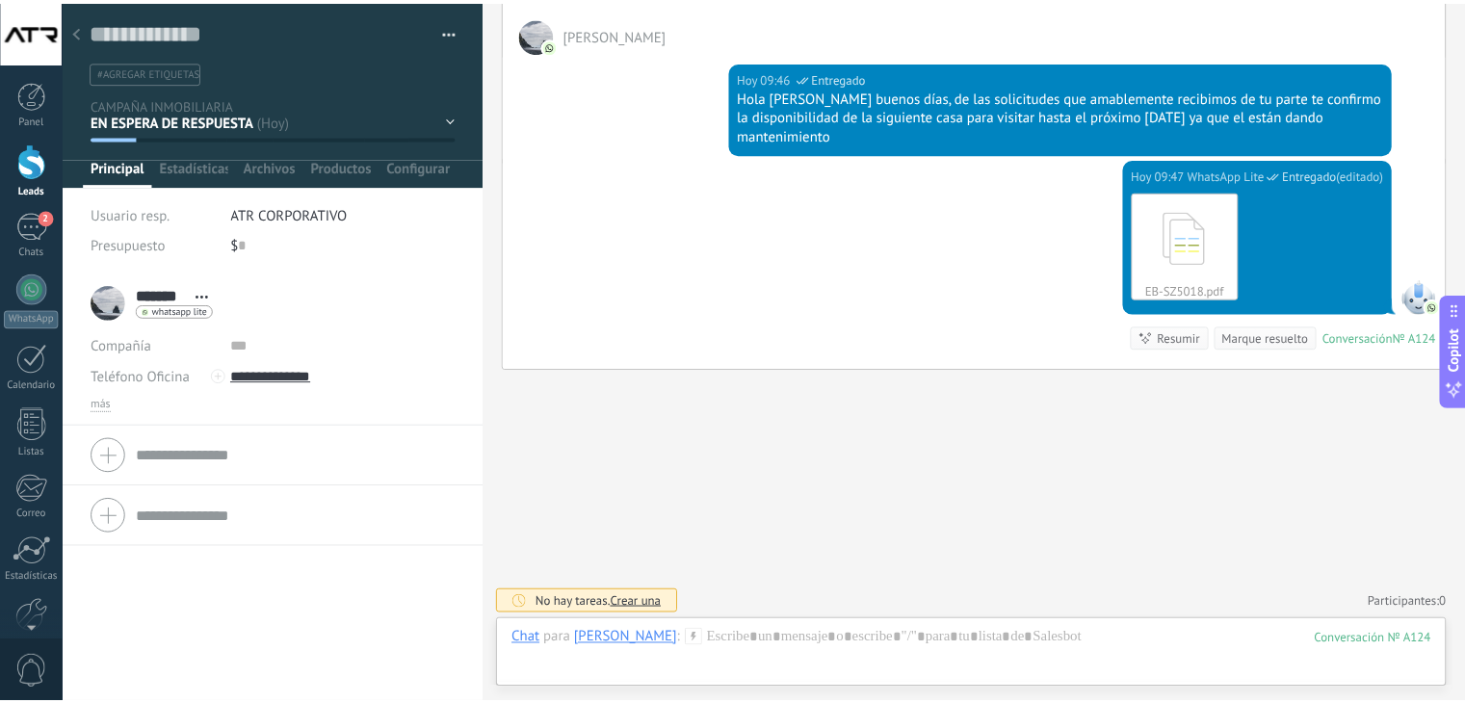
scroll to position [33, 0]
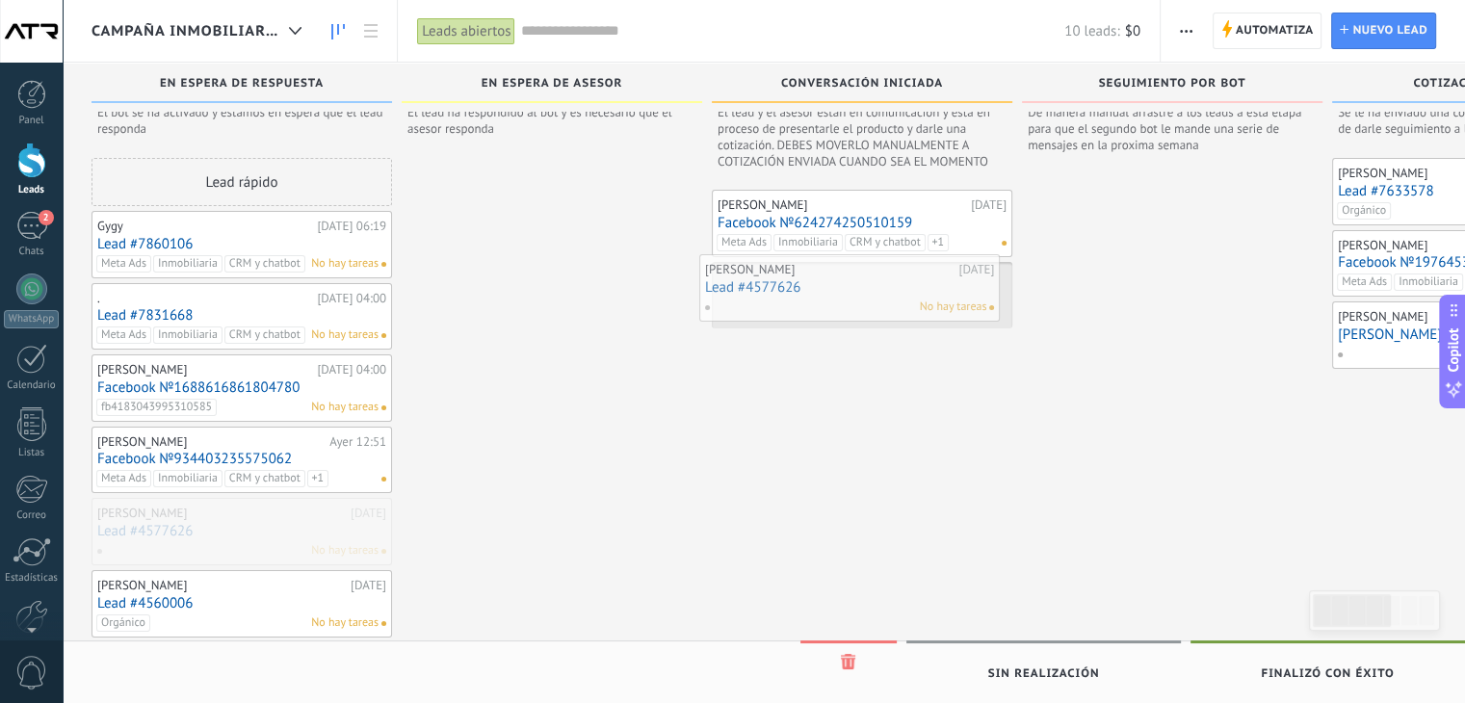
drag, startPoint x: 227, startPoint y: 521, endPoint x: 834, endPoint y: 279, distance: 653.2
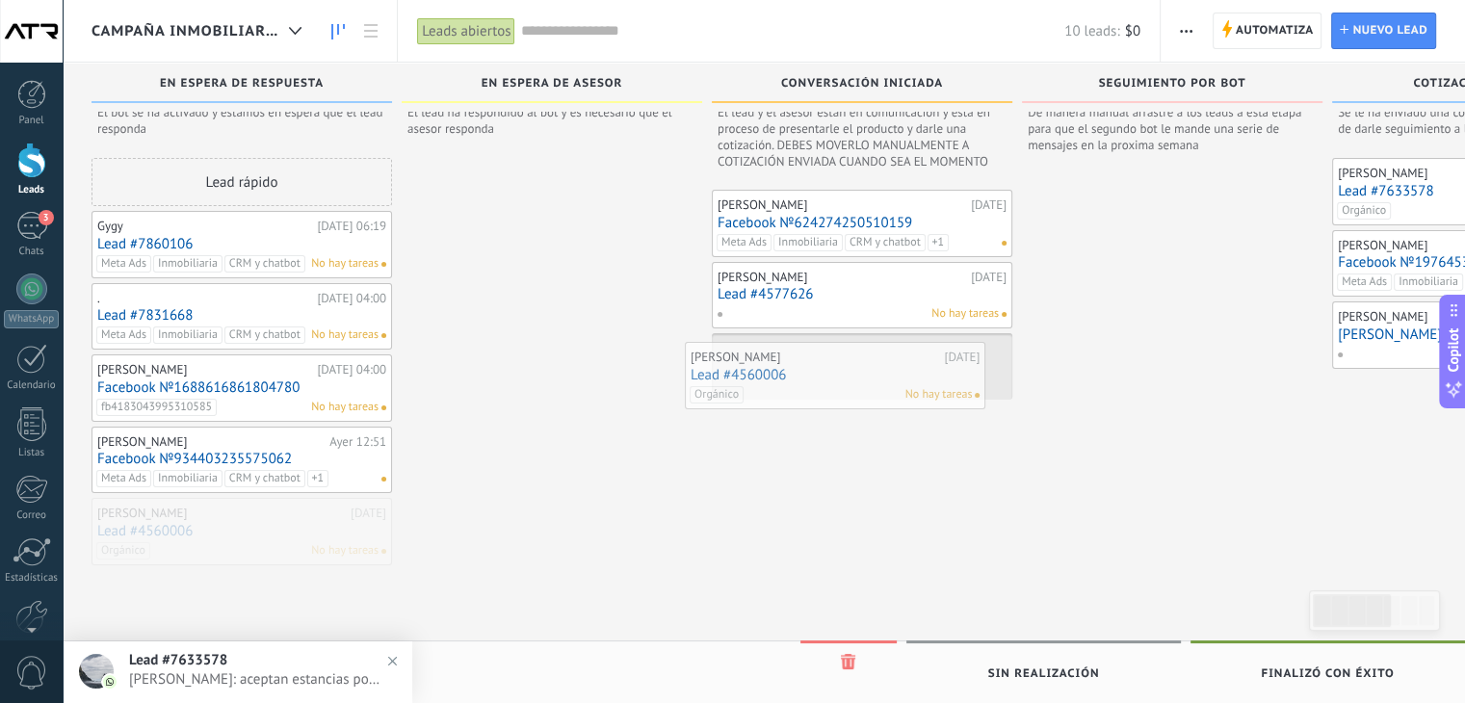
drag, startPoint x: 223, startPoint y: 531, endPoint x: 816, endPoint y: 376, distance: 613.3
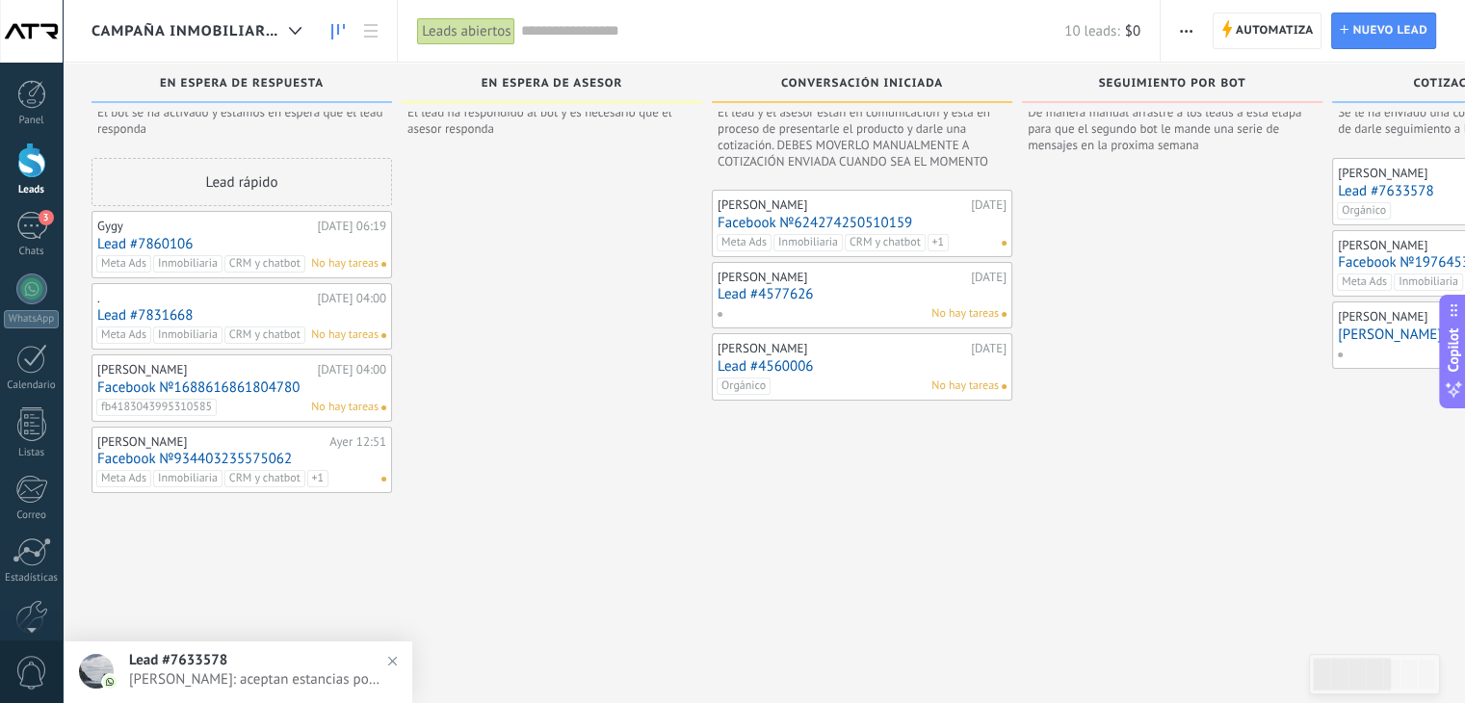
click at [242, 452] on link "Facebook №934403235575062" at bounding box center [241, 459] width 289 height 16
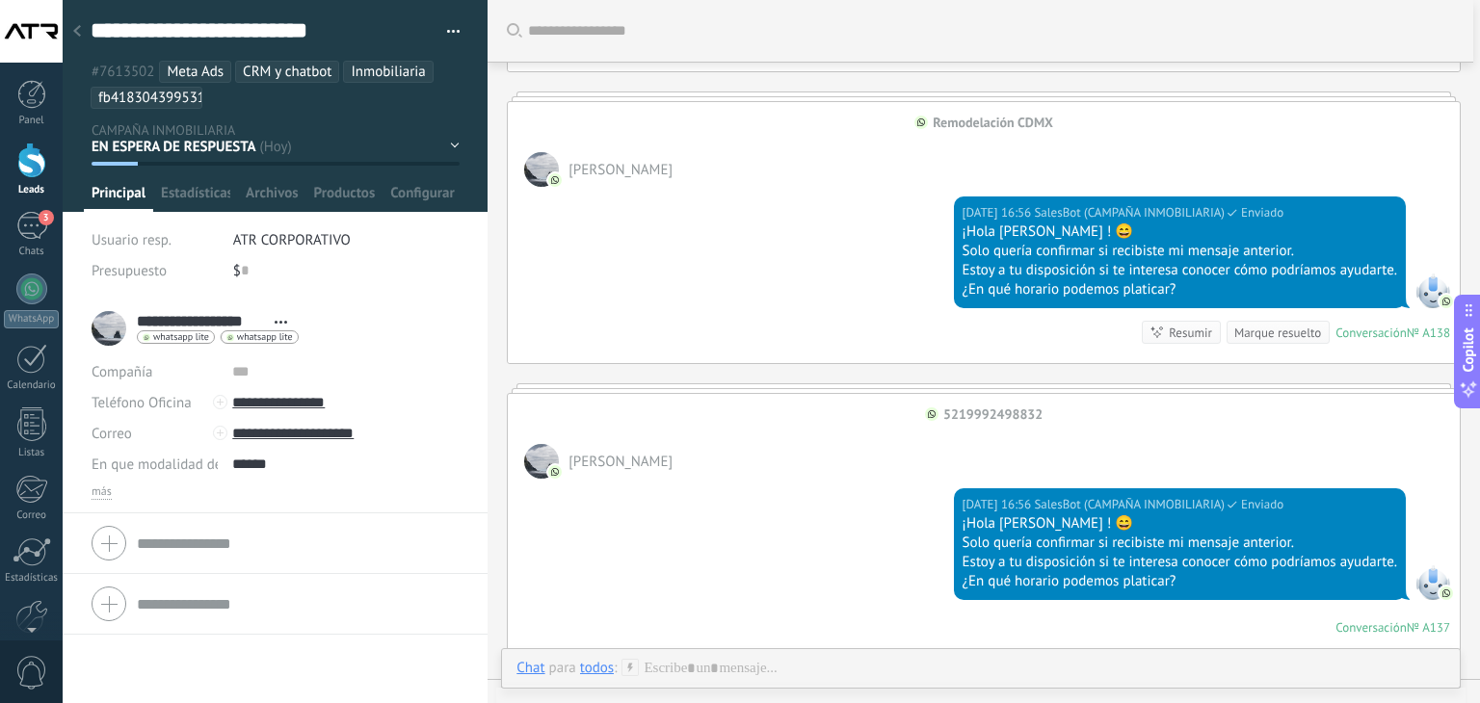
scroll to position [2665, 0]
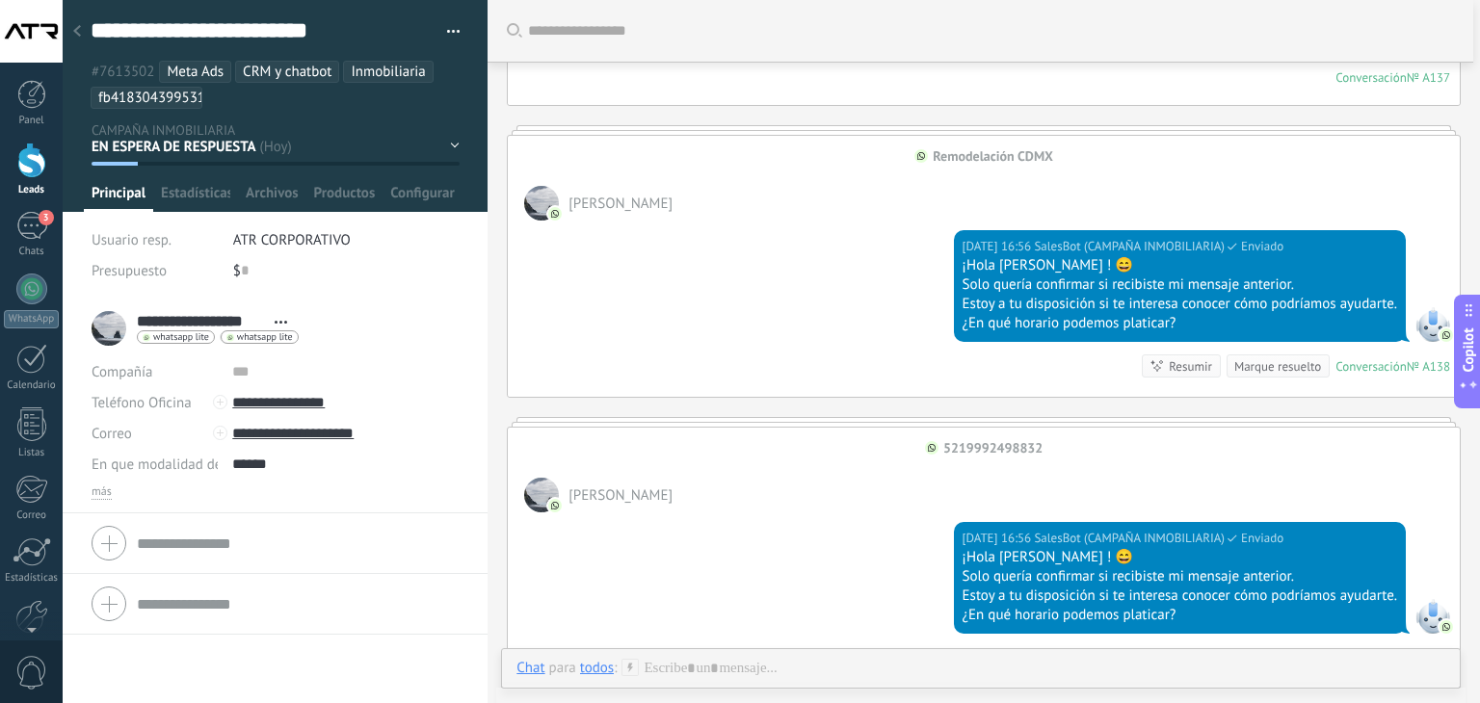
click at [77, 36] on icon at bounding box center [77, 31] width 8 height 12
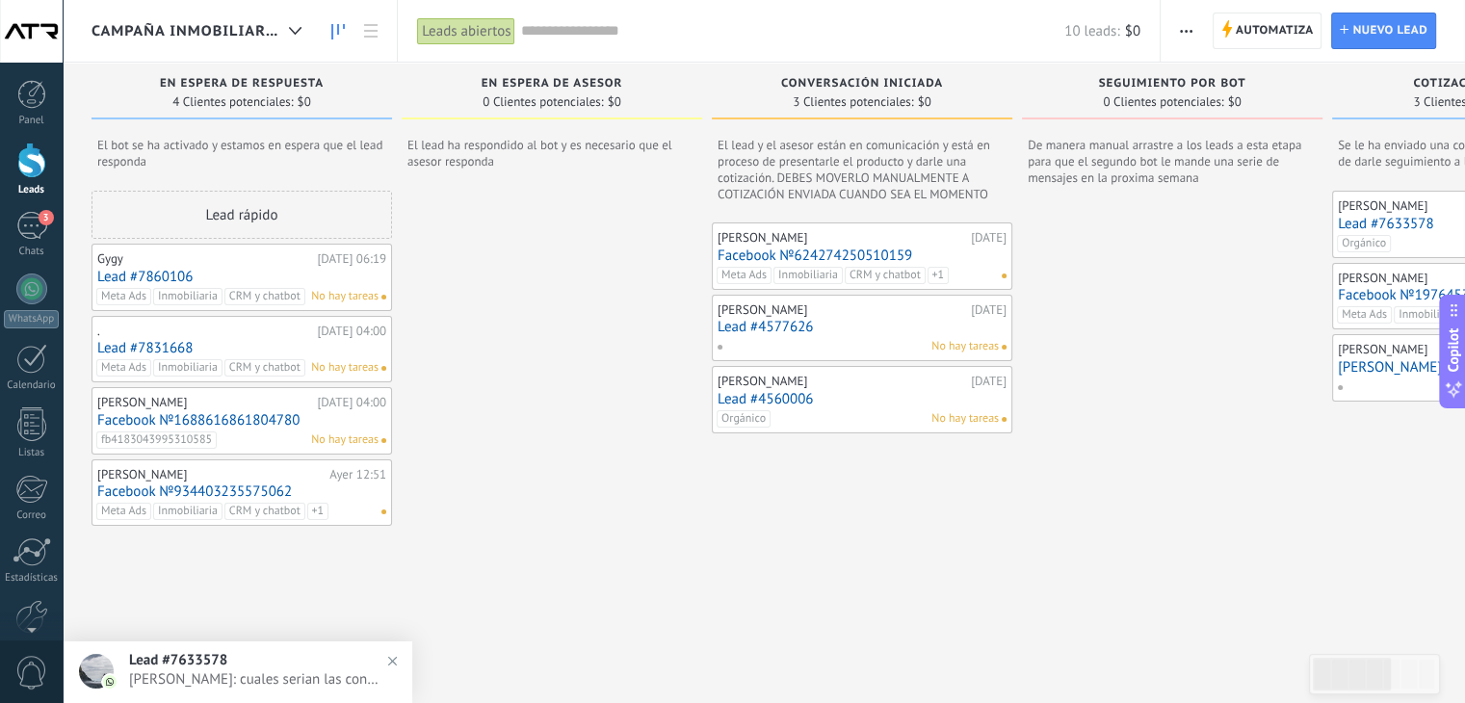
click at [256, 278] on link "Lead #7860106" at bounding box center [241, 277] width 289 height 16
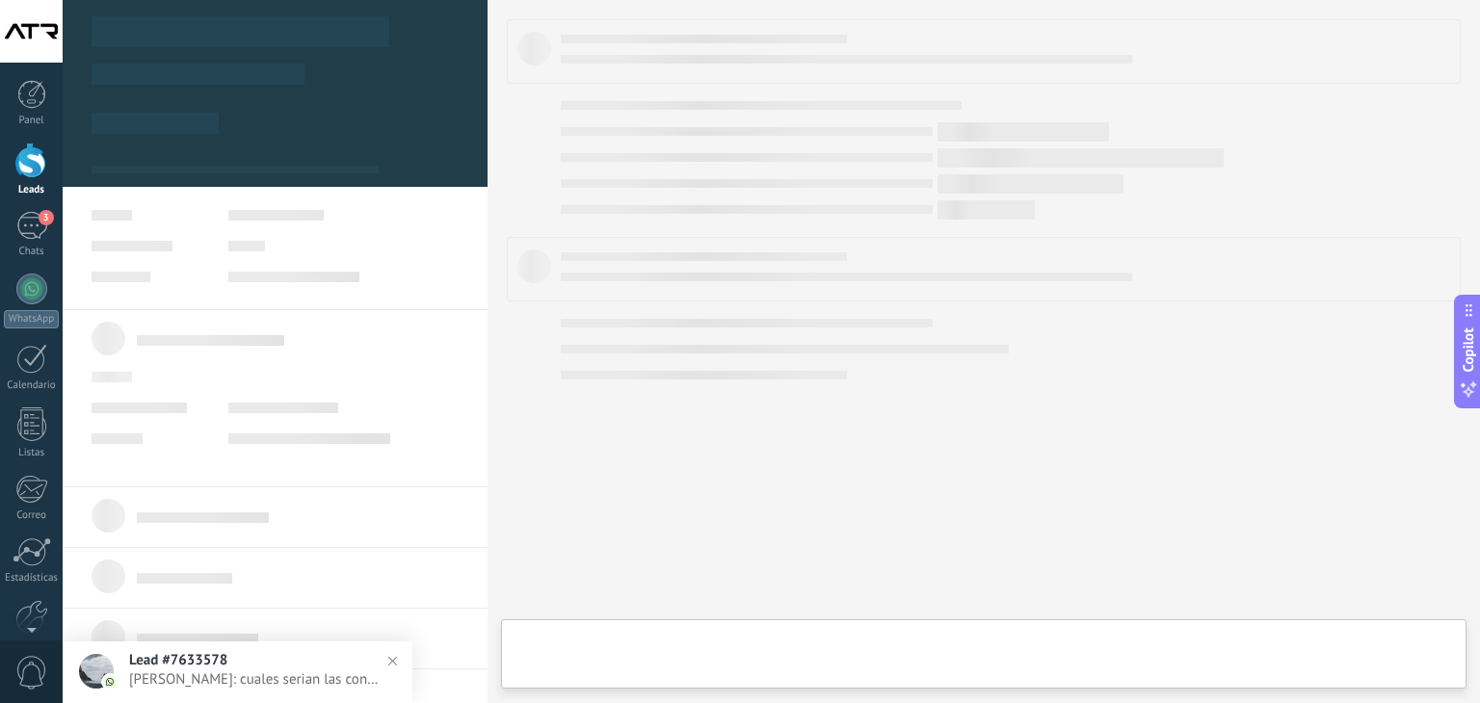
type textarea "**********"
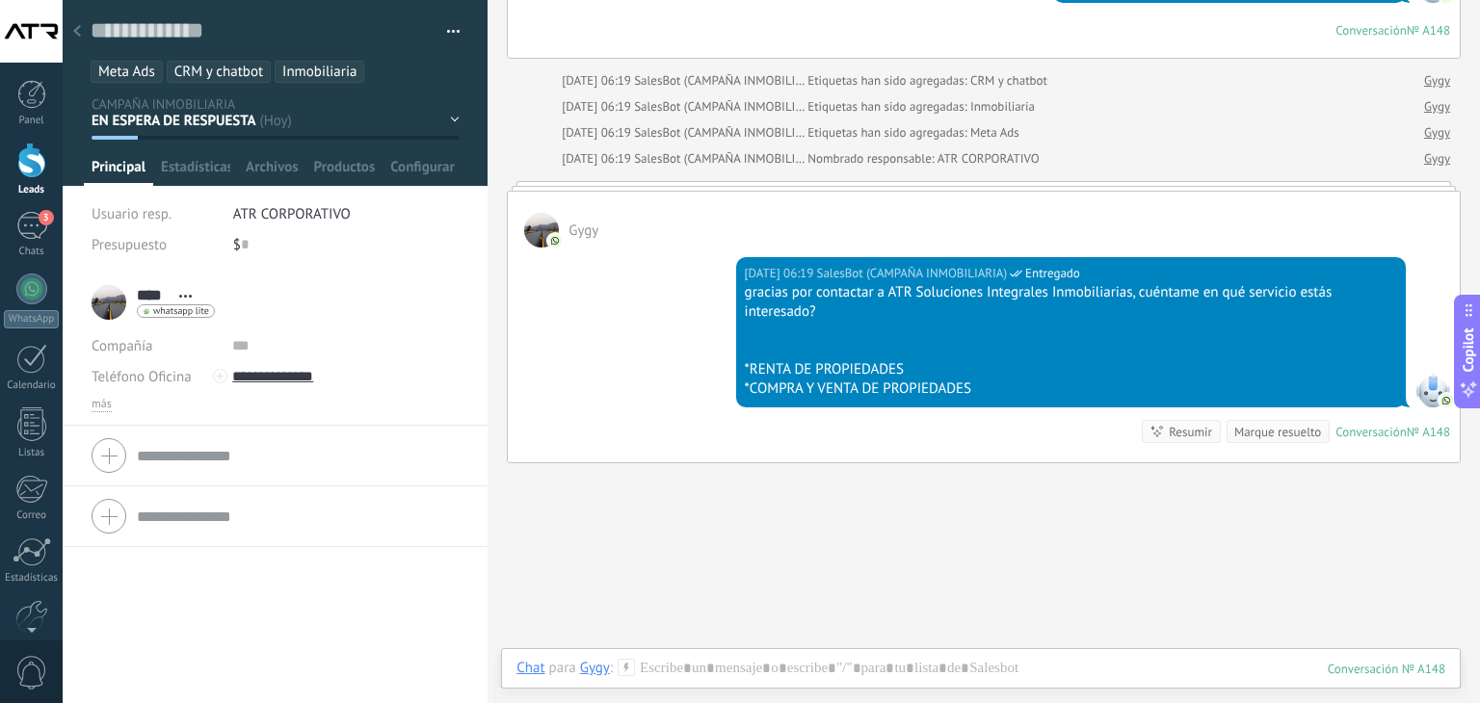
scroll to position [625, 0]
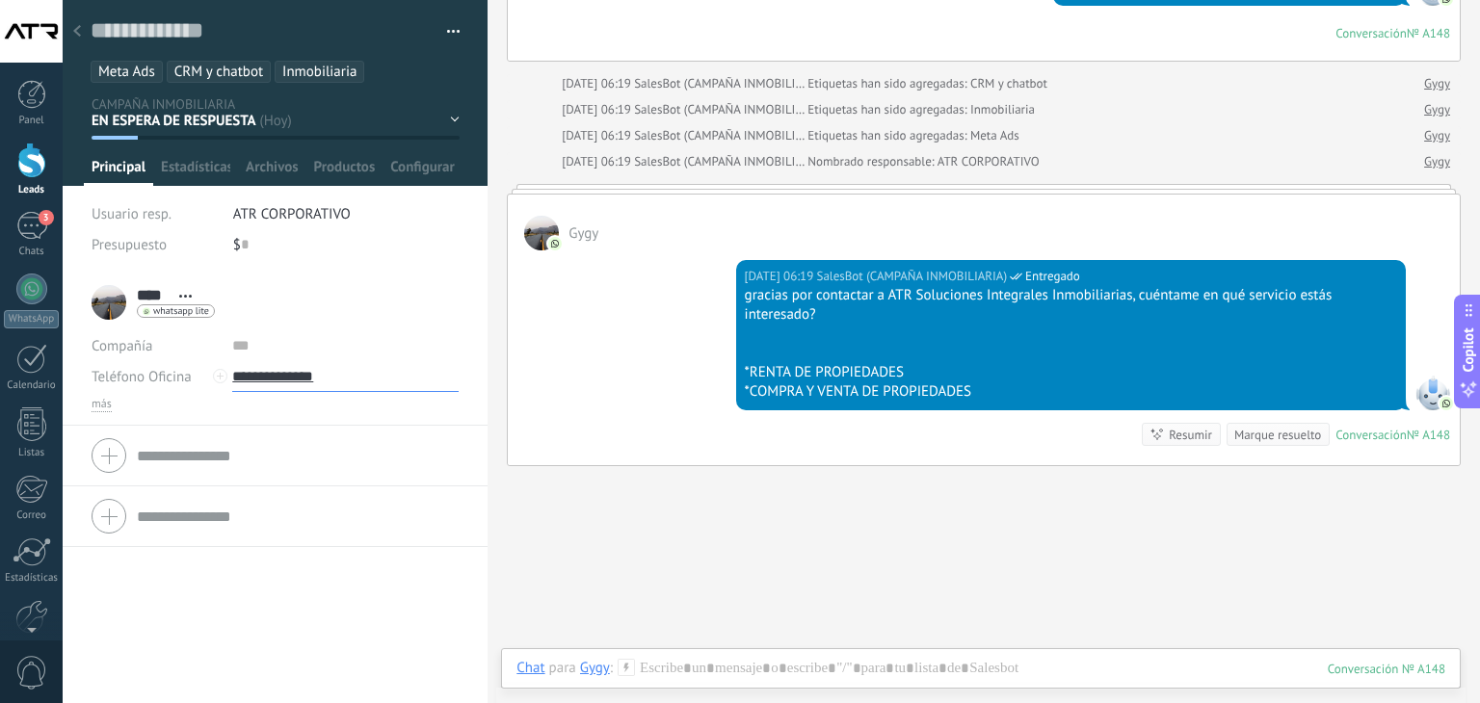
drag, startPoint x: 354, startPoint y: 386, endPoint x: 258, endPoint y: 380, distance: 95.5
click at [258, 380] on input "**********" at bounding box center [345, 376] width 226 height 31
drag, startPoint x: 356, startPoint y: 380, endPoint x: 263, endPoint y: 379, distance: 93.5
click at [263, 379] on input "**********" at bounding box center [345, 376] width 226 height 31
